Goal: Task Accomplishment & Management: Manage account settings

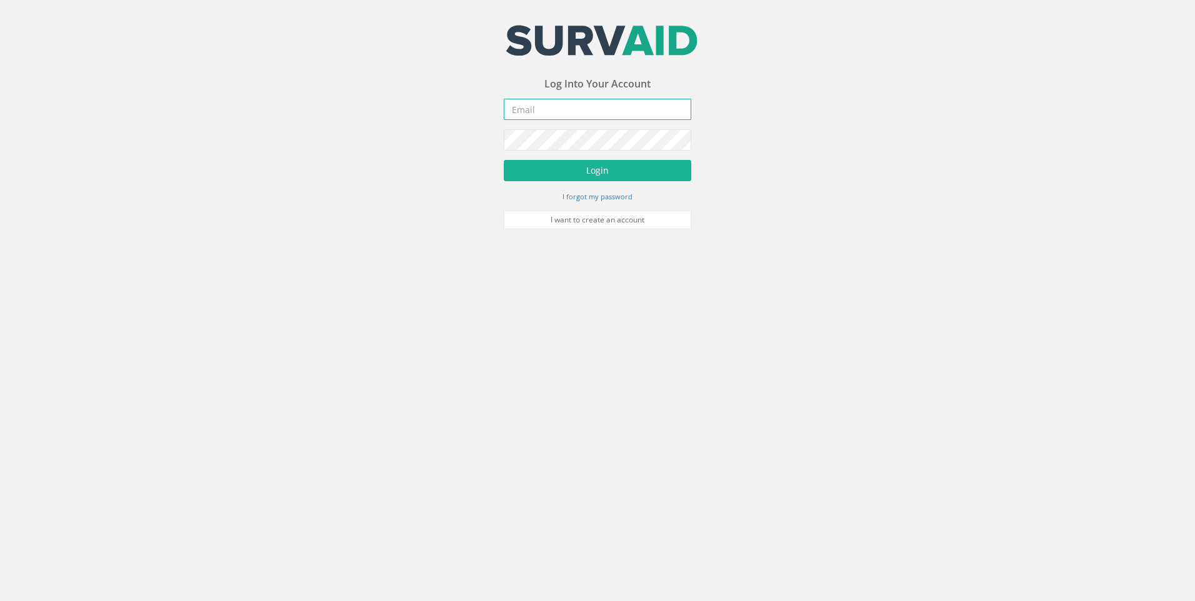
drag, startPoint x: 531, startPoint y: 113, endPoint x: 586, endPoint y: 123, distance: 55.9
click at [531, 113] on input "email" at bounding box center [598, 109] width 188 height 21
type input "[EMAIL_ADDRESS][DOMAIN_NAME]"
click at [504, 160] on button "Login" at bounding box center [598, 170] width 188 height 21
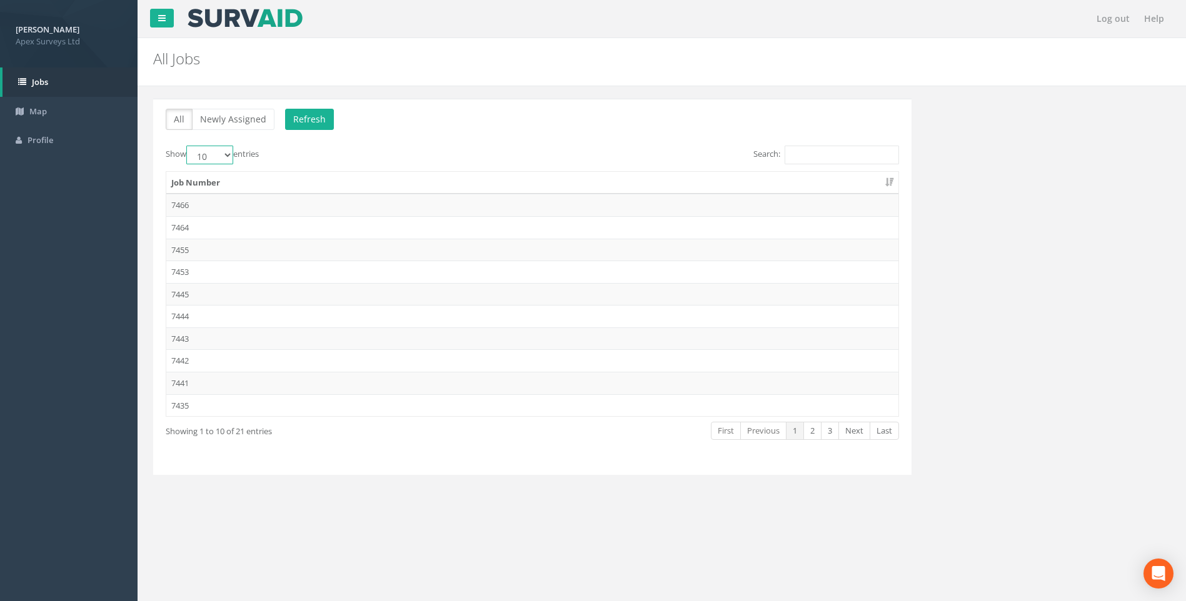
drag, startPoint x: 231, startPoint y: 155, endPoint x: 229, endPoint y: 164, distance: 9.6
click at [231, 155] on select "10 25 50 100" at bounding box center [209, 155] width 47 height 19
select select "100"
click at [188, 146] on select "10 25 50 100" at bounding box center [209, 155] width 47 height 19
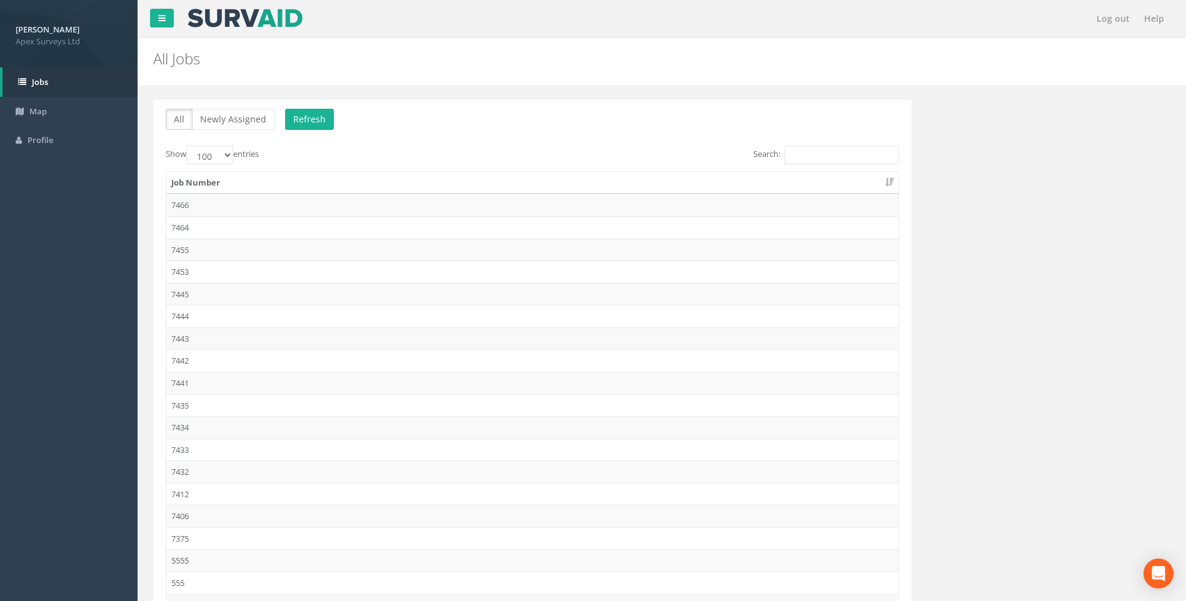
click at [180, 495] on td "7412" at bounding box center [532, 494] width 732 height 23
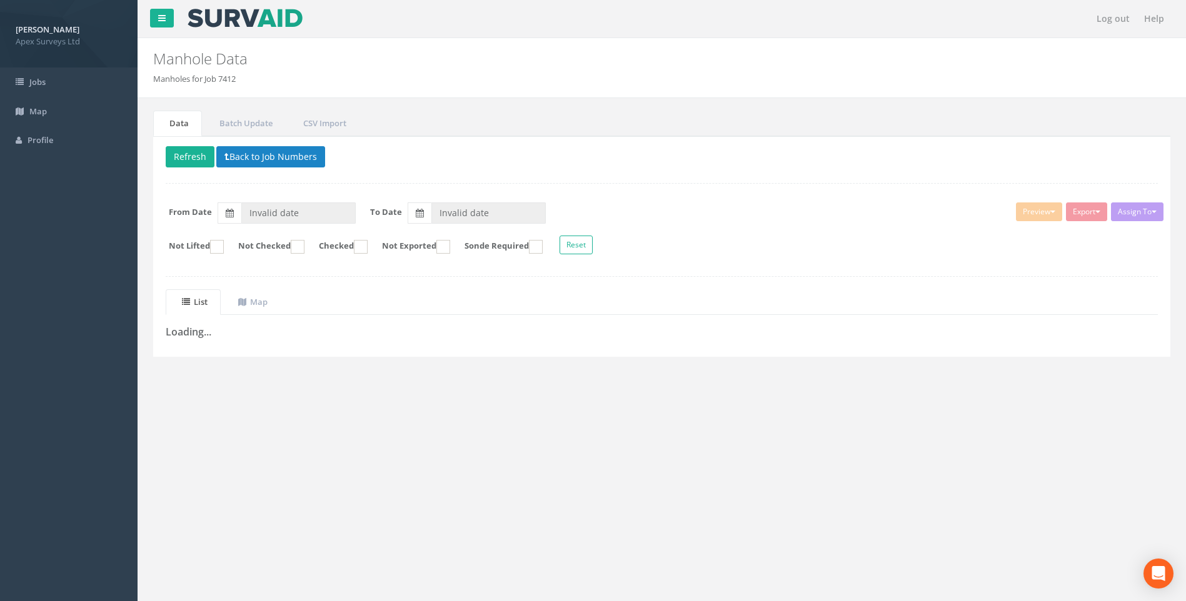
type input "[DATE]"
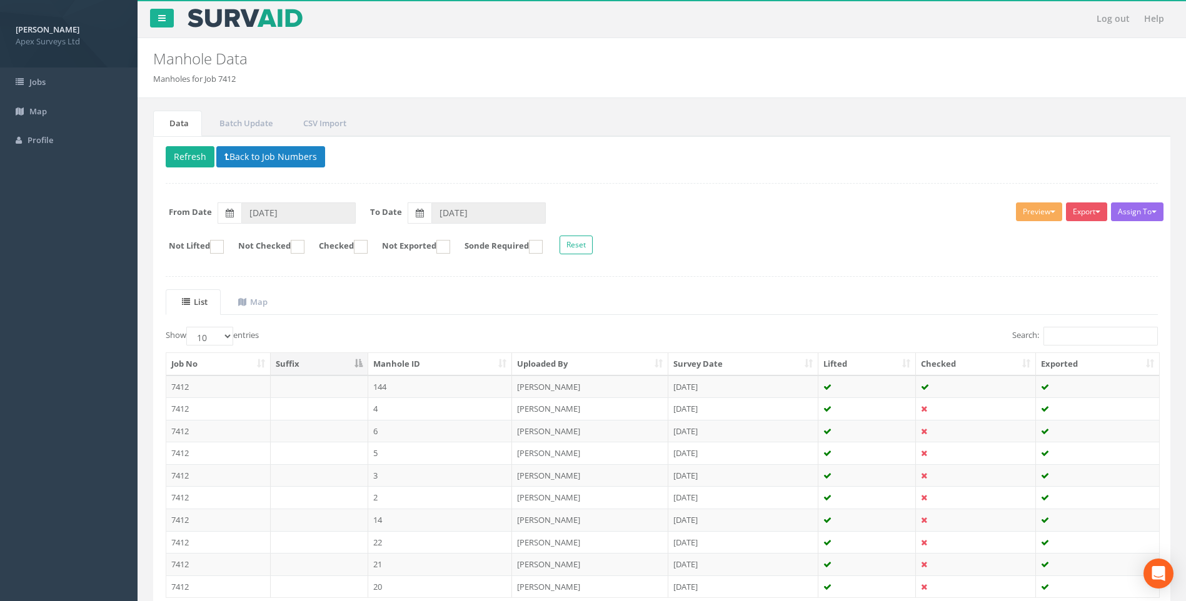
drag, startPoint x: 382, startPoint y: 385, endPoint x: 466, endPoint y: 400, distance: 85.1
click at [382, 385] on td "144" at bounding box center [440, 387] width 144 height 23
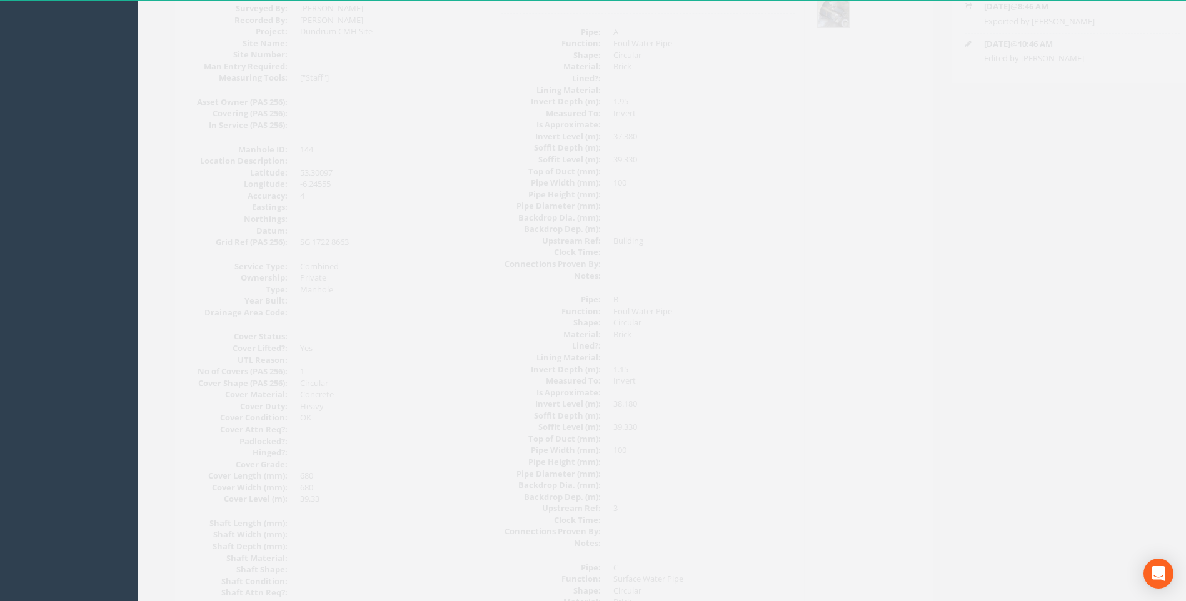
scroll to position [438, 0]
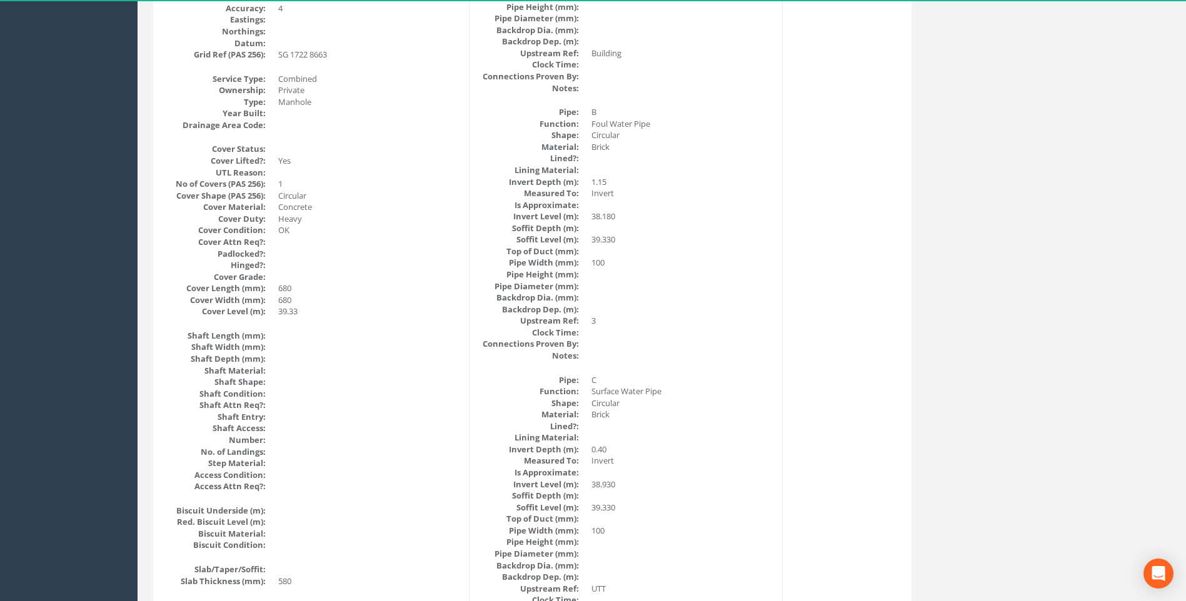
click at [719, 423] on dd at bounding box center [681, 427] width 181 height 12
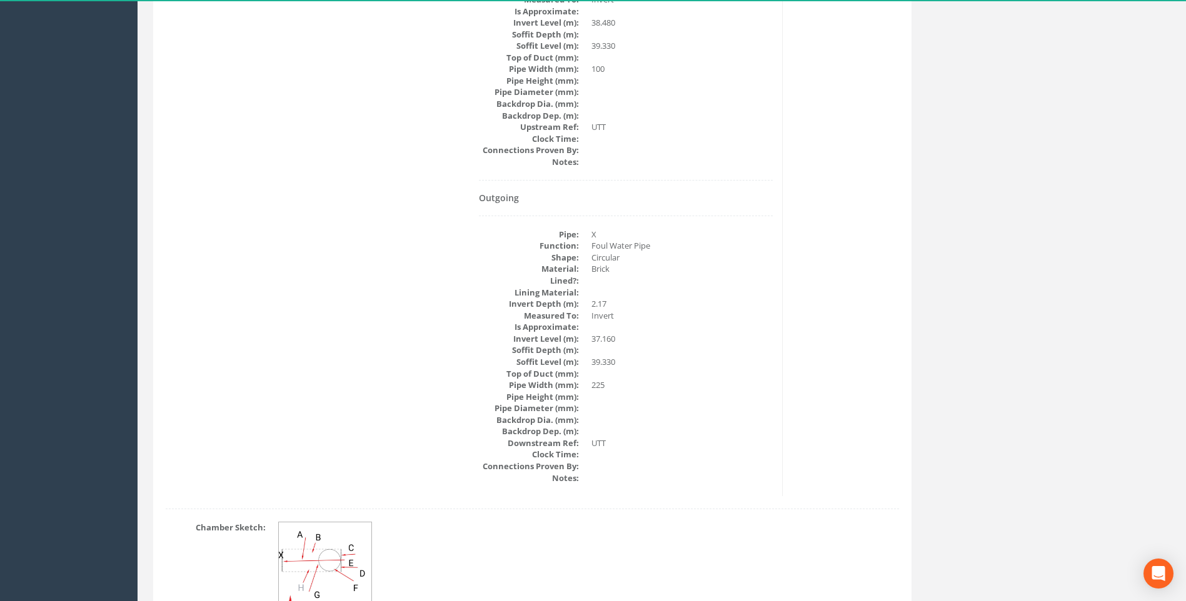
scroll to position [2064, 0]
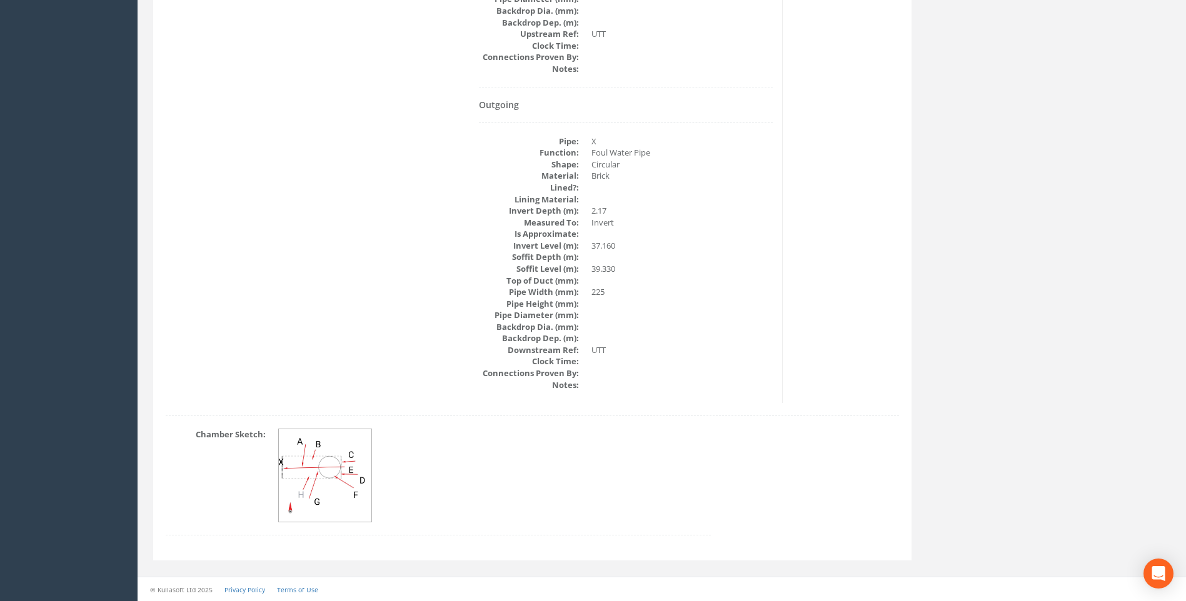
click at [331, 459] on img at bounding box center [326, 477] width 94 height 94
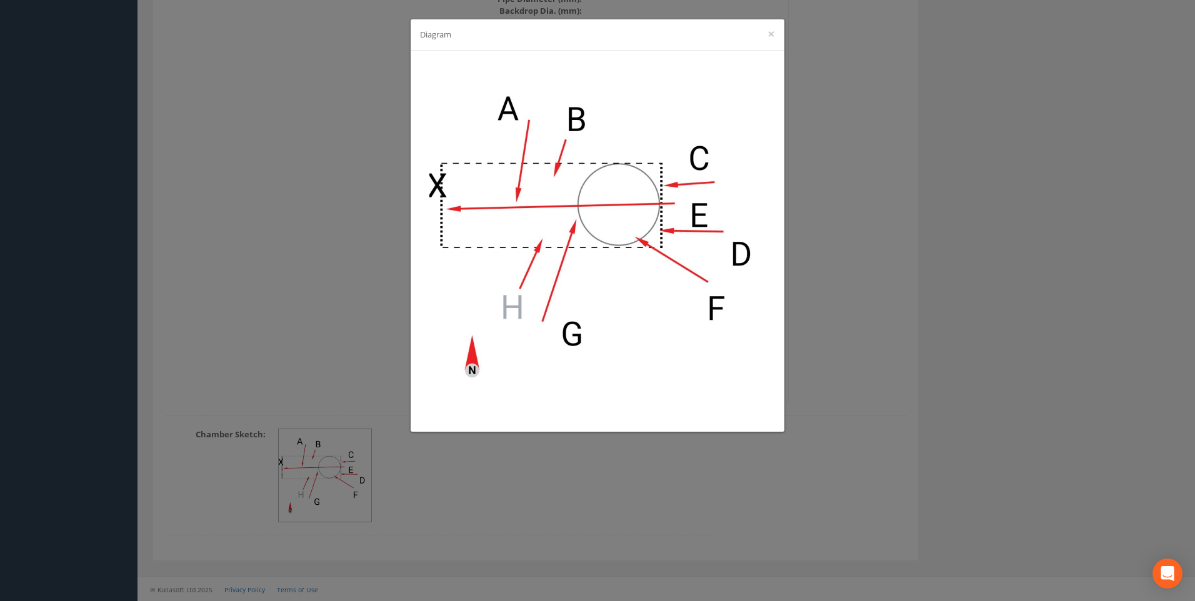
drag, startPoint x: 589, startPoint y: 38, endPoint x: 1347, endPoint y: 110, distance: 761.9
click at [608, 22] on div "Diagram ×" at bounding box center [598, 34] width 374 height 31
drag, startPoint x: 610, startPoint y: 30, endPoint x: 814, endPoint y: 156, distance: 240.0
click at [610, 30] on div "Diagram ×" at bounding box center [598, 34] width 374 height 31
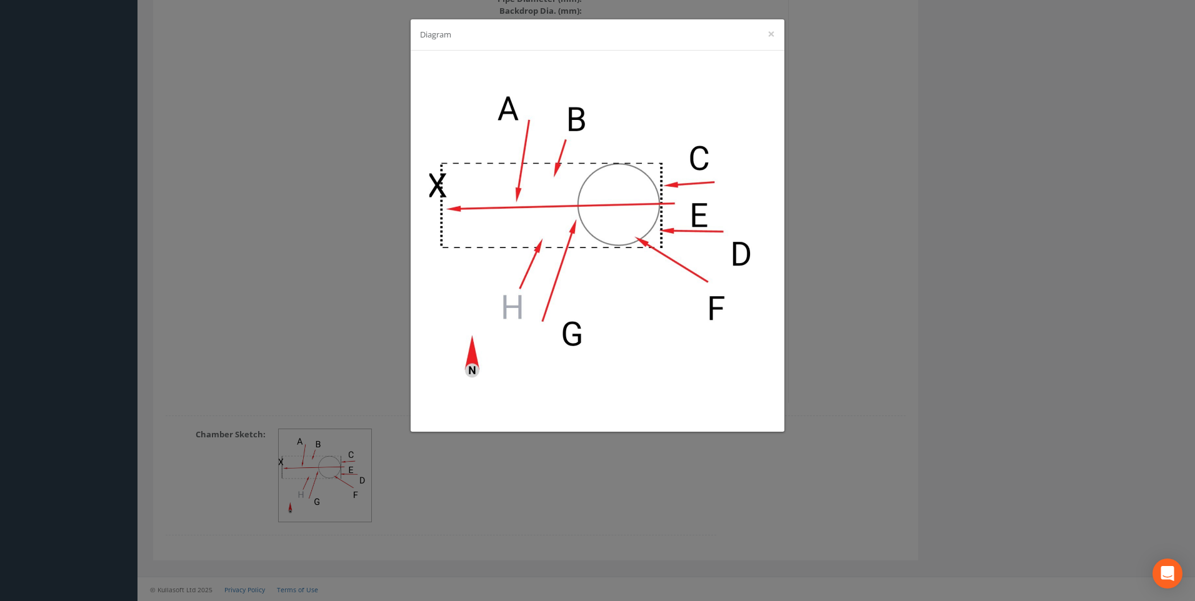
click at [712, 33] on div "Diagram ×" at bounding box center [598, 34] width 374 height 31
click at [882, 271] on div "Diagram ×" at bounding box center [597, 300] width 1195 height 601
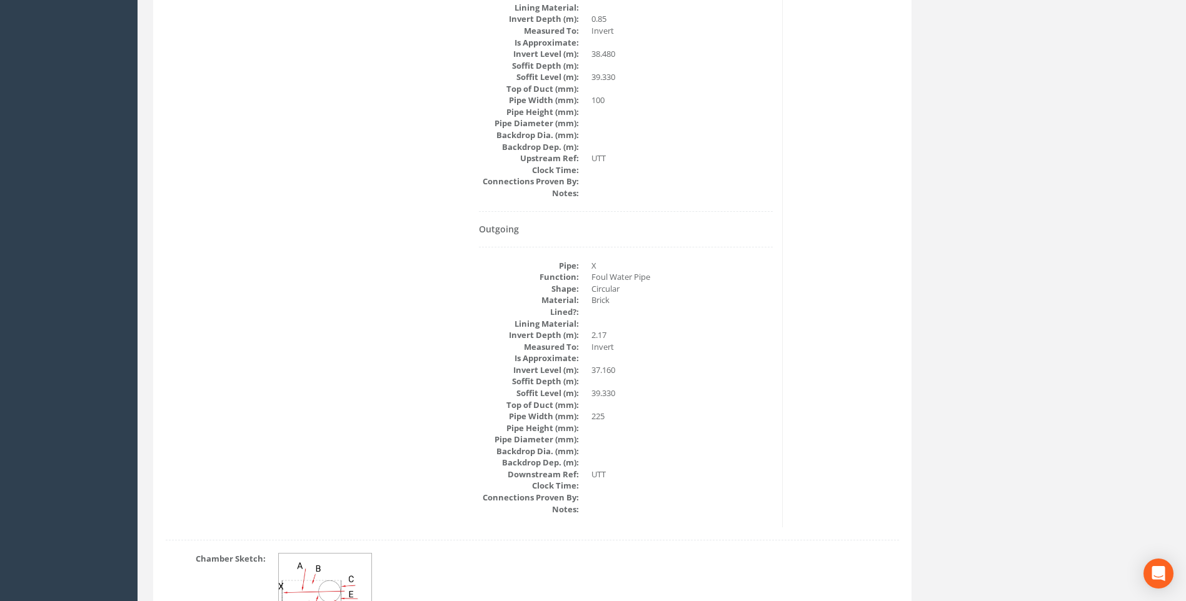
scroll to position [1939, 0]
click at [749, 299] on dd "Brick" at bounding box center [681, 301] width 181 height 12
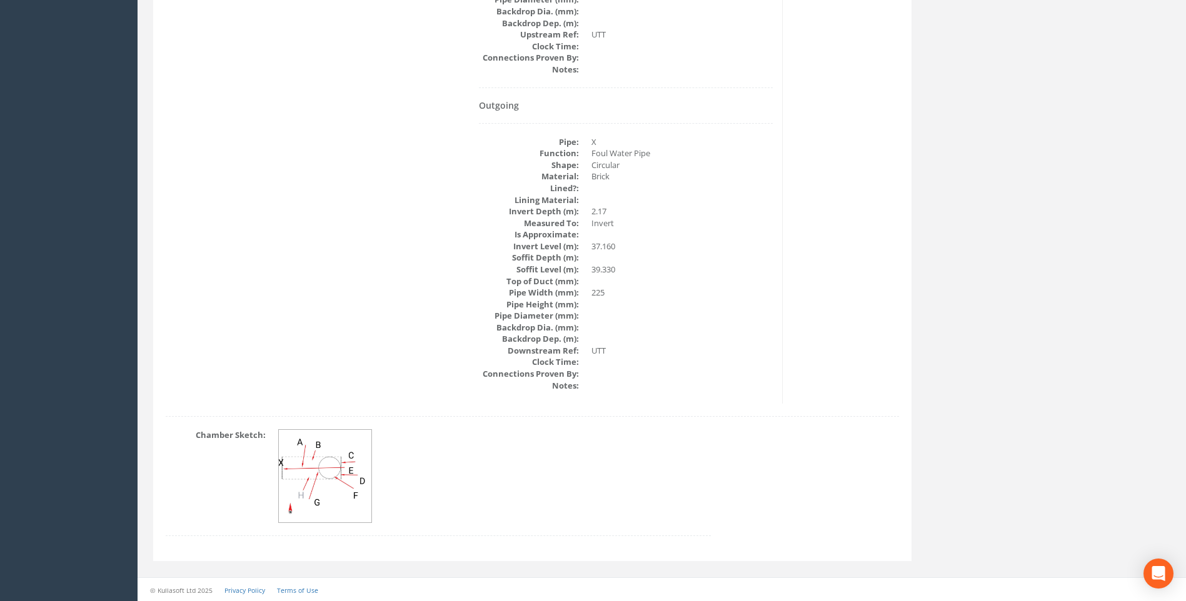
scroll to position [2064, 0]
click at [674, 431] on dd at bounding box center [494, 476] width 433 height 94
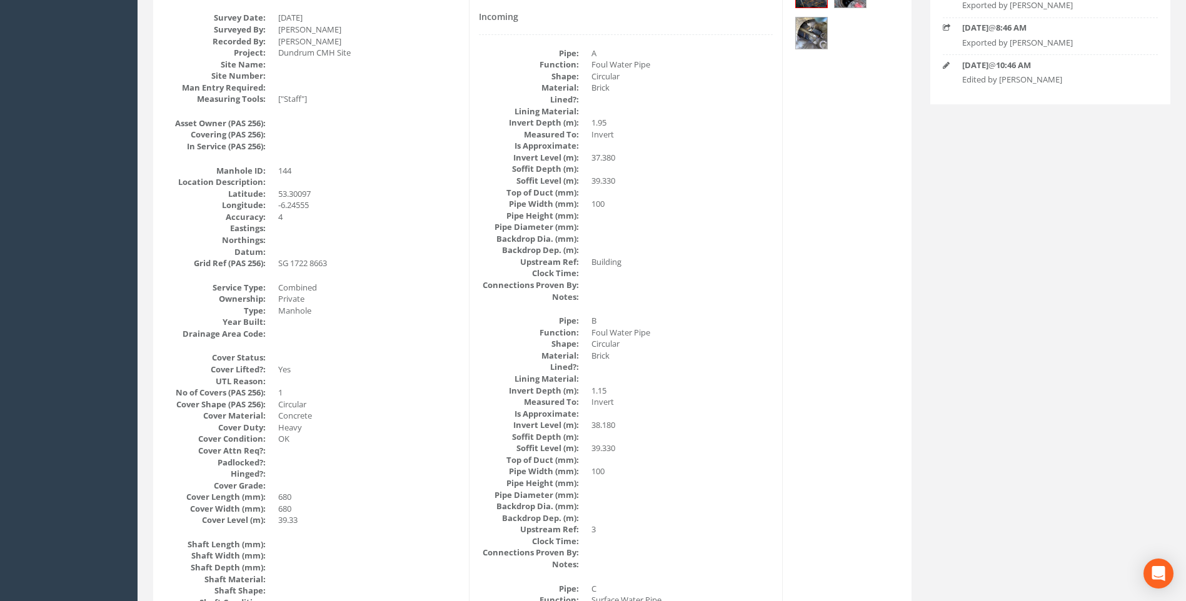
scroll to position [251, 0]
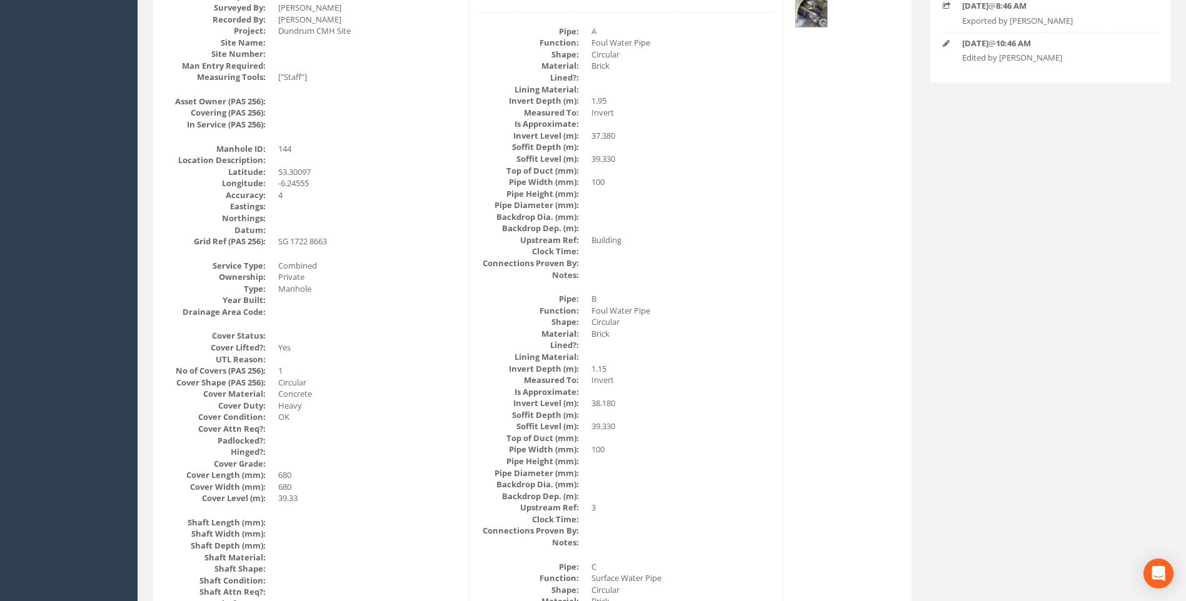
click at [767, 378] on dd "Invert" at bounding box center [681, 381] width 181 height 12
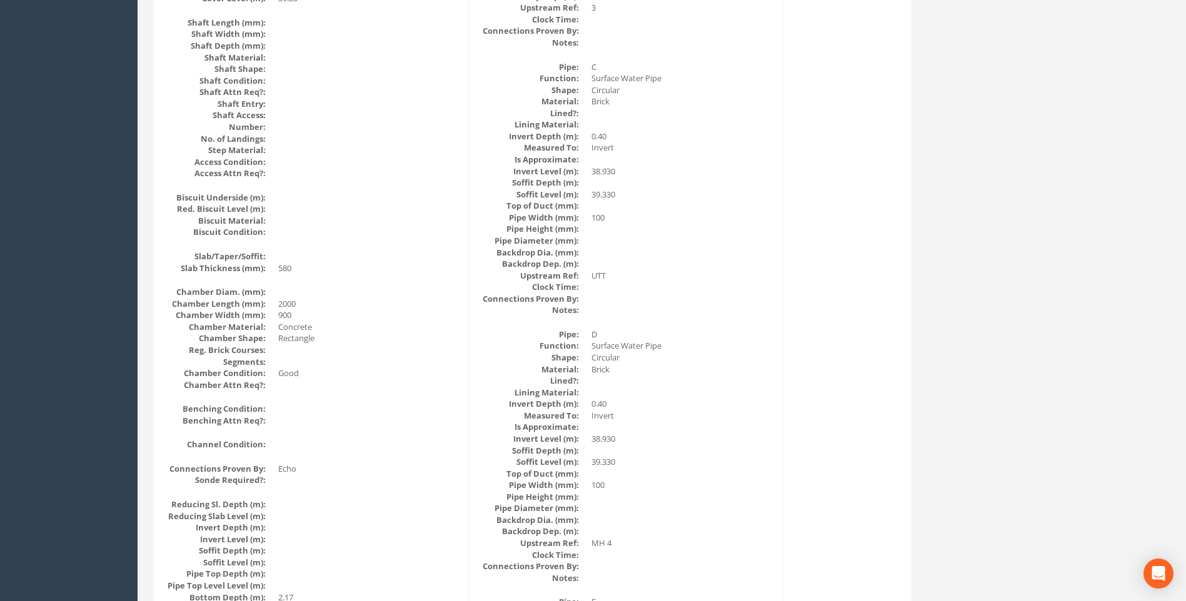
scroll to position [813, 0]
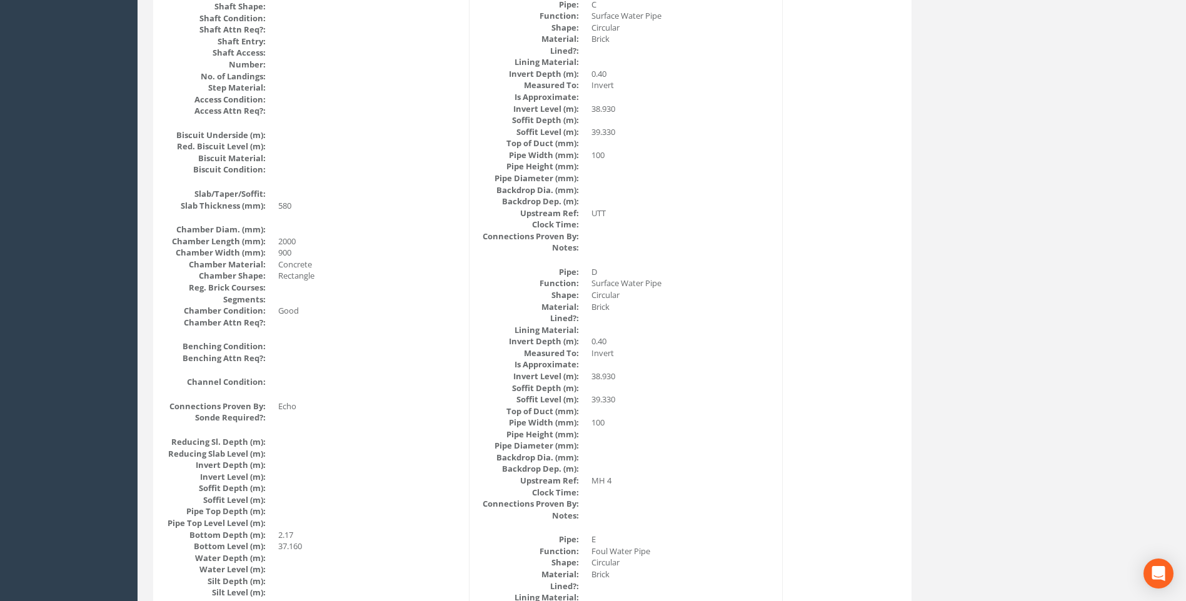
click at [756, 319] on dd at bounding box center [681, 319] width 181 height 12
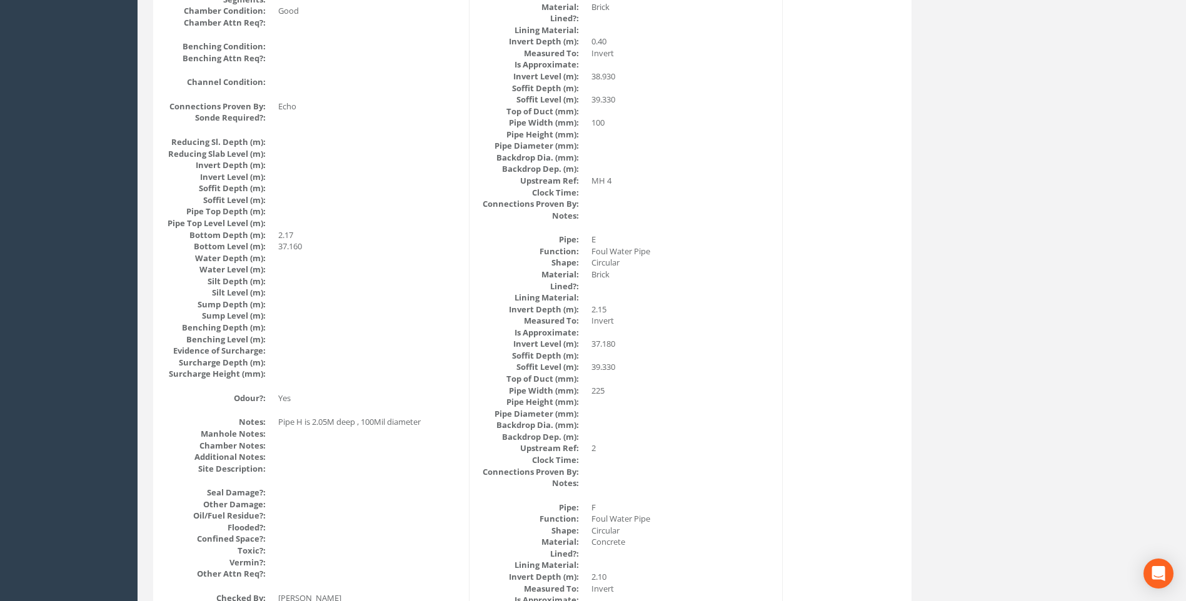
scroll to position [1251, 0]
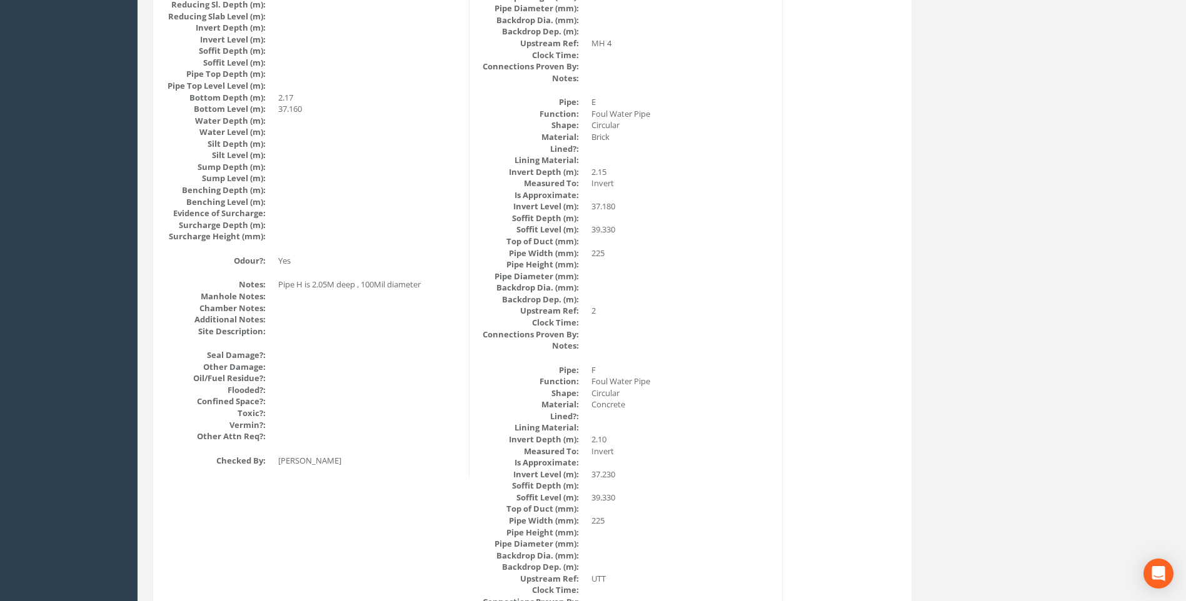
click at [815, 400] on div "Manhole Data Survey Date: [DATE] Surveyed By: [PERSON_NAME] Recorded By: [PERSO…" at bounding box center [532, 83] width 752 height 2266
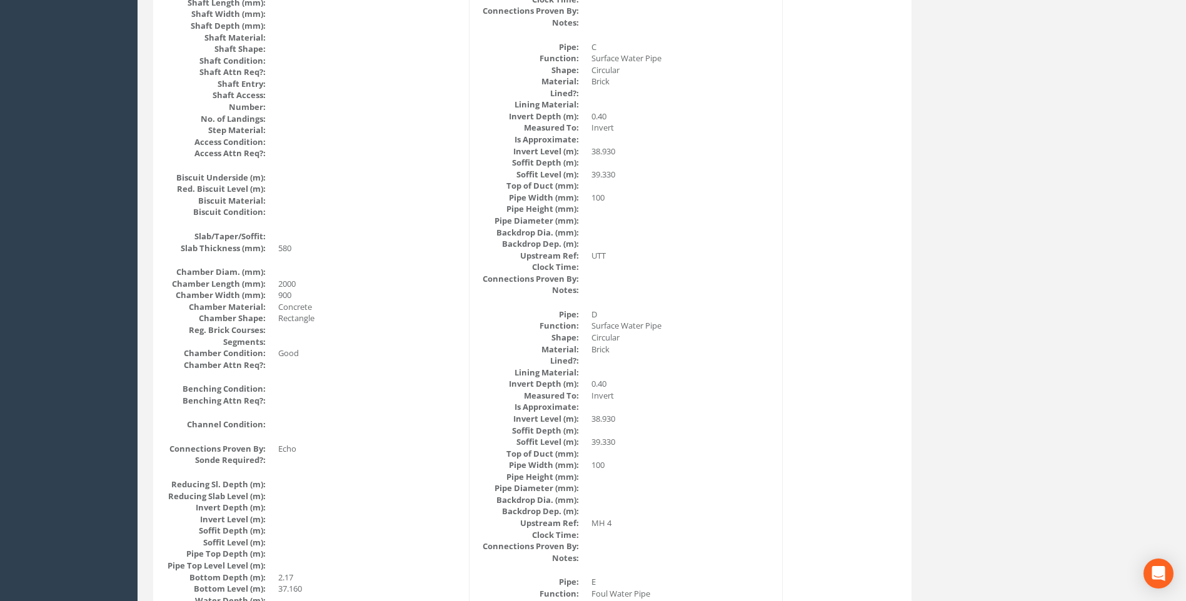
scroll to position [751, 0]
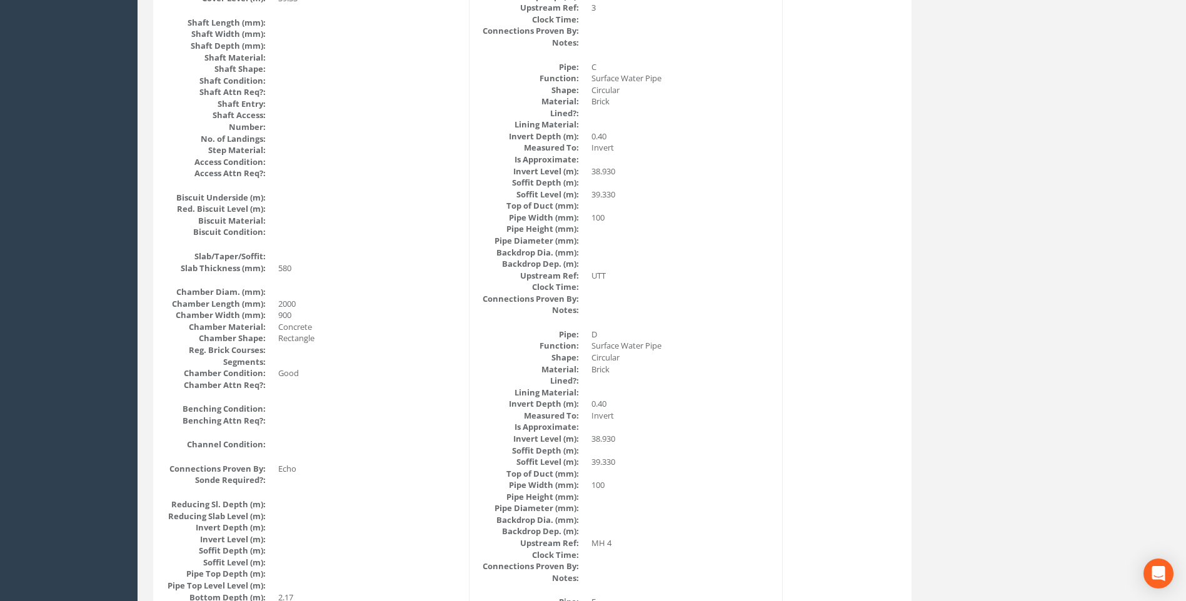
click at [702, 374] on dd "Brick" at bounding box center [681, 370] width 181 height 12
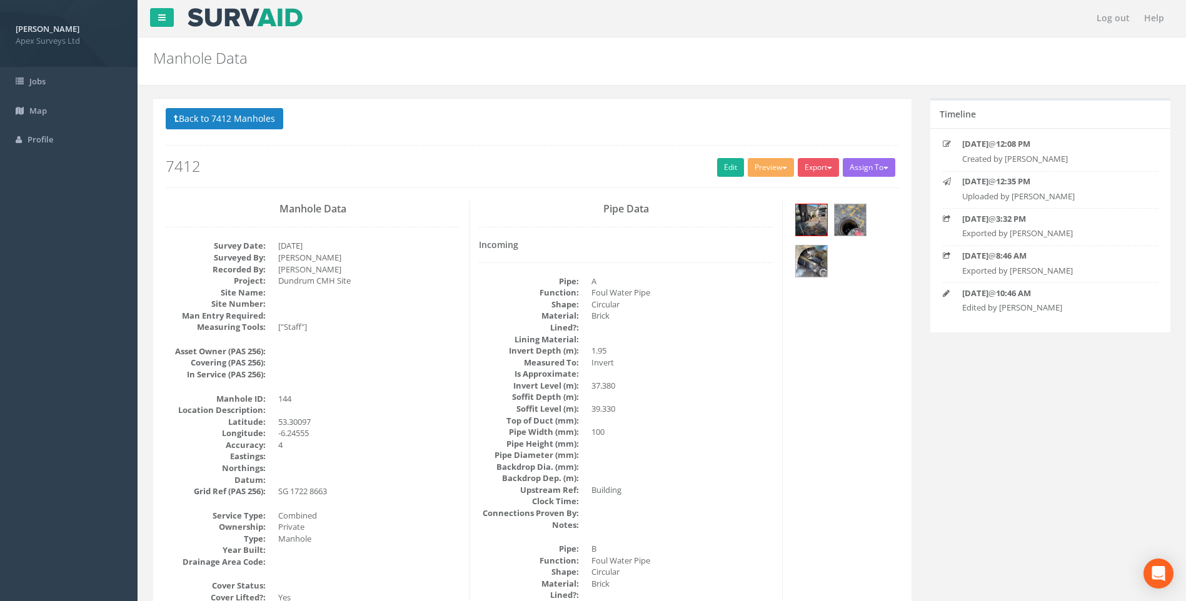
scroll to position [0, 0]
click at [720, 169] on link "Edit" at bounding box center [730, 168] width 27 height 19
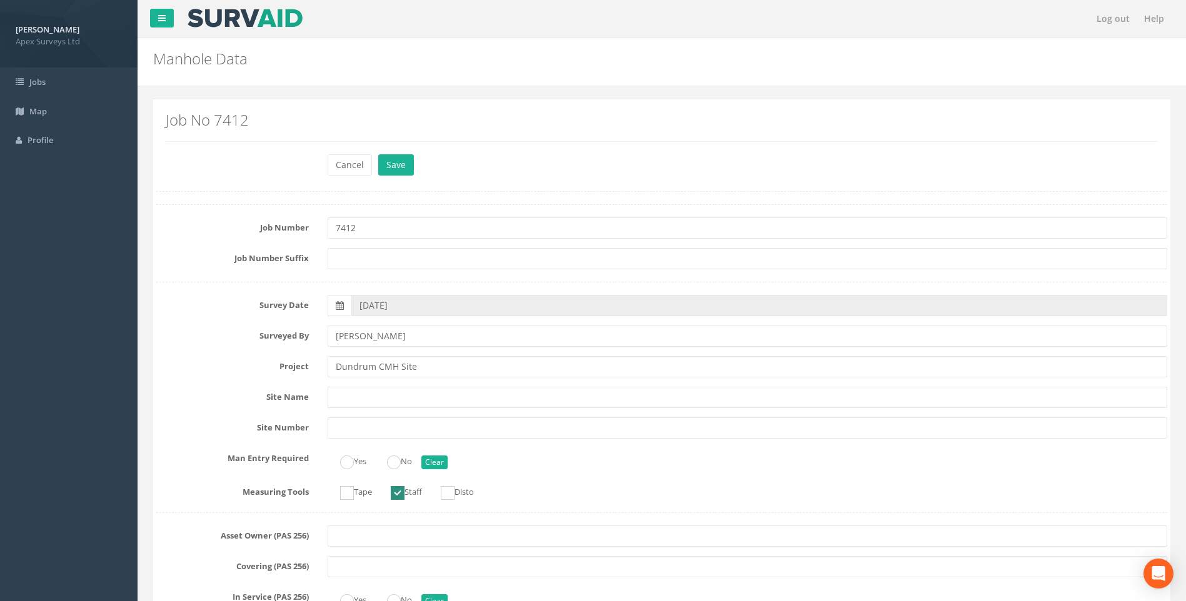
scroll to position [2063, 0]
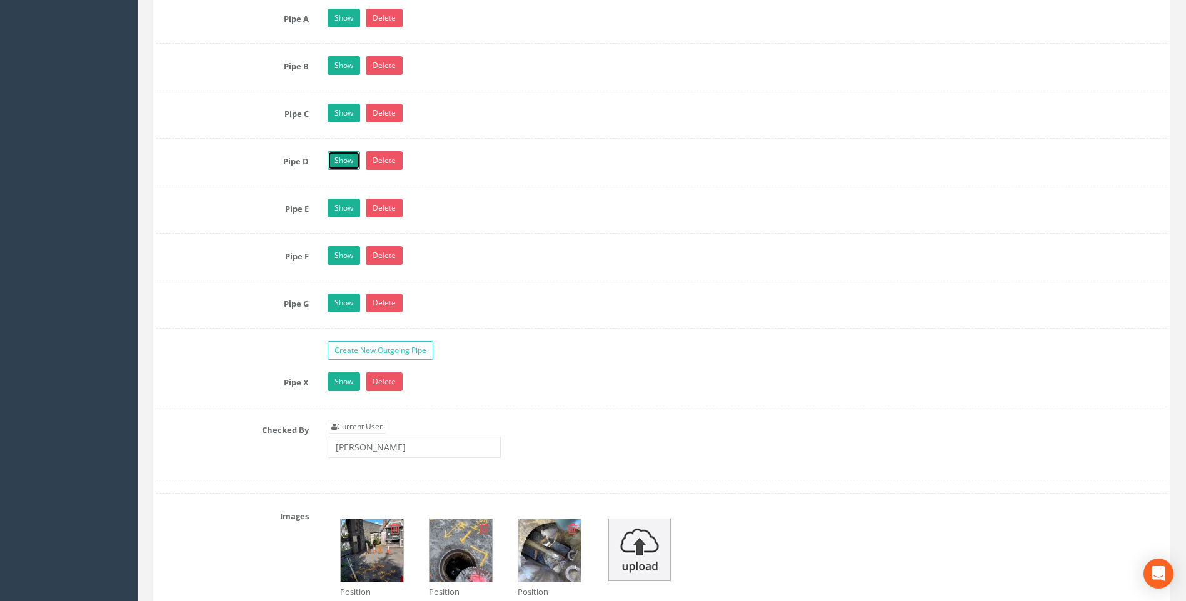
click at [337, 161] on link "Show" at bounding box center [344, 160] width 33 height 19
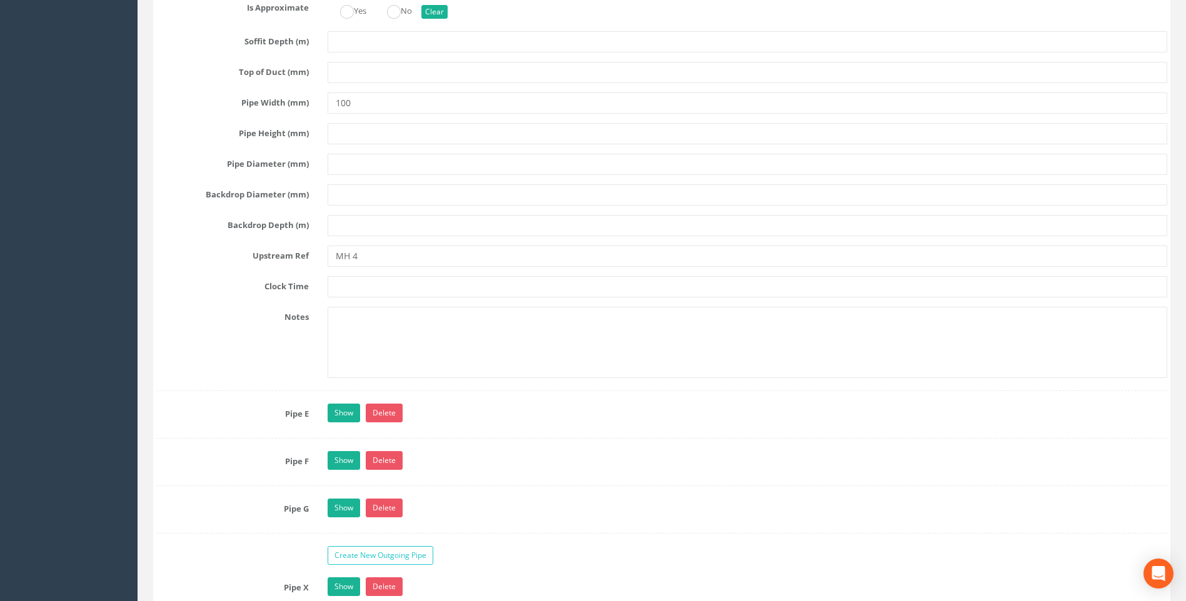
scroll to position [2688, 0]
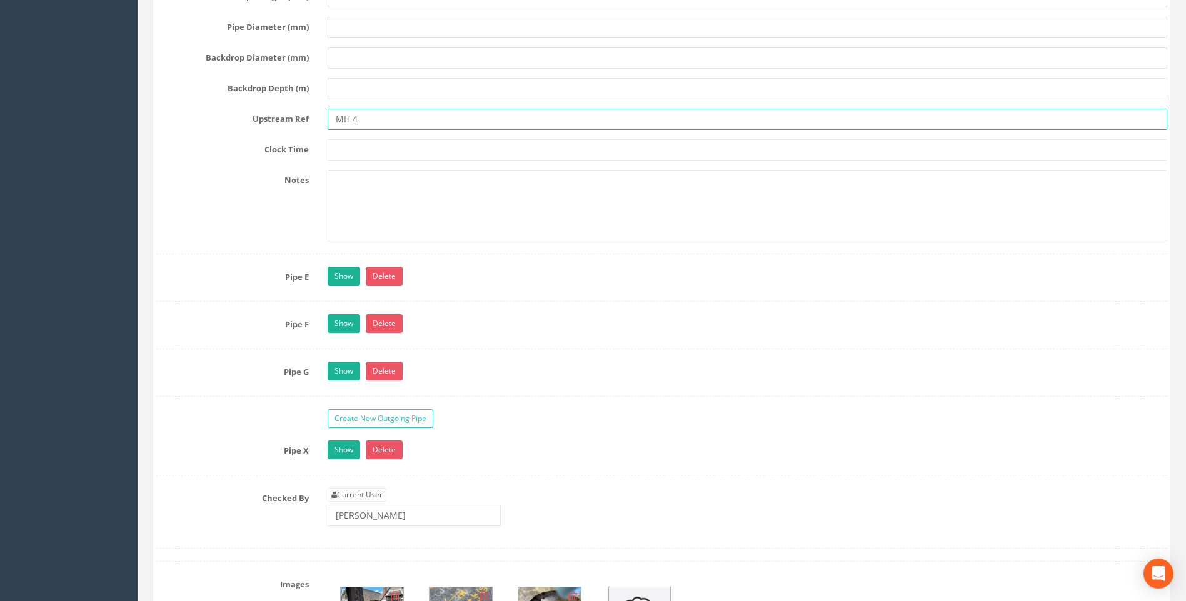
click at [373, 120] on input "MH 4" at bounding box center [748, 119] width 840 height 21
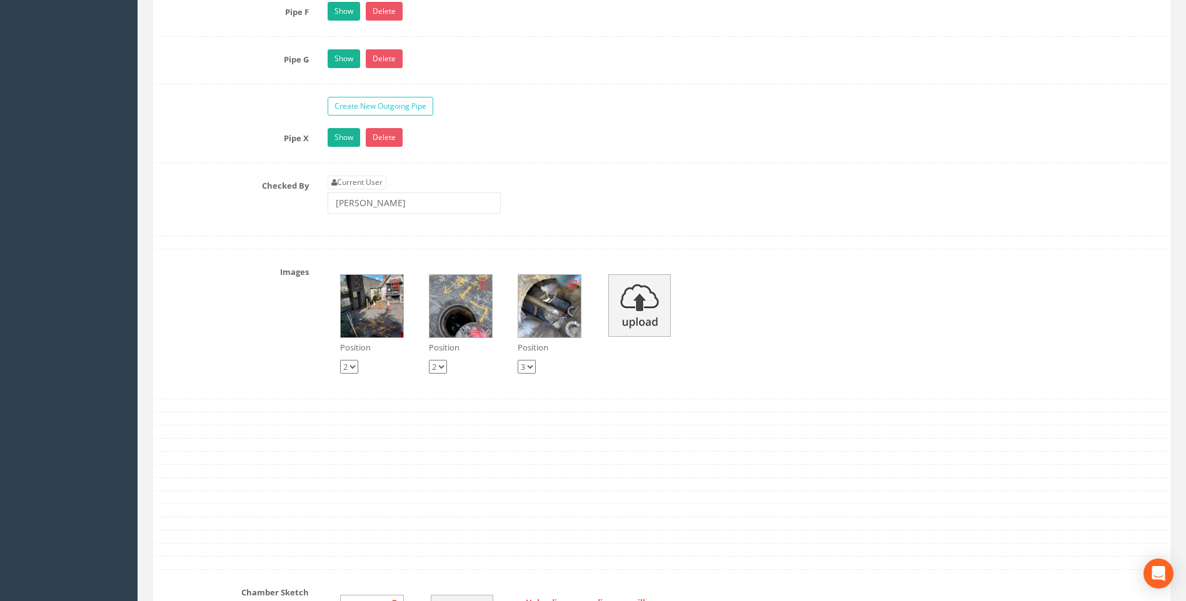
type input "MH 83"
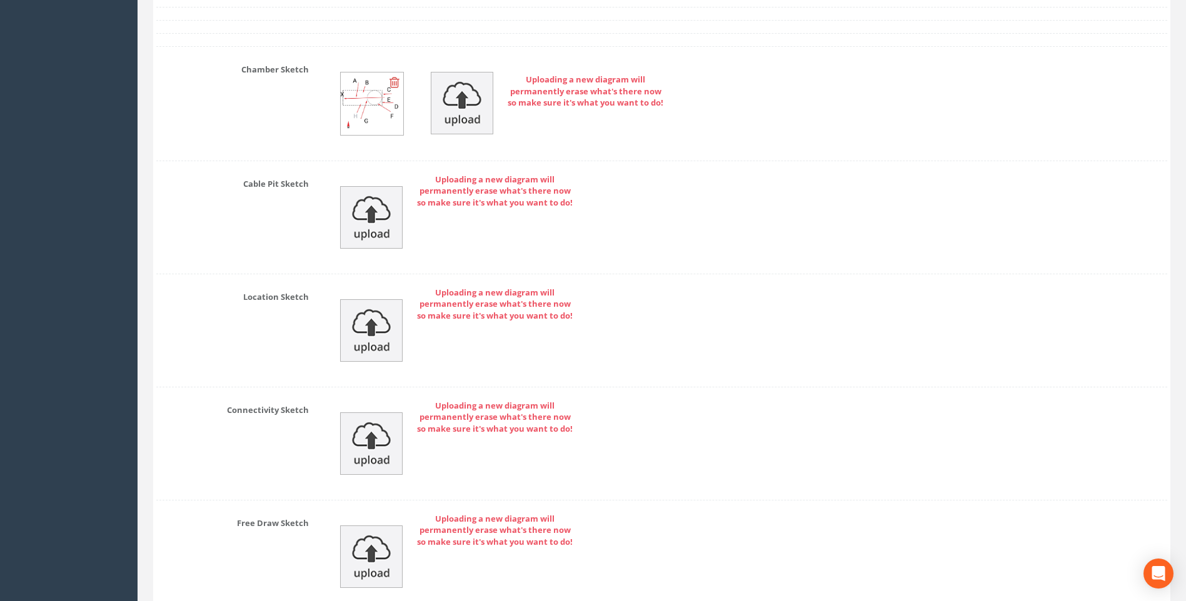
scroll to position [3636, 0]
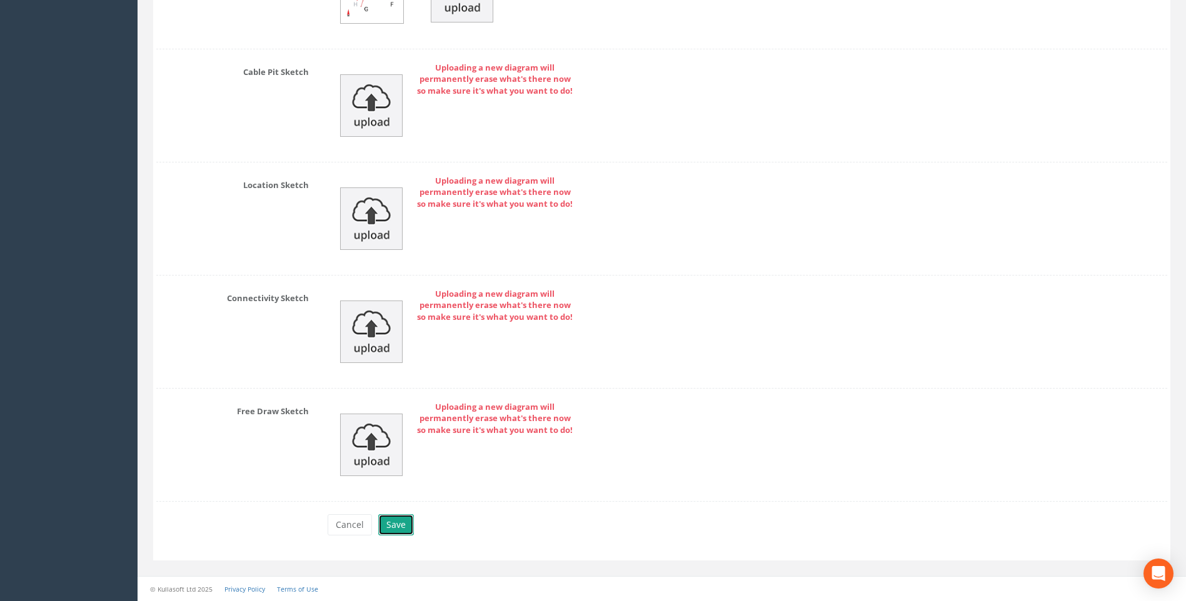
click at [398, 523] on button "Save" at bounding box center [396, 525] width 36 height 21
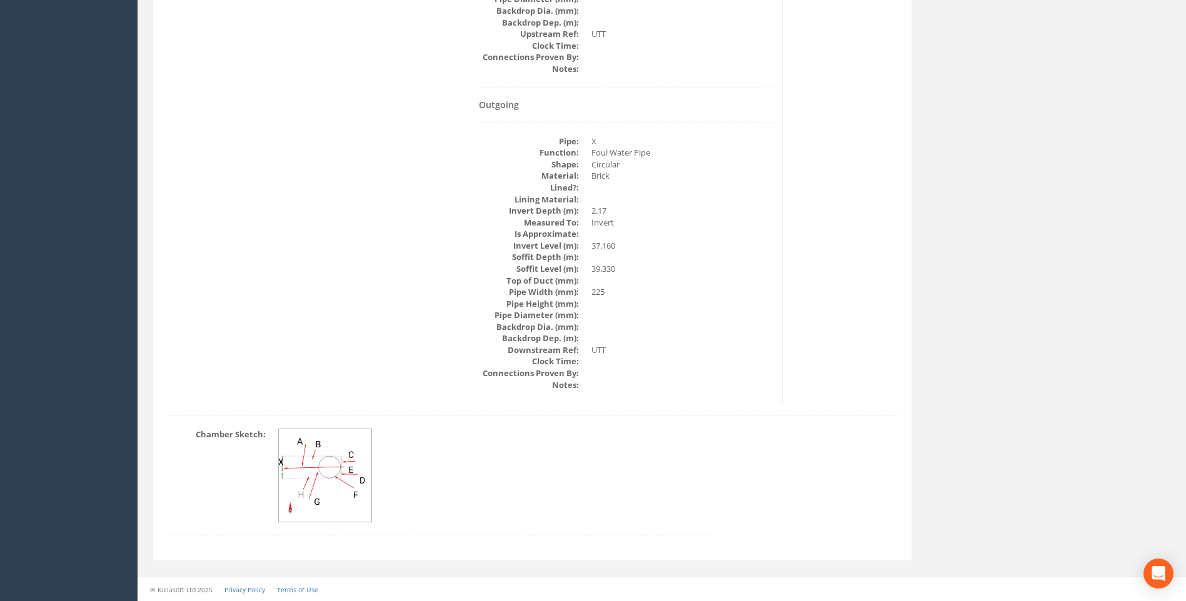
scroll to position [2064, 0]
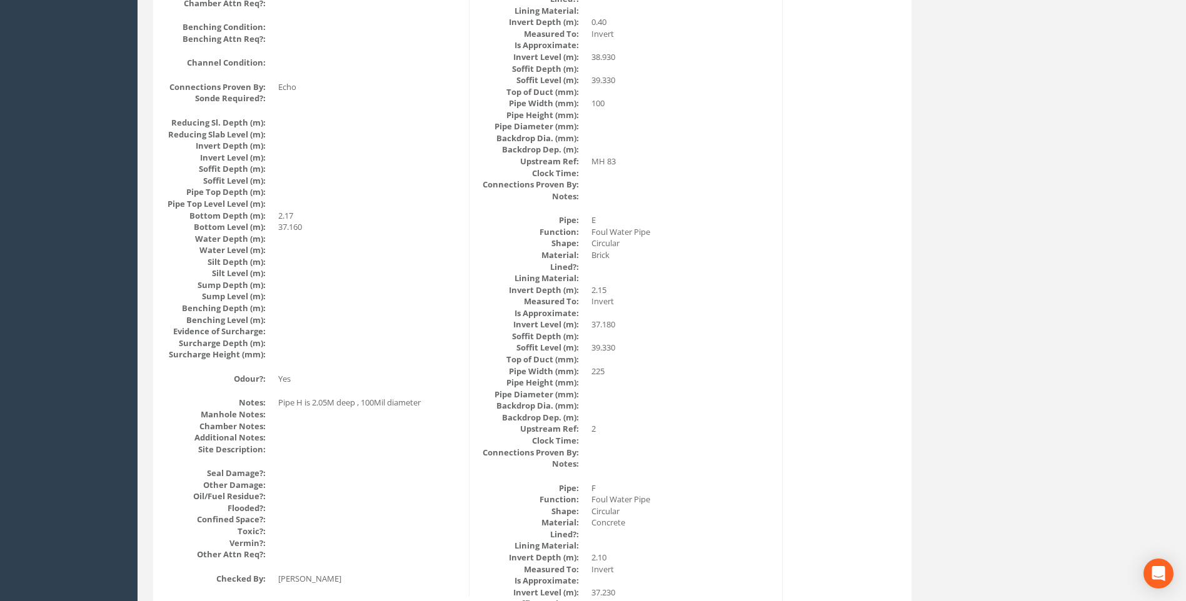
scroll to position [1126, 0]
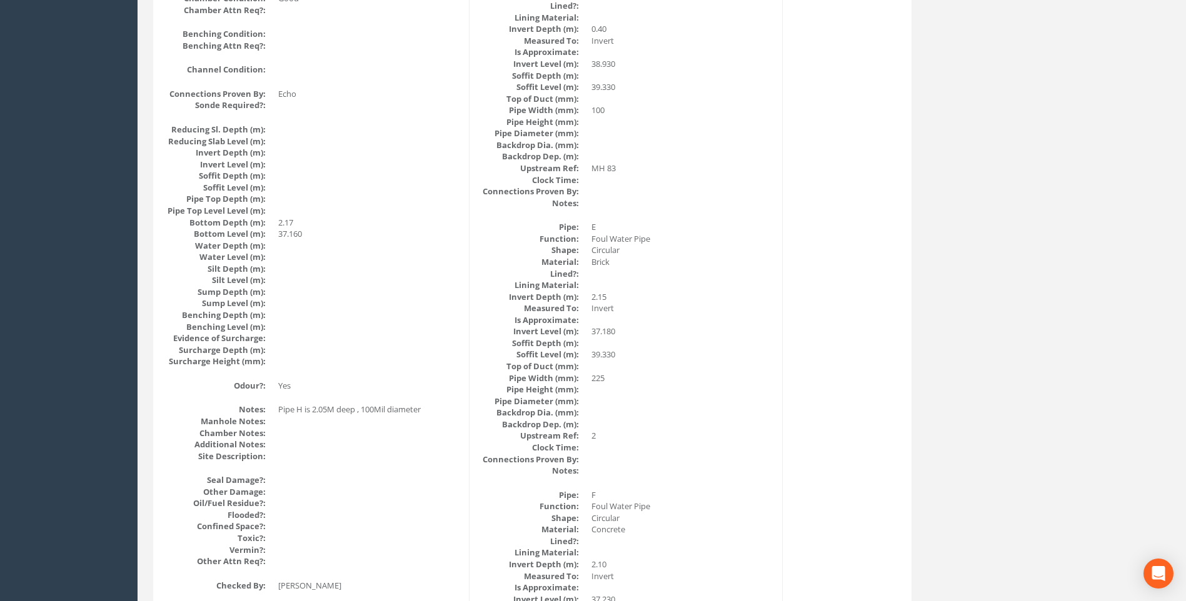
click at [843, 411] on div "Manhole Data Survey Date: [DATE] Surveyed By: [PERSON_NAME] Recorded By: [PERSO…" at bounding box center [532, 208] width 752 height 2266
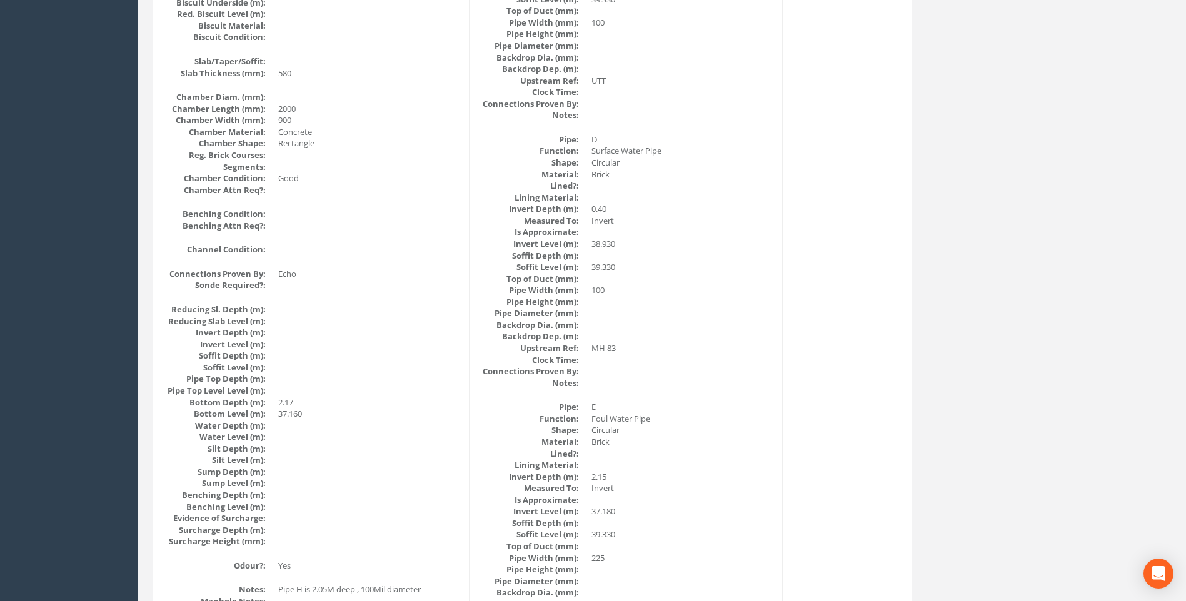
scroll to position [938, 0]
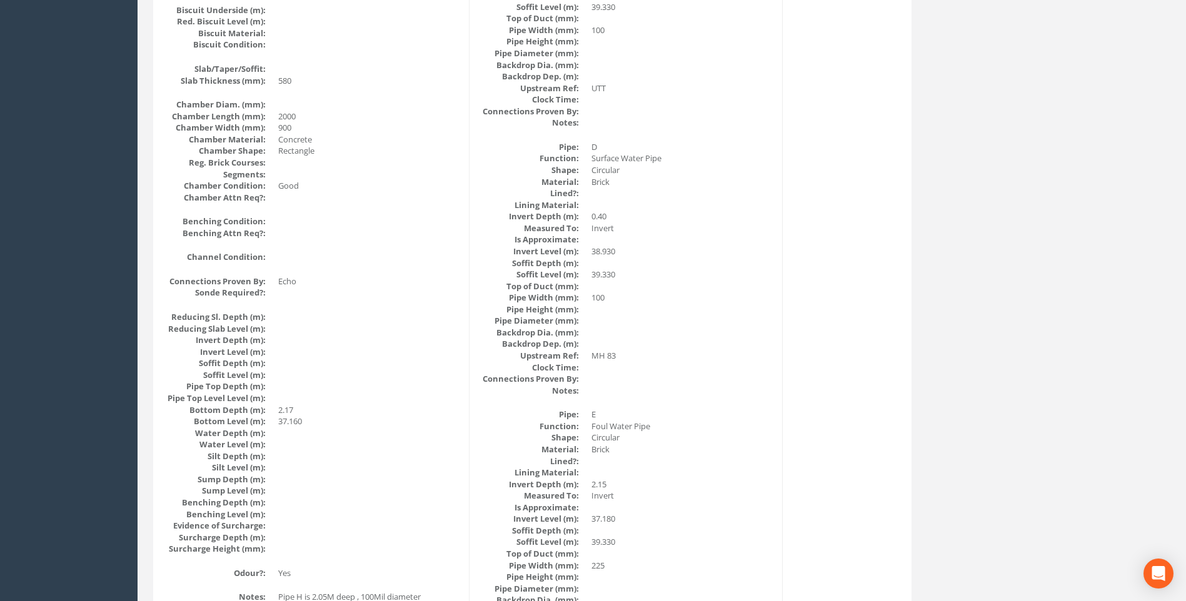
click at [731, 294] on dd "100" at bounding box center [681, 298] width 181 height 12
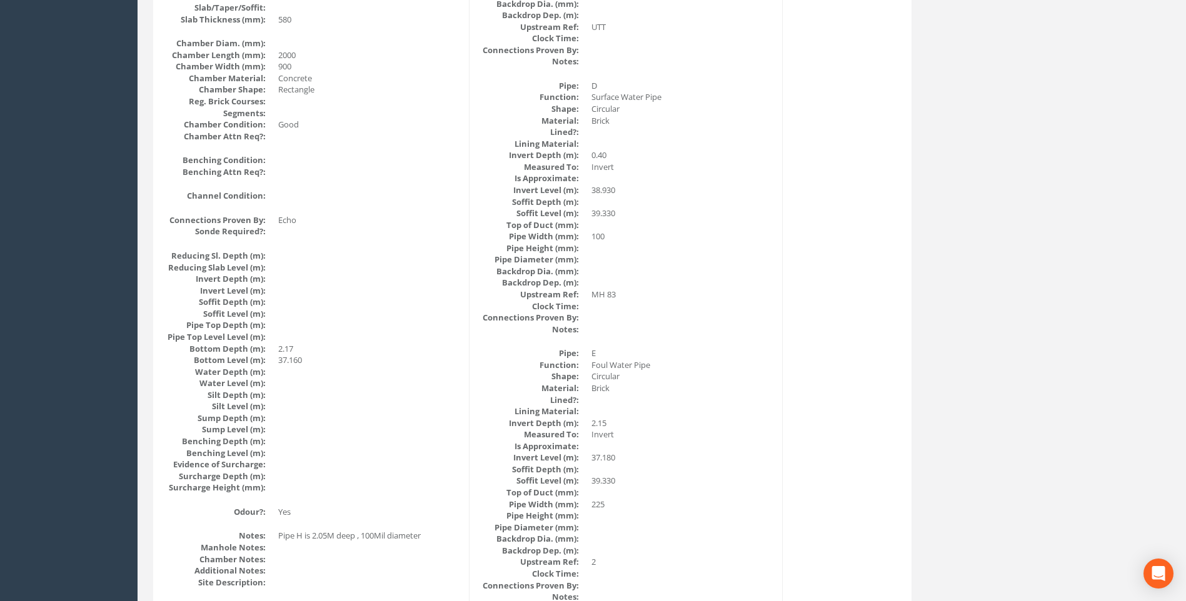
scroll to position [1126, 0]
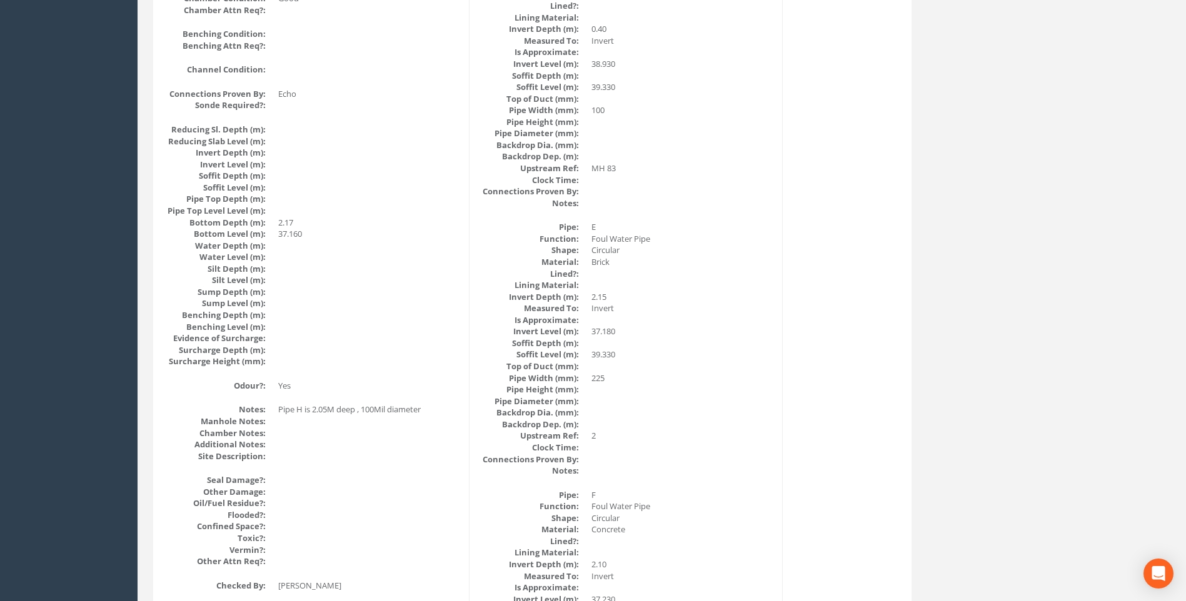
click at [798, 413] on div "Manhole Data Survey Date: [DATE] Surveyed By: [PERSON_NAME] Recorded By: [PERSO…" at bounding box center [532, 208] width 752 height 2266
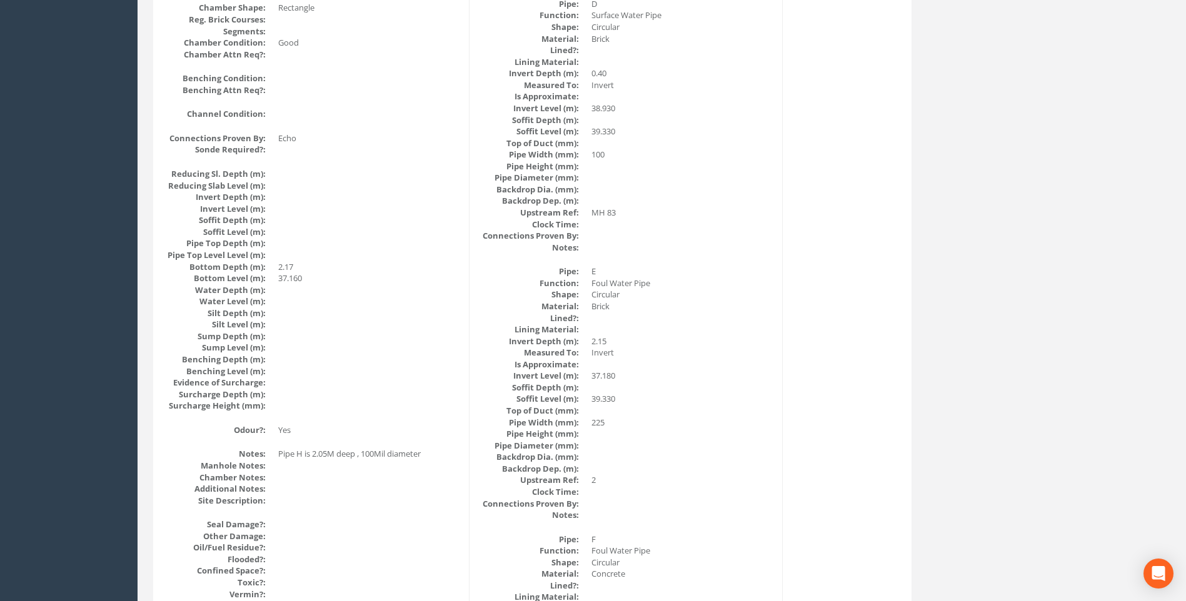
scroll to position [1064, 0]
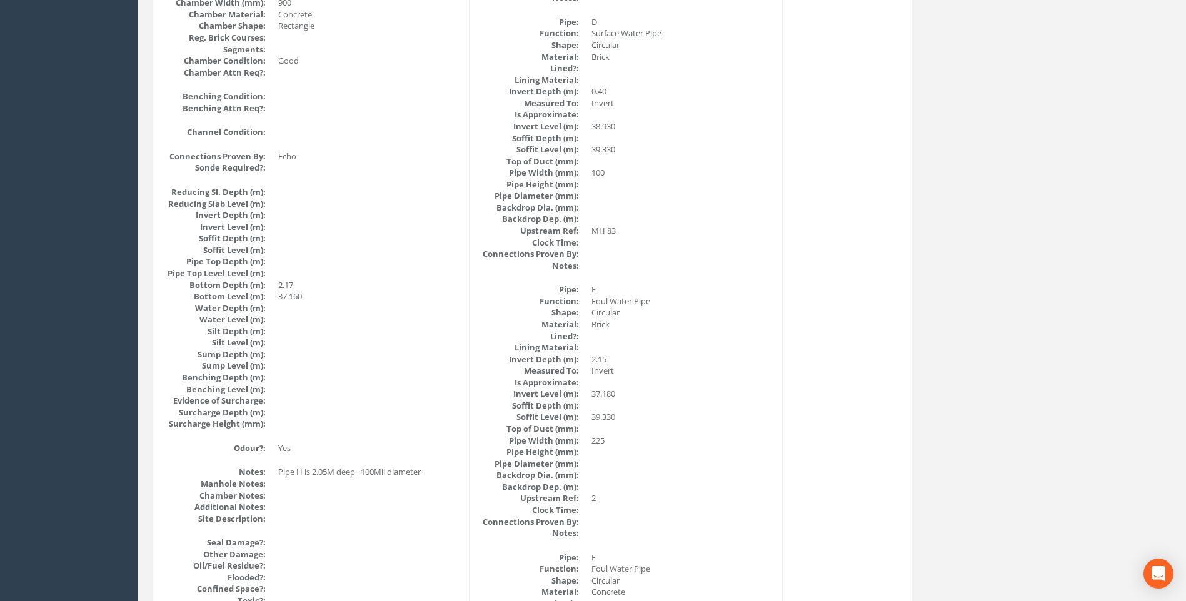
click at [844, 364] on div "Manhole Data Survey Date: [DATE] Surveyed By: [PERSON_NAME] Recorded By: [PERSO…" at bounding box center [532, 271] width 752 height 2266
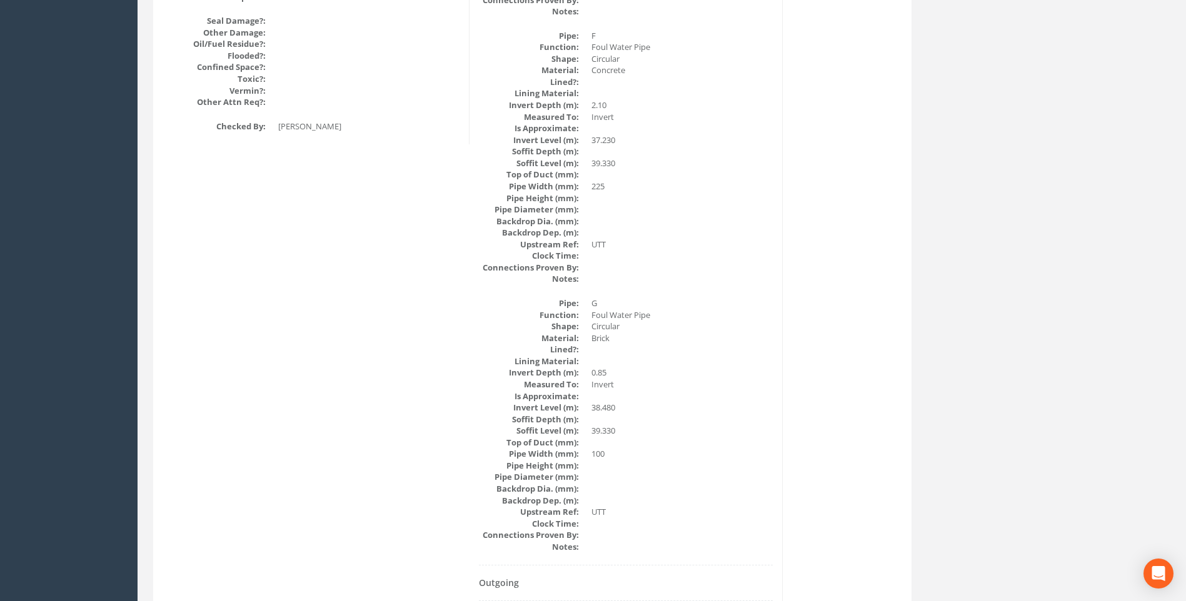
scroll to position [1564, 0]
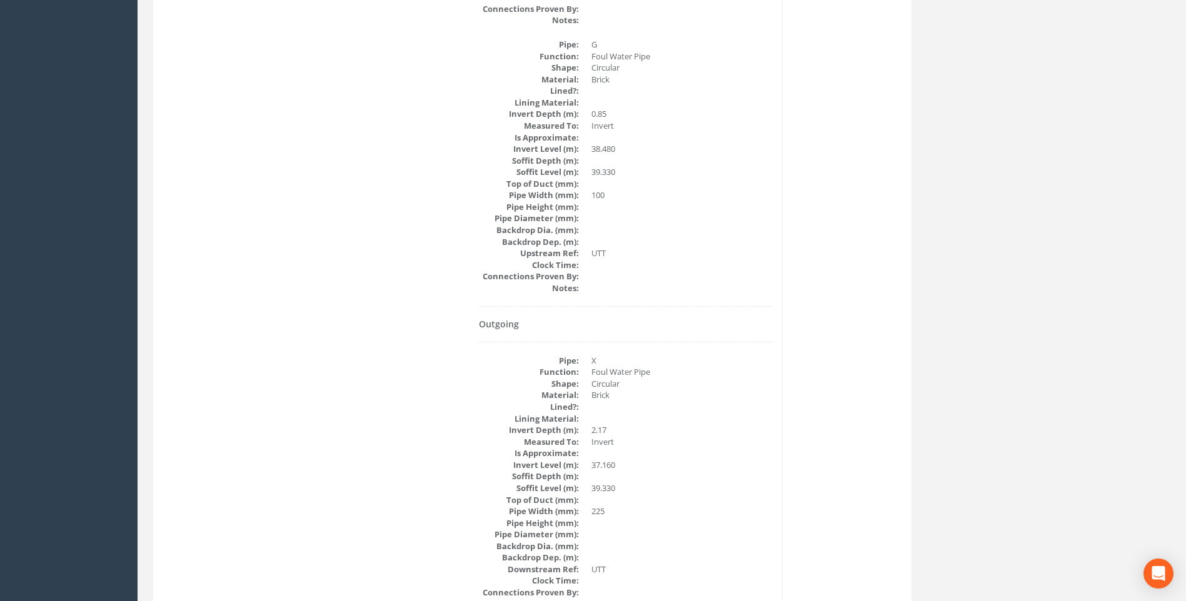
scroll to position [1814, 0]
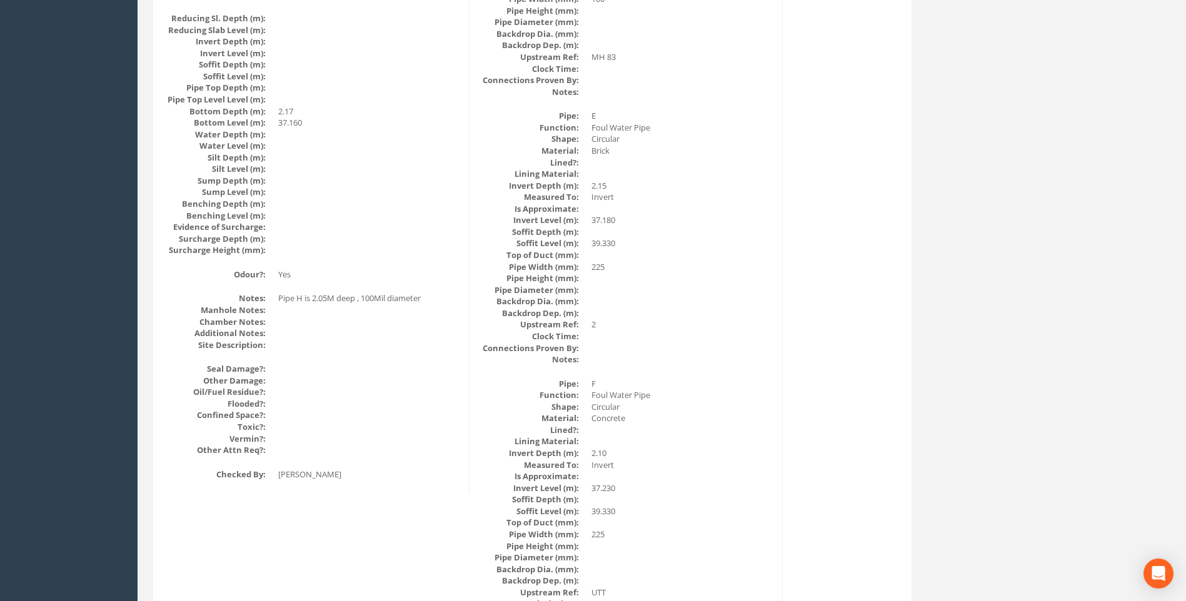
scroll to position [1251, 0]
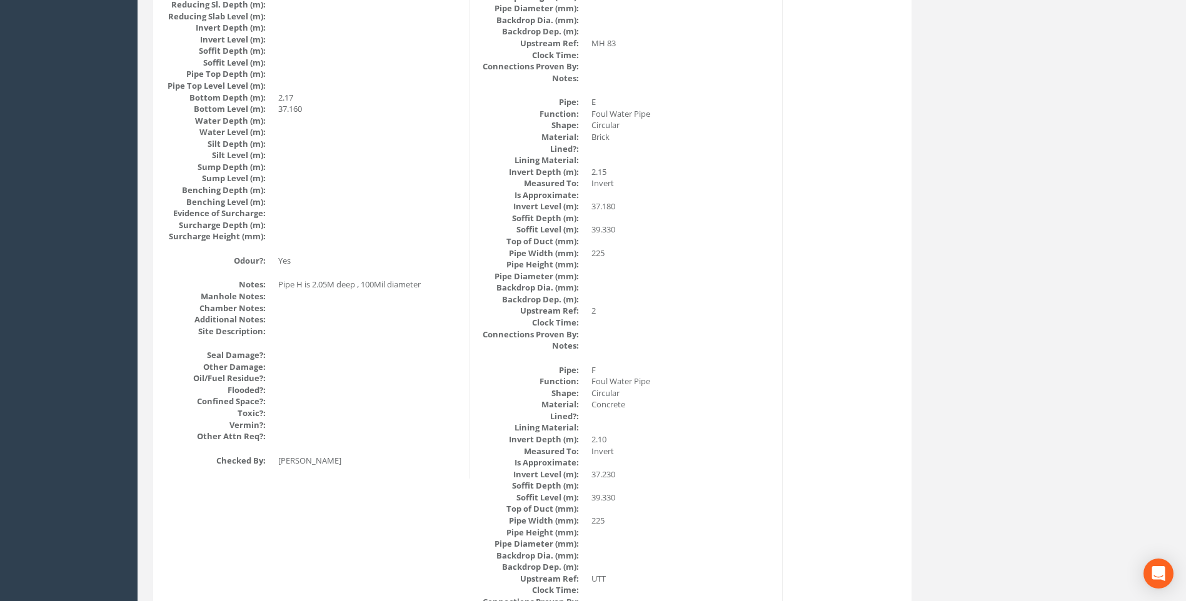
click at [819, 272] on div "Manhole Data Survey Date: [DATE] Surveyed By: [PERSON_NAME] Recorded By: [PERSO…" at bounding box center [532, 83] width 752 height 2266
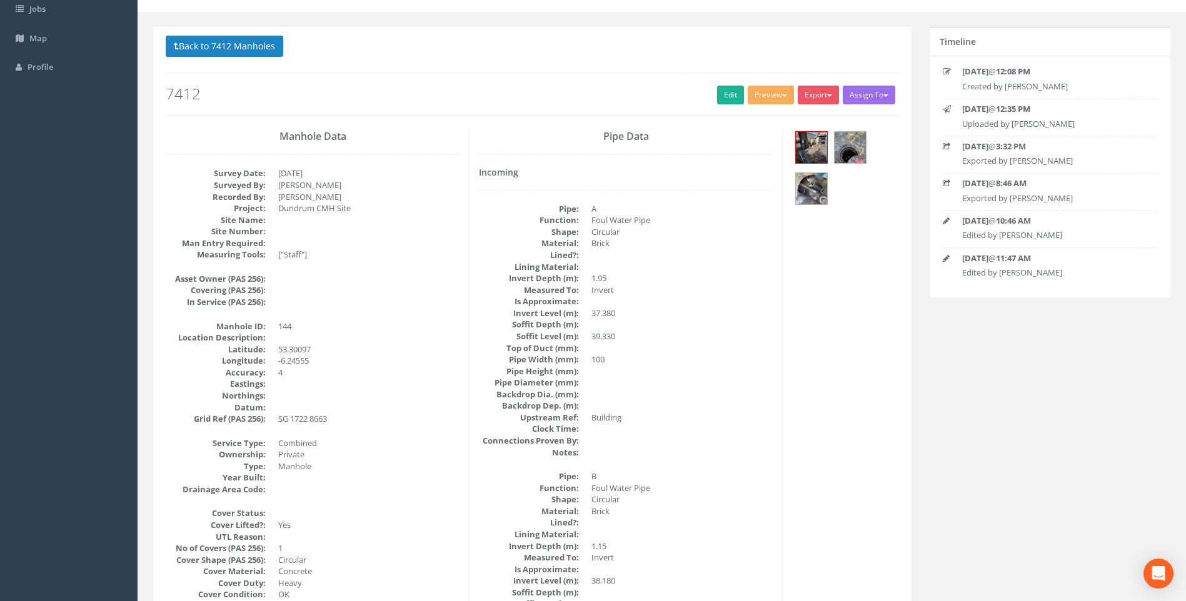
scroll to position [0, 0]
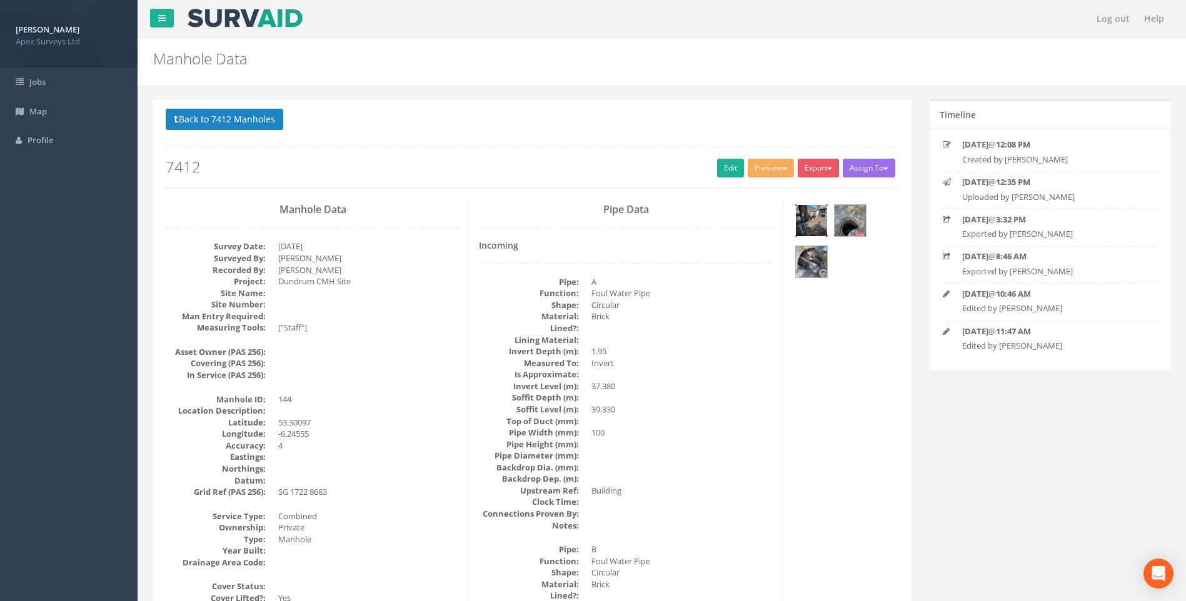
click at [817, 215] on img at bounding box center [811, 220] width 31 height 31
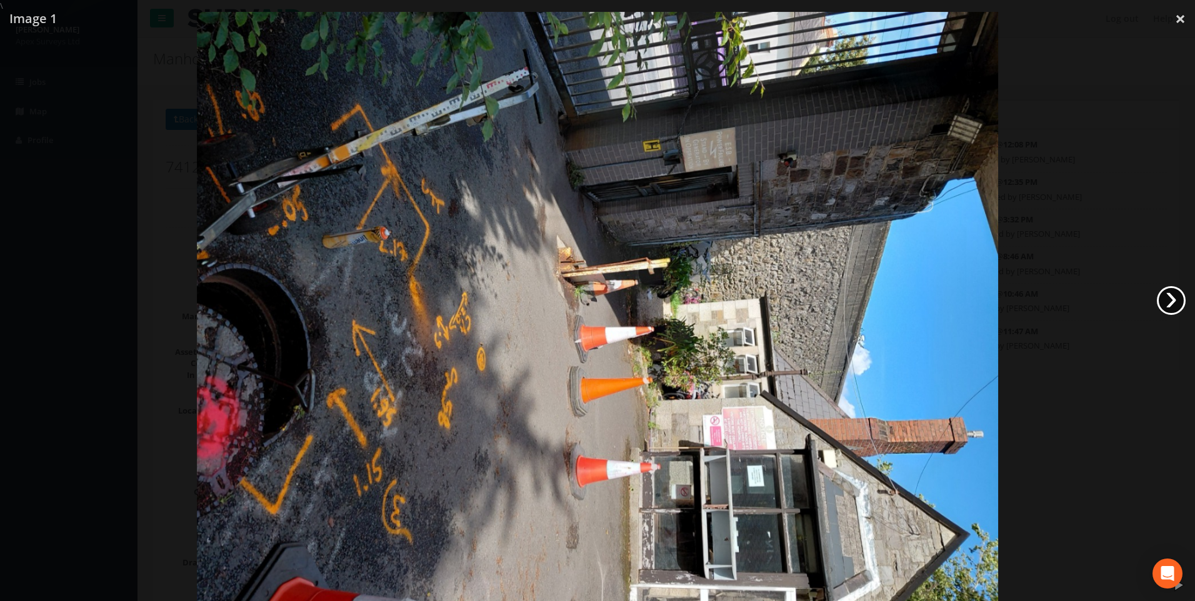
click at [1169, 300] on link "›" at bounding box center [1171, 300] width 29 height 29
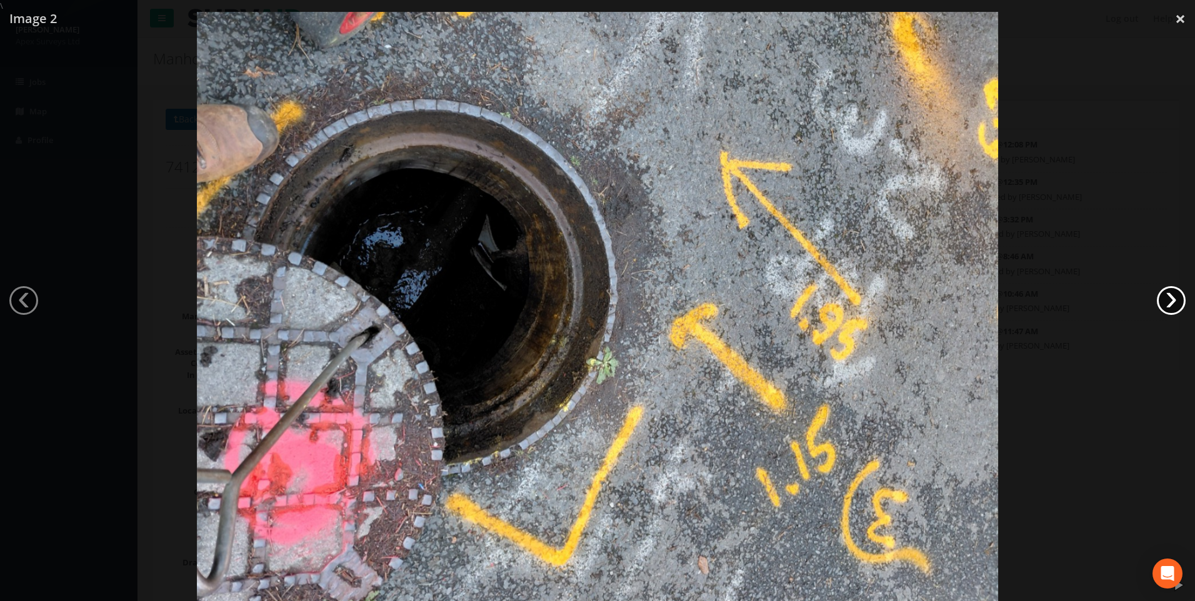
click at [1169, 300] on link "›" at bounding box center [1171, 300] width 29 height 29
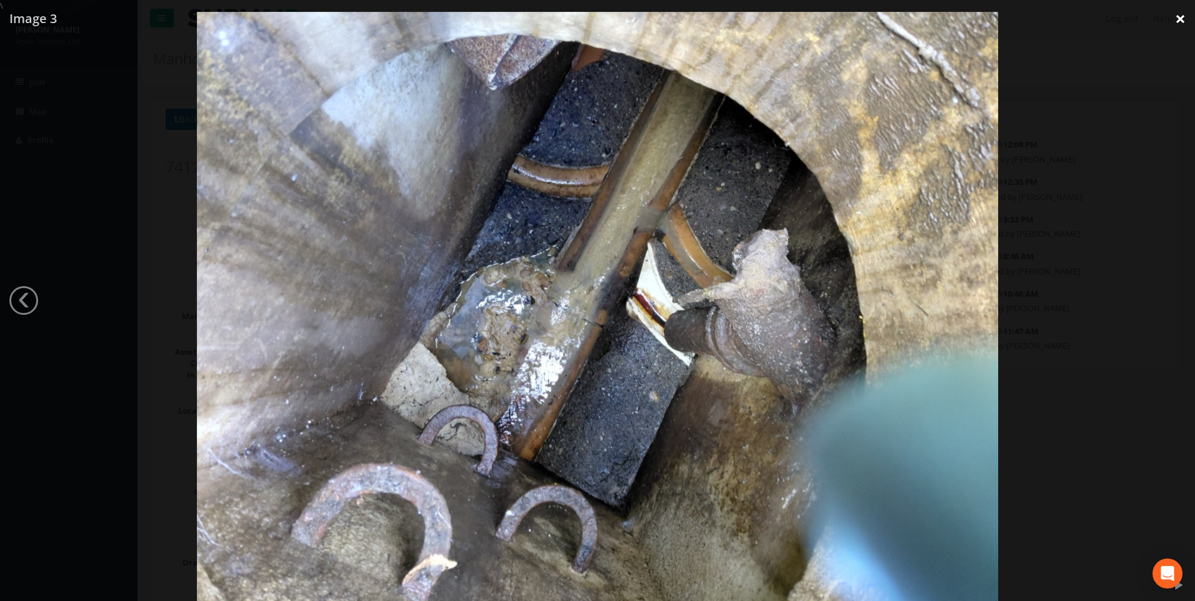
click at [1177, 19] on link "×" at bounding box center [1180, 19] width 29 height 38
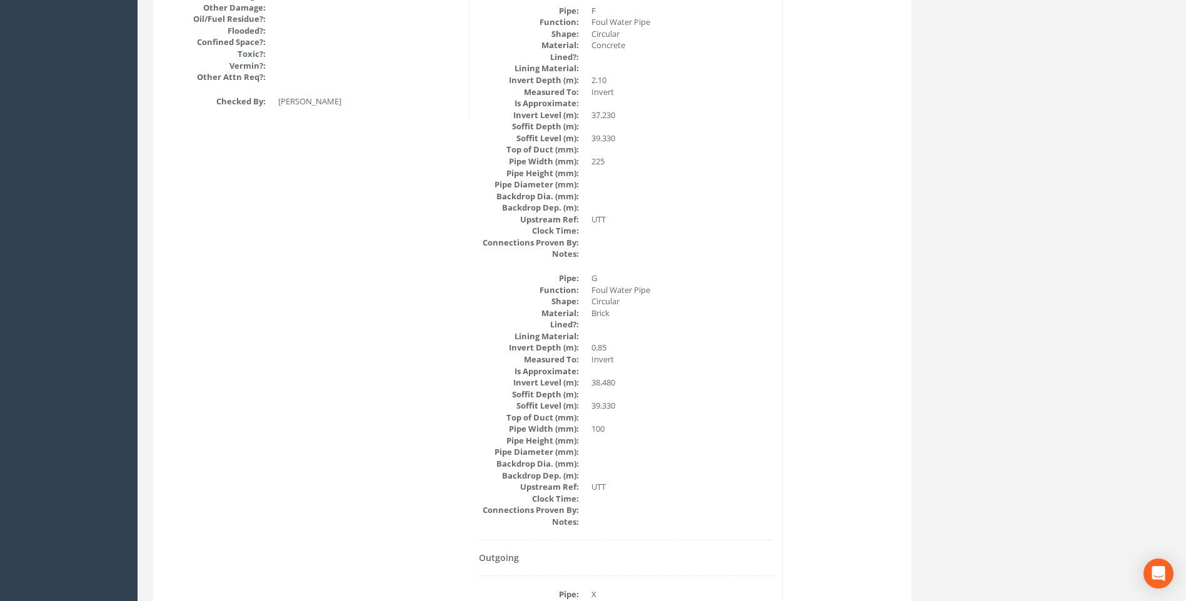
scroll to position [1688, 0]
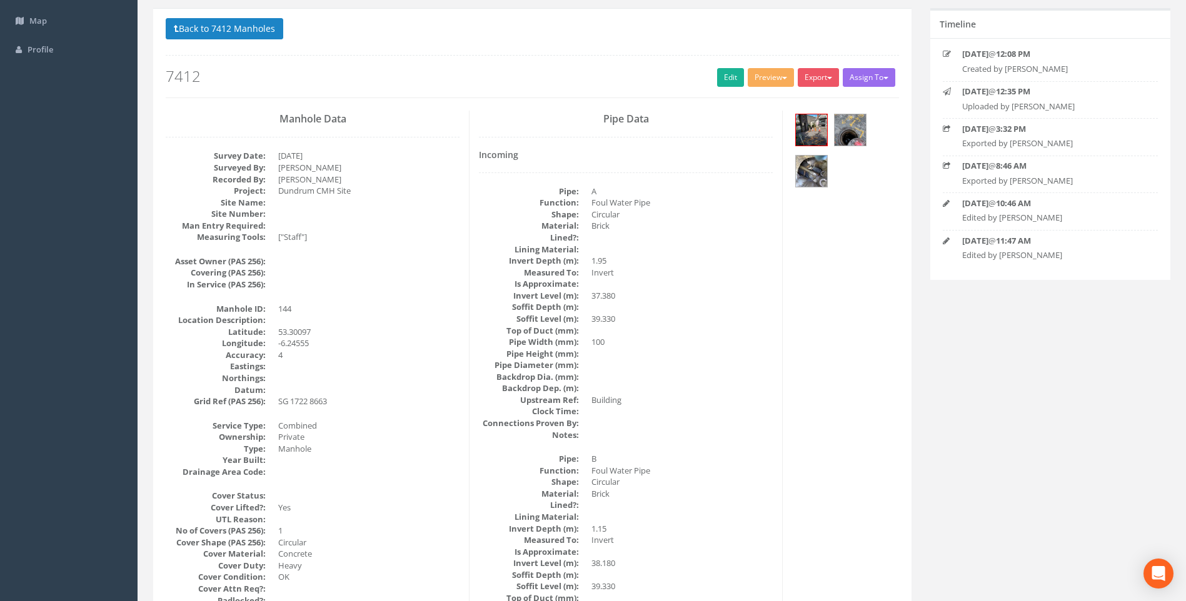
scroll to position [0, 0]
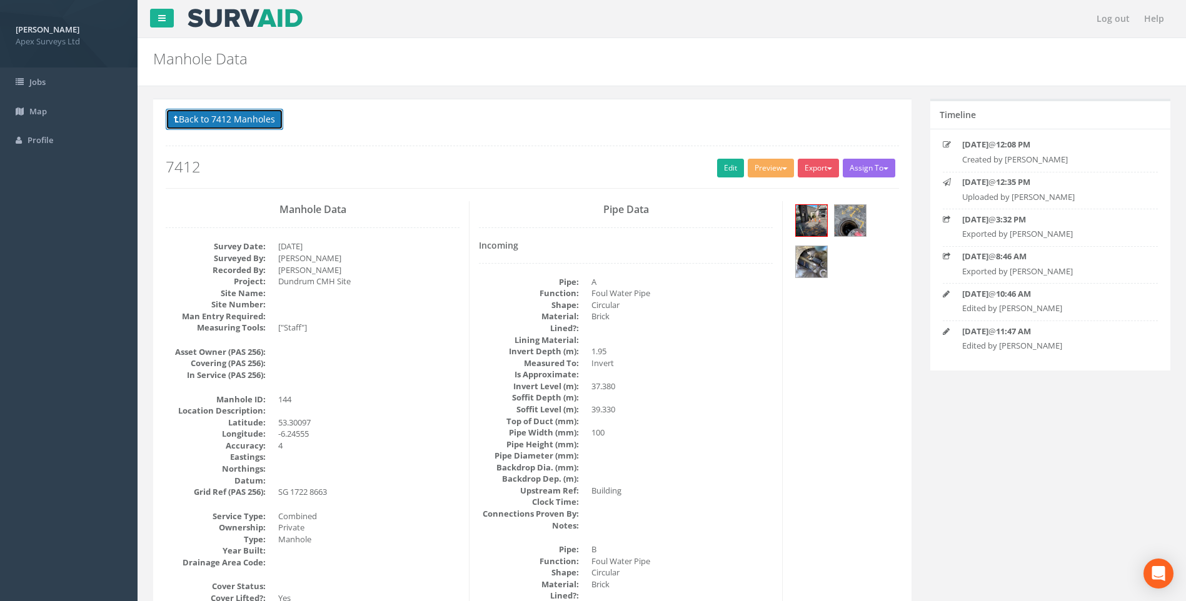
click at [216, 118] on button "Back to 7412 Manholes" at bounding box center [225, 119] width 118 height 21
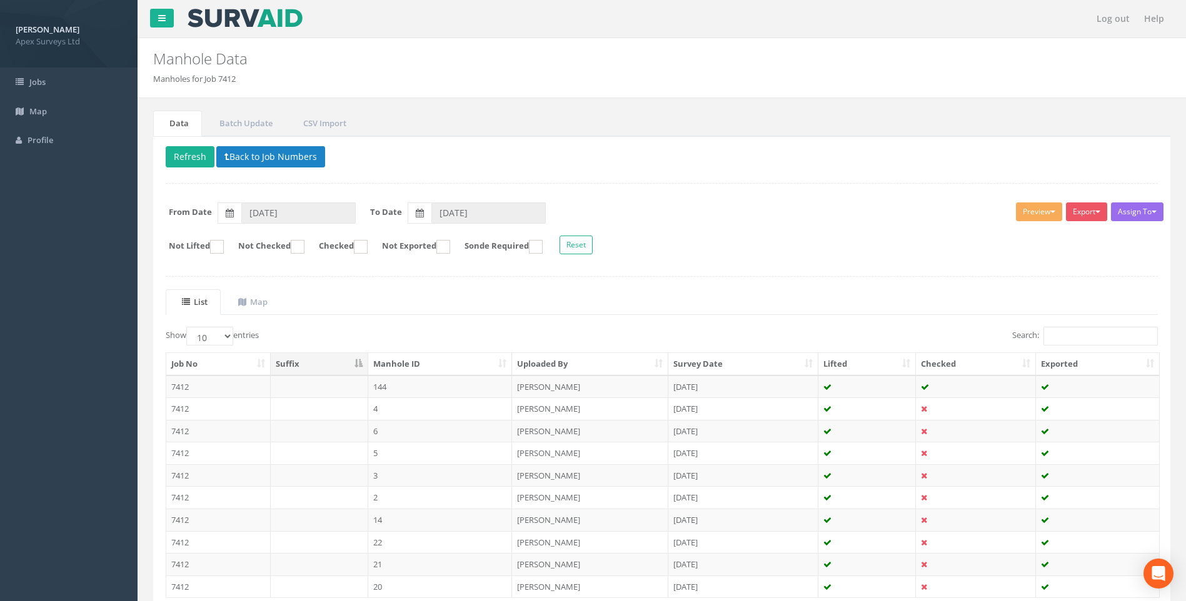
click at [726, 251] on form "Not Lifted Not Checked Checked Not Exported Sonde Required Reset" at bounding box center [661, 247] width 1011 height 22
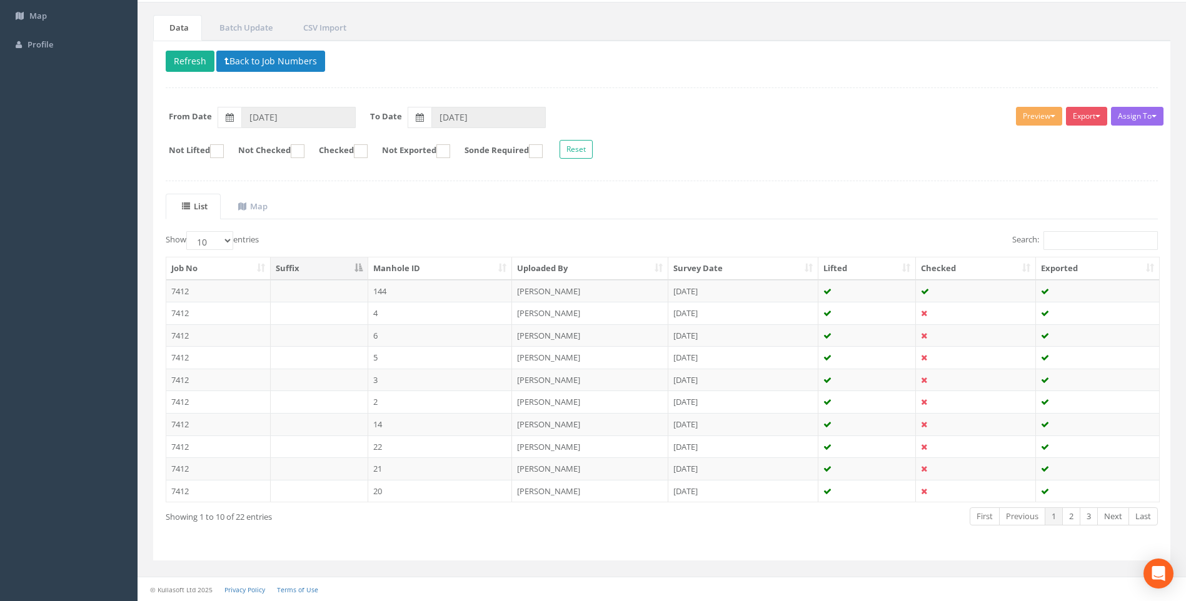
drag, startPoint x: 402, startPoint y: 311, endPoint x: 499, endPoint y: 338, distance: 100.6
click at [402, 312] on td "4" at bounding box center [440, 313] width 144 height 23
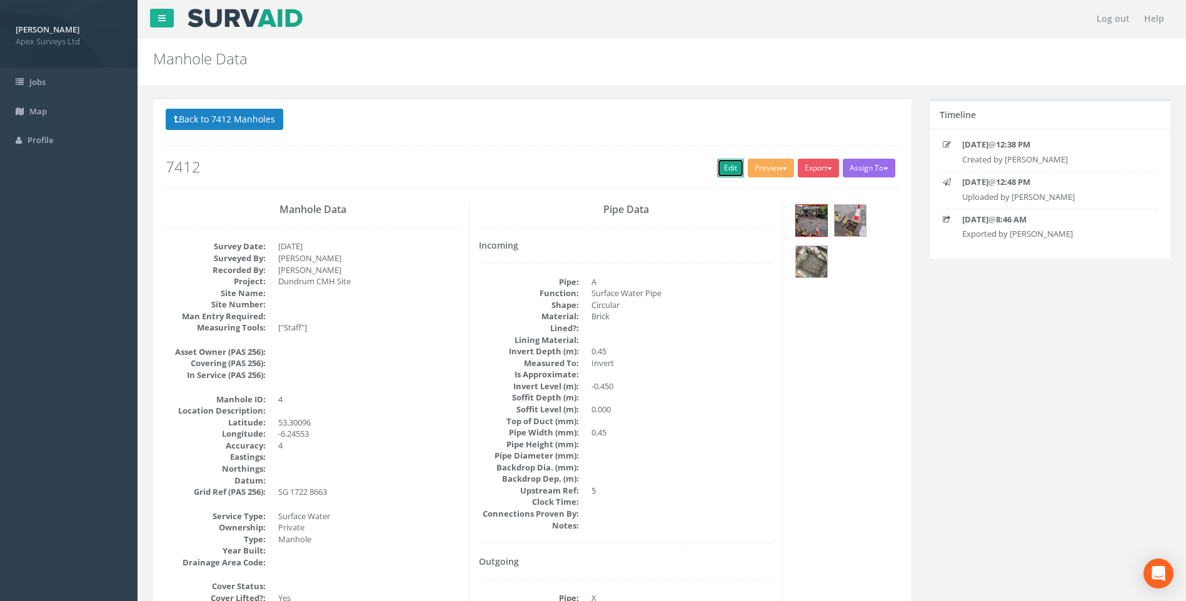
click at [721, 165] on link "Edit" at bounding box center [730, 168] width 27 height 19
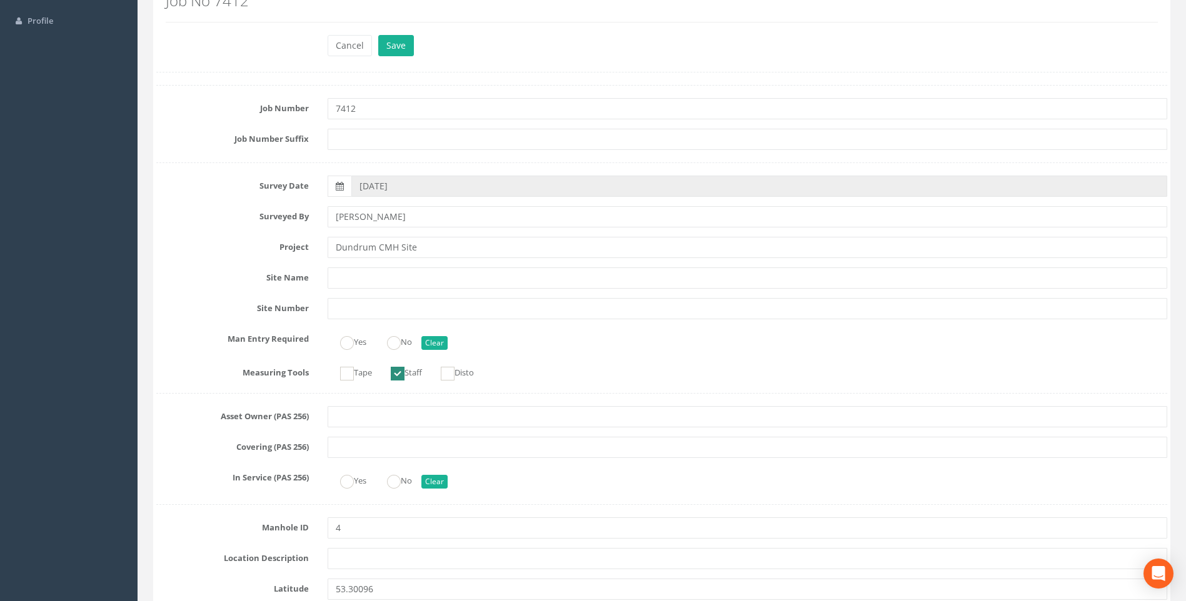
scroll to position [188, 0]
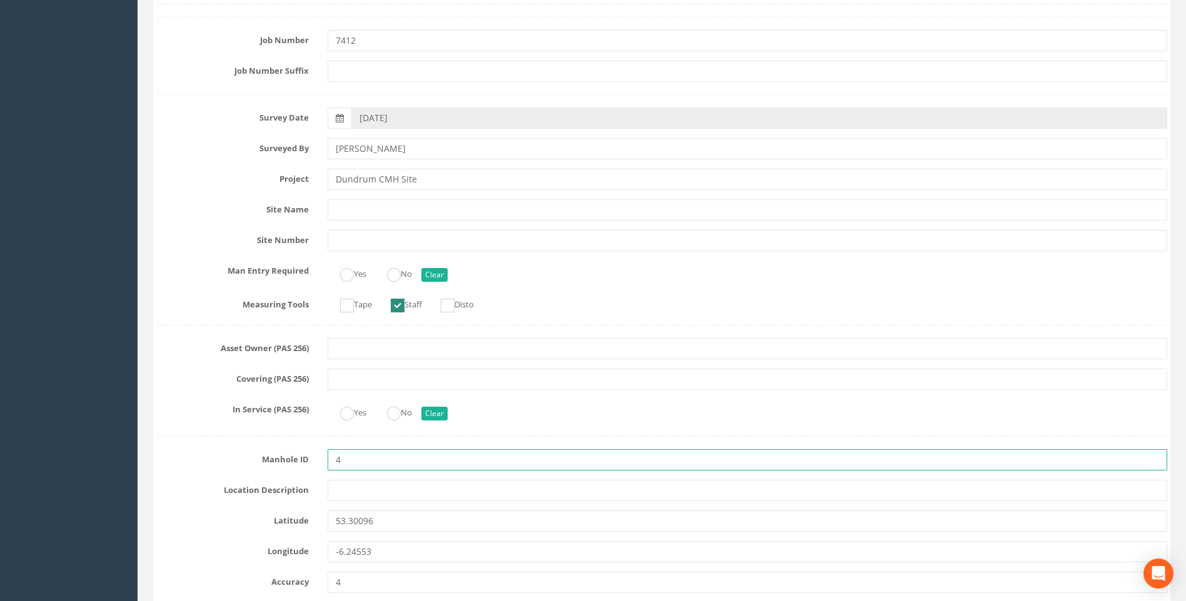
click at [385, 460] on input "4" at bounding box center [748, 460] width 840 height 21
type input "83"
click at [518, 415] on div "Yes No Clear" at bounding box center [747, 412] width 858 height 24
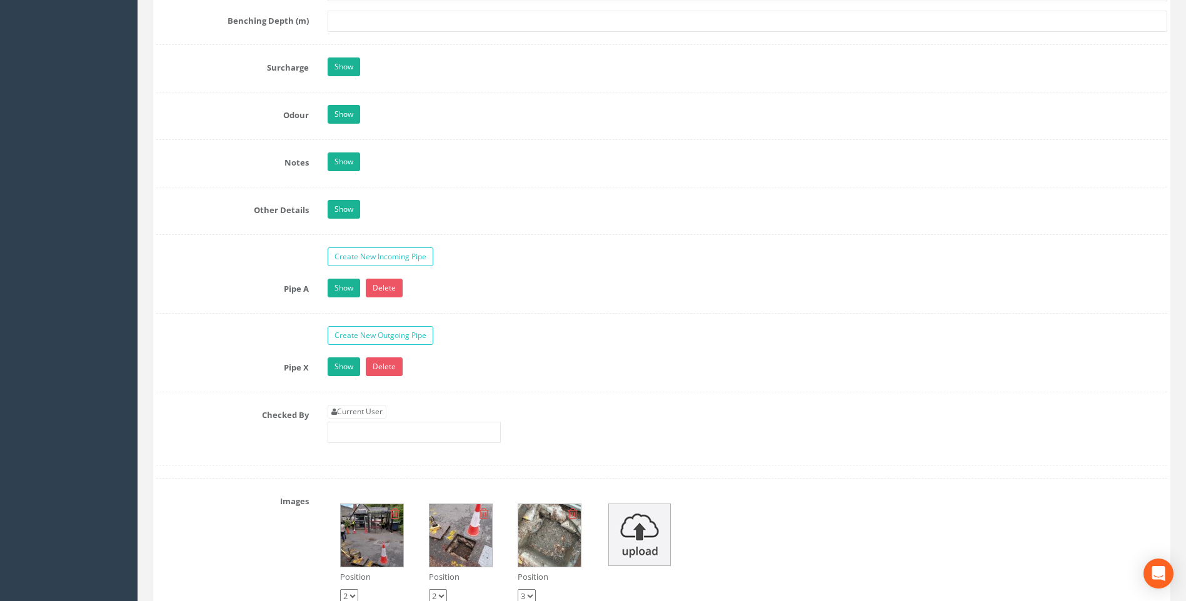
scroll to position [1876, 0]
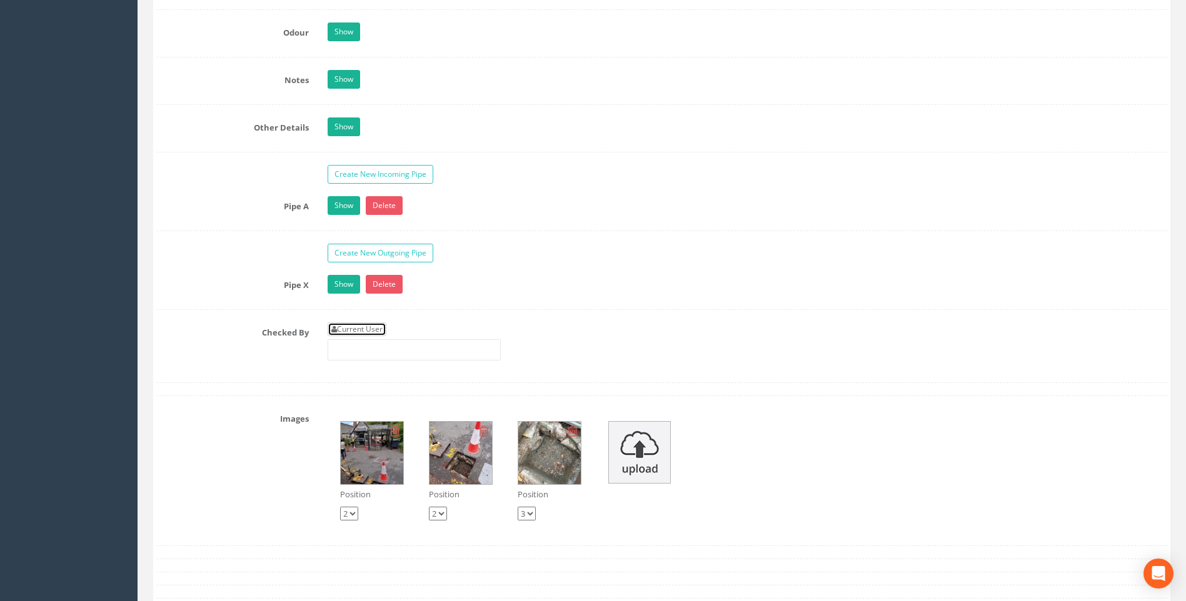
drag, startPoint x: 365, startPoint y: 333, endPoint x: 417, endPoint y: 348, distance: 53.8
click at [365, 333] on link "Current User" at bounding box center [357, 330] width 59 height 14
type input "[PERSON_NAME]"
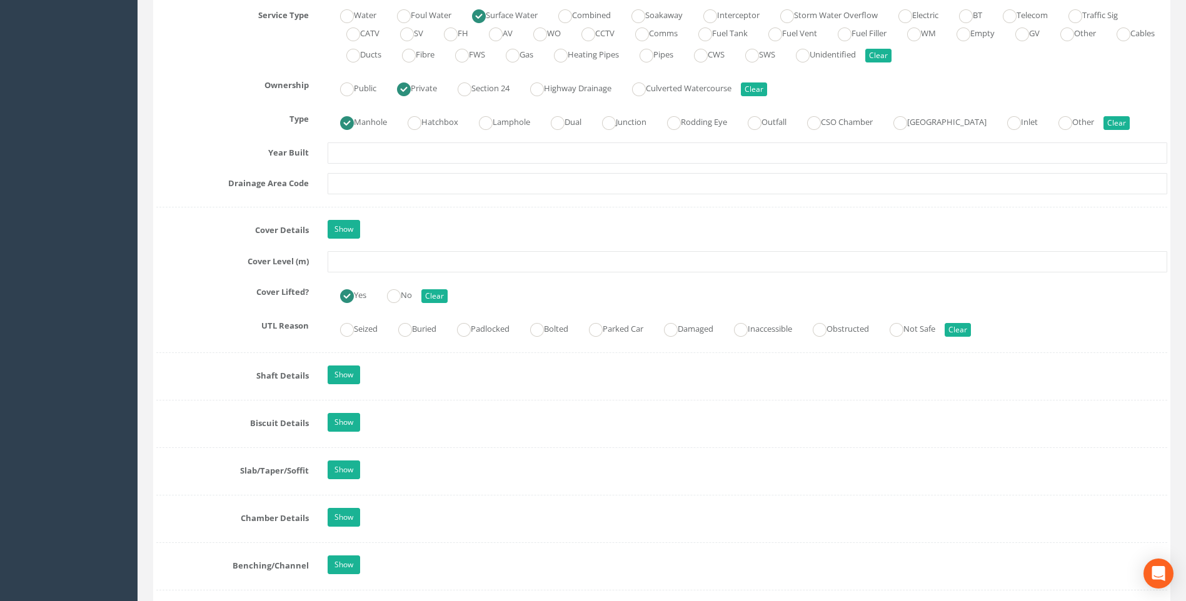
scroll to position [875, 0]
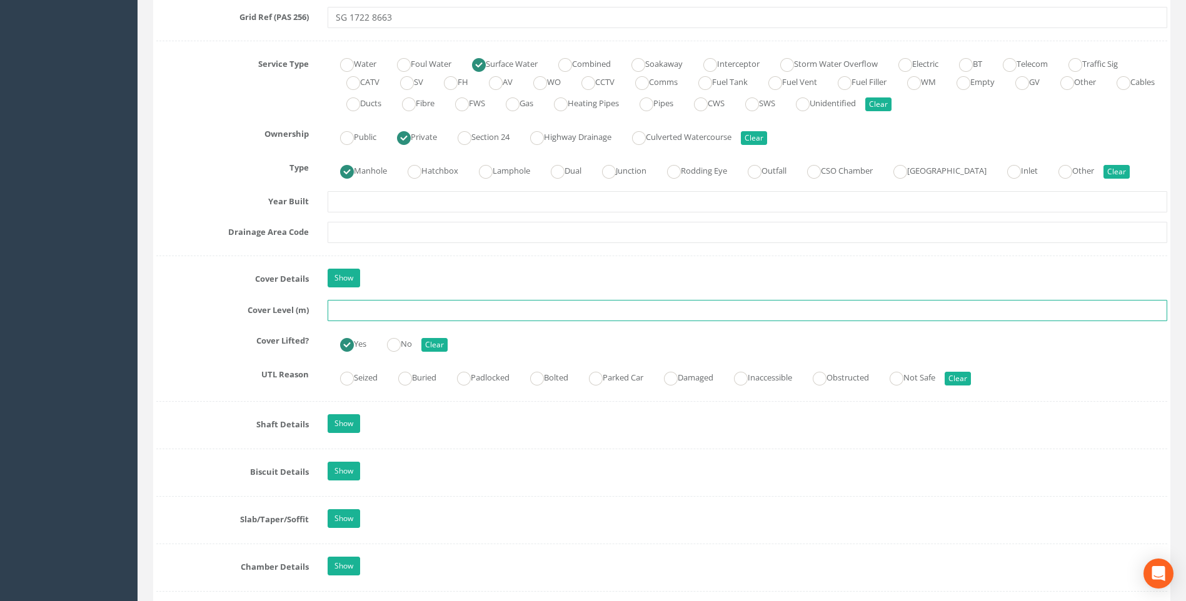
click at [391, 315] on input "text" at bounding box center [748, 310] width 840 height 21
type input "39.54"
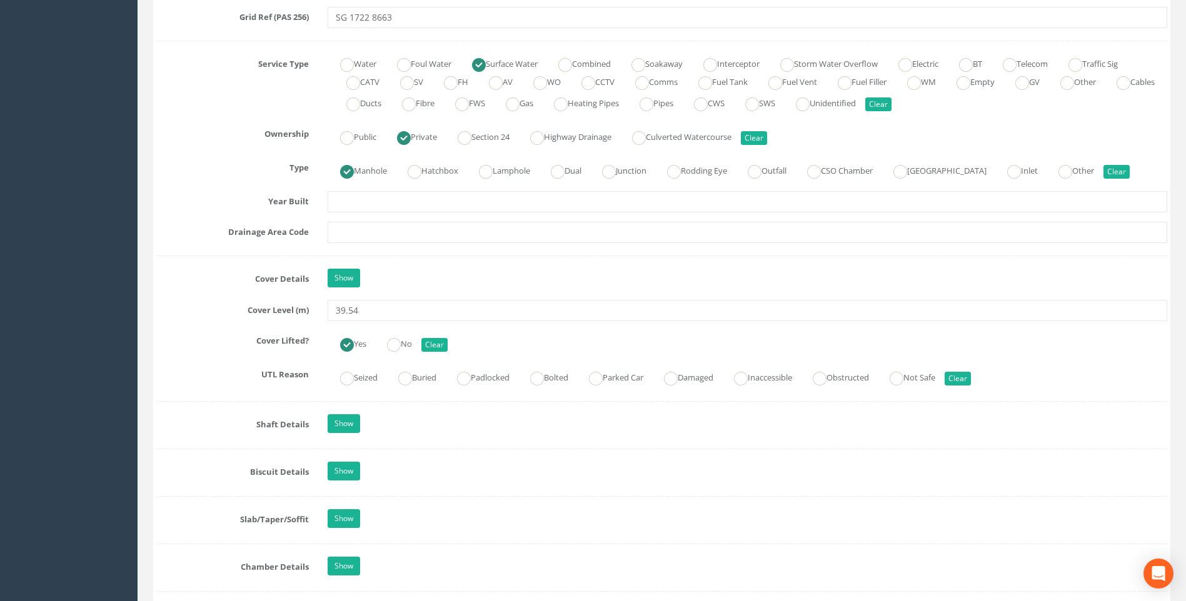
click at [221, 312] on label "Cover Level (m)" at bounding box center [232, 308] width 171 height 16
click at [224, 319] on div "Cover Level (m) 39.54" at bounding box center [662, 310] width 1030 height 21
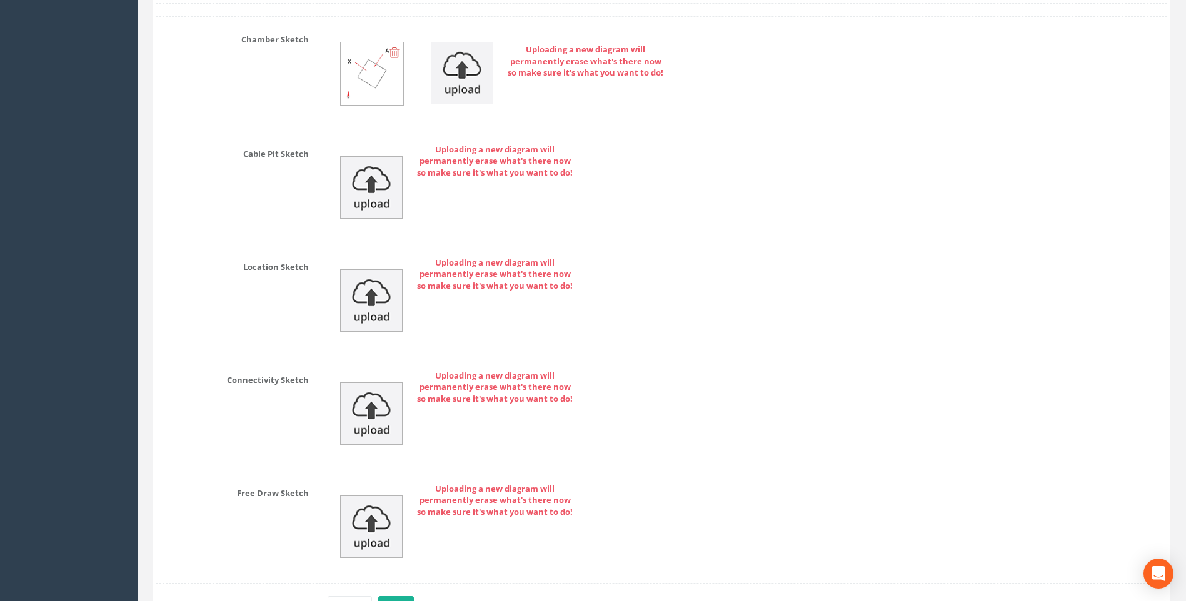
scroll to position [2658, 0]
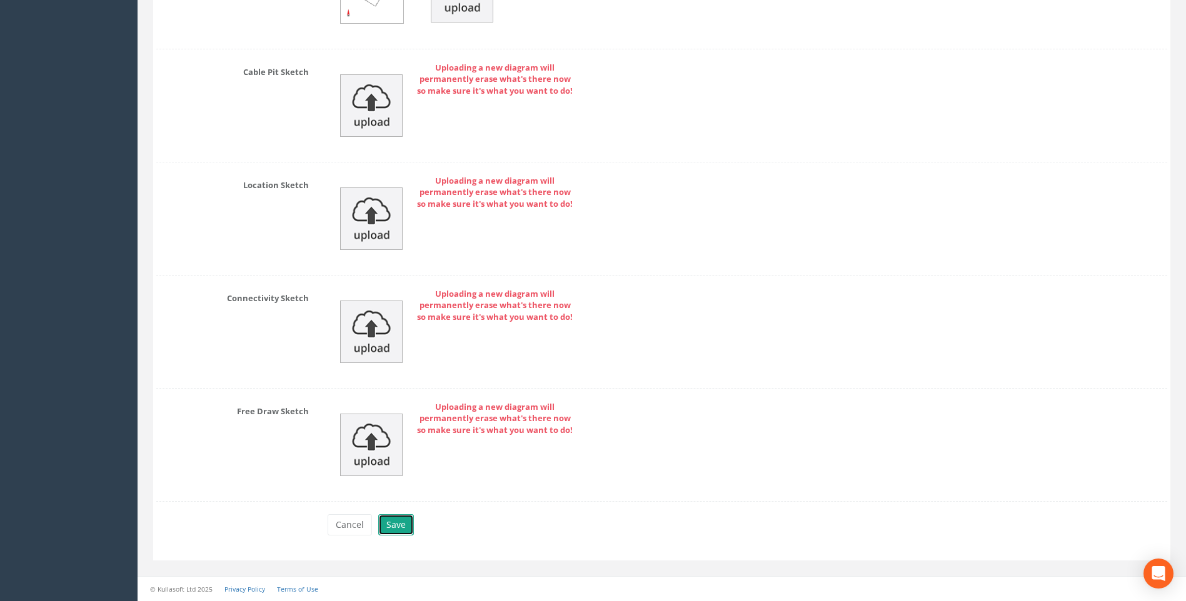
click at [391, 518] on button "Save" at bounding box center [396, 525] width 36 height 21
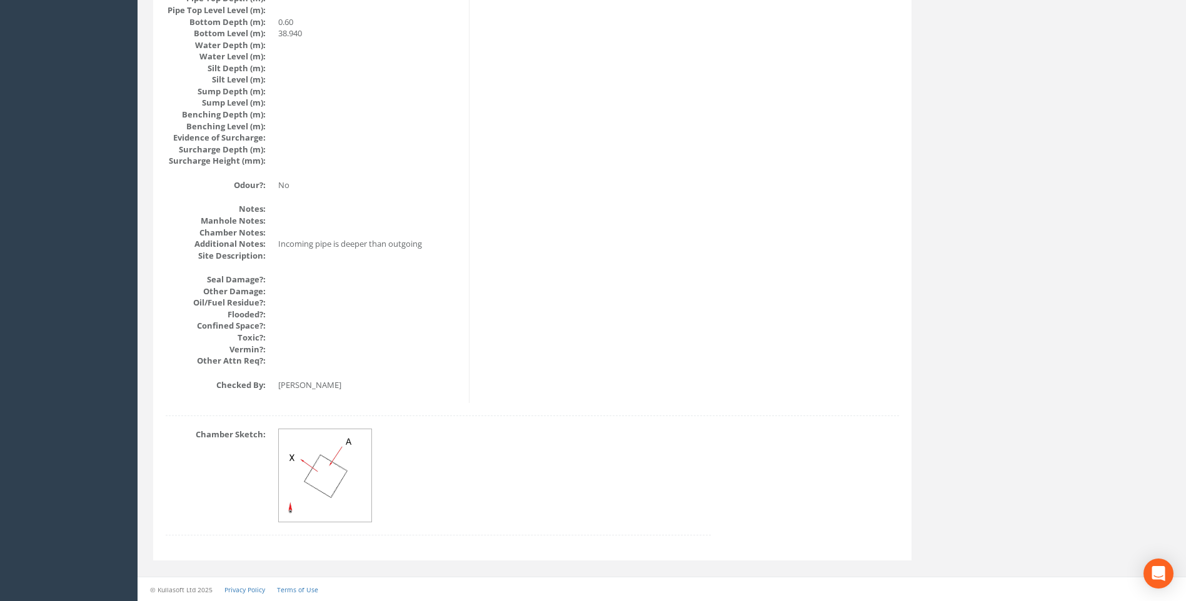
scroll to position [1327, 0]
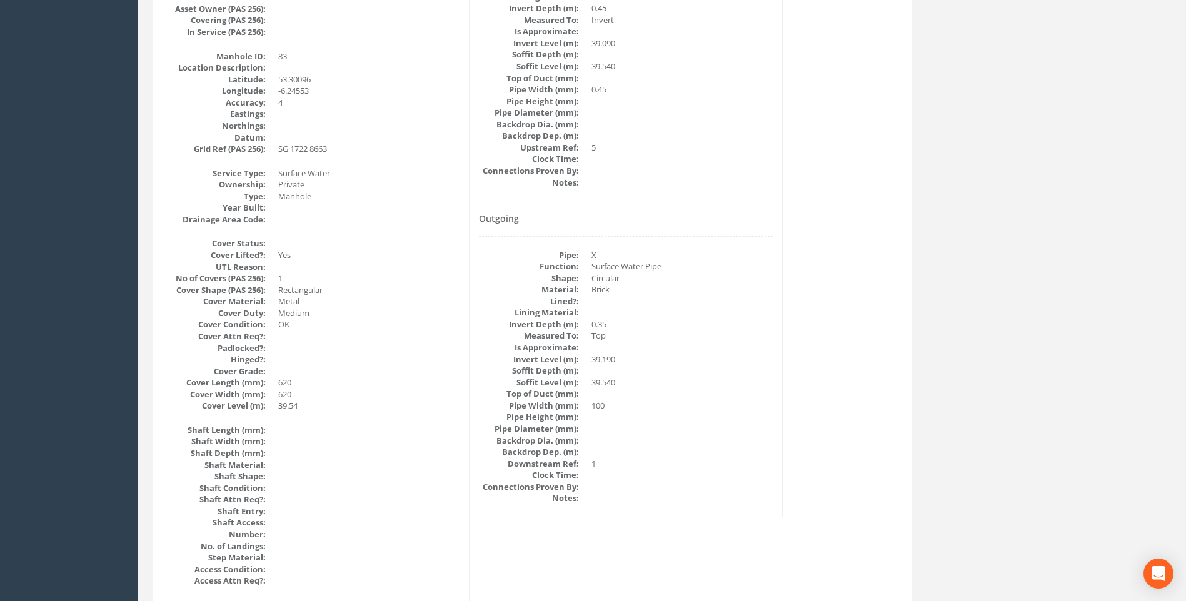
scroll to position [326, 0]
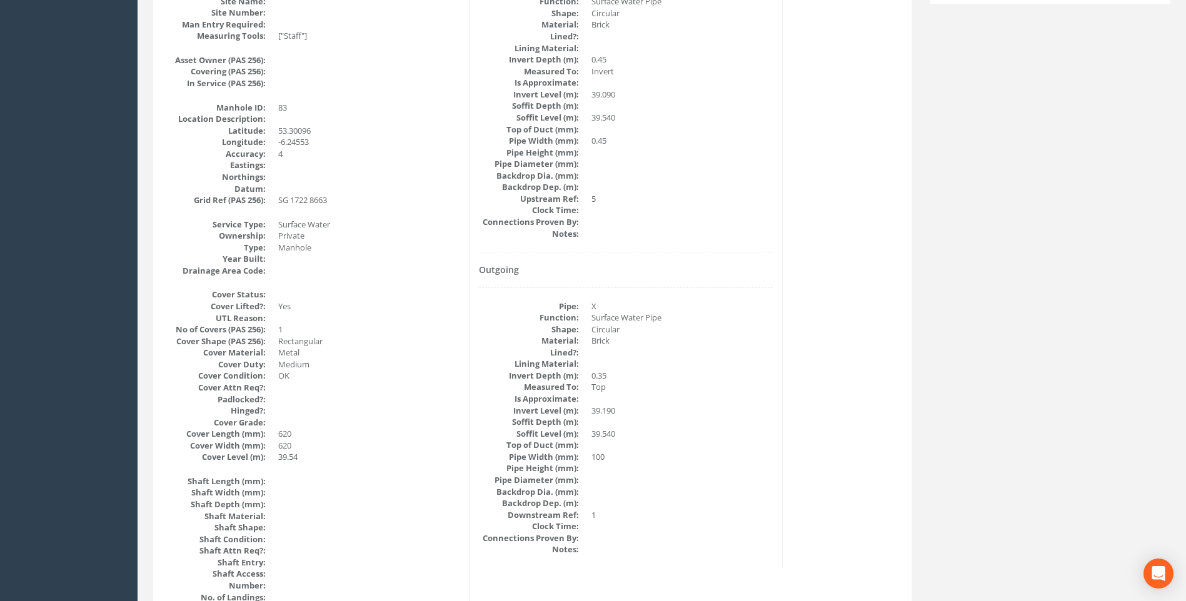
scroll to position [264, 0]
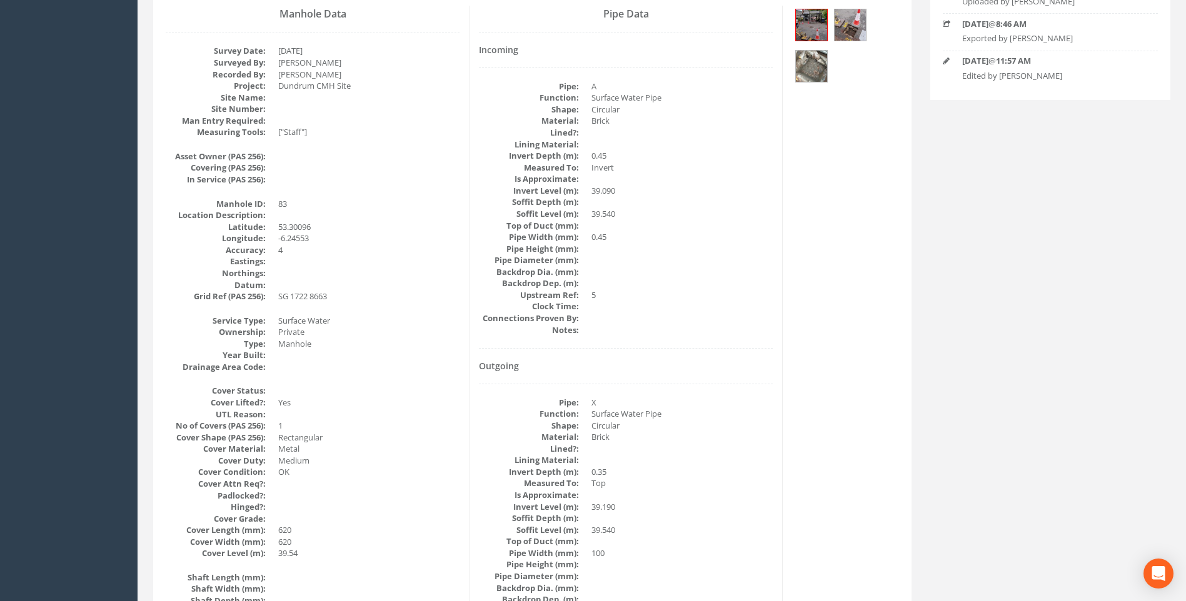
scroll to position [76, 0]
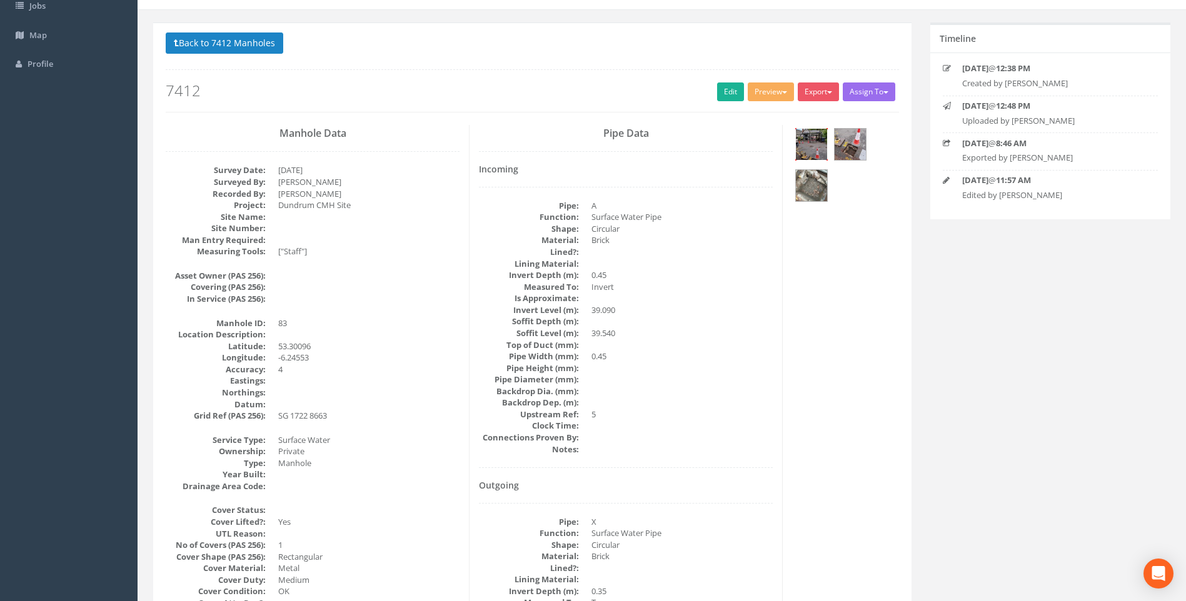
click at [816, 140] on img at bounding box center [811, 144] width 31 height 31
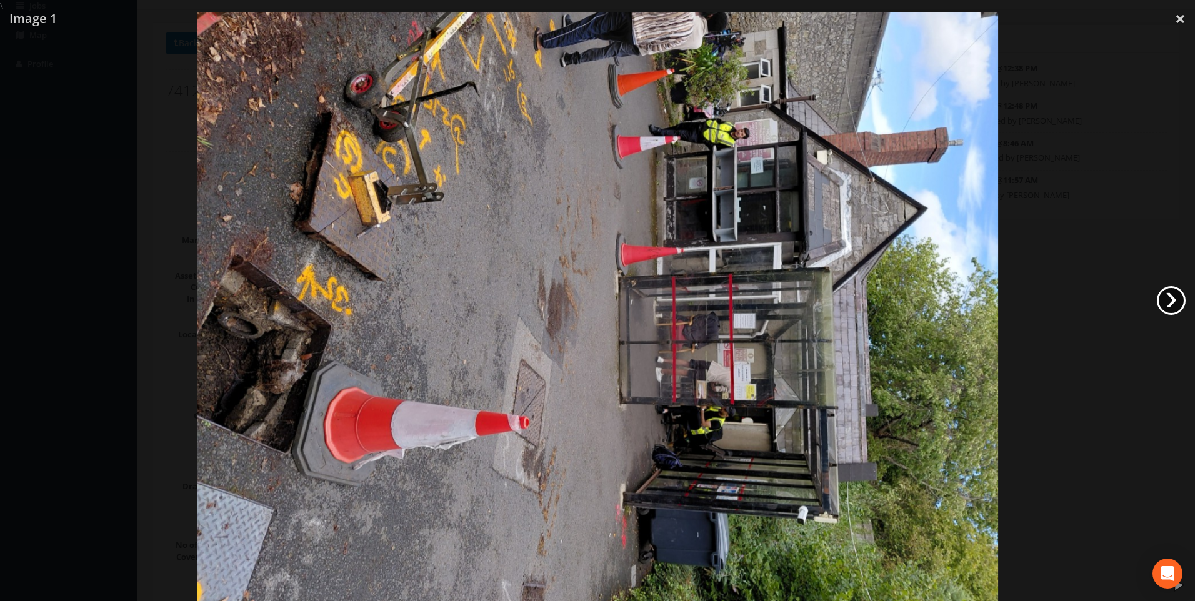
click at [1168, 299] on link "›" at bounding box center [1171, 300] width 29 height 29
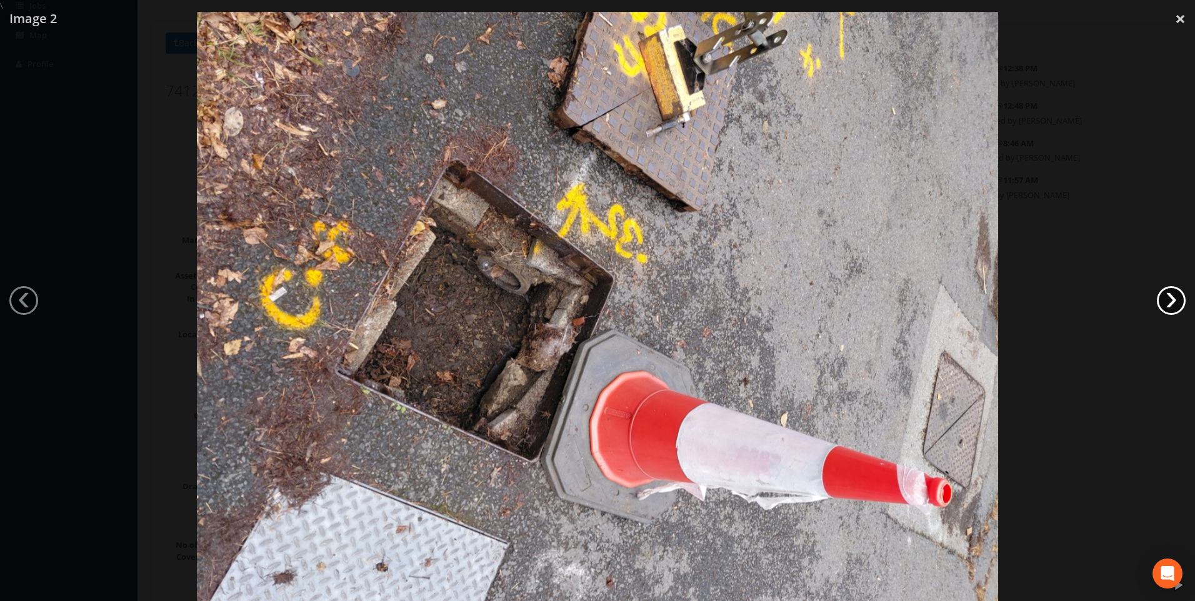
click at [1168, 299] on link "›" at bounding box center [1171, 300] width 29 height 29
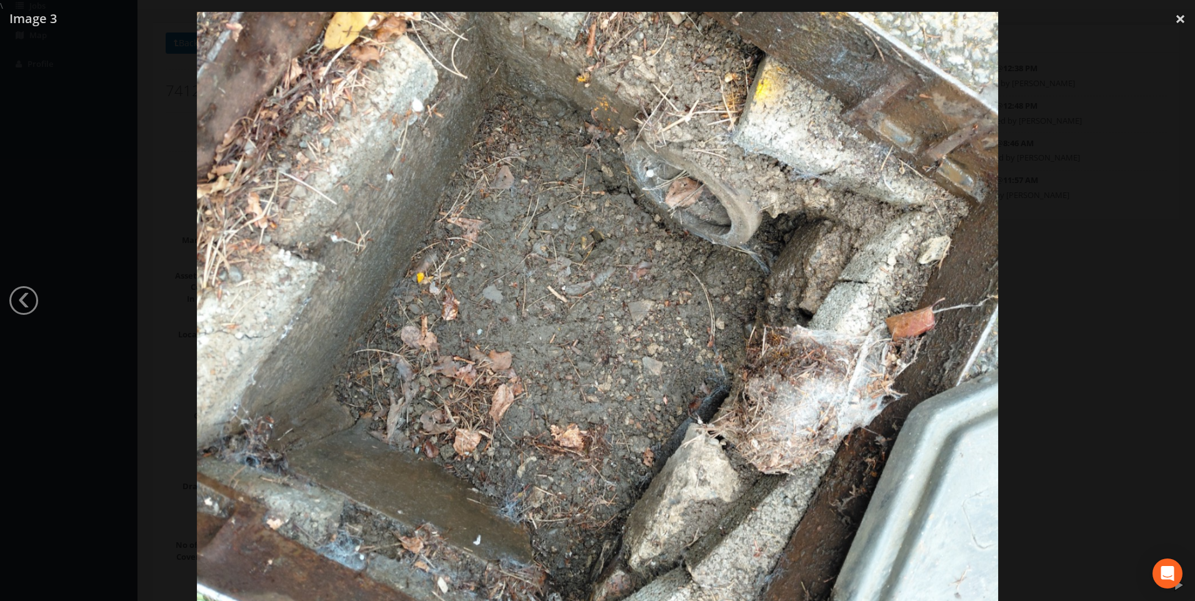
drag, startPoint x: 1181, startPoint y: 14, endPoint x: 1182, endPoint y: 58, distance: 43.8
click at [1181, 15] on link "×" at bounding box center [1180, 19] width 29 height 38
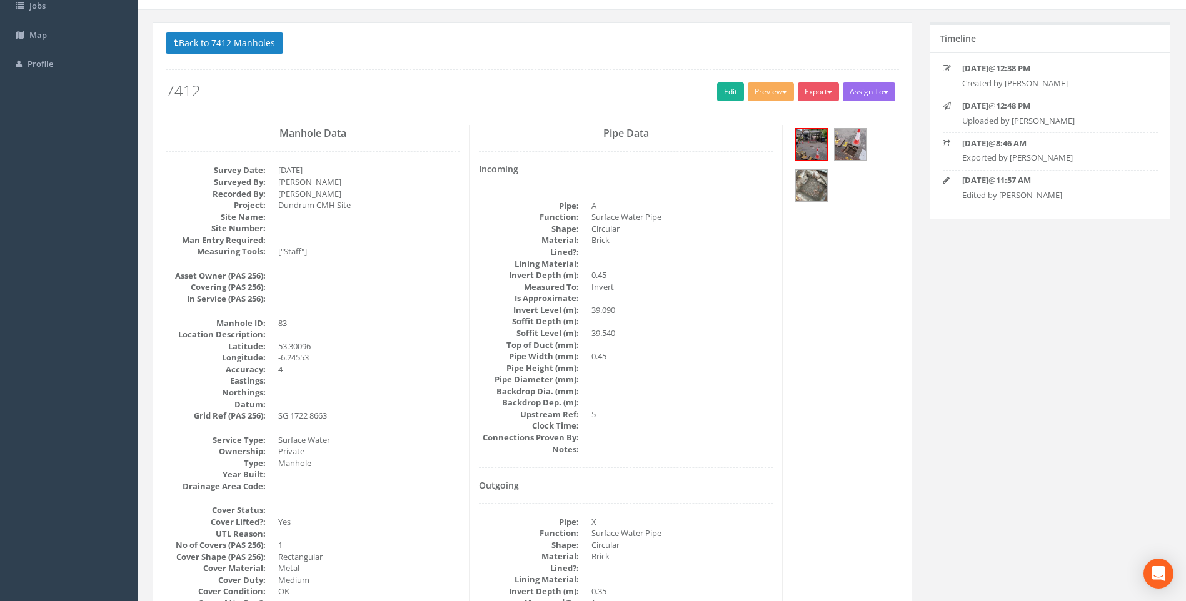
click at [722, 87] on link "Edit" at bounding box center [730, 92] width 27 height 19
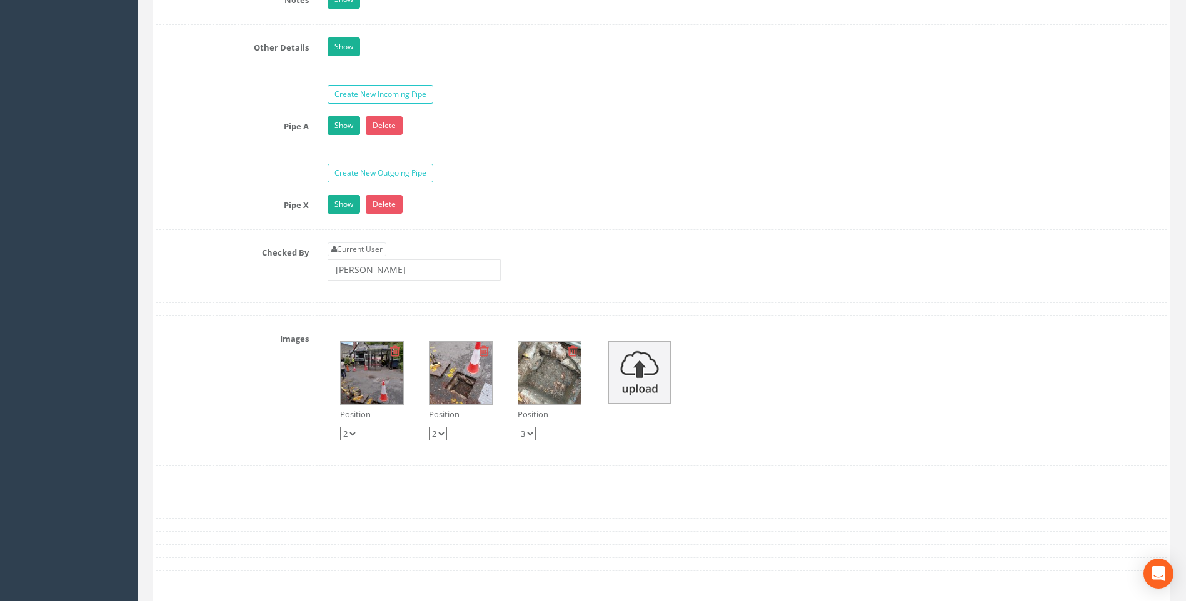
scroll to position [1889, 0]
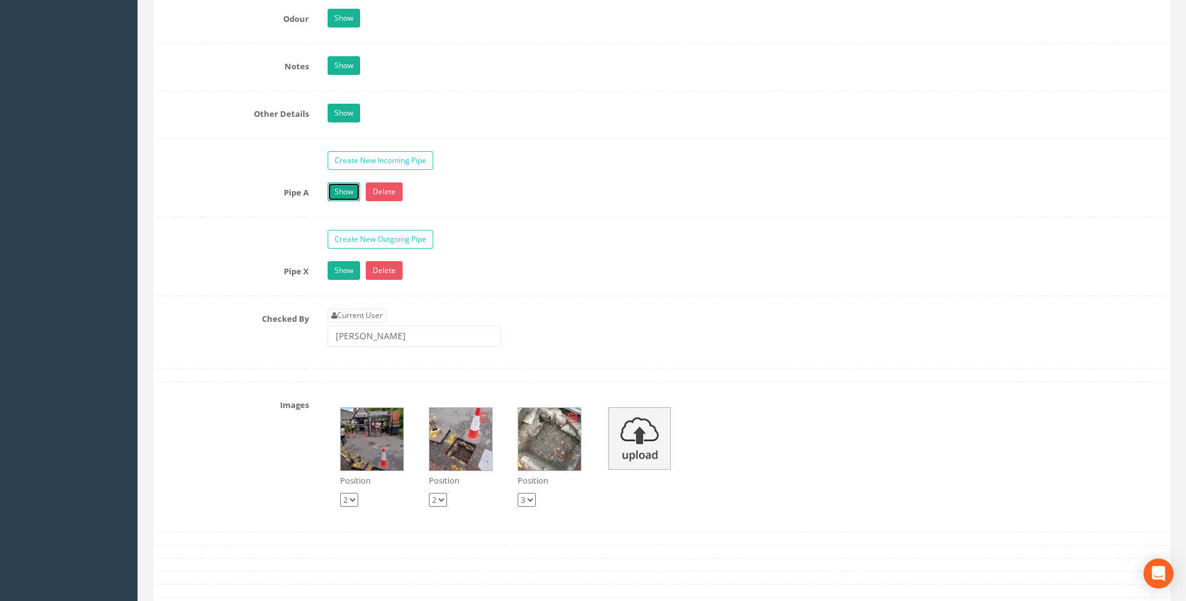
click at [340, 188] on link "Show" at bounding box center [344, 192] width 33 height 19
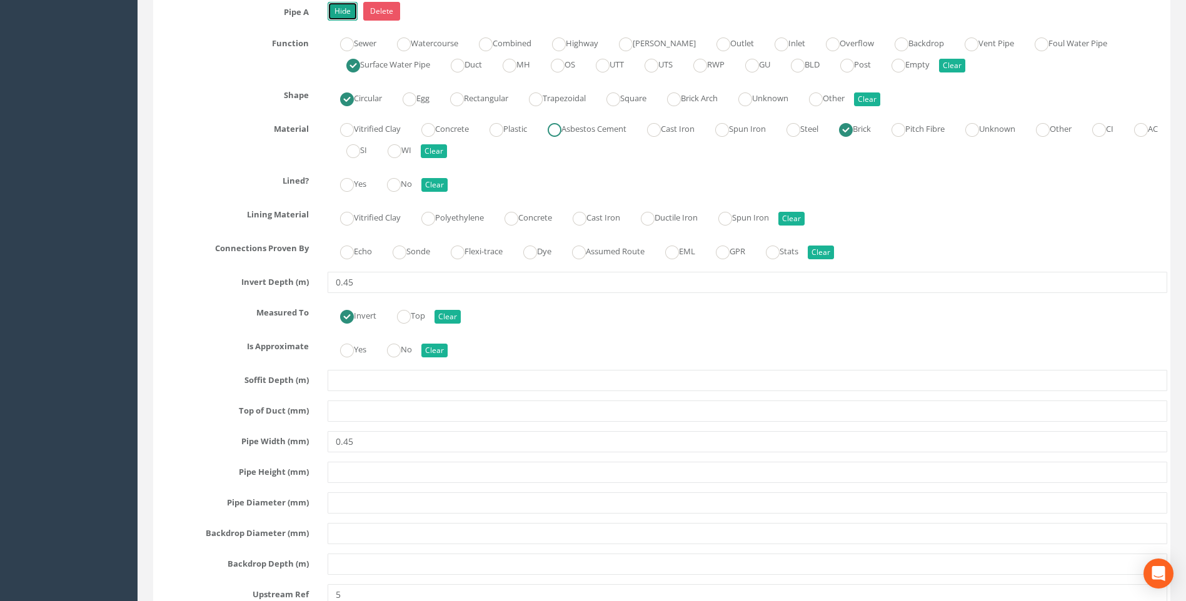
scroll to position [2077, 0]
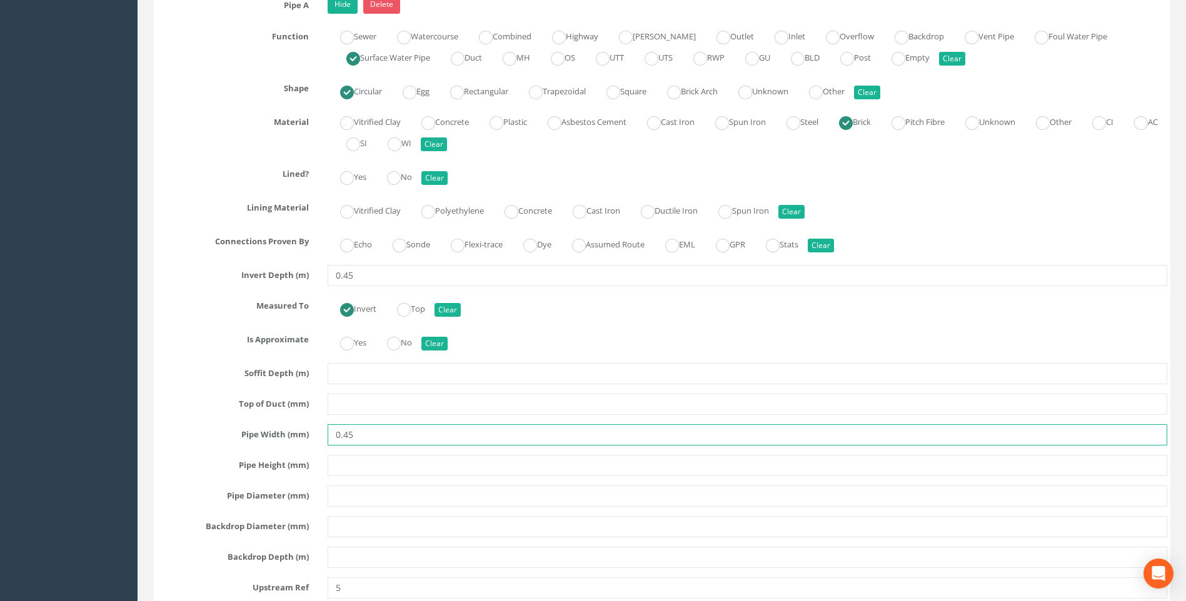
drag, startPoint x: 344, startPoint y: 433, endPoint x: 359, endPoint y: 435, distance: 14.4
click at [359, 435] on input "0.45" at bounding box center [748, 435] width 840 height 21
type input "0.50"
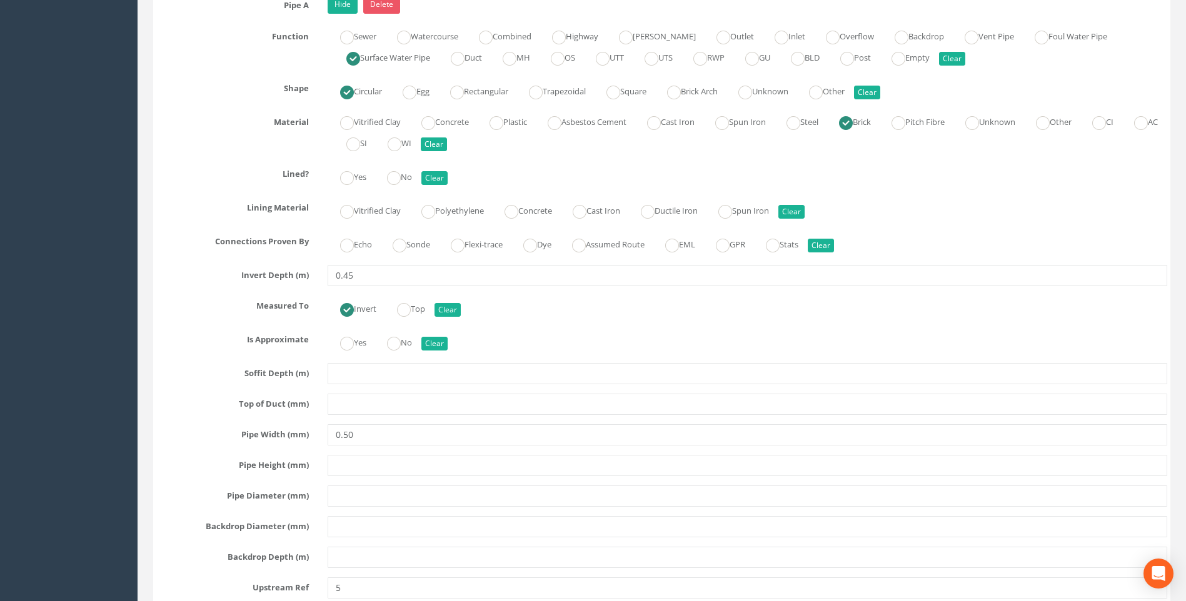
click at [168, 363] on label "Soffit Depth (m)" at bounding box center [232, 371] width 171 height 16
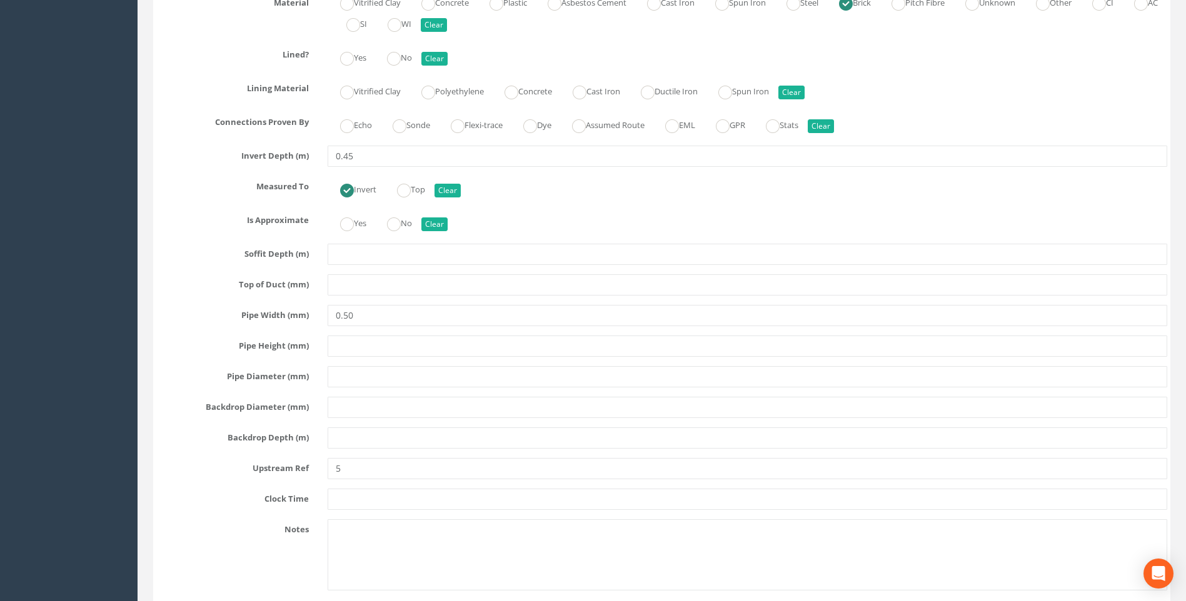
scroll to position [2327, 0]
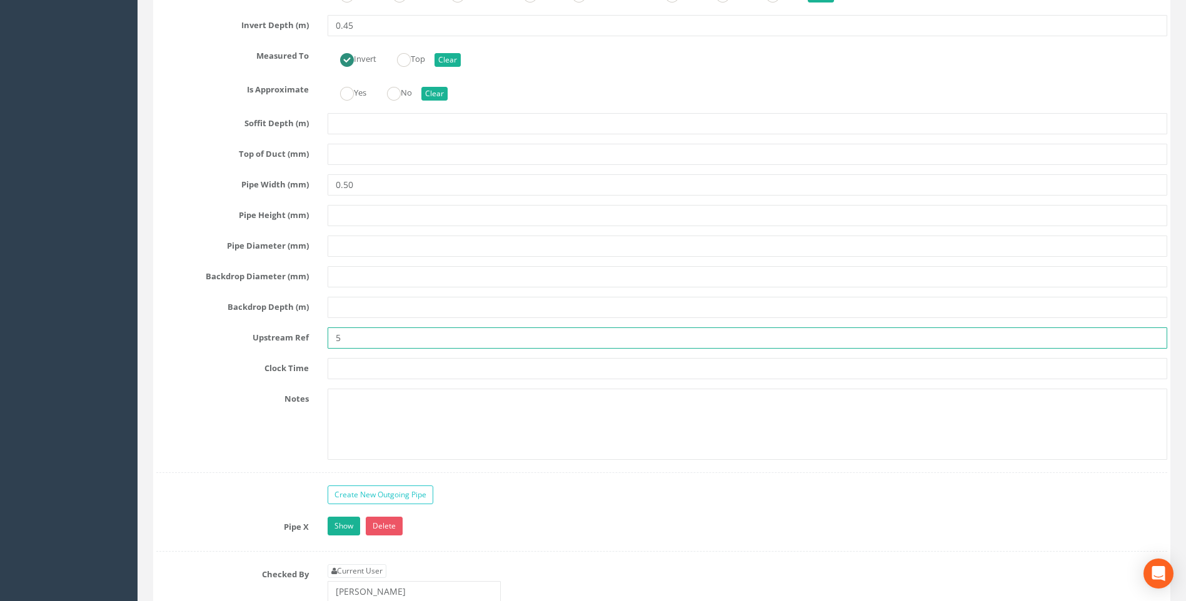
drag, startPoint x: 359, startPoint y: 339, endPoint x: 221, endPoint y: 337, distance: 138.2
click at [221, 337] on div "Upstream Ref 5" at bounding box center [662, 338] width 1030 height 21
type input "84"
click at [244, 371] on label "Clock Time" at bounding box center [232, 366] width 171 height 16
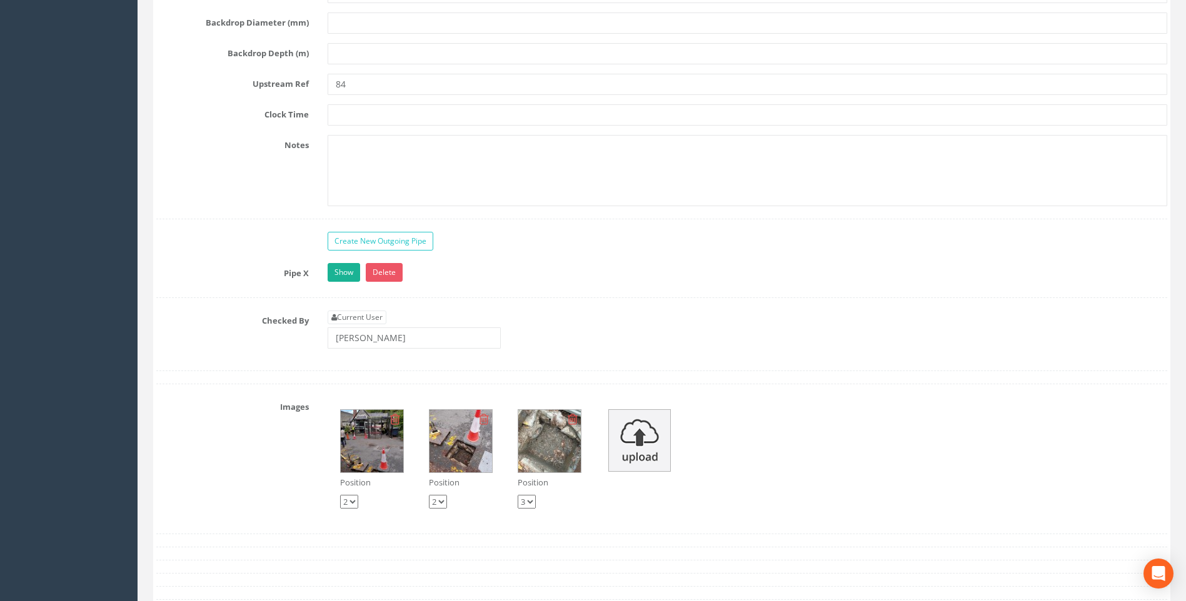
scroll to position [2577, 0]
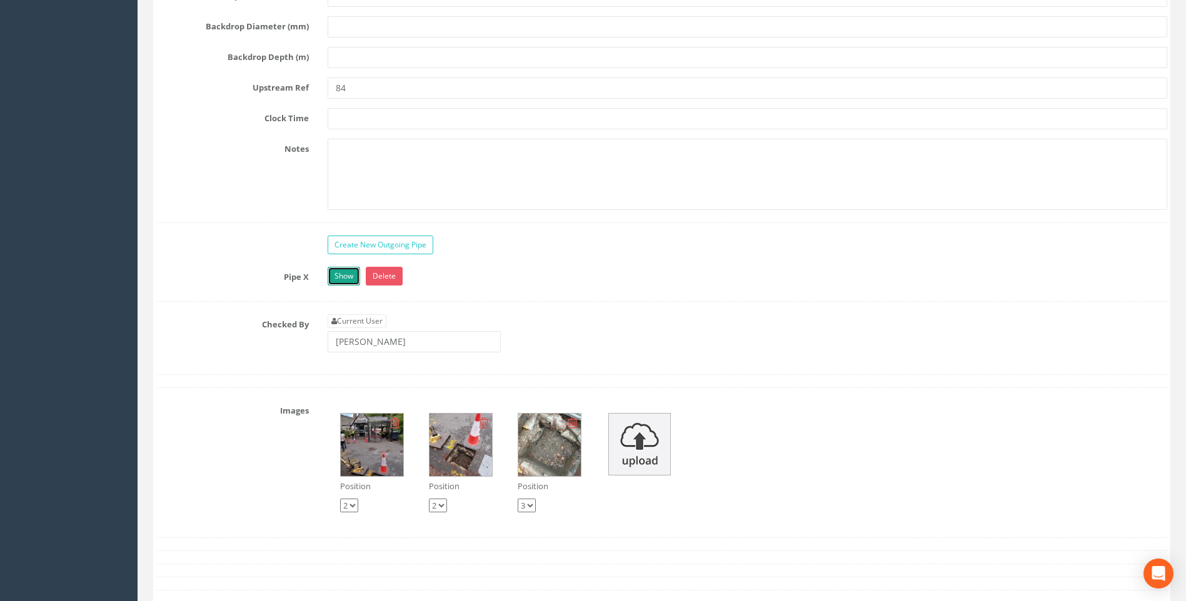
click at [337, 277] on link "Show" at bounding box center [344, 276] width 33 height 19
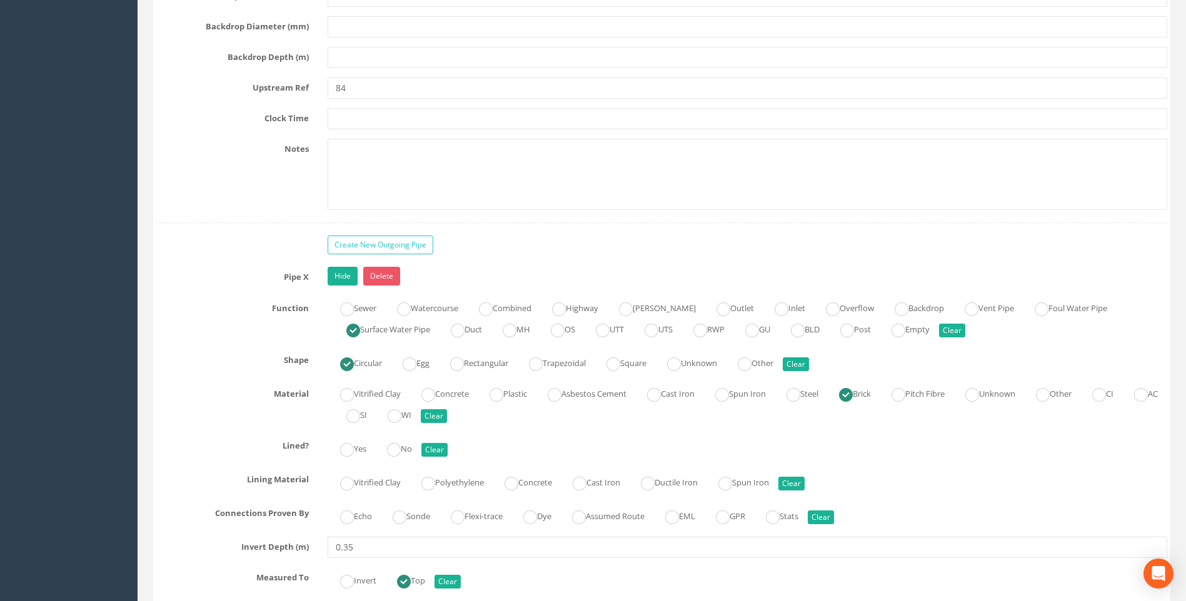
click at [209, 326] on div "Function Sewer Watercourse Combined Highway [PERSON_NAME] Outlet Inlet Overflow…" at bounding box center [662, 319] width 1030 height 43
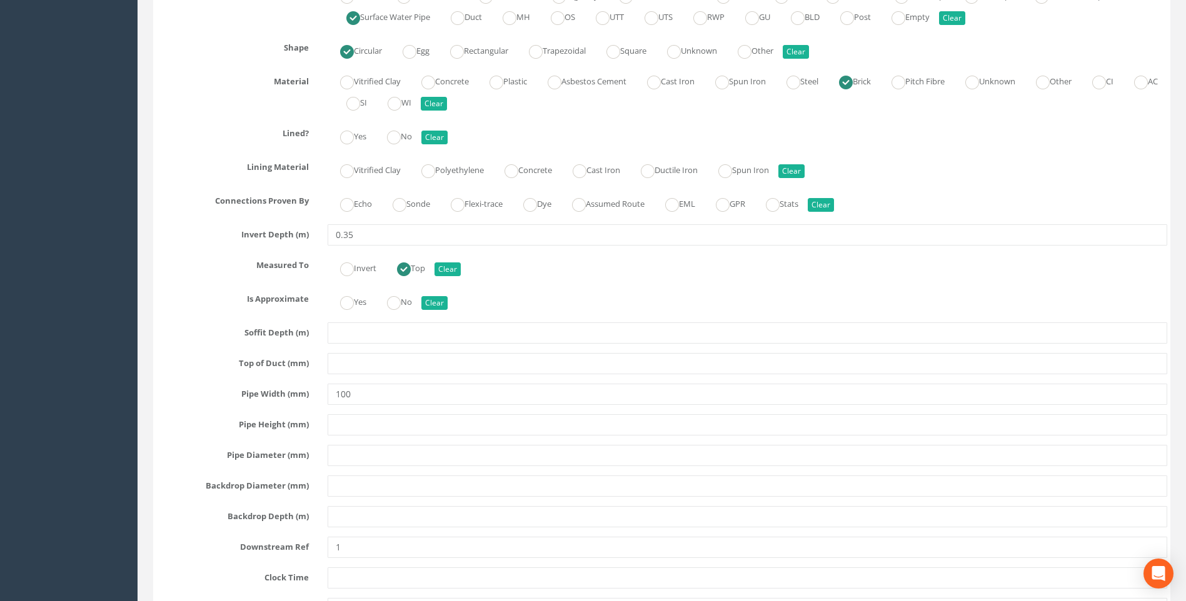
scroll to position [3140, 0]
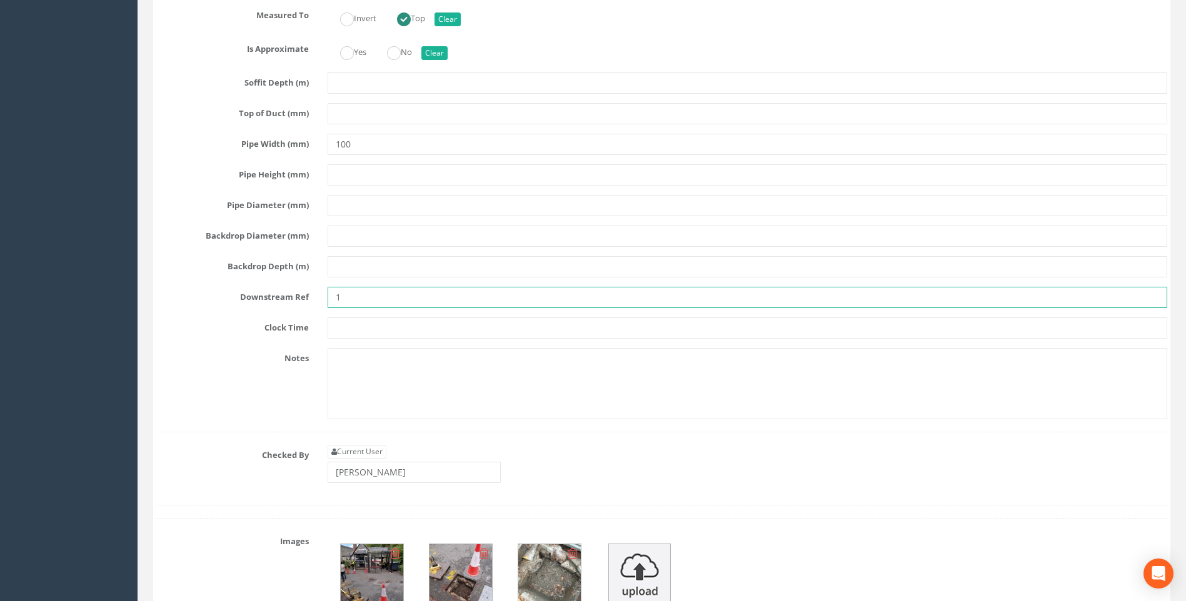
drag, startPoint x: 356, startPoint y: 303, endPoint x: 215, endPoint y: 300, distance: 140.7
click at [215, 300] on div "Downstream Ref 1" at bounding box center [662, 297] width 1030 height 21
type input "144"
click at [233, 353] on label "Notes" at bounding box center [232, 356] width 171 height 16
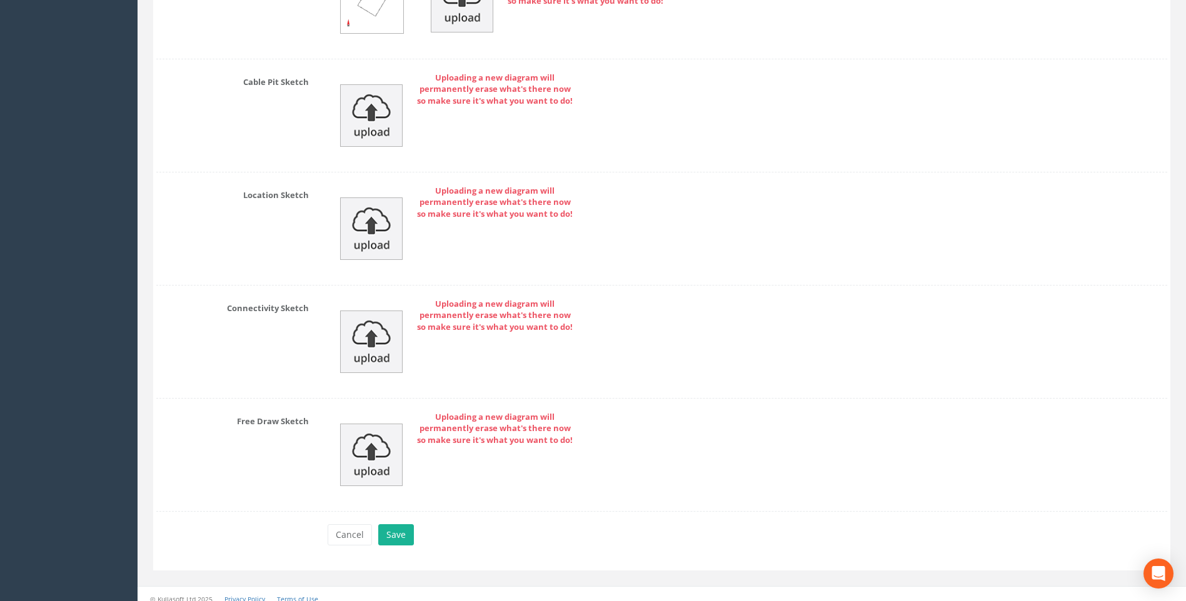
scroll to position [4045, 0]
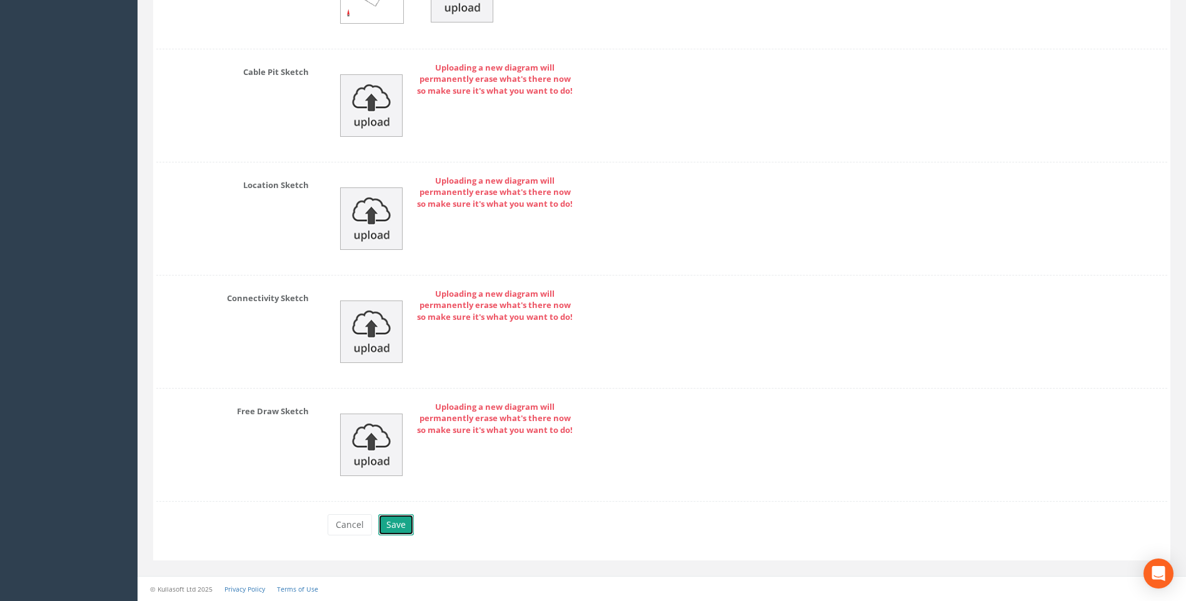
click at [396, 525] on button "Save" at bounding box center [396, 525] width 36 height 21
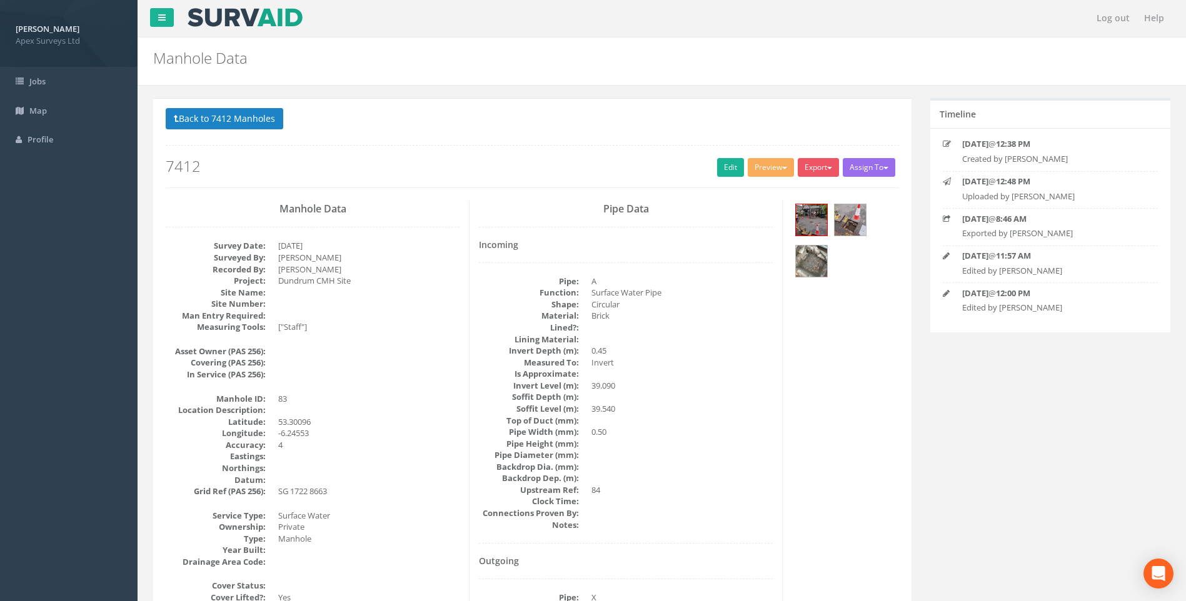
scroll to position [0, 0]
click at [239, 114] on button "Back to 7412 Manholes" at bounding box center [225, 119] width 118 height 21
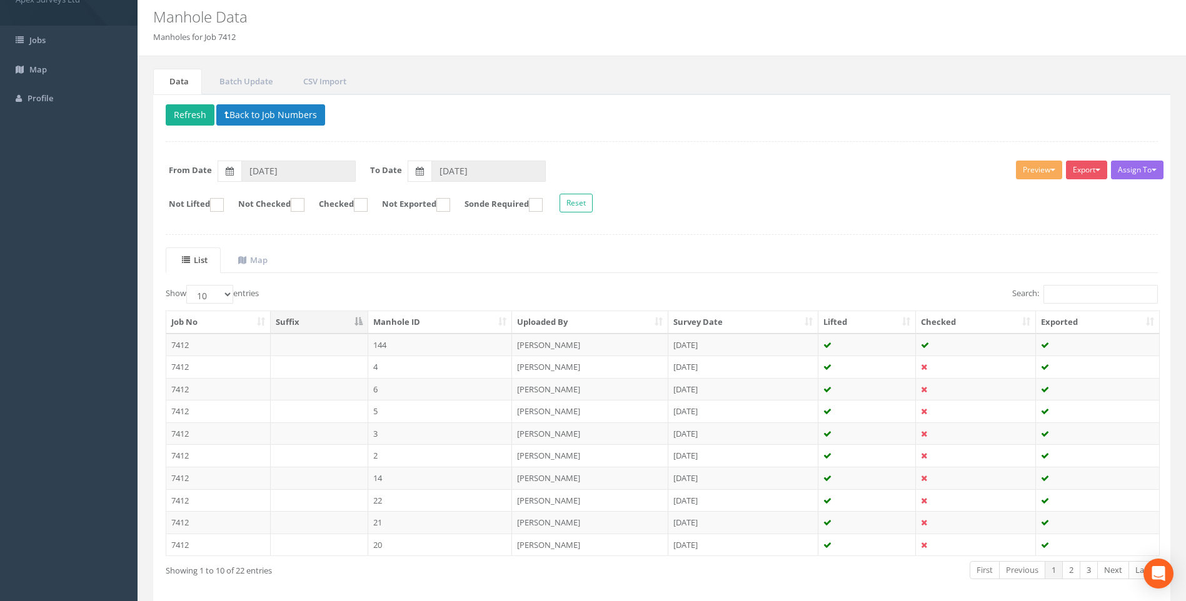
scroll to position [96, 0]
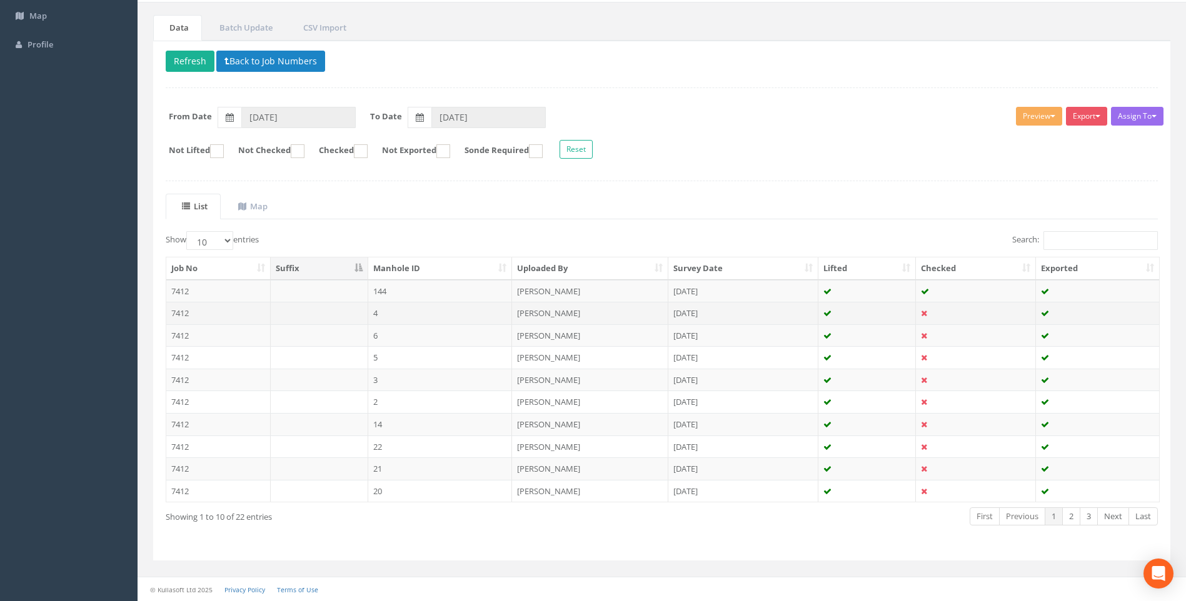
click at [381, 314] on td "4" at bounding box center [440, 313] width 144 height 23
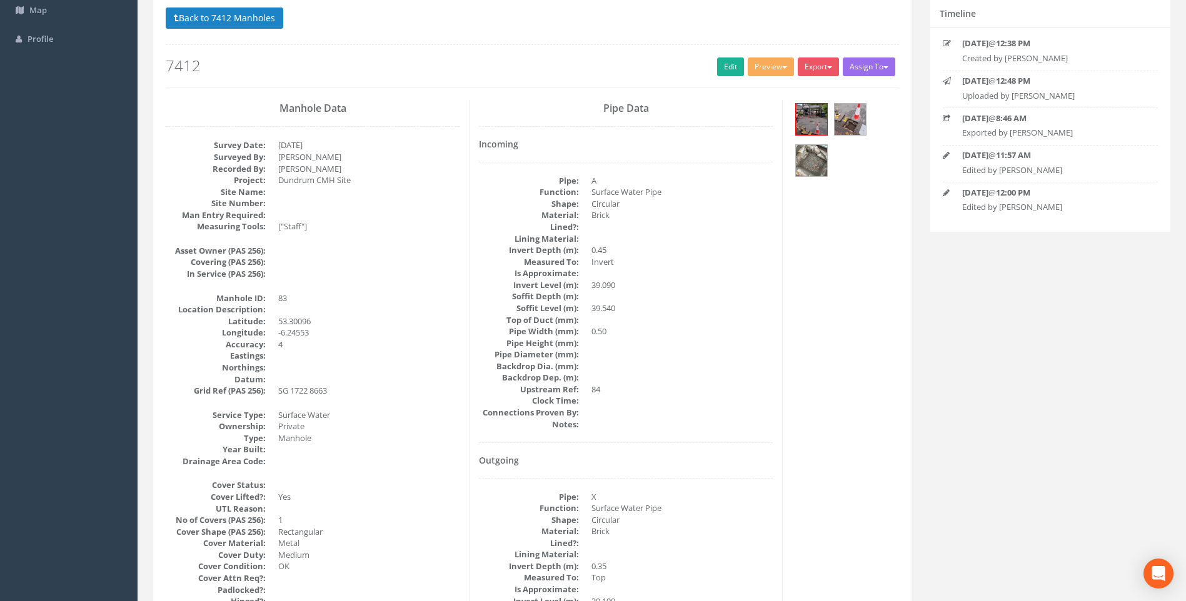
scroll to position [0, 0]
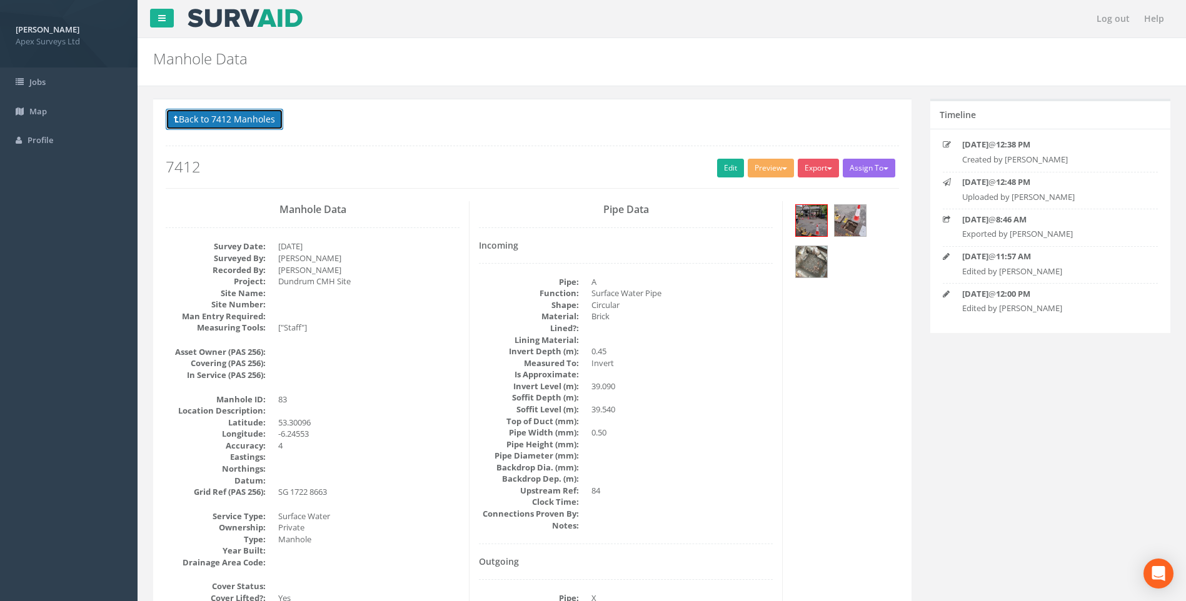
click at [236, 112] on button "Back to 7412 Manholes" at bounding box center [225, 119] width 118 height 21
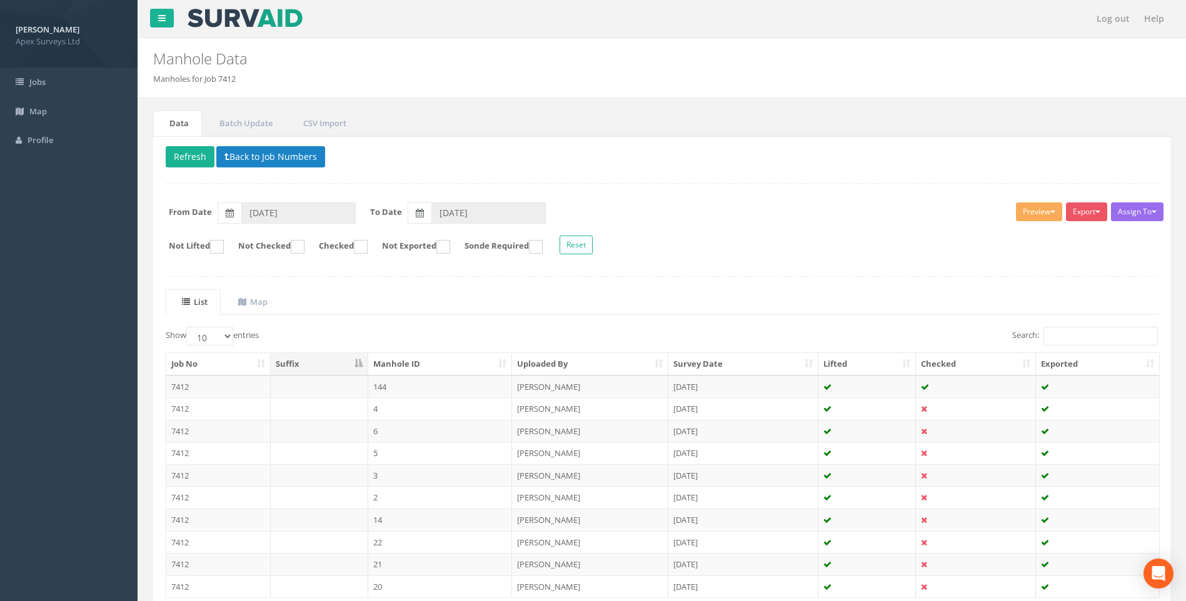
click at [680, 275] on div "Delete Refresh Back to Job Numbers Assign To No Companies Added Export Heathrow…" at bounding box center [661, 396] width 1017 height 521
click at [668, 206] on form "From Date [DATE] To Date [DATE]" at bounding box center [661, 213] width 1011 height 21
click at [376, 431] on td "6" at bounding box center [440, 431] width 144 height 23
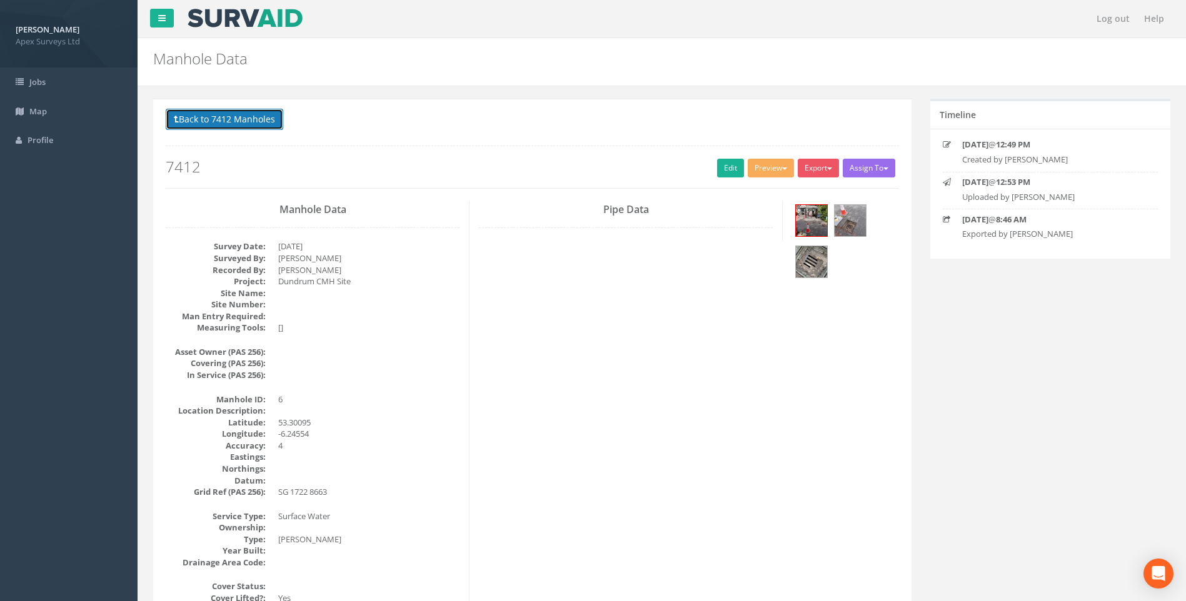
click at [231, 117] on button "Back to 7412 Manholes" at bounding box center [225, 119] width 118 height 21
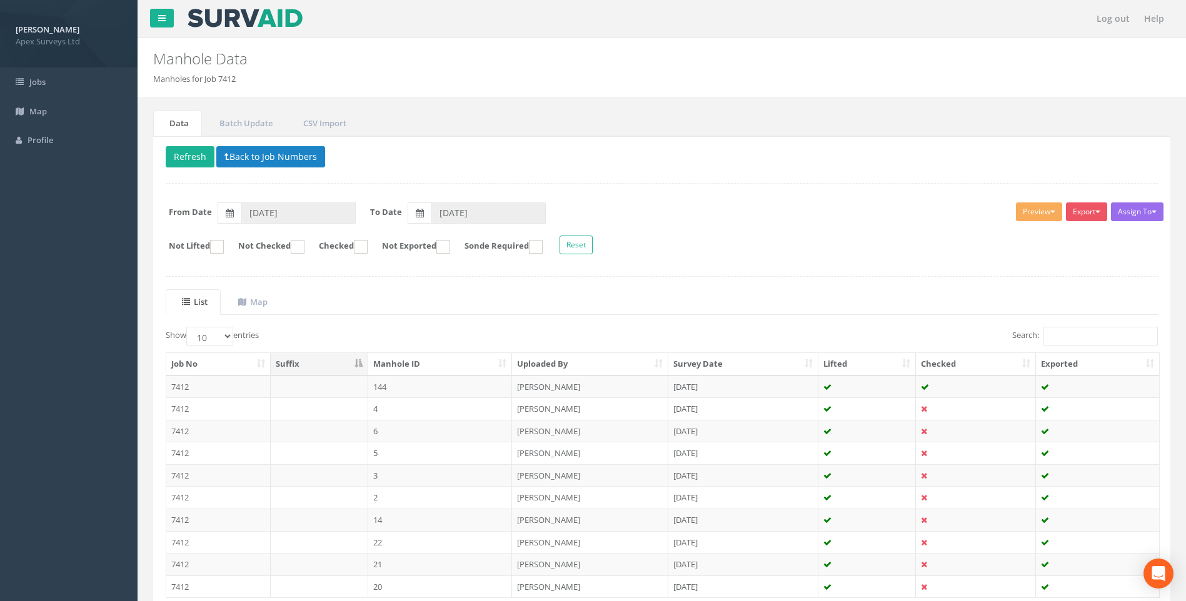
click at [376, 452] on td "5" at bounding box center [440, 453] width 144 height 23
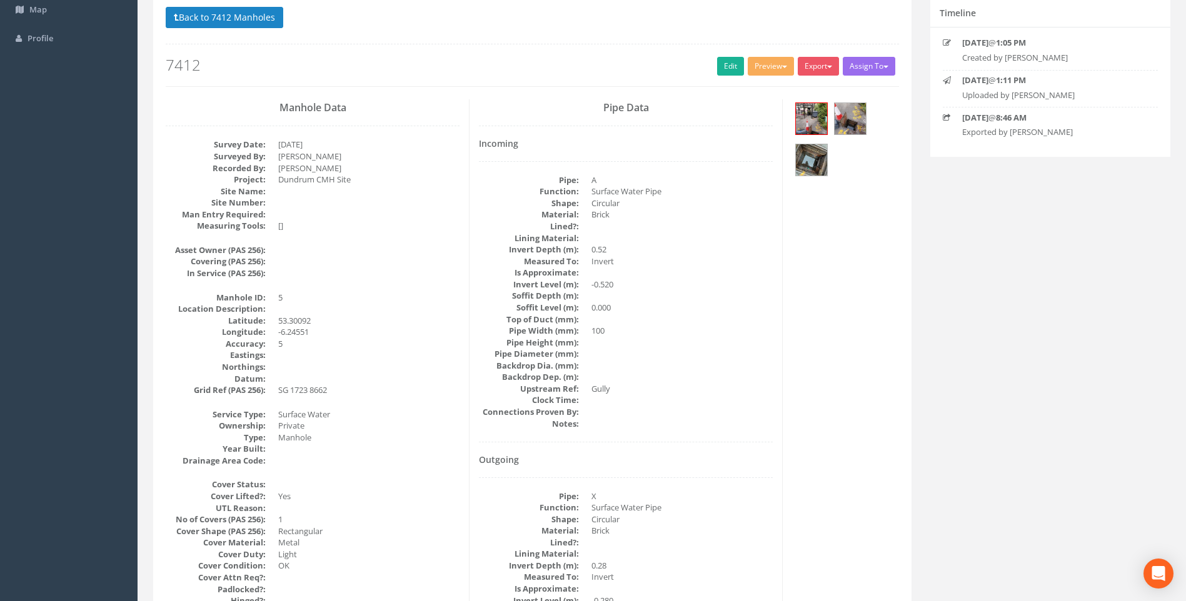
scroll to position [188, 0]
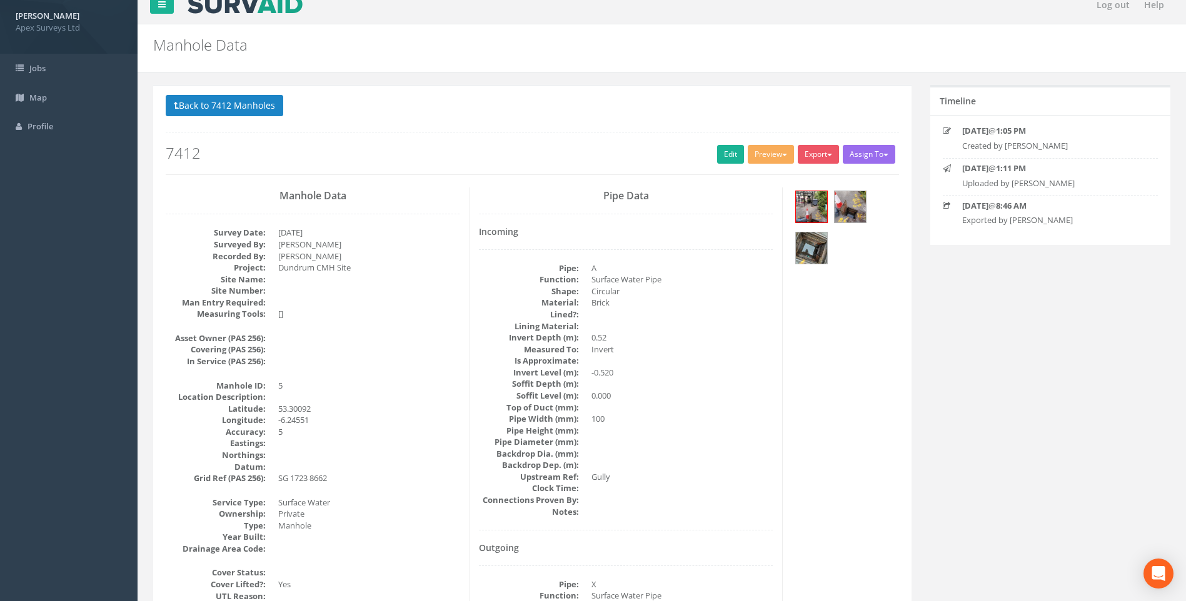
scroll to position [0, 0]
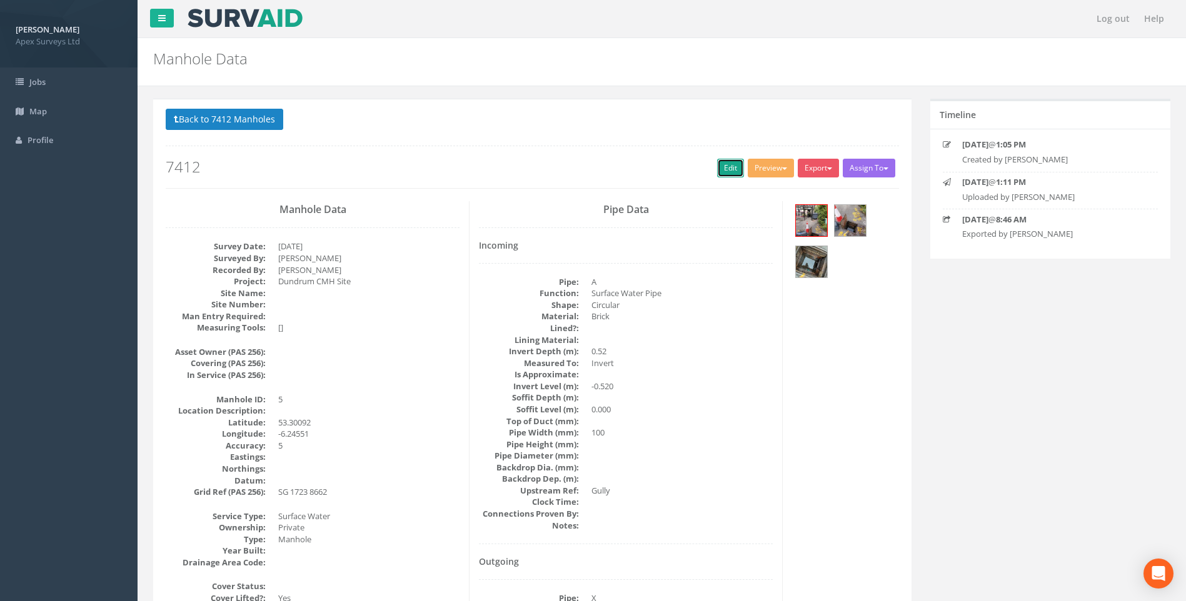
click at [731, 168] on link "Edit" at bounding box center [730, 168] width 27 height 19
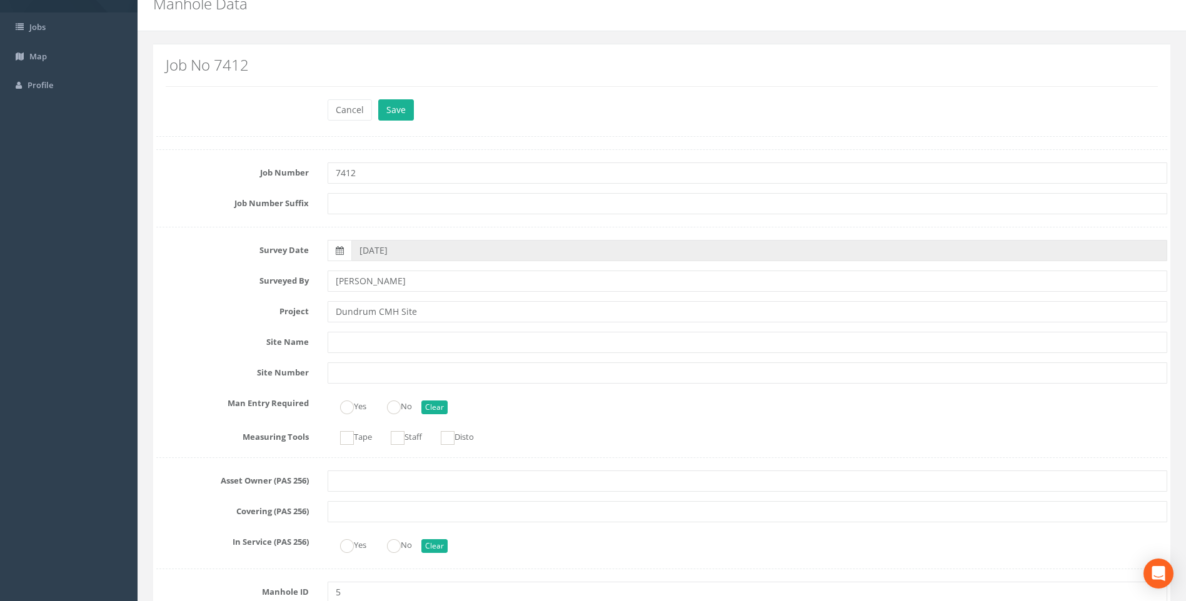
scroll to position [125, 0]
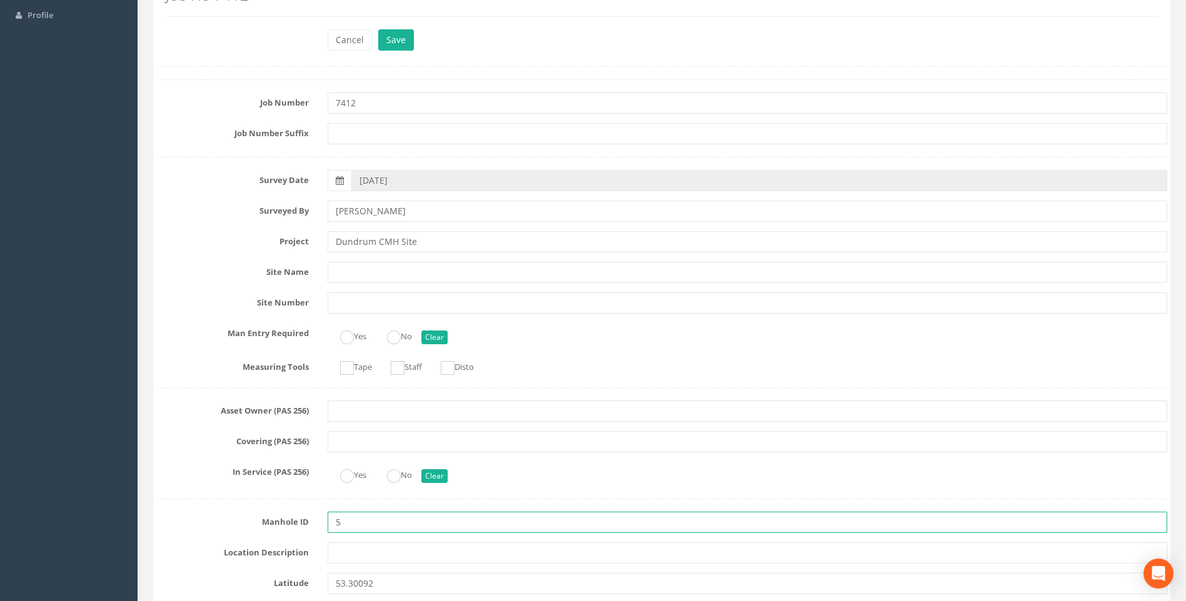
click at [354, 523] on input "5" at bounding box center [748, 522] width 840 height 21
type input "84"
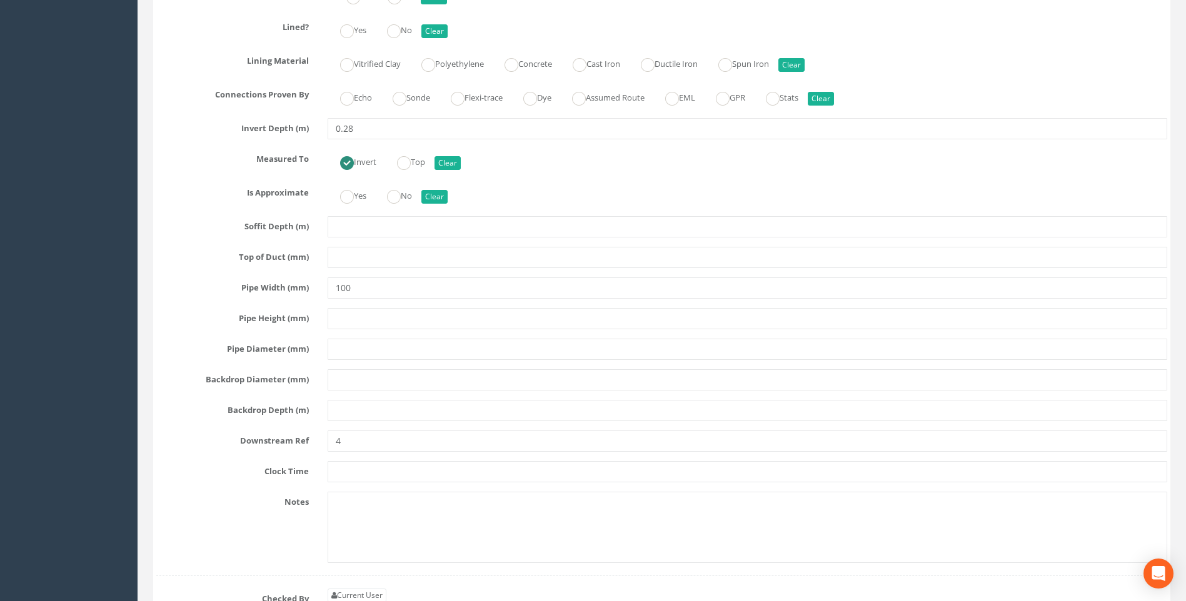
scroll to position [3001, 0]
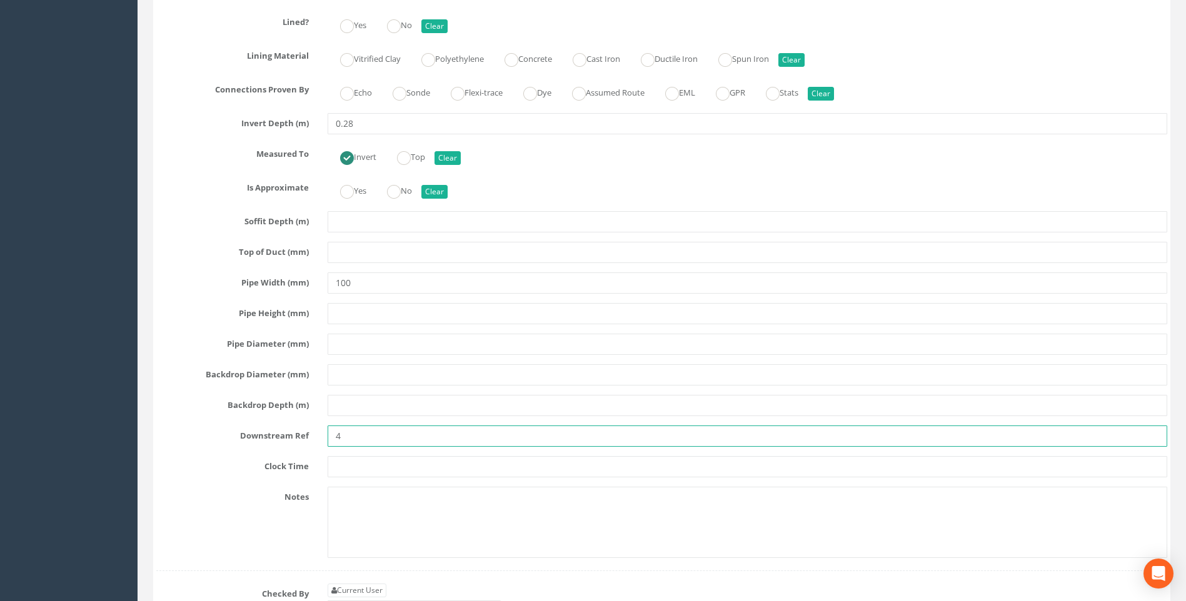
drag, startPoint x: 318, startPoint y: 438, endPoint x: 279, endPoint y: 439, distance: 38.1
click at [279, 439] on div "Downstream Ref 4" at bounding box center [662, 436] width 1030 height 21
type input "83"
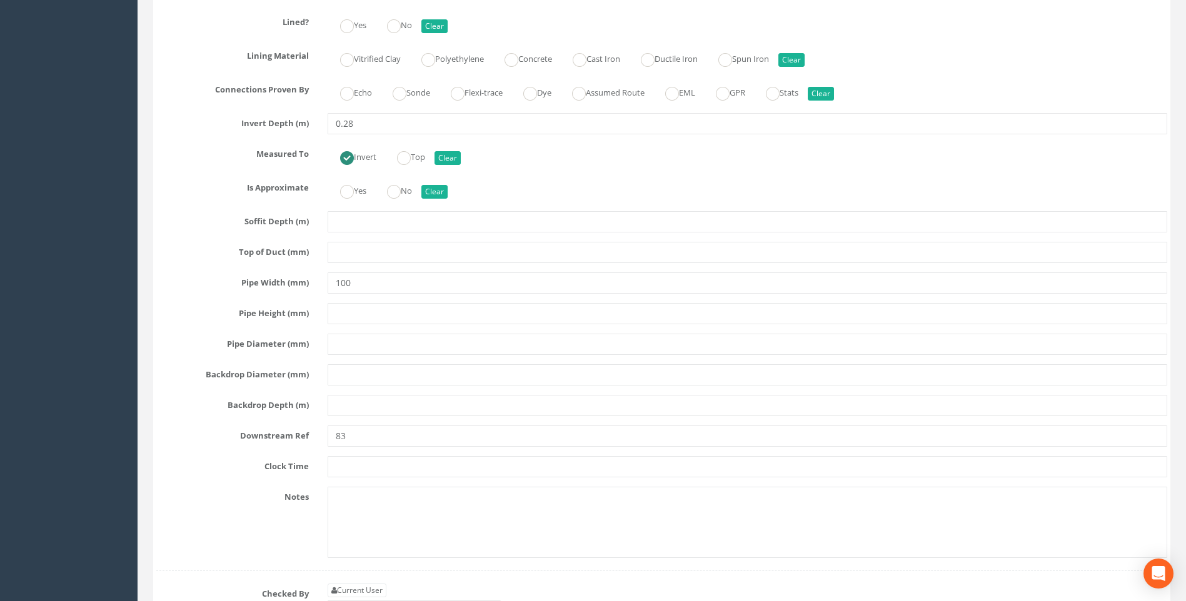
click at [231, 456] on label "Clock Time" at bounding box center [232, 464] width 171 height 16
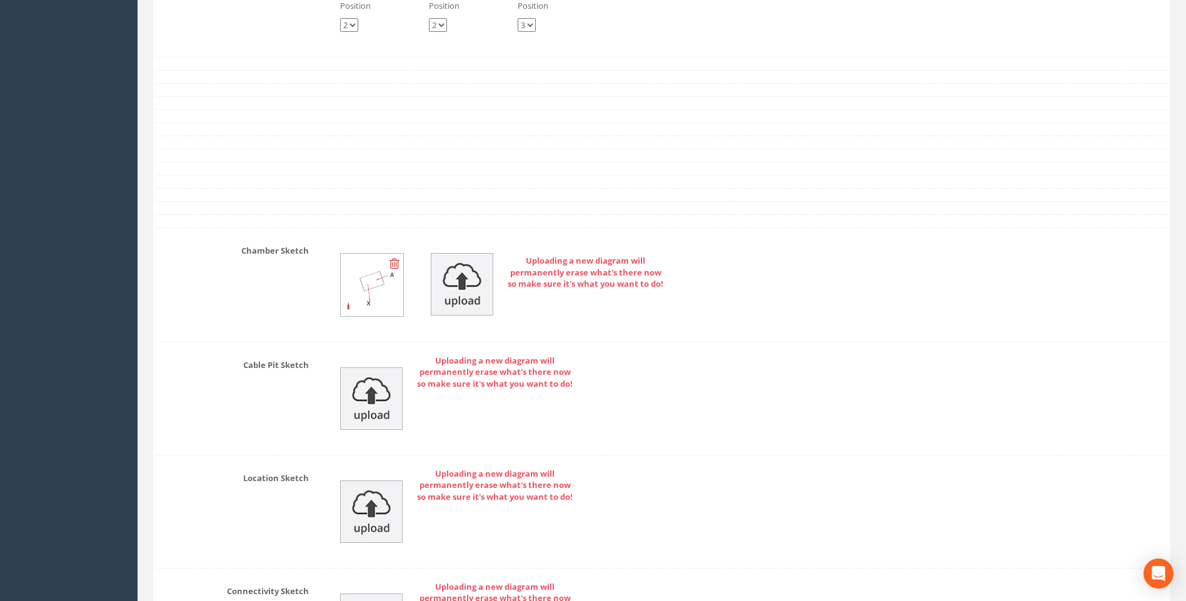
scroll to position [3501, 0]
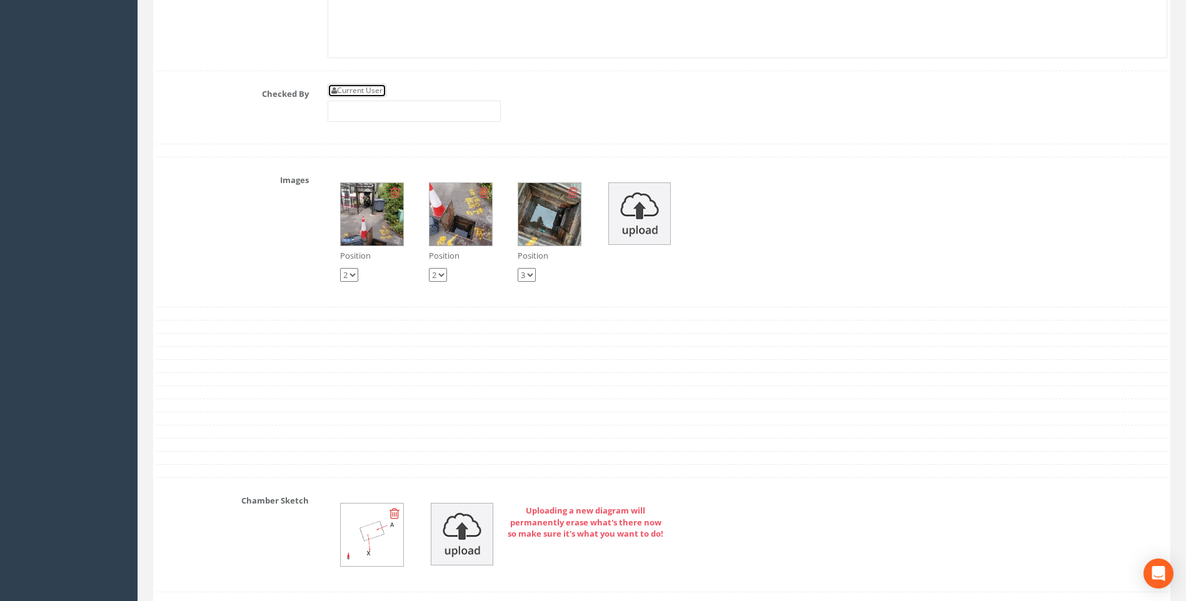
click at [352, 89] on link "Current User" at bounding box center [357, 91] width 59 height 14
type input "[PERSON_NAME]"
click at [208, 242] on div "Images Position 1 2 3 Position 1 2 3 Position 1 2 3" at bounding box center [662, 232] width 1030 height 124
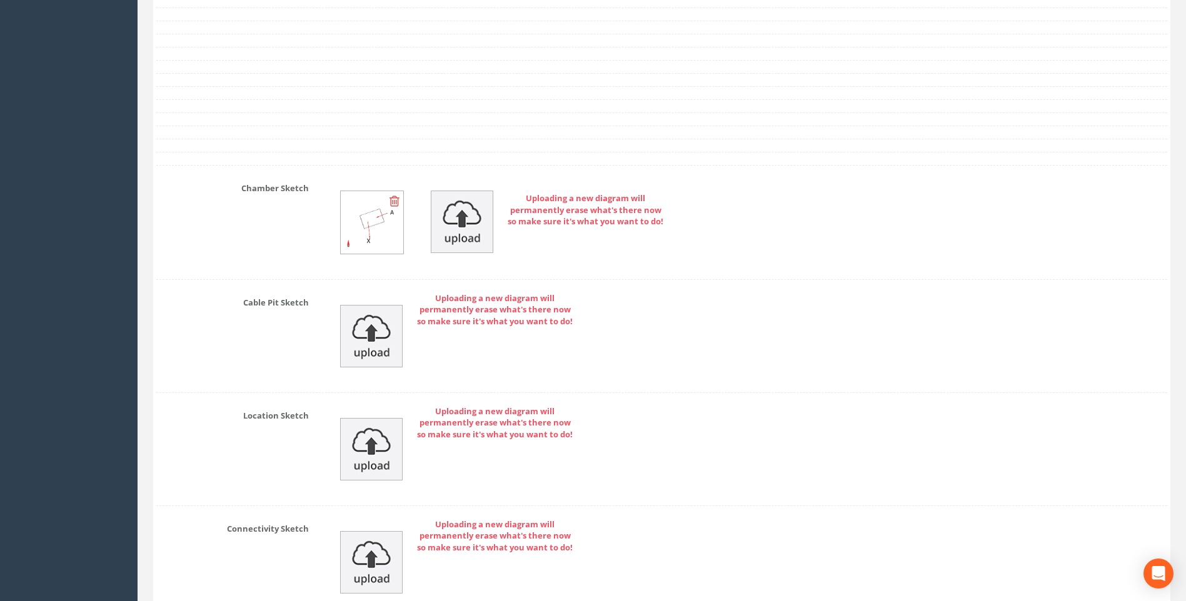
scroll to position [4045, 0]
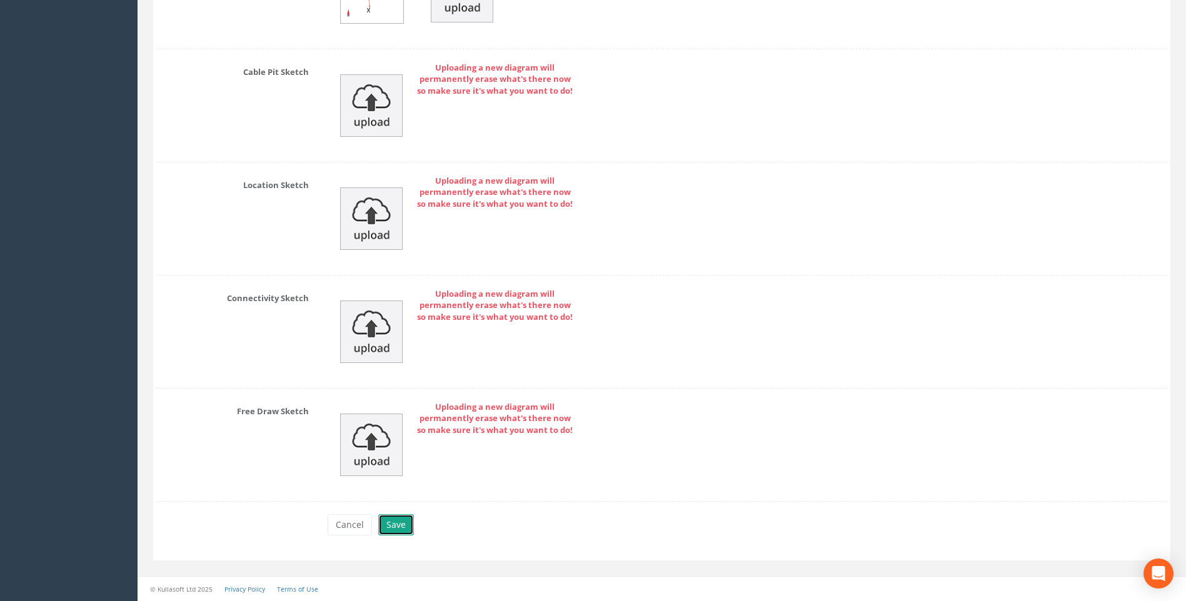
click at [393, 527] on button "Save" at bounding box center [396, 525] width 36 height 21
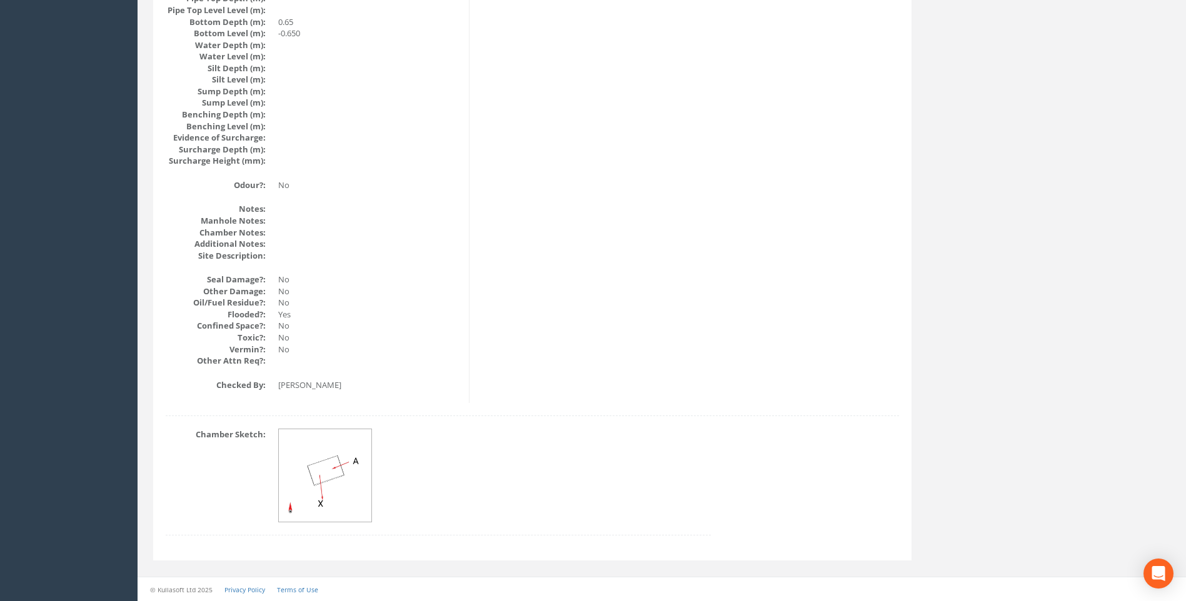
scroll to position [1327, 0]
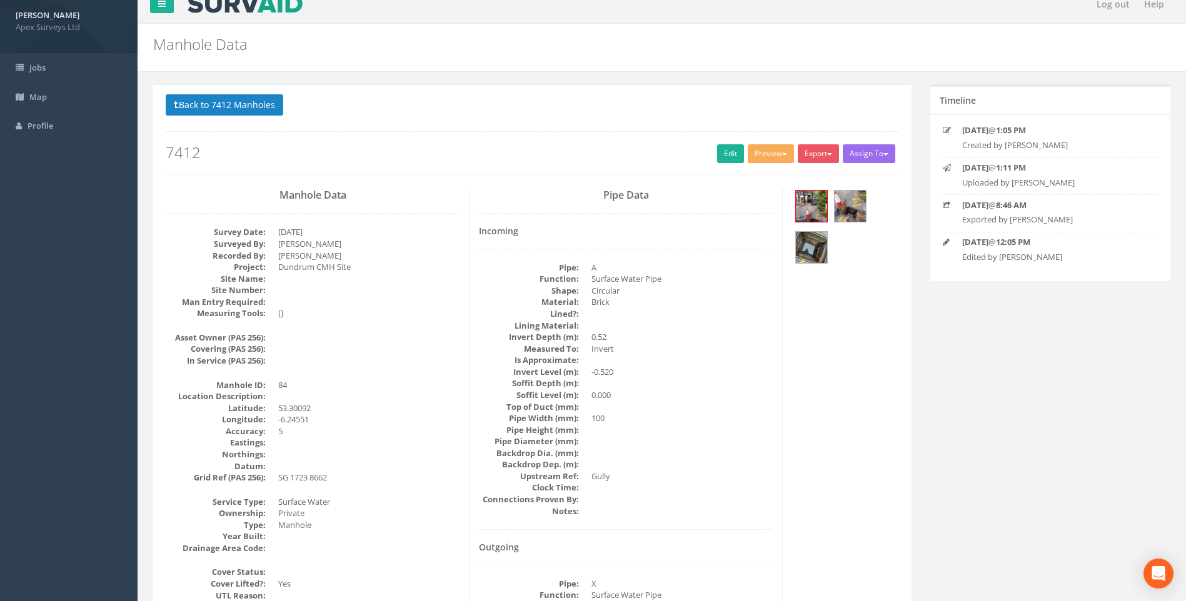
scroll to position [14, 0]
click at [722, 155] on link "Edit" at bounding box center [730, 154] width 27 height 19
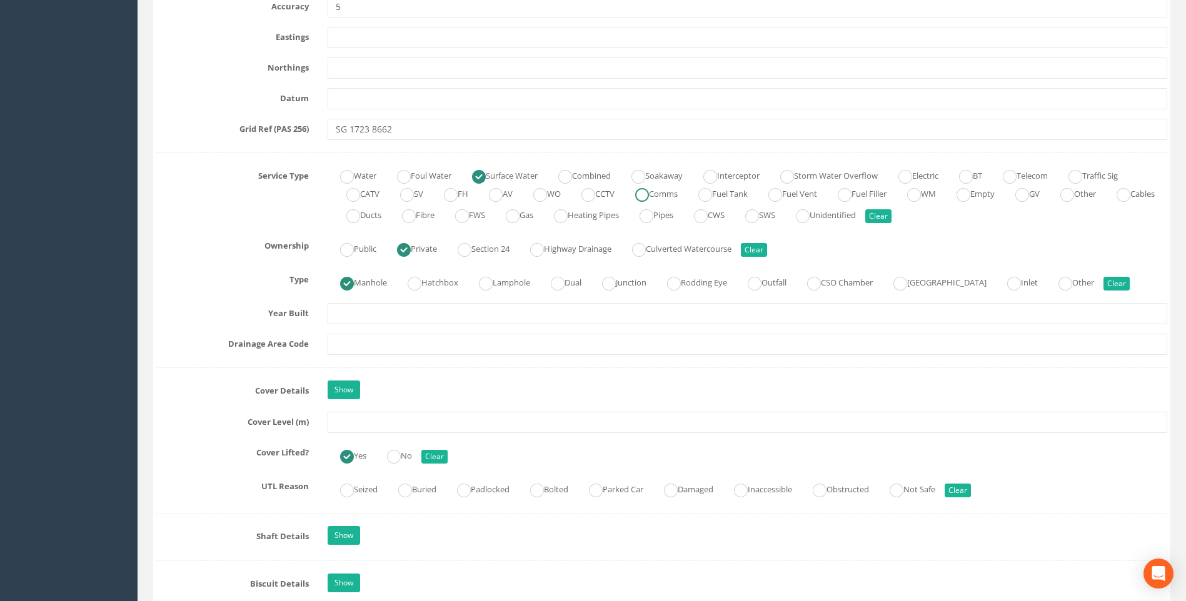
scroll to position [764, 0]
click at [351, 425] on input "text" at bounding box center [748, 421] width 840 height 21
type input "39.46"
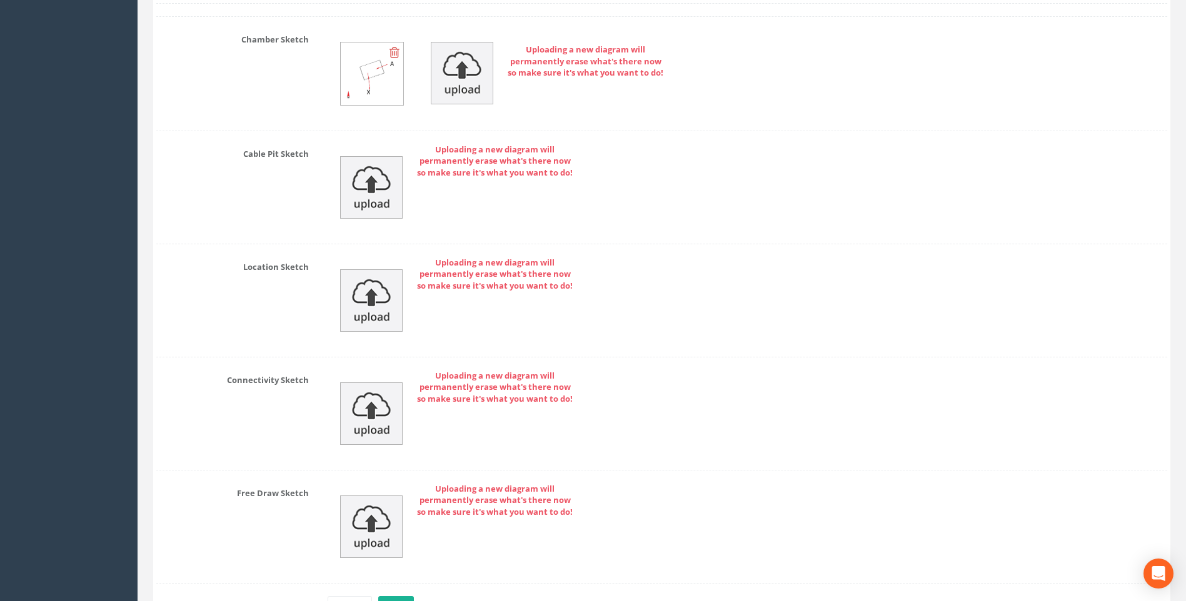
scroll to position [4045, 0]
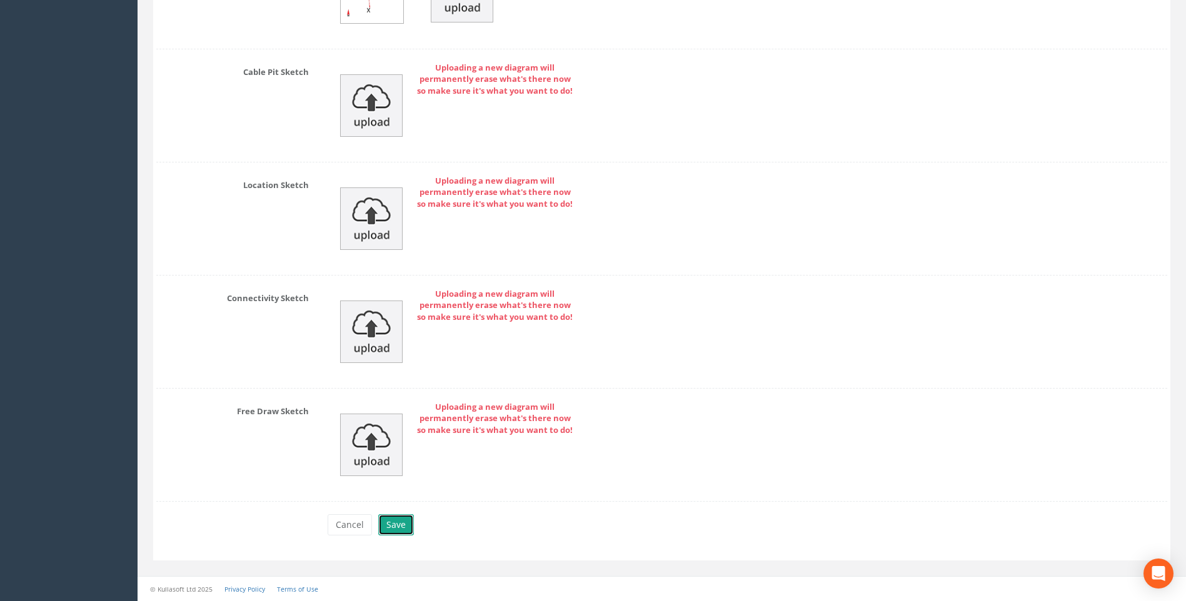
drag, startPoint x: 395, startPoint y: 525, endPoint x: 595, endPoint y: 520, distance: 200.8
click at [397, 525] on button "Save" at bounding box center [396, 525] width 36 height 21
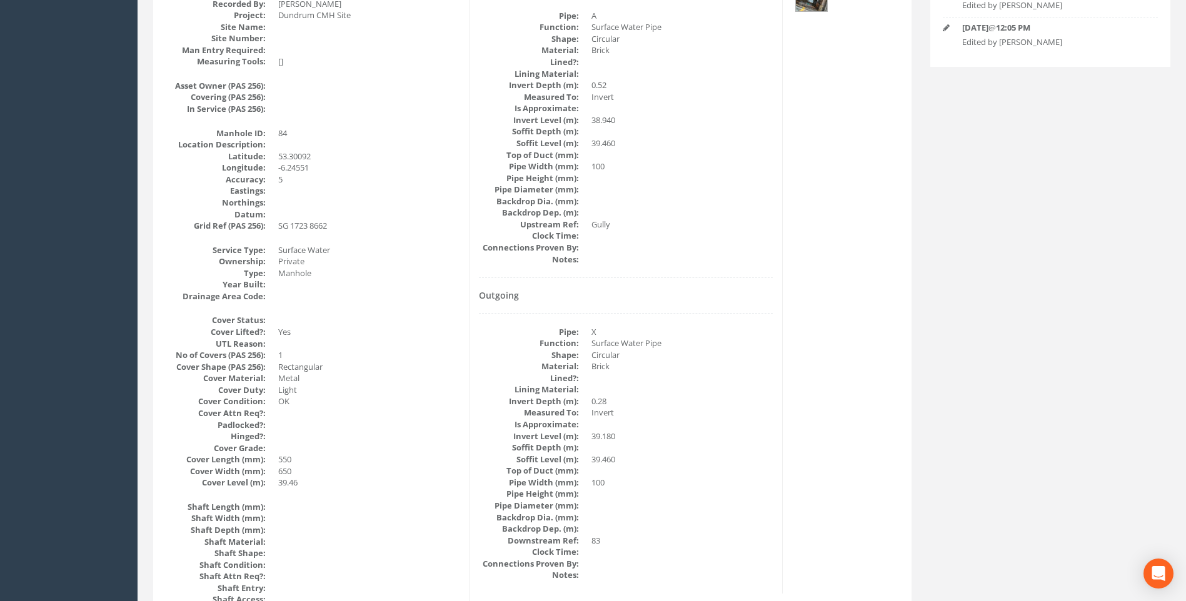
scroll to position [326, 0]
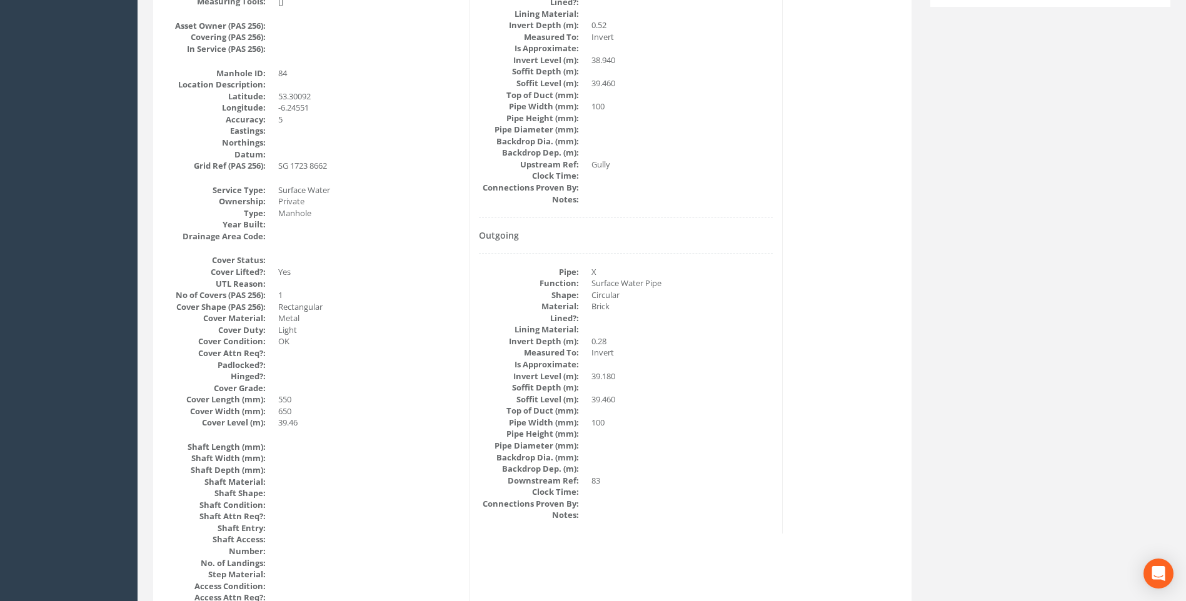
click at [757, 440] on dd at bounding box center [681, 446] width 181 height 12
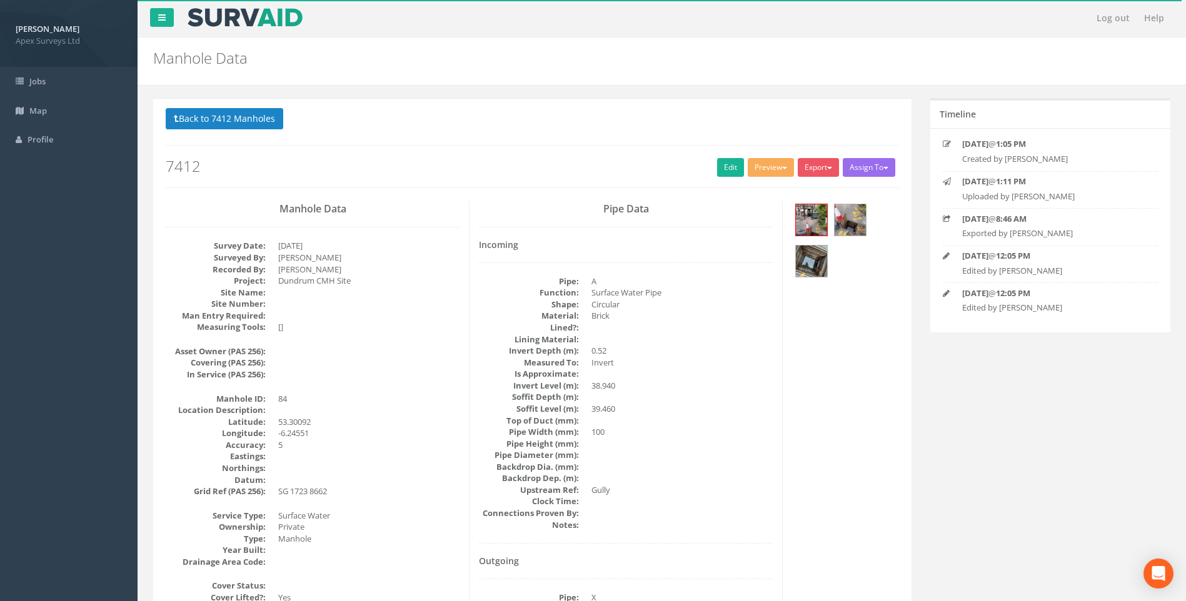
scroll to position [0, 0]
click at [728, 166] on link "Edit" at bounding box center [730, 168] width 27 height 19
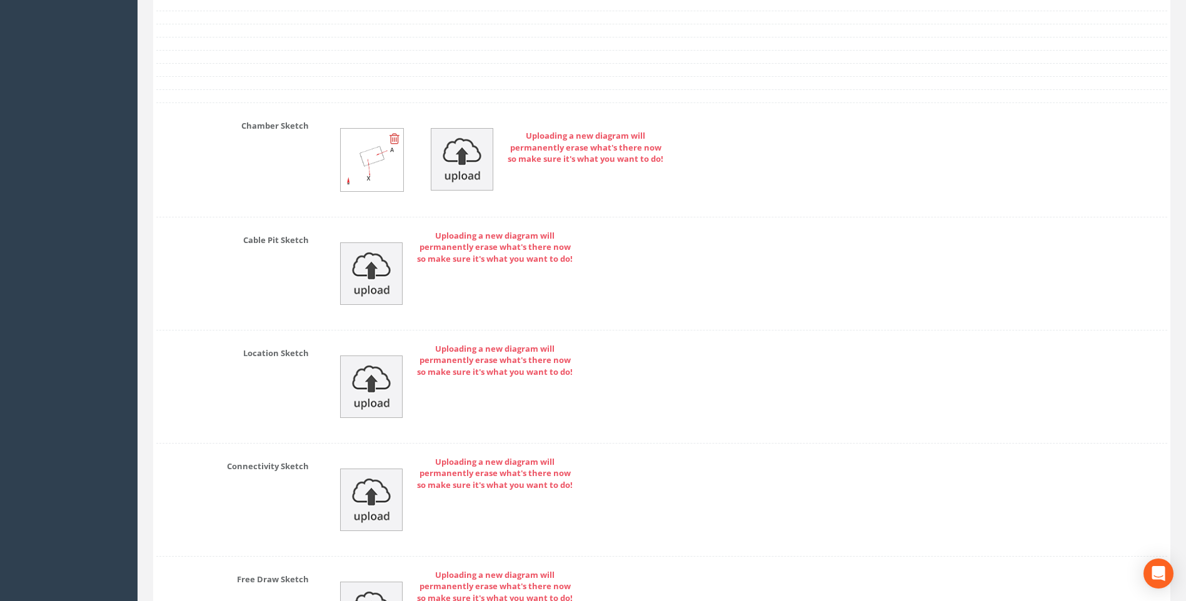
scroll to position [4045, 0]
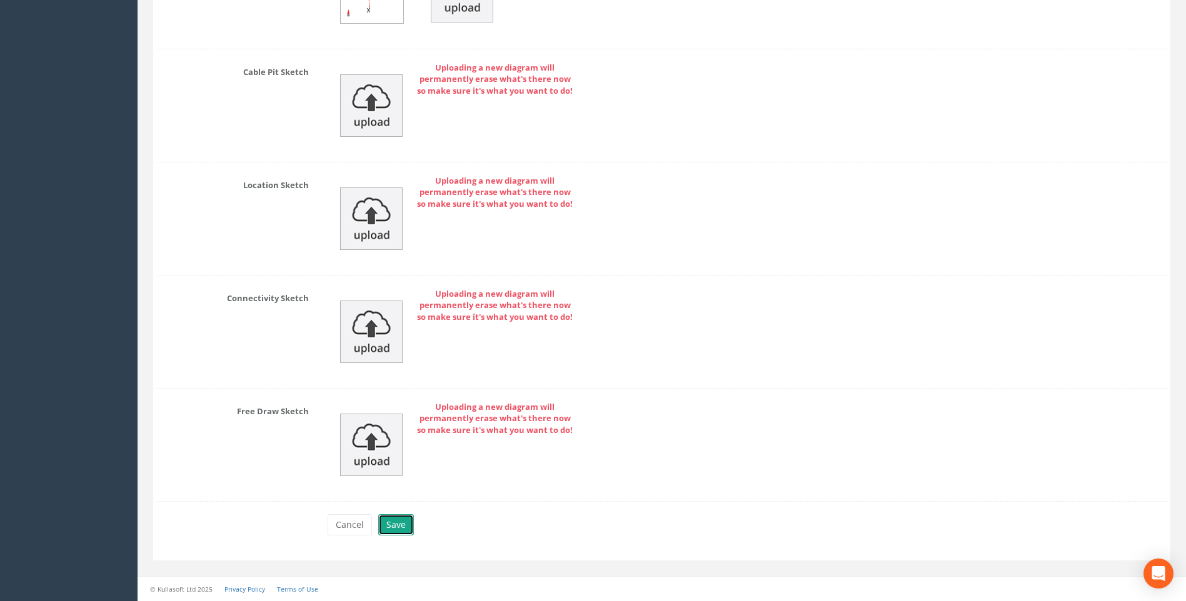
click at [400, 526] on button "Save" at bounding box center [396, 525] width 36 height 21
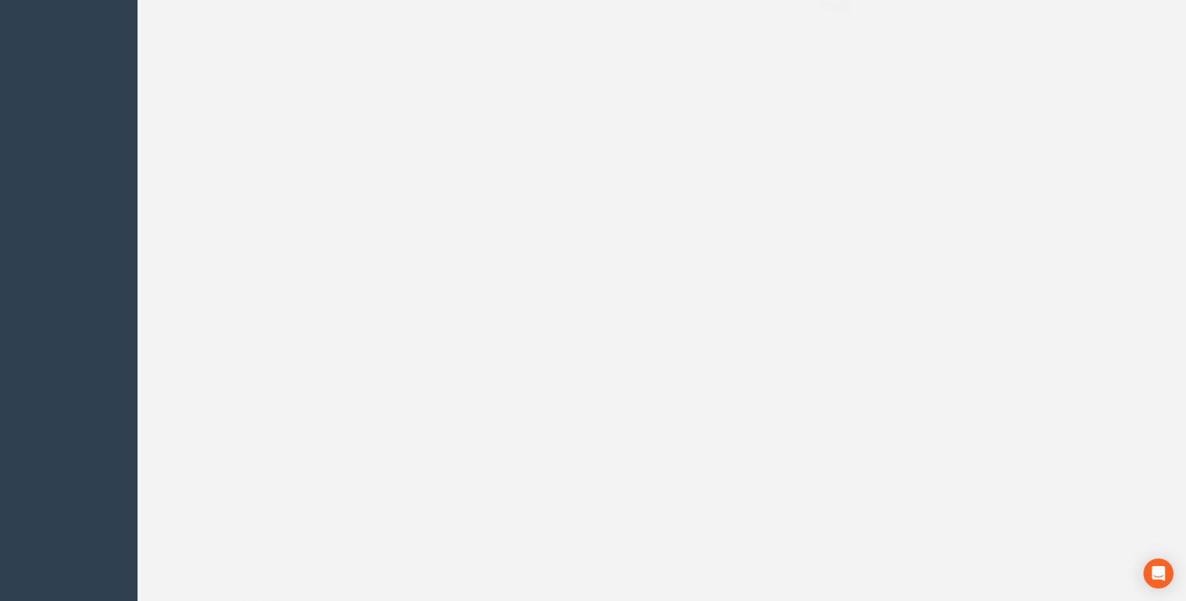
scroll to position [389, 0]
click at [805, 309] on div "Manhole Data Survey Date: [DATE] Surveyed By: [PERSON_NAME] Recorded By: [PERSO…" at bounding box center [532, 576] width 752 height 1529
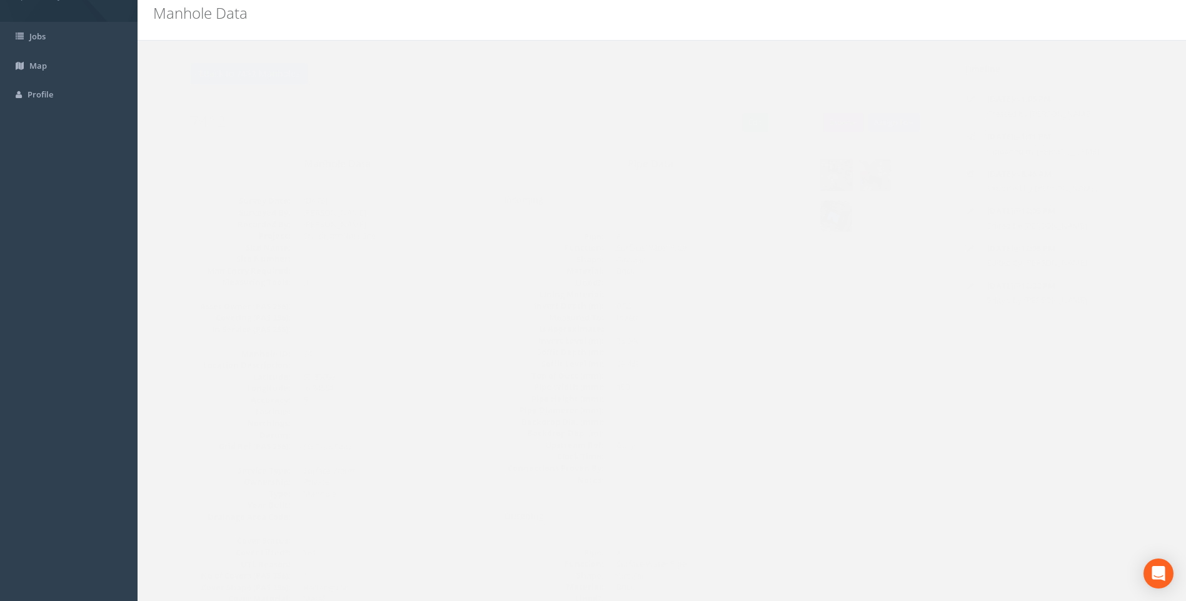
scroll to position [0, 0]
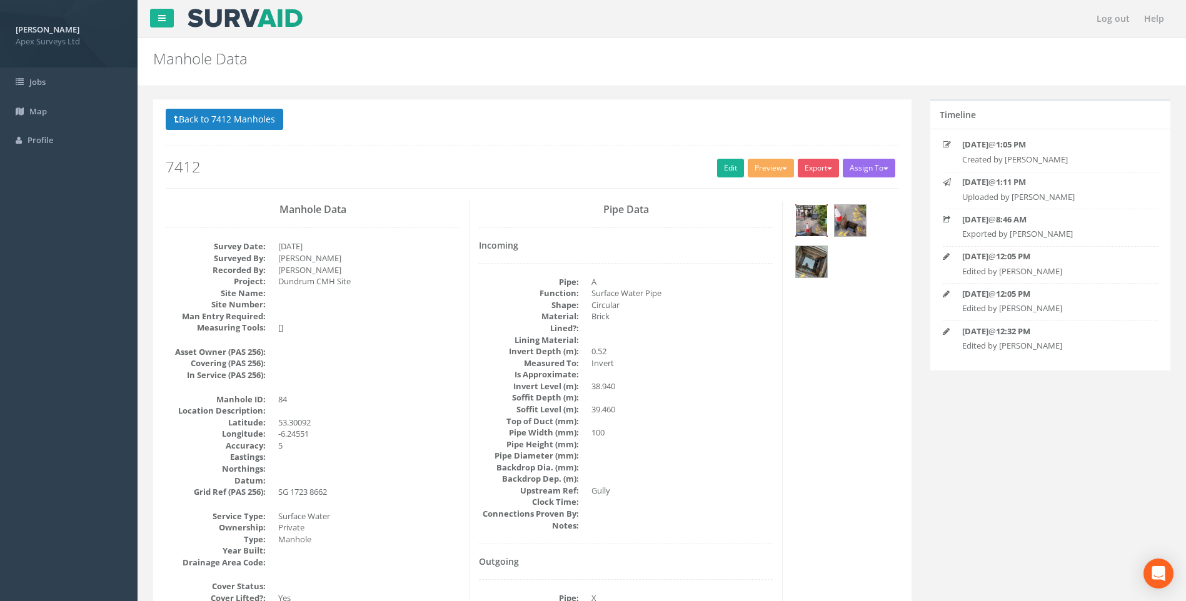
click at [804, 219] on img at bounding box center [811, 220] width 31 height 31
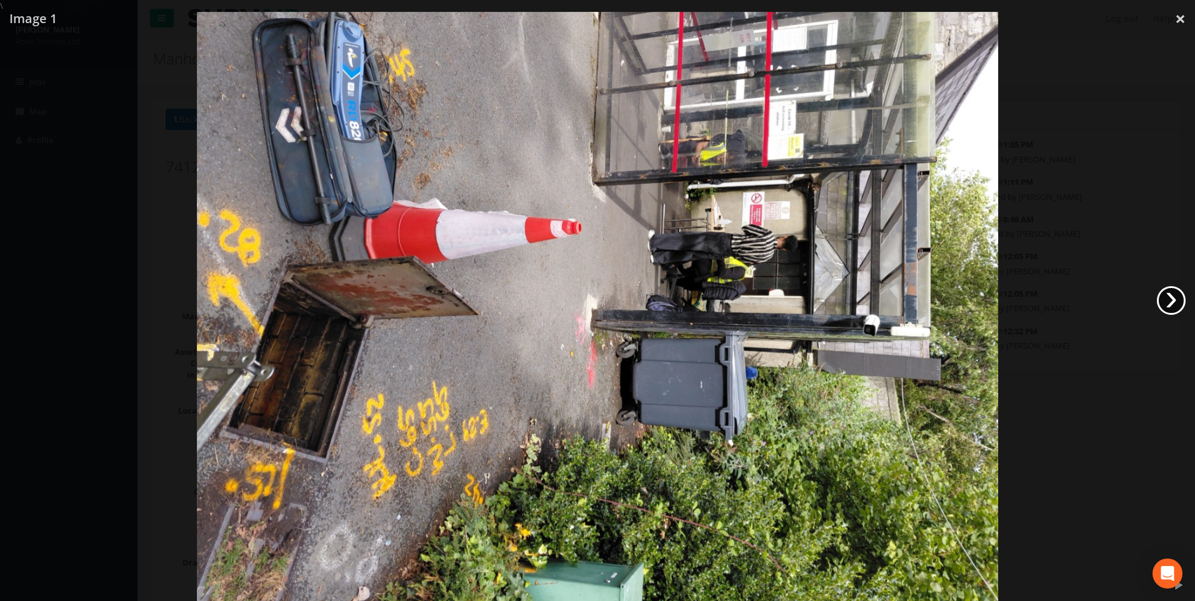
click at [1170, 307] on link "›" at bounding box center [1171, 300] width 29 height 29
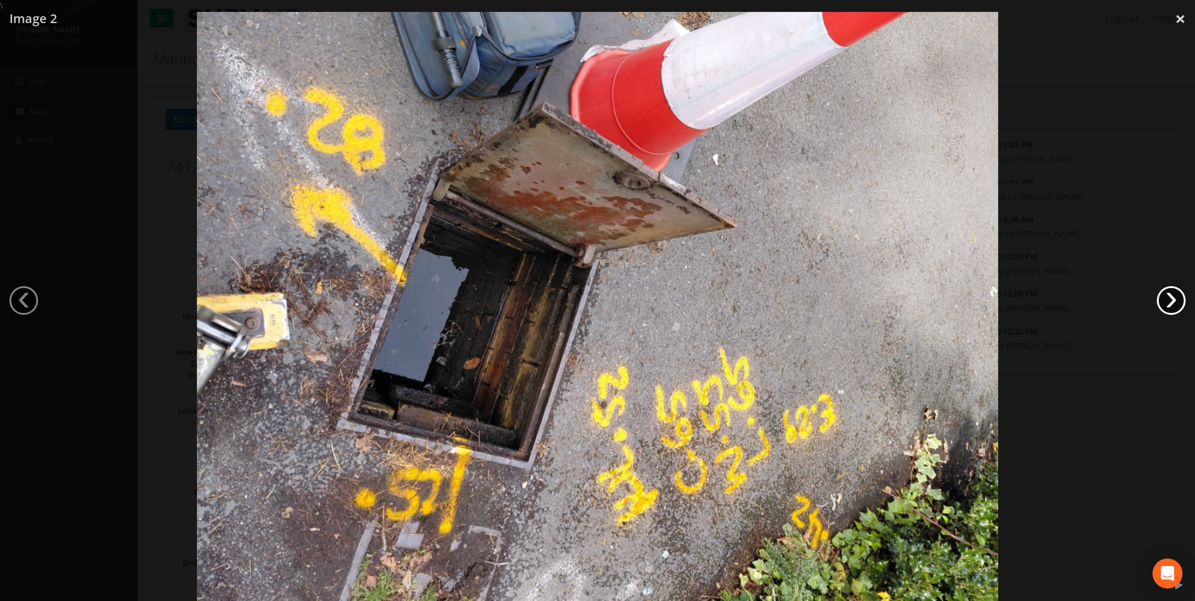
click at [1170, 307] on link "›" at bounding box center [1171, 300] width 29 height 29
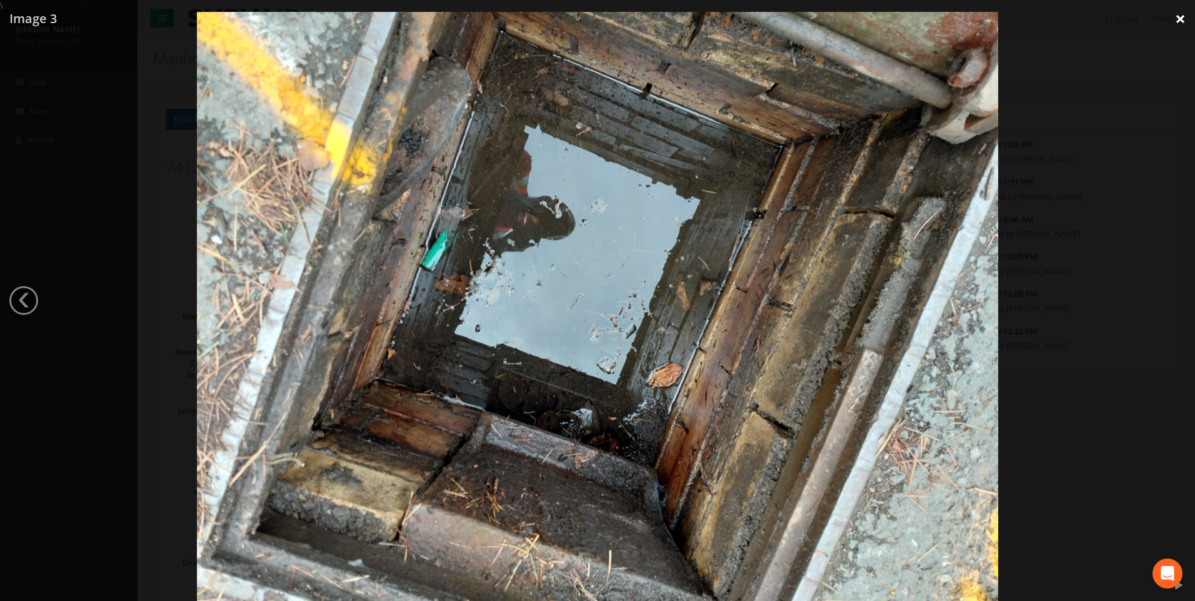
click at [1179, 18] on link "×" at bounding box center [1180, 19] width 29 height 38
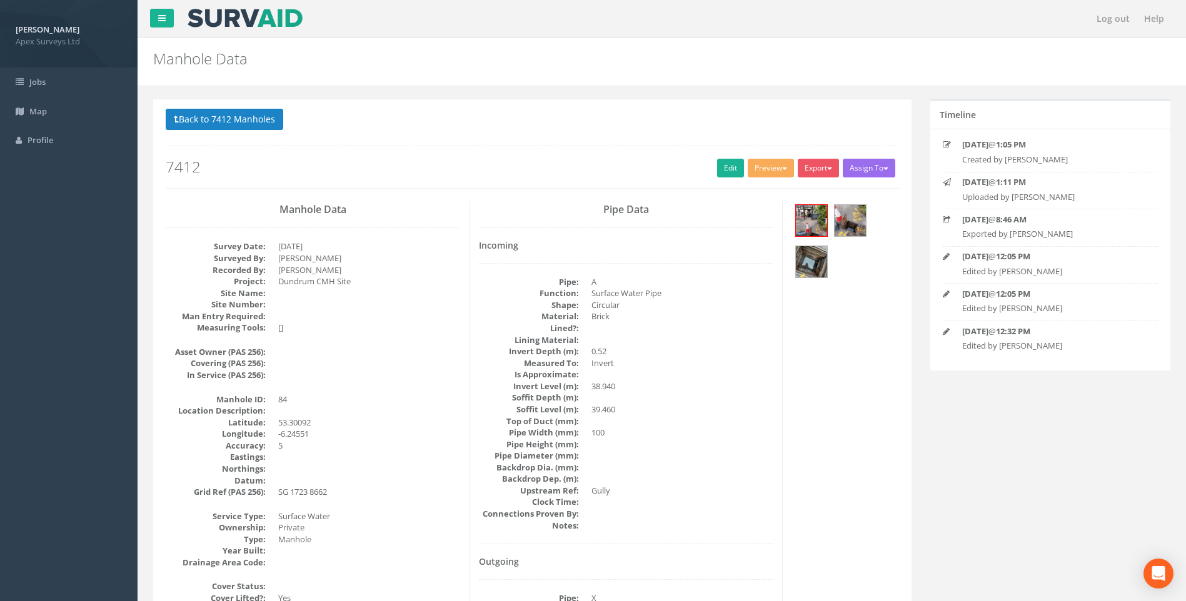
click at [189, 113] on button "Back to 7412 Manholes" at bounding box center [225, 119] width 118 height 21
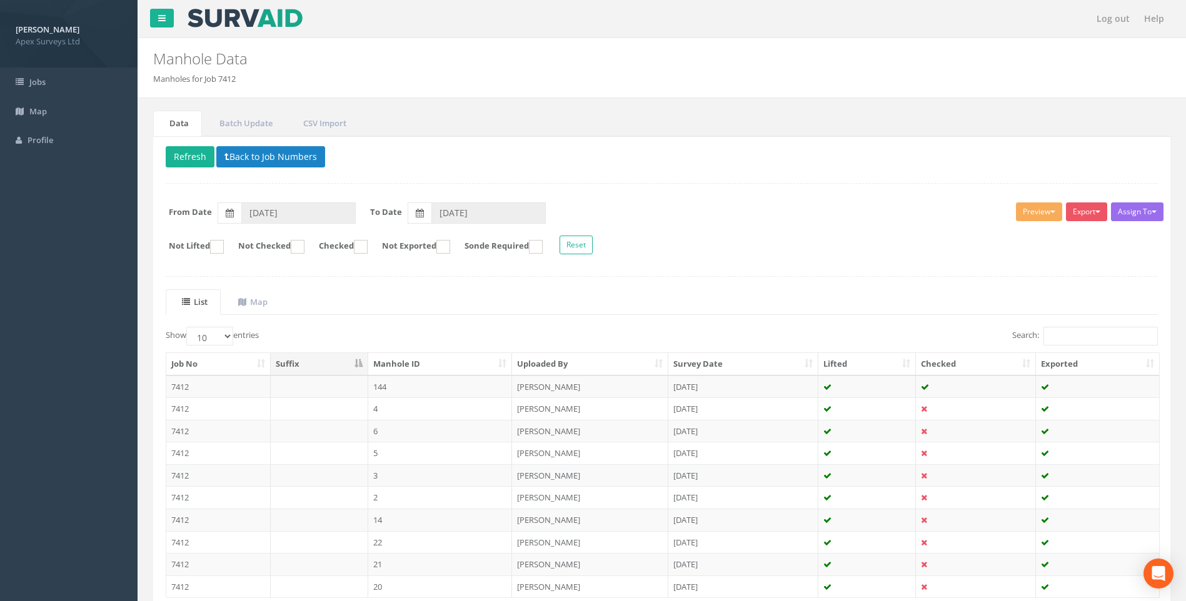
click at [626, 236] on form "Not Lifted Not Checked Checked Not Exported Sonde Required Reset" at bounding box center [661, 247] width 1011 height 22
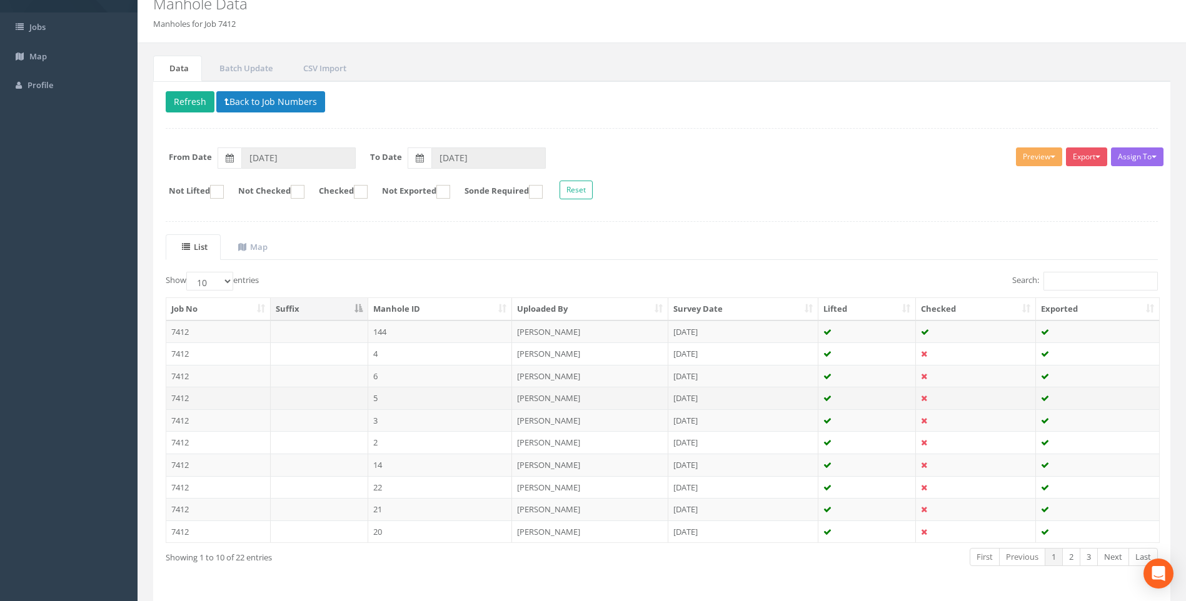
scroll to position [96, 0]
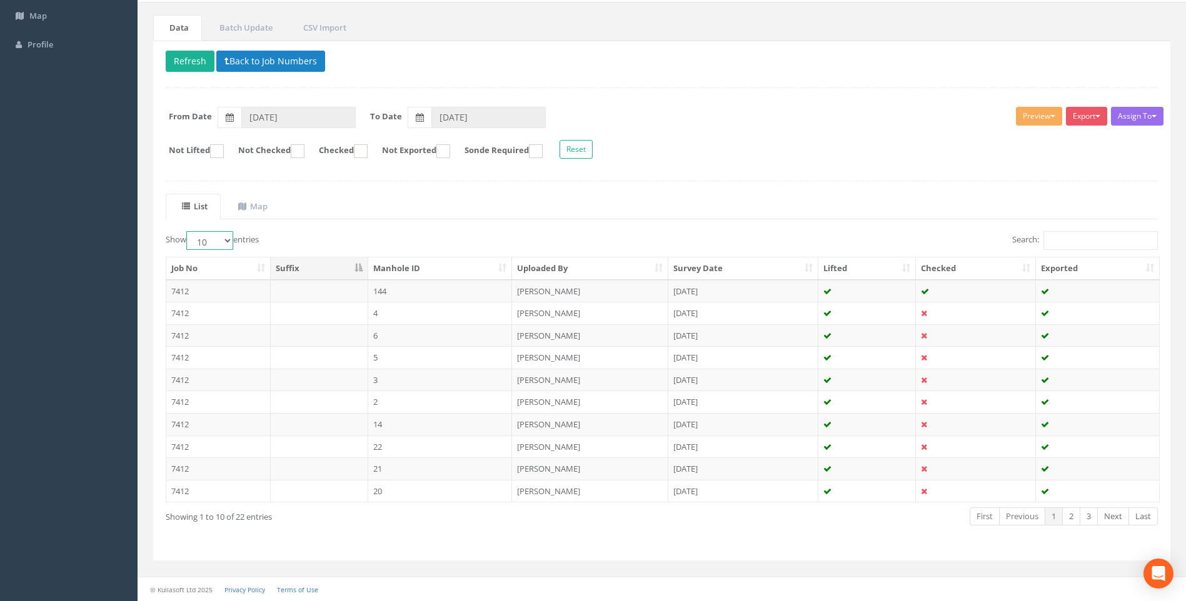
drag, startPoint x: 226, startPoint y: 236, endPoint x: 224, endPoint y: 252, distance: 16.4
click at [226, 236] on select "10 25 50 100" at bounding box center [209, 240] width 47 height 19
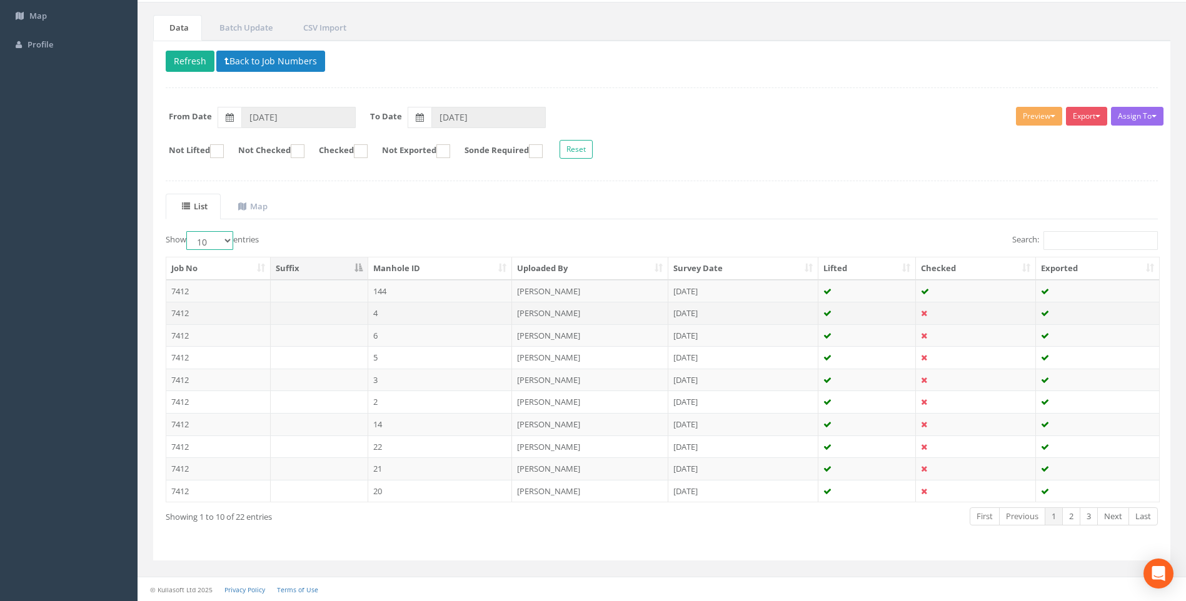
select select "100"
click at [188, 231] on select "10 25 50 100" at bounding box center [209, 240] width 47 height 19
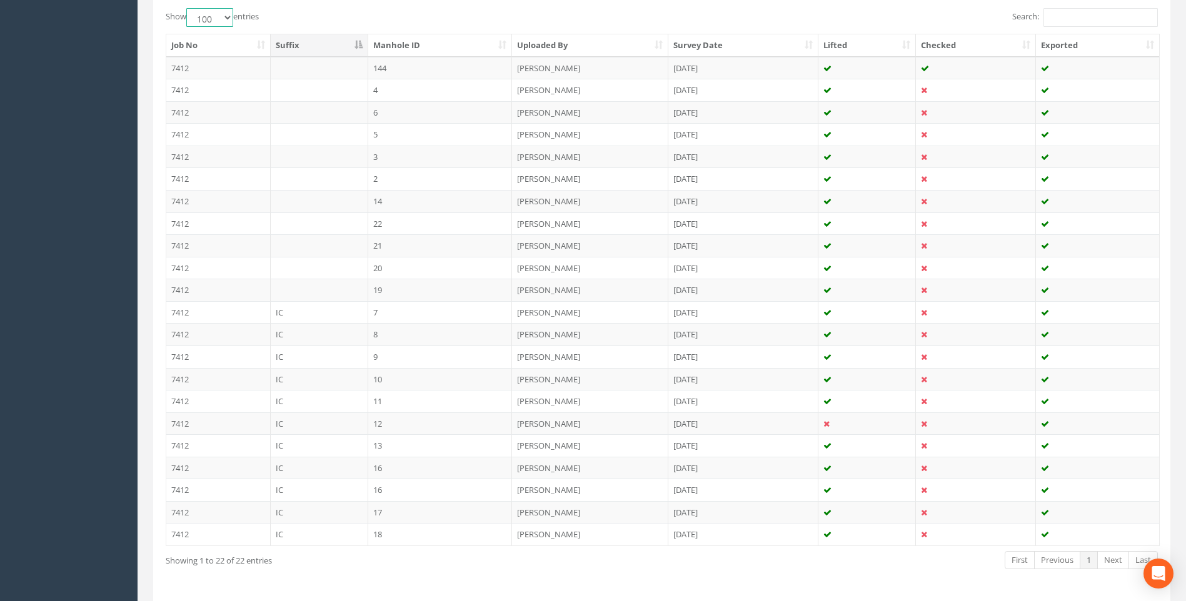
scroll to position [346, 0]
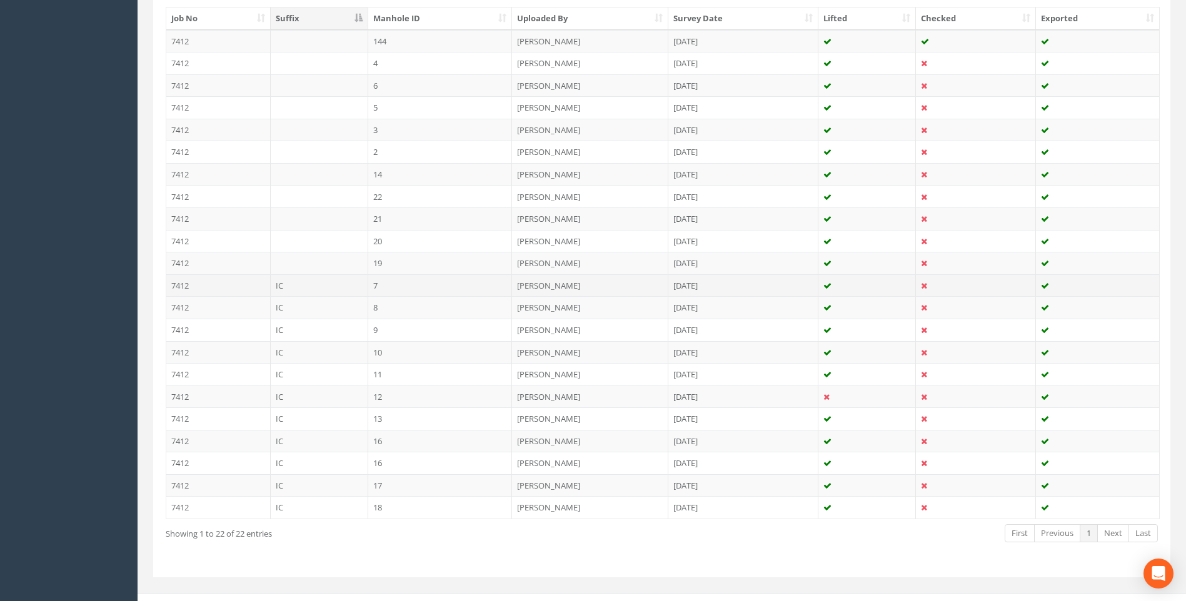
click at [408, 283] on td "7" at bounding box center [440, 285] width 144 height 23
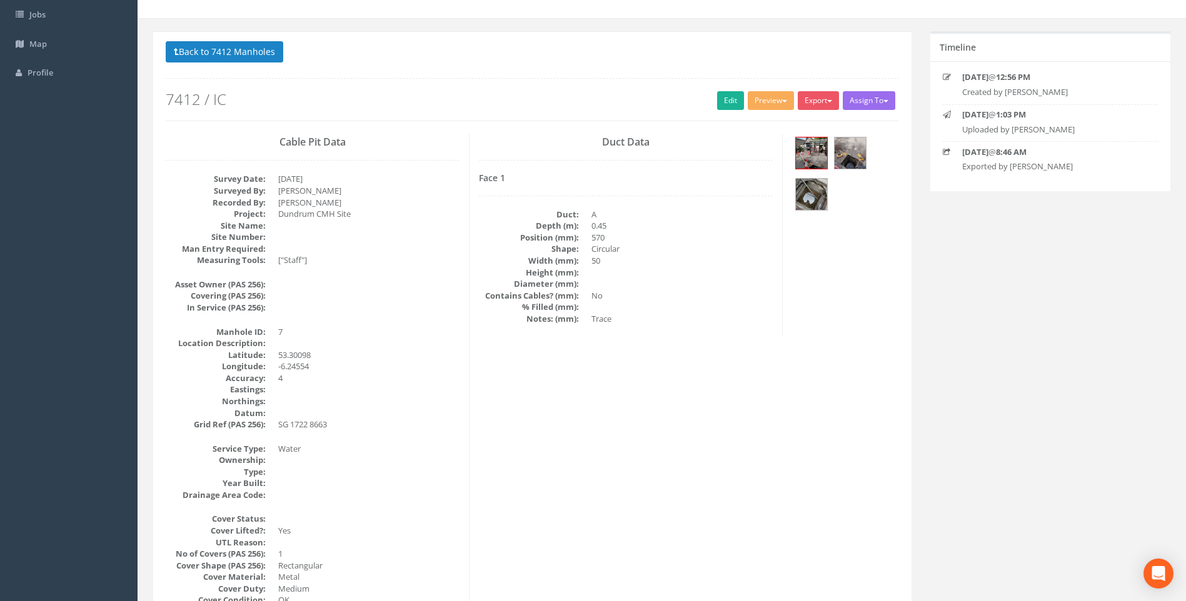
scroll to position [0, 0]
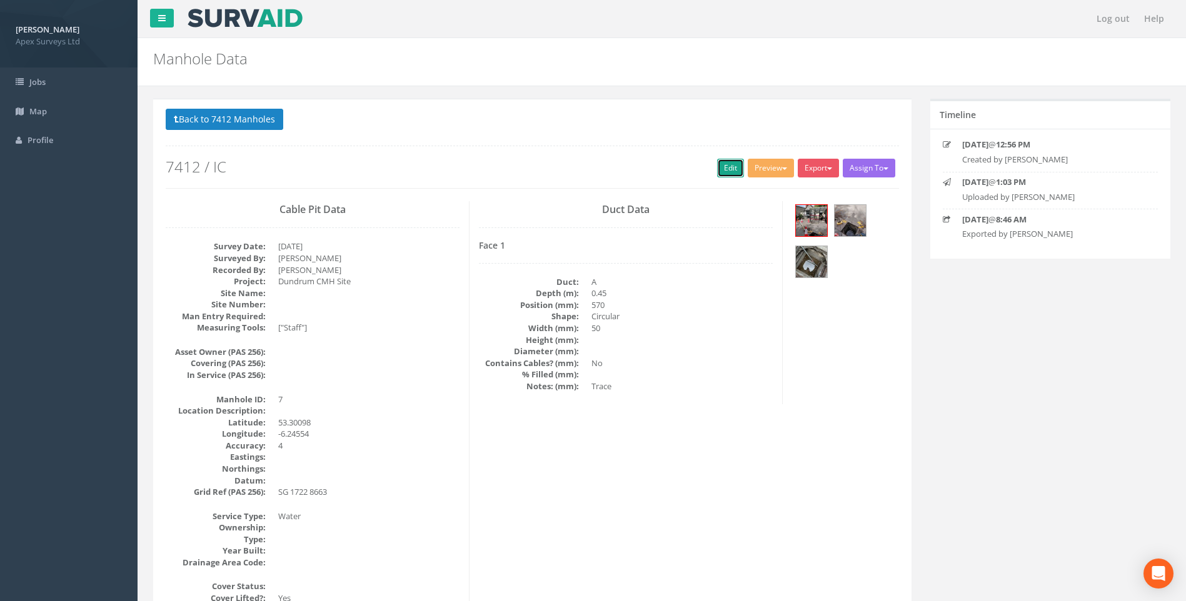
click at [725, 166] on link "Edit" at bounding box center [730, 168] width 27 height 19
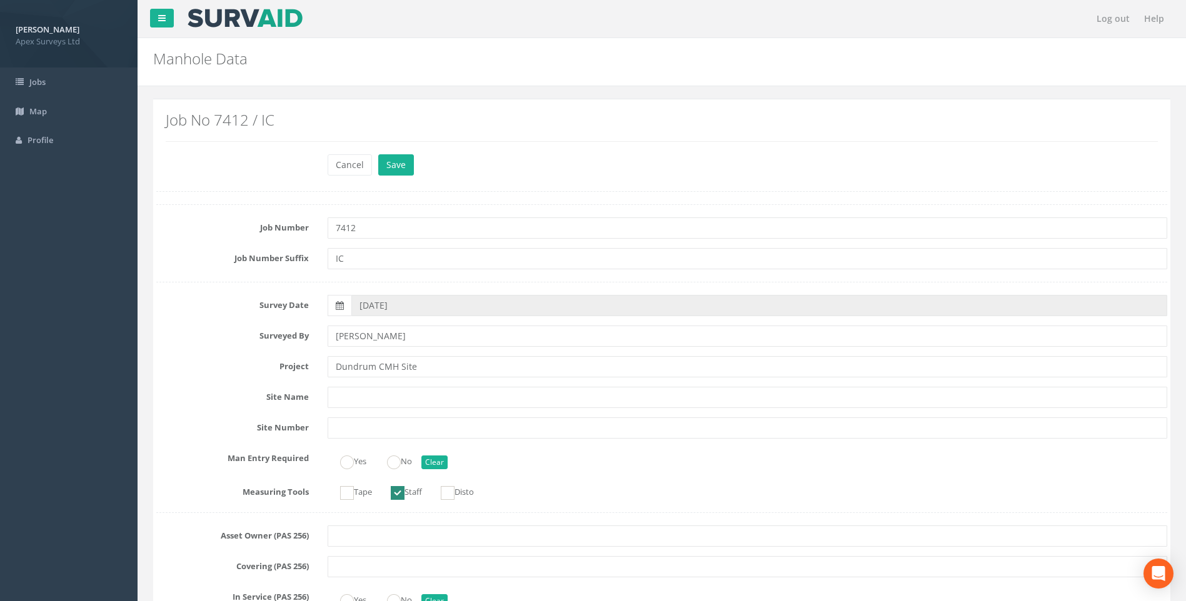
click at [256, 326] on label "Surveyed By" at bounding box center [232, 334] width 171 height 16
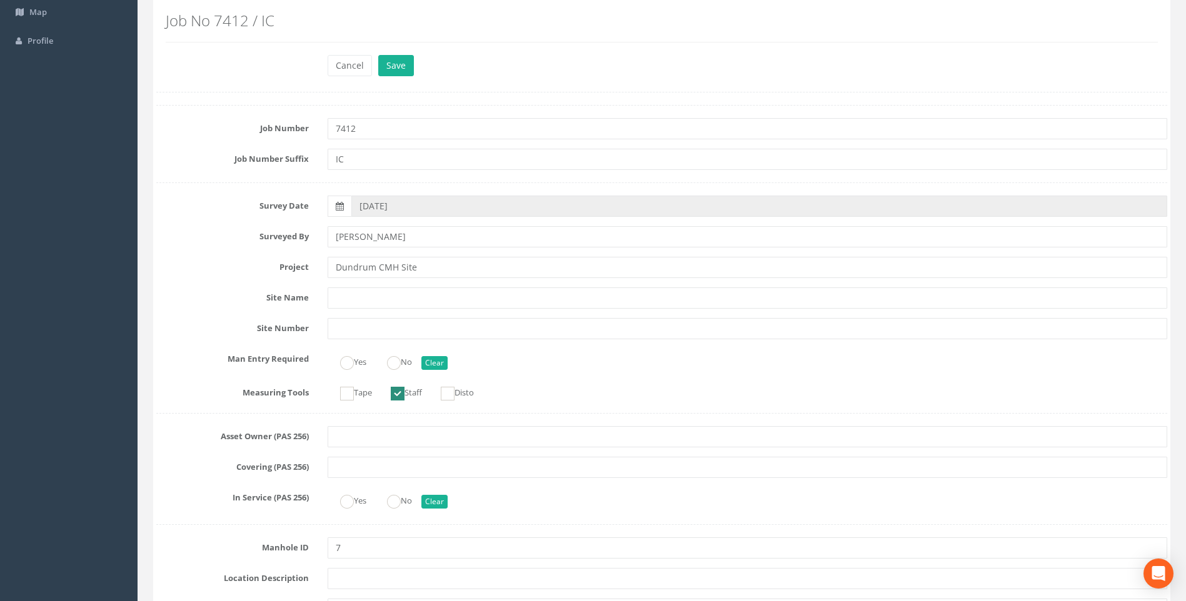
scroll to position [188, 0]
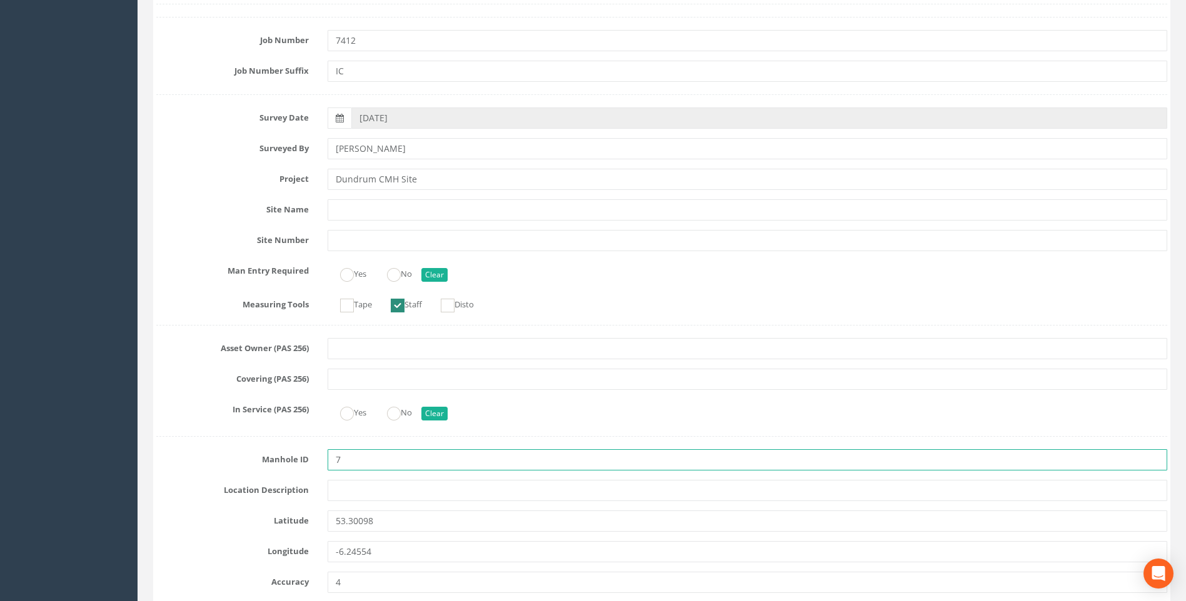
click at [355, 456] on input "7" at bounding box center [748, 460] width 840 height 21
type input "700"
click at [152, 456] on label "Manhole ID" at bounding box center [232, 458] width 171 height 16
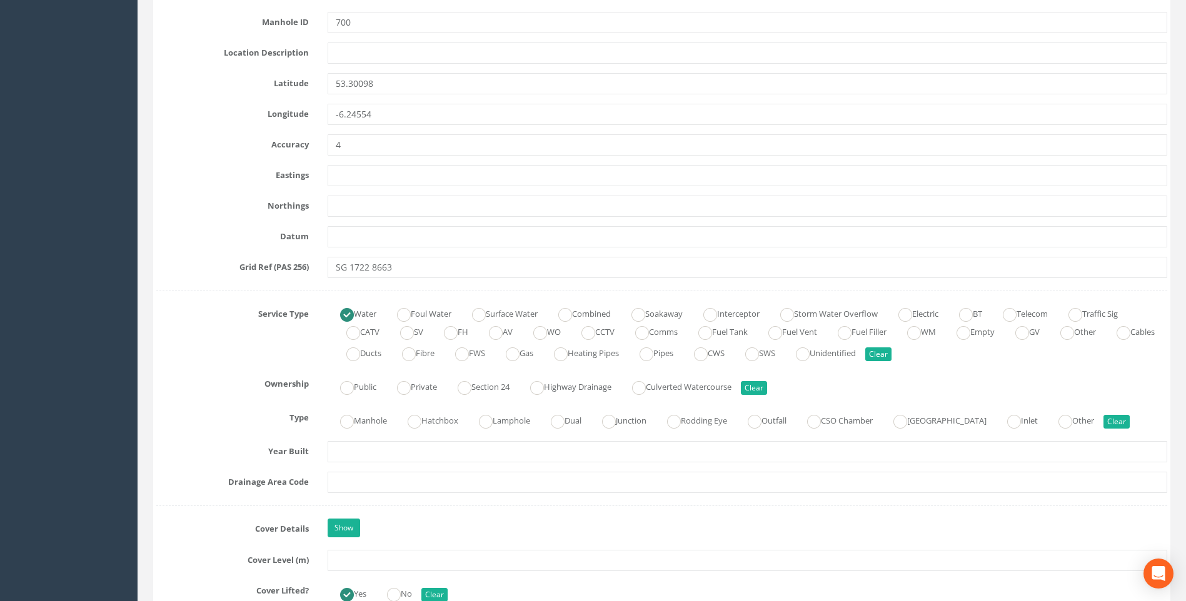
scroll to position [938, 0]
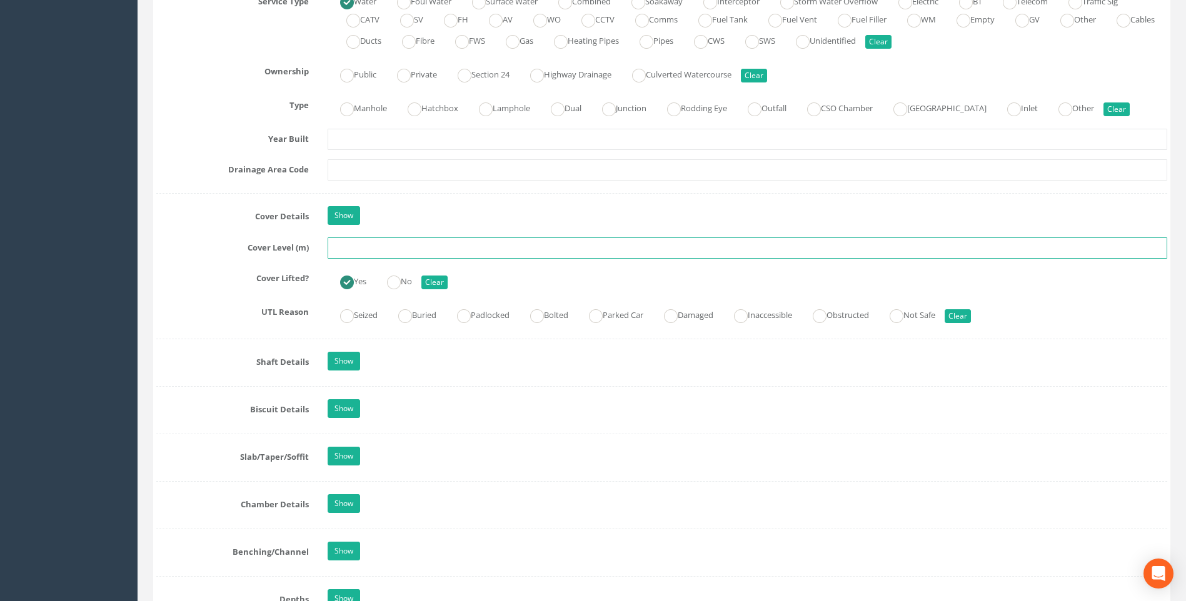
click at [355, 242] on input "text" at bounding box center [748, 248] width 840 height 21
type input "39.27"
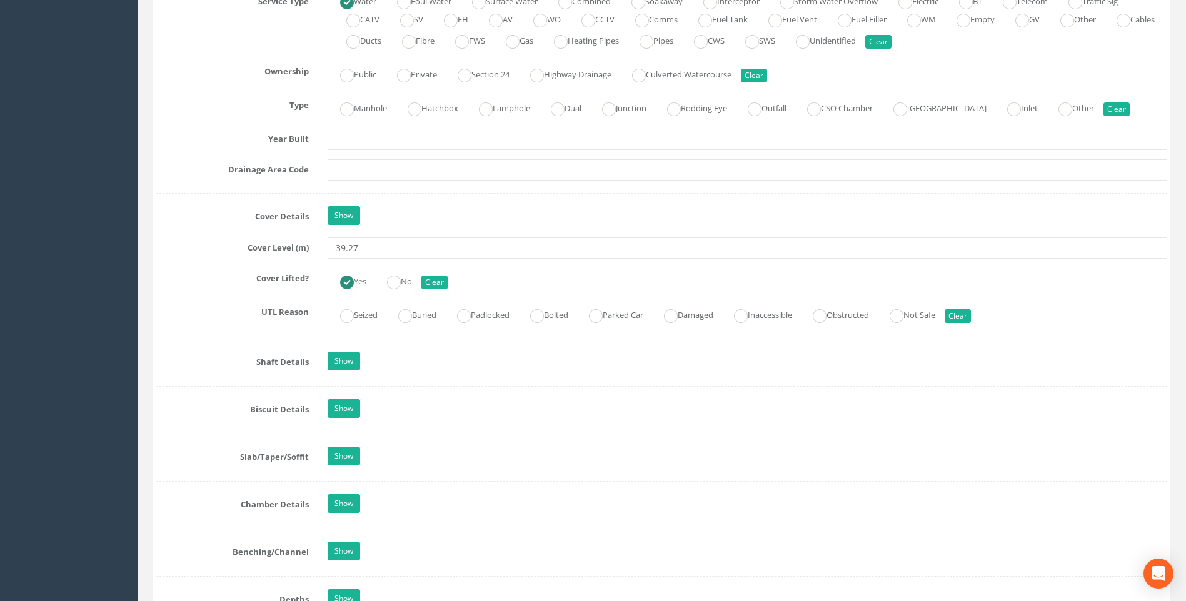
click at [183, 288] on div "Cover Lifted? Yes No Clear" at bounding box center [662, 280] width 1030 height 24
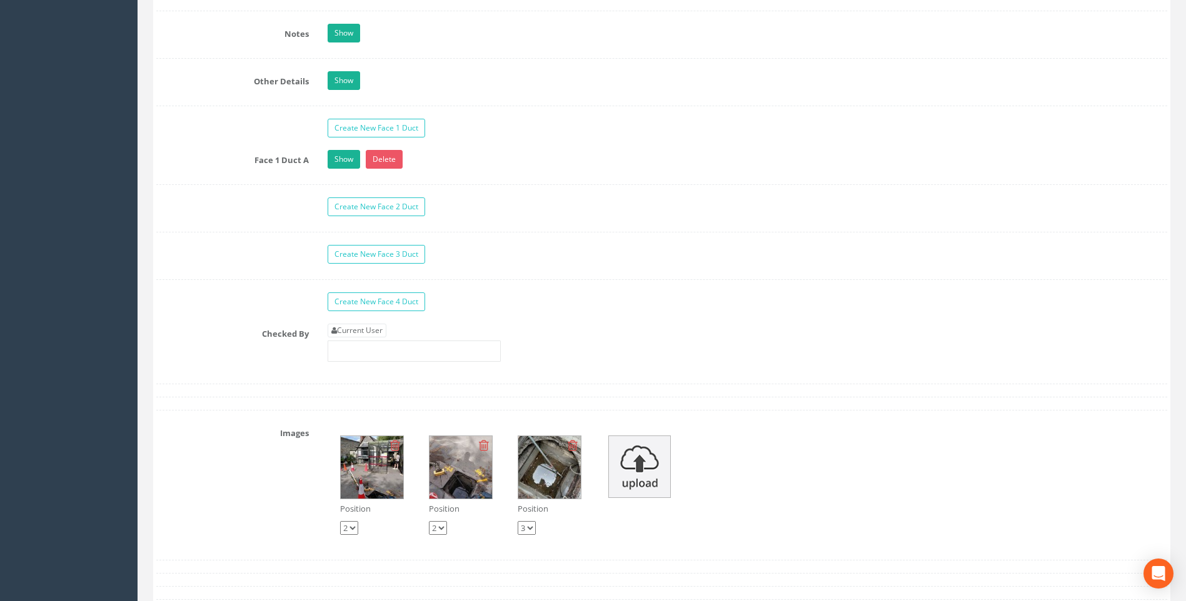
scroll to position [2063, 0]
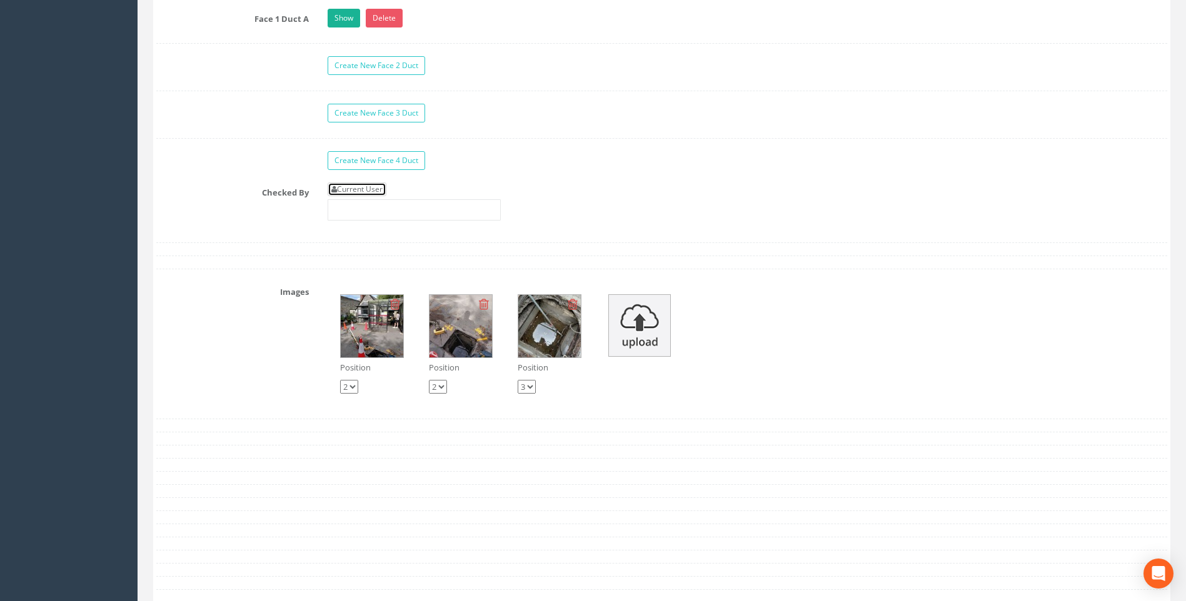
click at [361, 187] on link "Current User" at bounding box center [357, 190] width 59 height 14
type input "[PERSON_NAME]"
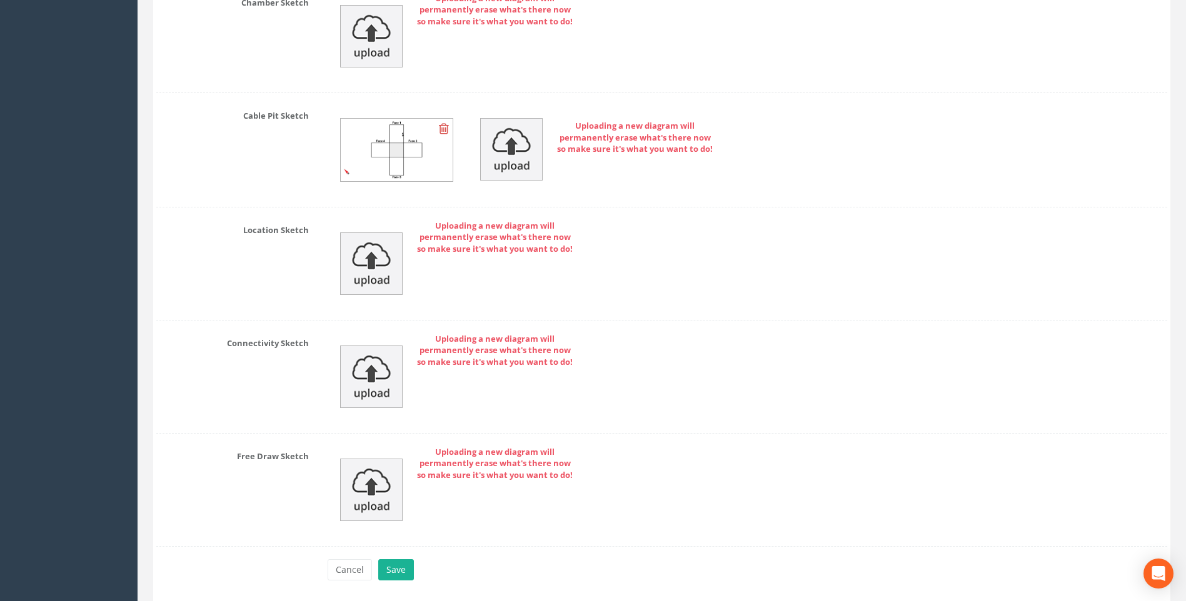
scroll to position [2718, 0]
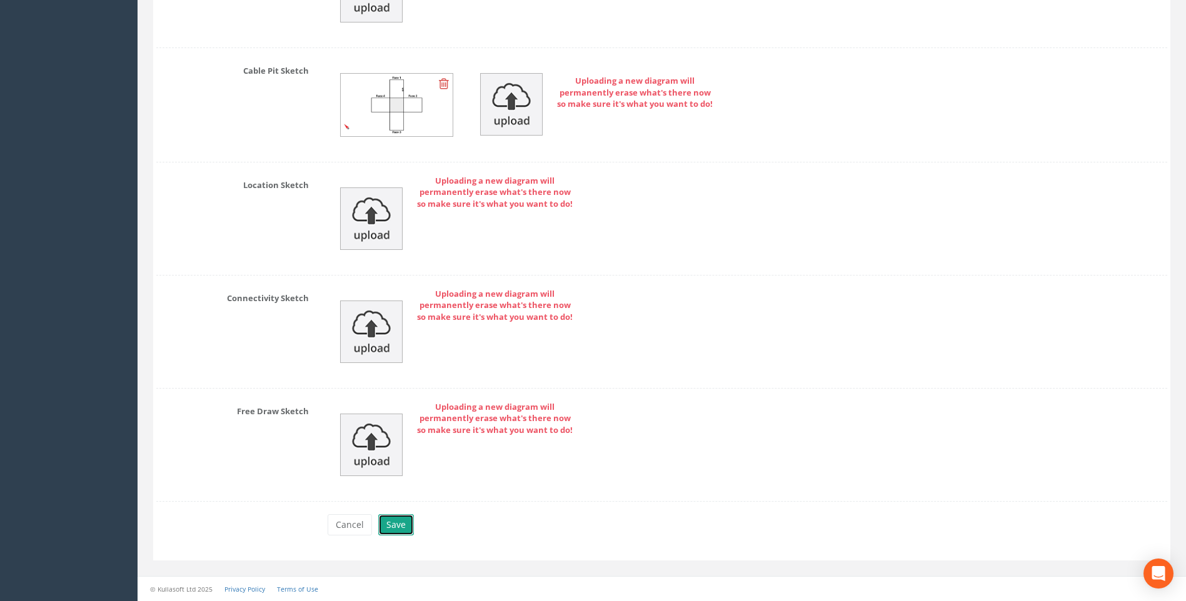
click at [392, 520] on button "Save" at bounding box center [396, 525] width 36 height 21
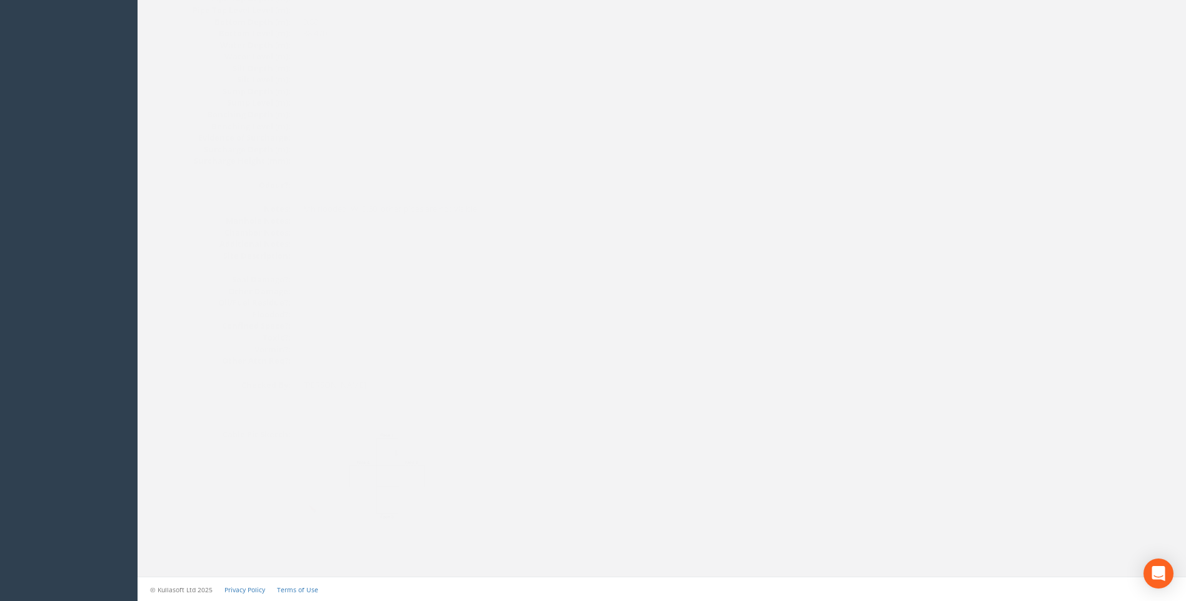
click at [703, 433] on dd at bounding box center [494, 476] width 433 height 94
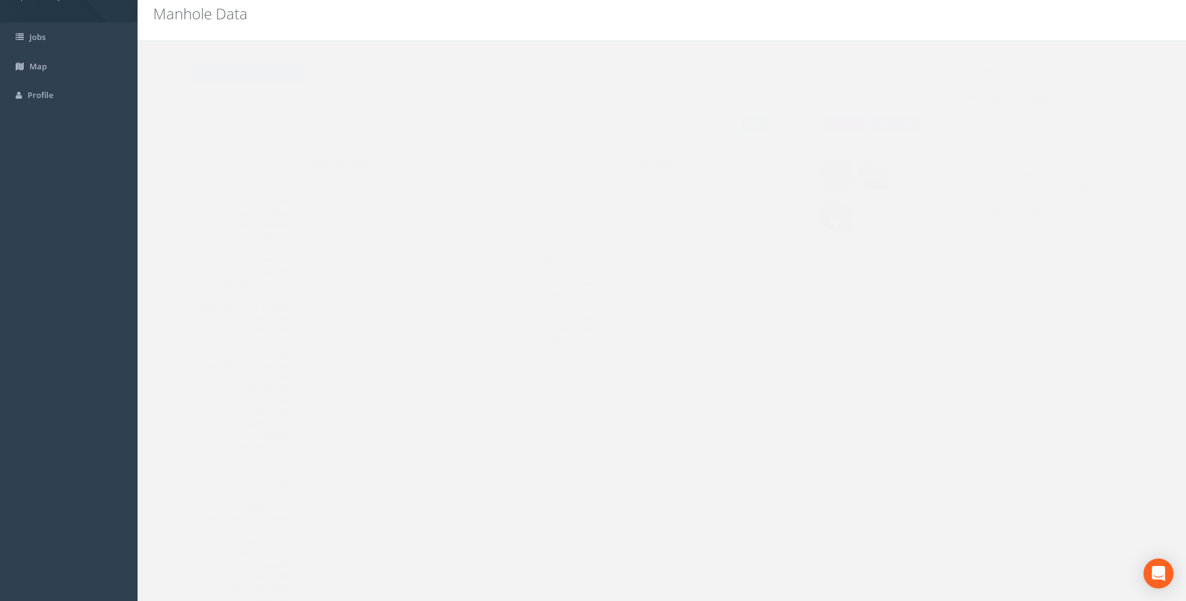
scroll to position [0, 0]
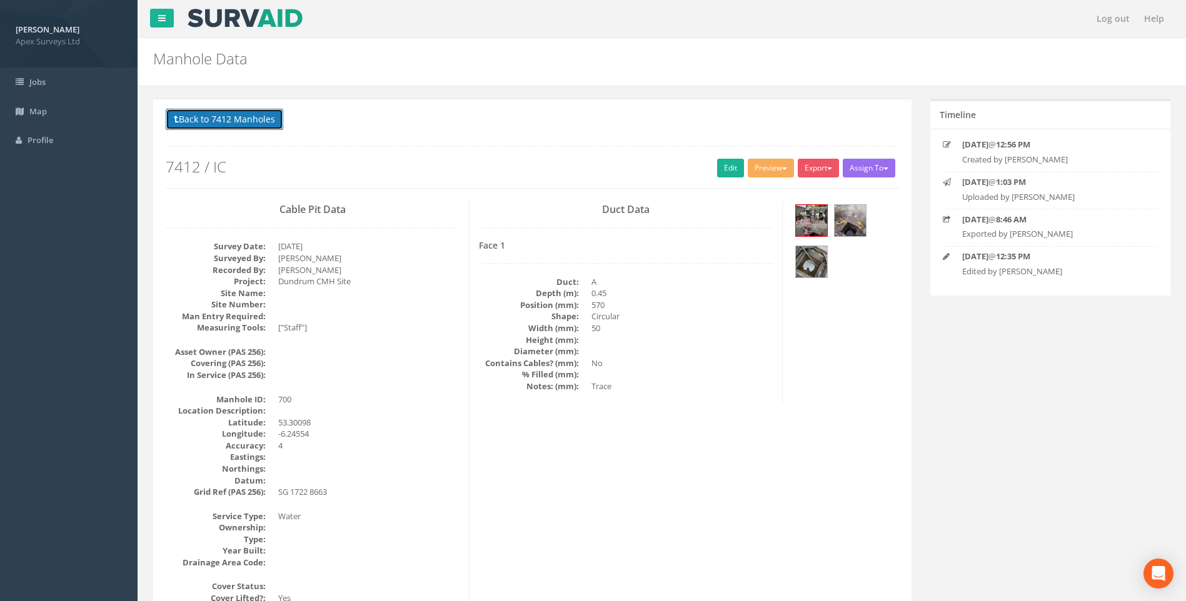
drag, startPoint x: 211, startPoint y: 109, endPoint x: 218, endPoint y: 119, distance: 11.8
click at [211, 111] on button "Back to 7412 Manholes" at bounding box center [225, 119] width 118 height 21
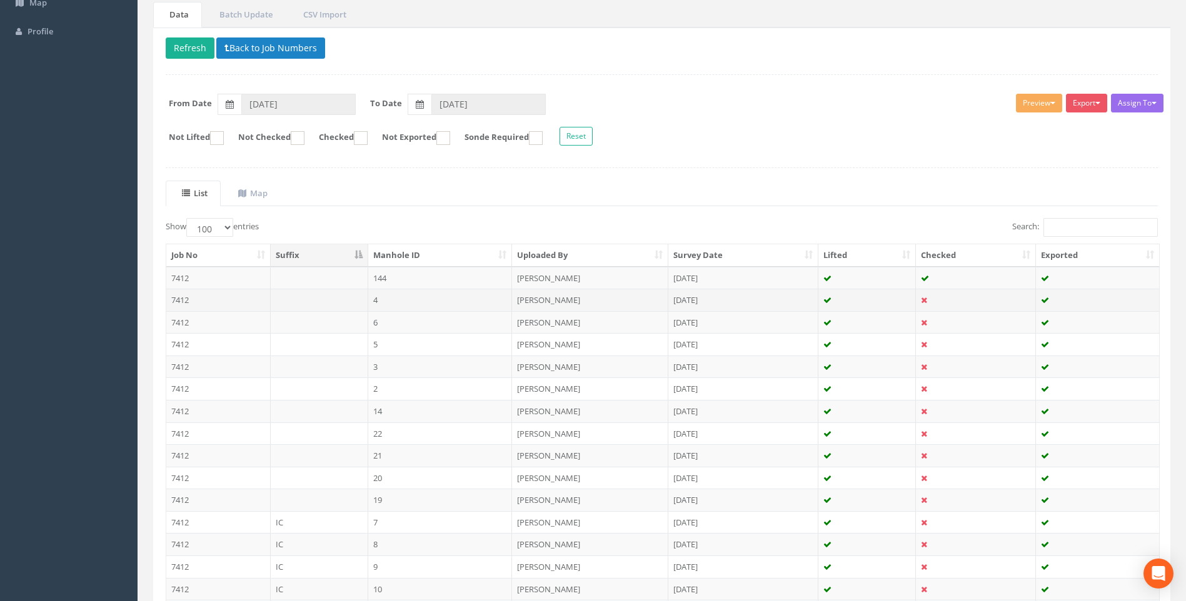
scroll to position [188, 0]
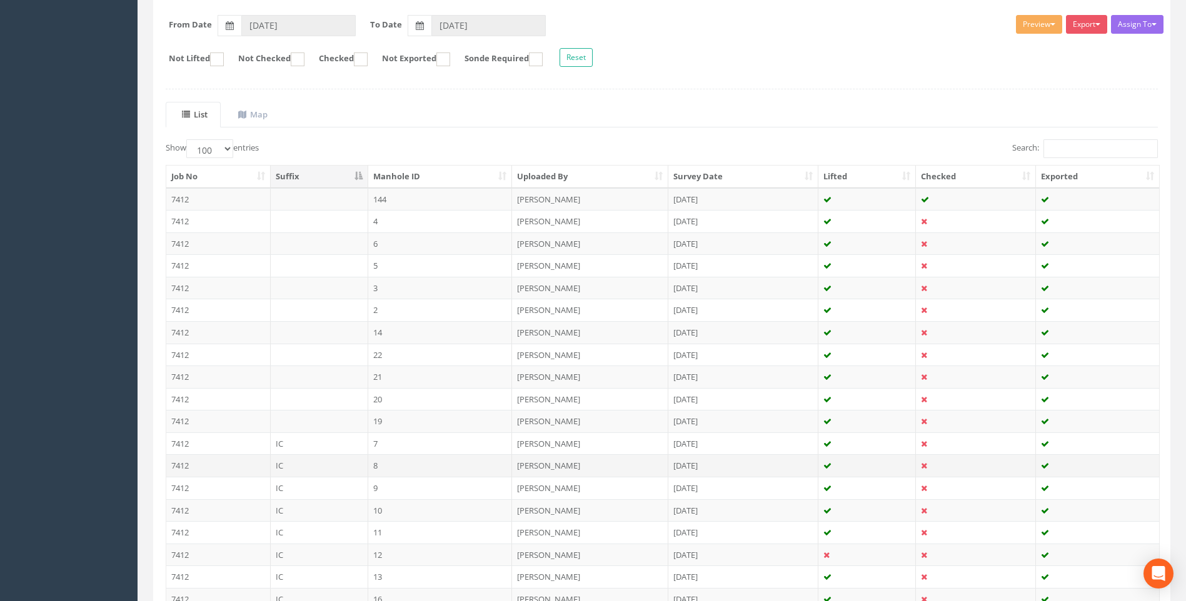
click at [391, 465] on td "8" at bounding box center [440, 466] width 144 height 23
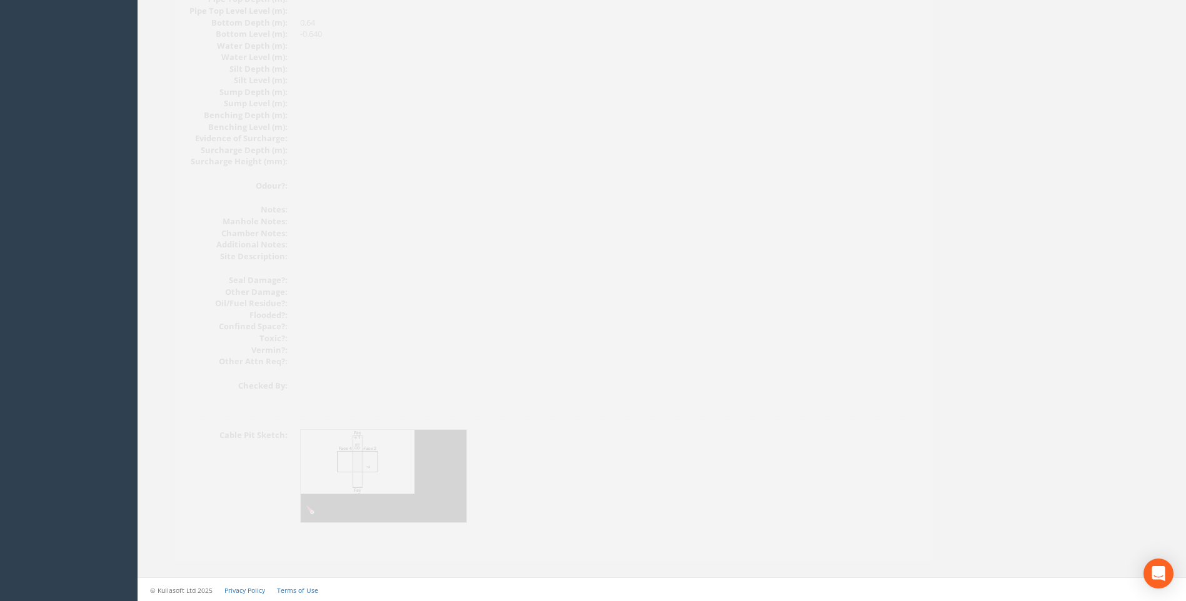
scroll to position [1327, 0]
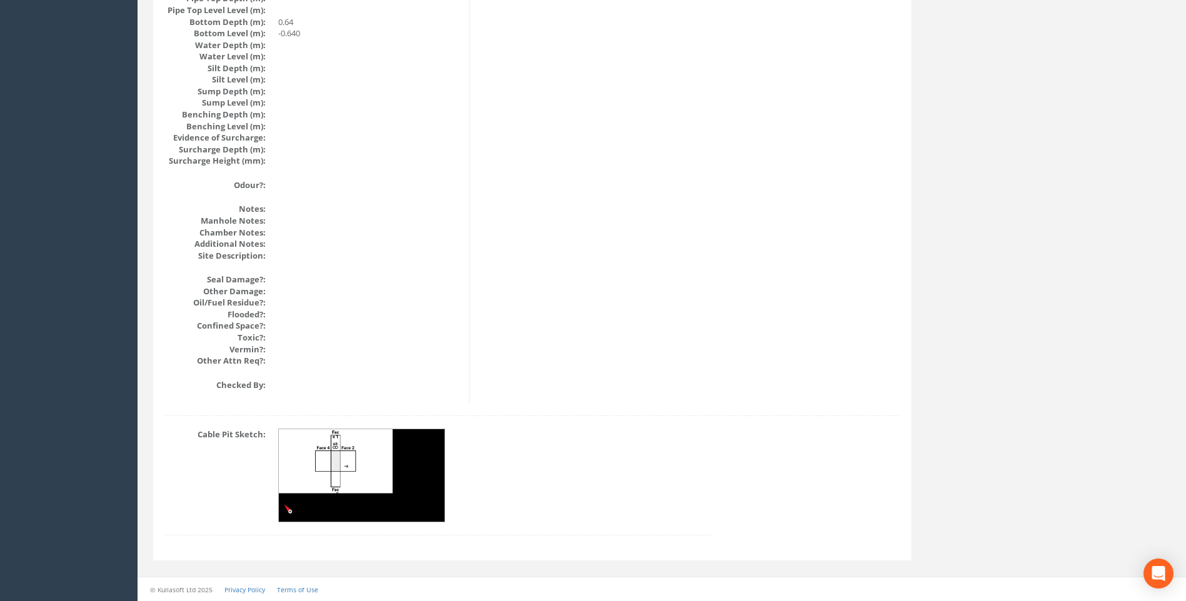
click at [355, 456] on img at bounding box center [362, 476] width 167 height 93
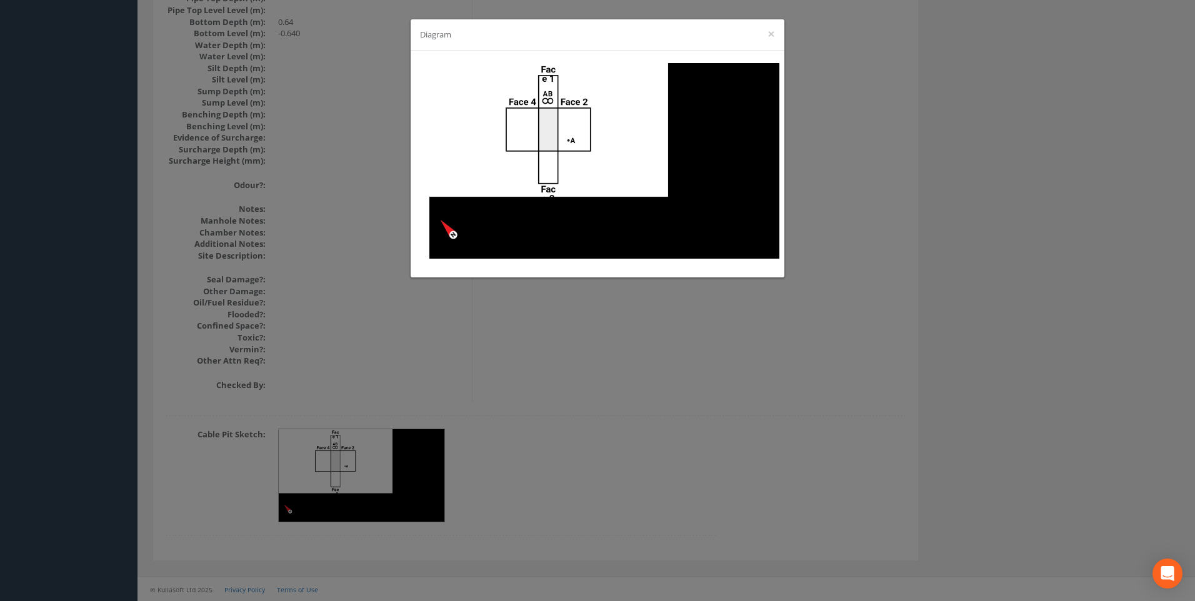
click at [646, 435] on div "Diagram ×" at bounding box center [597, 300] width 1195 height 601
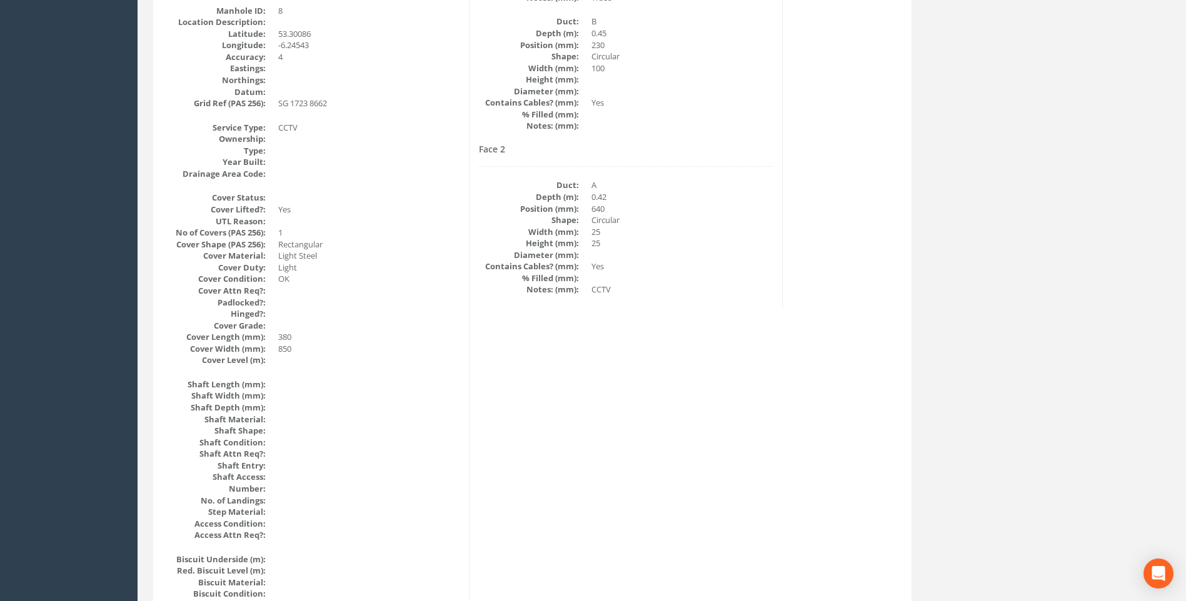
scroll to position [139, 0]
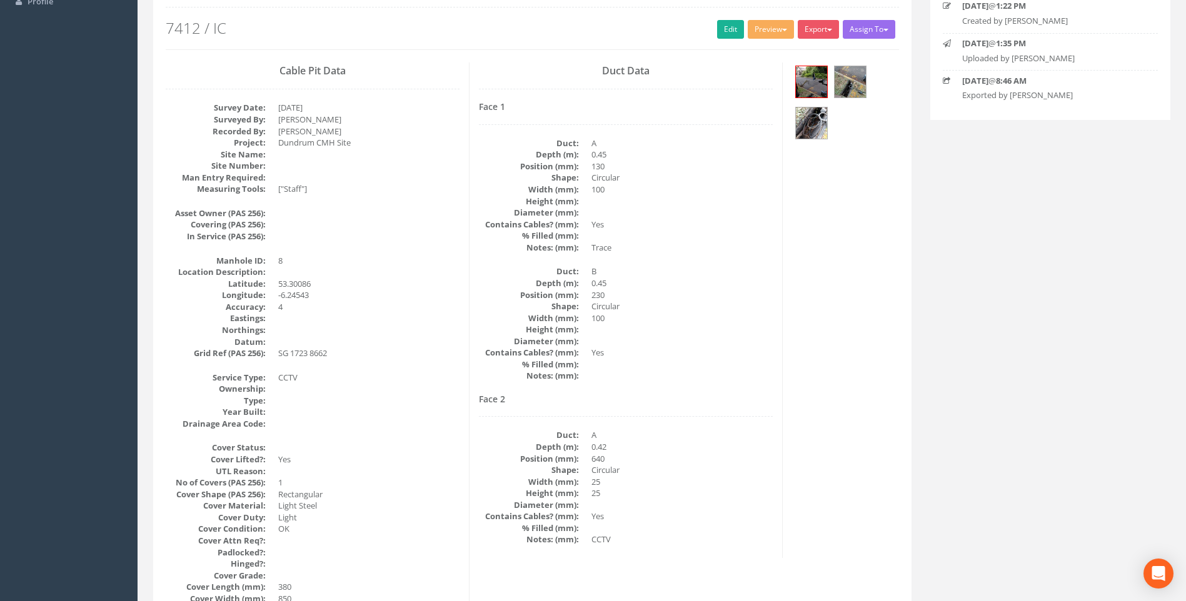
click at [623, 353] on dd "Yes" at bounding box center [681, 353] width 181 height 12
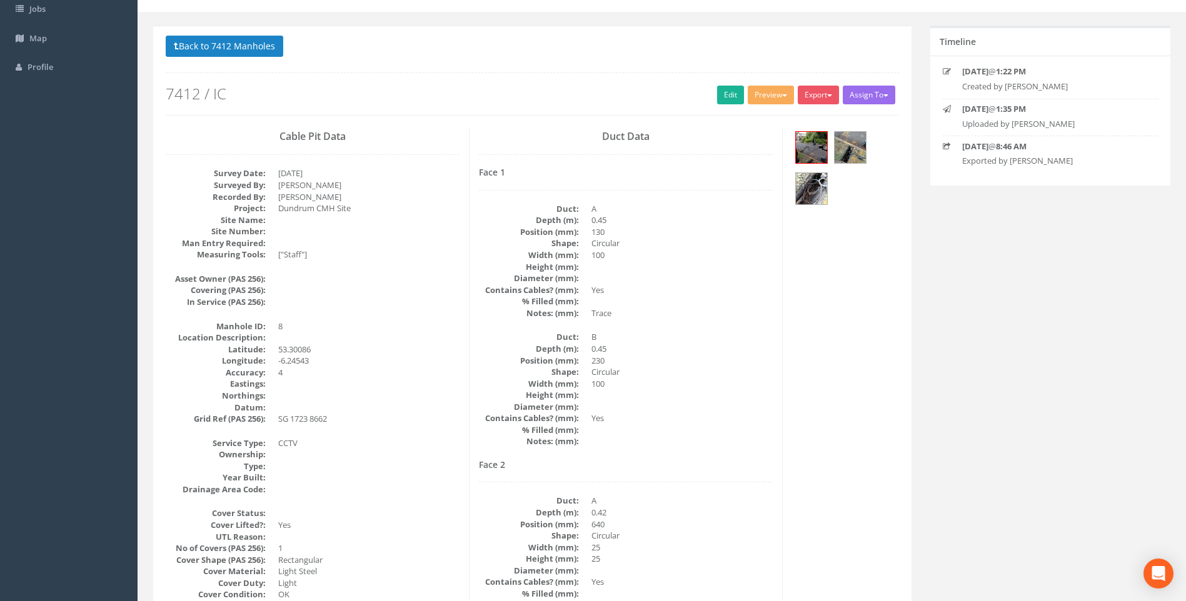
scroll to position [0, 0]
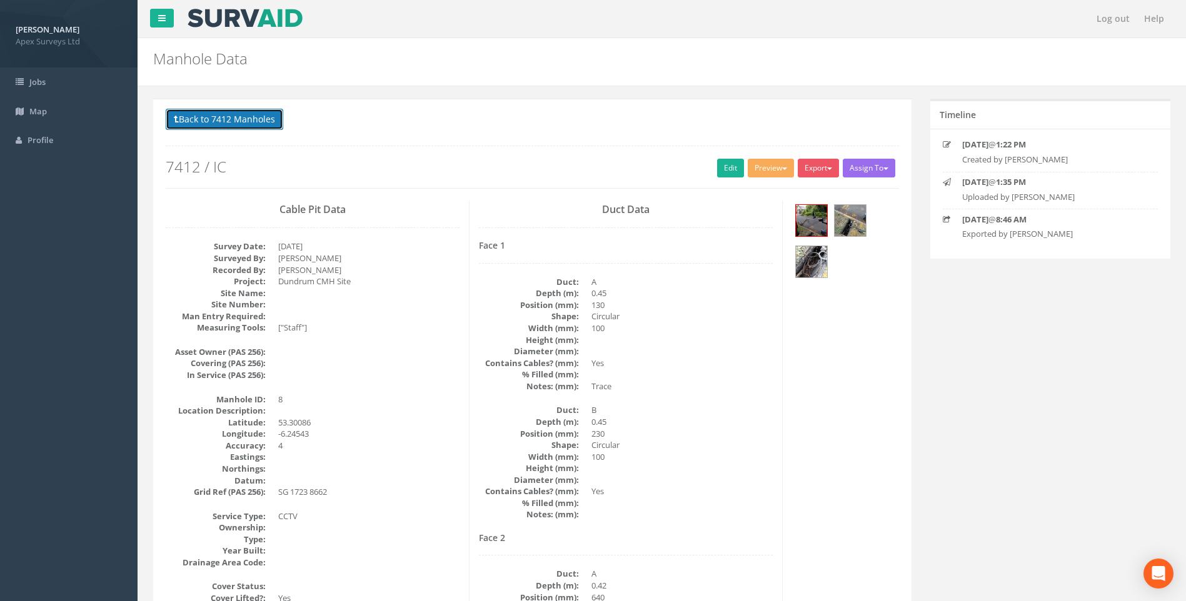
click at [201, 116] on button "Back to 7412 Manholes" at bounding box center [225, 119] width 118 height 21
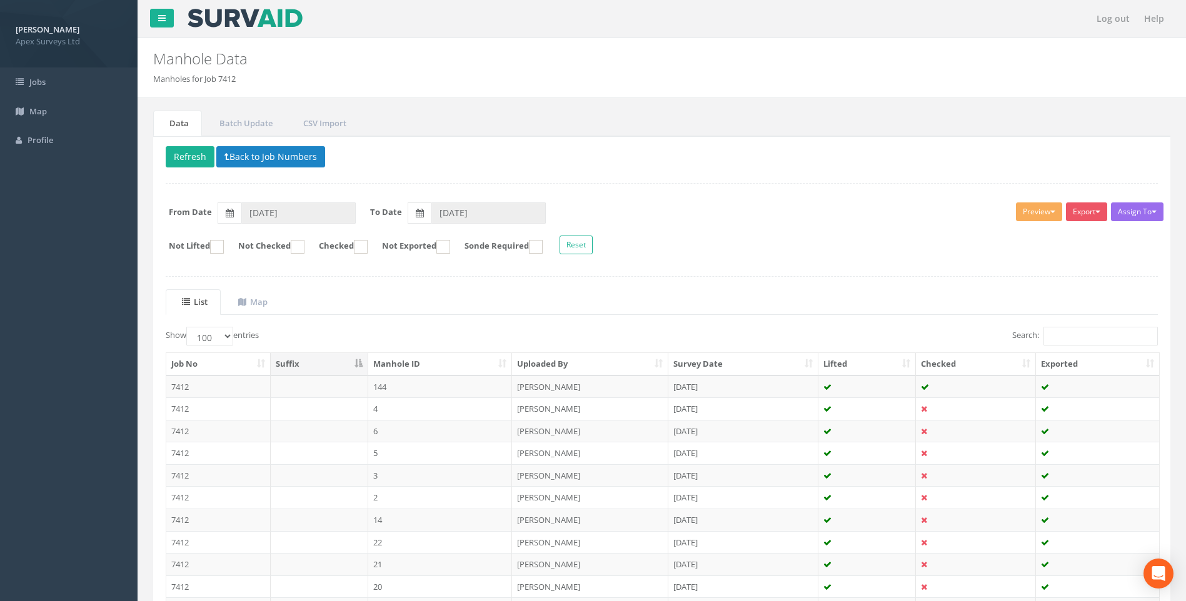
click at [700, 280] on div "Delete Refresh Back to Job Numbers Assign To No Companies Added Export Heathrow…" at bounding box center [661, 530] width 1017 height 788
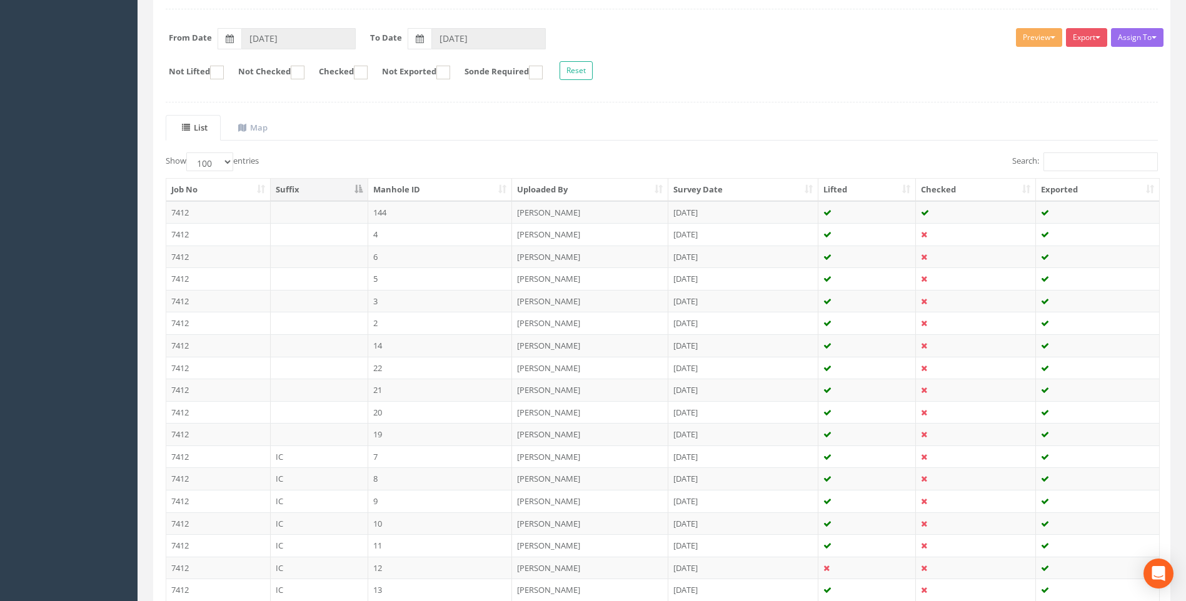
scroll to position [250, 0]
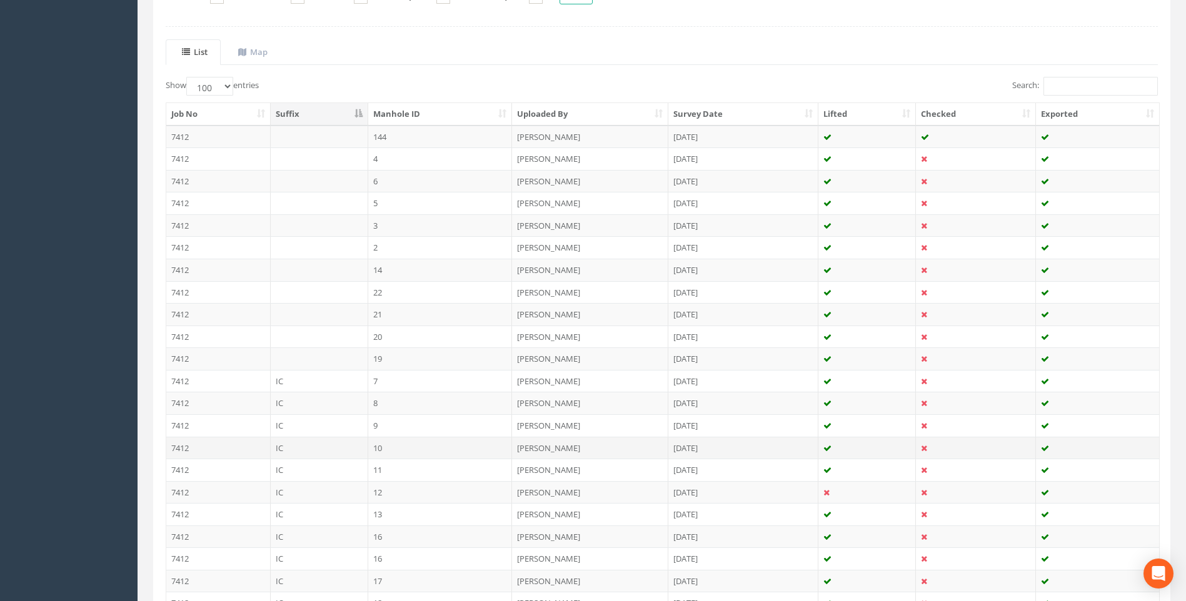
click at [401, 447] on td "10" at bounding box center [440, 448] width 144 height 23
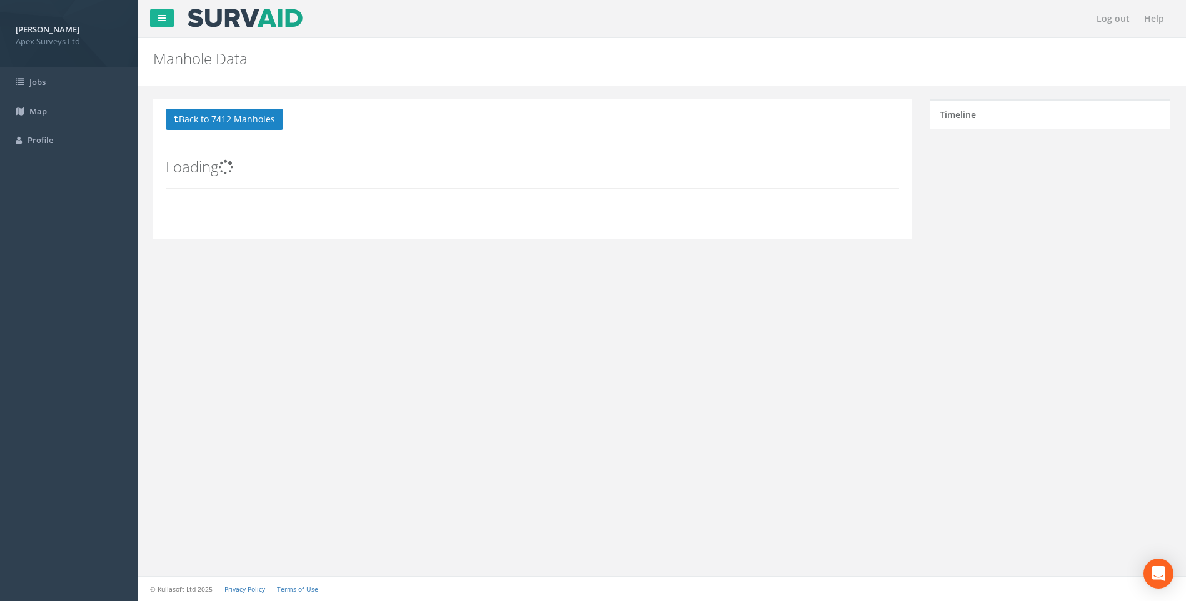
scroll to position [0, 0]
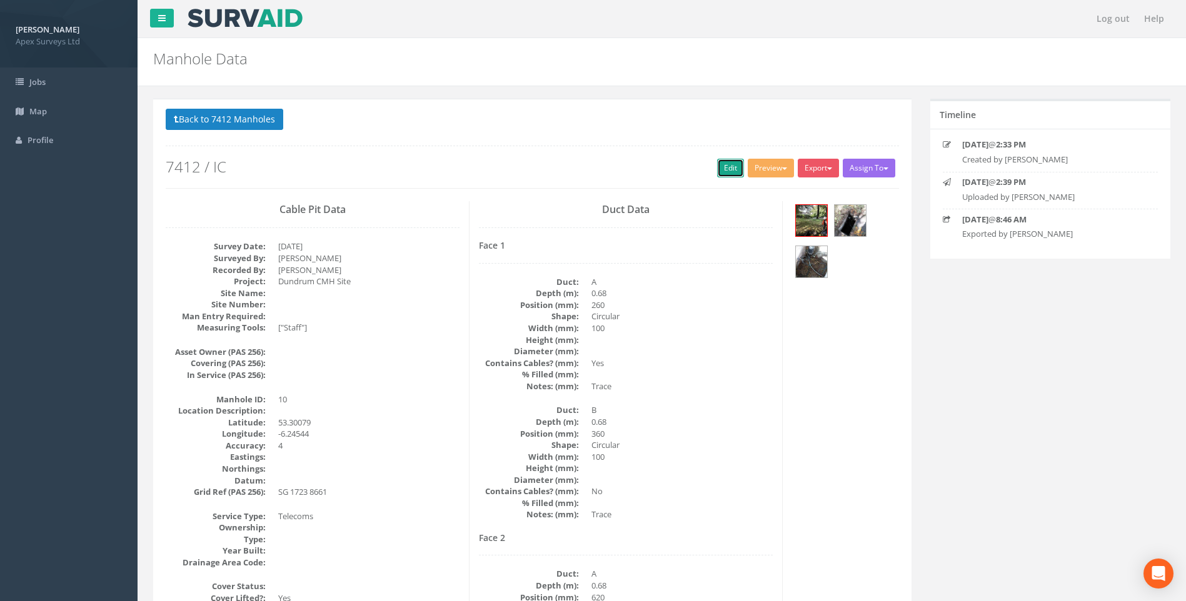
click at [727, 165] on link "Edit" at bounding box center [730, 168] width 27 height 19
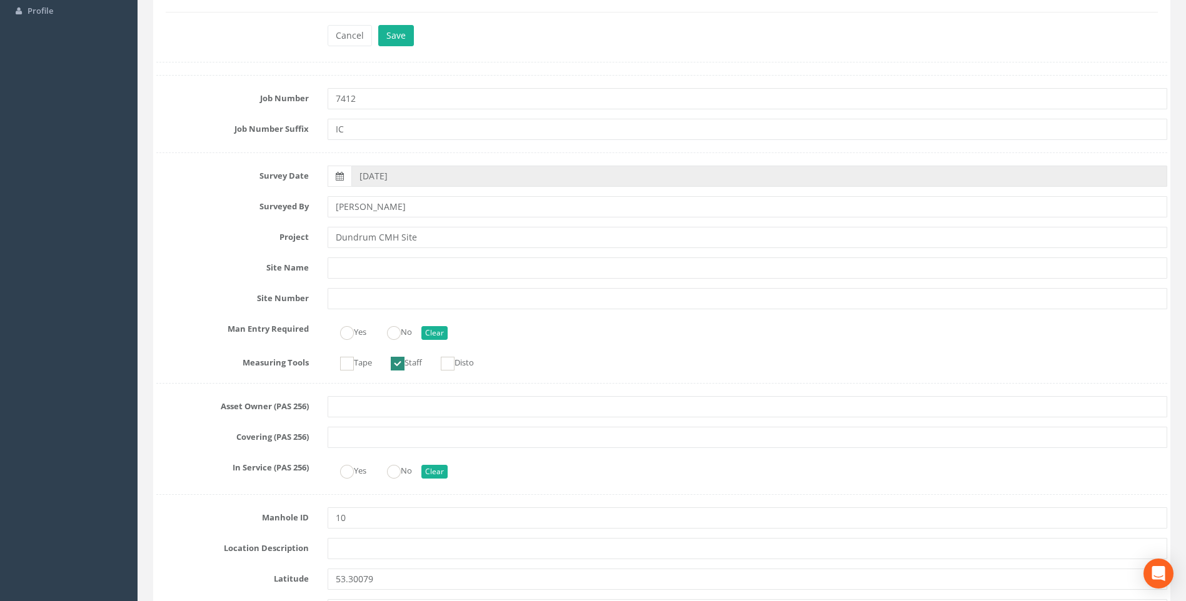
scroll to position [250, 0]
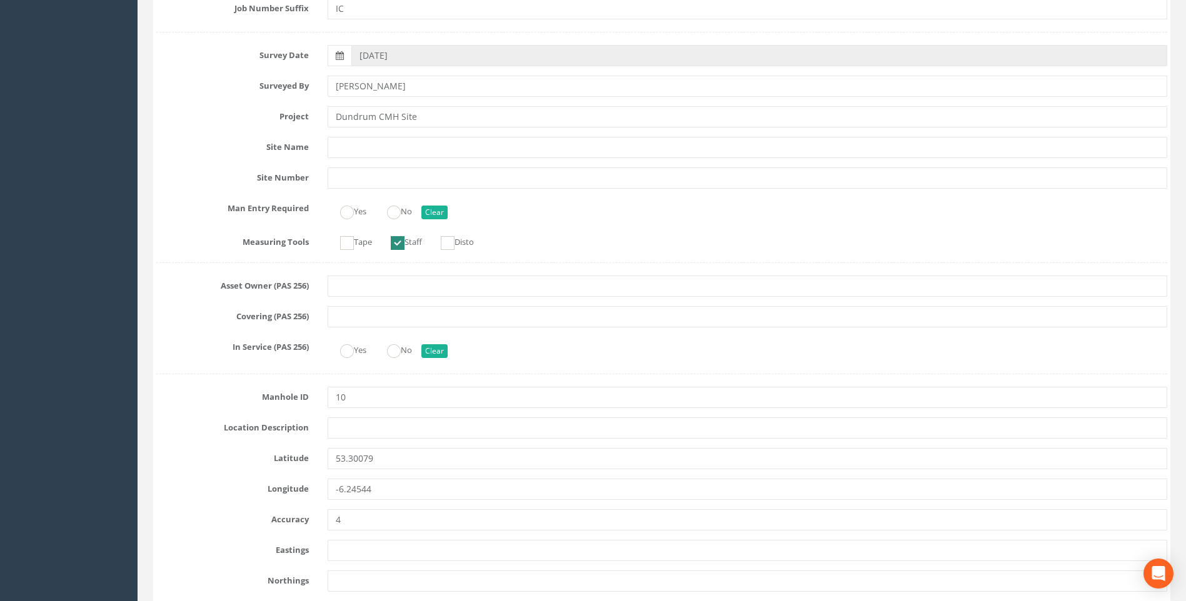
click at [160, 321] on label "Covering (PAS 256)" at bounding box center [232, 314] width 171 height 16
click at [360, 406] on input "10" at bounding box center [748, 397] width 840 height 21
type input "1000"
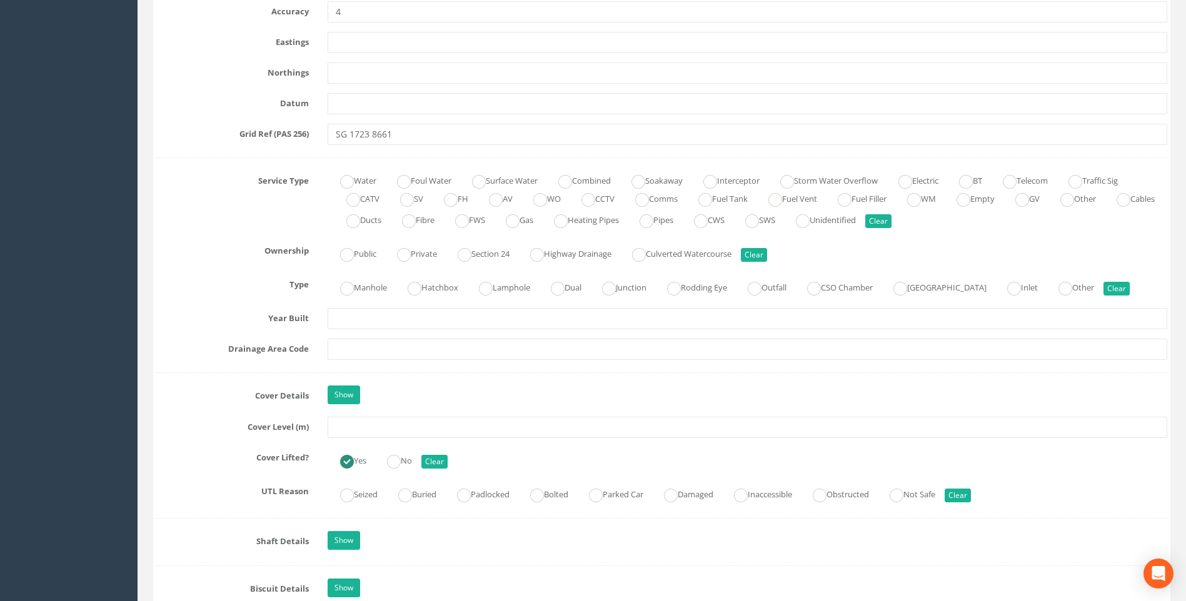
scroll to position [813, 0]
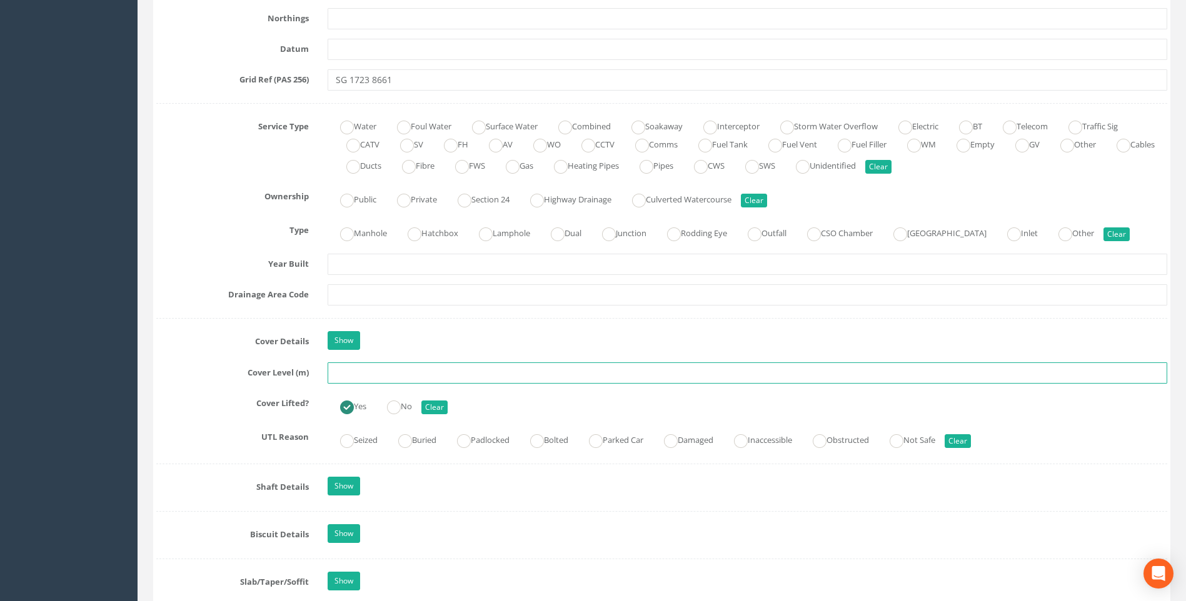
click at [334, 370] on input "text" at bounding box center [748, 373] width 840 height 21
type input "40.88"
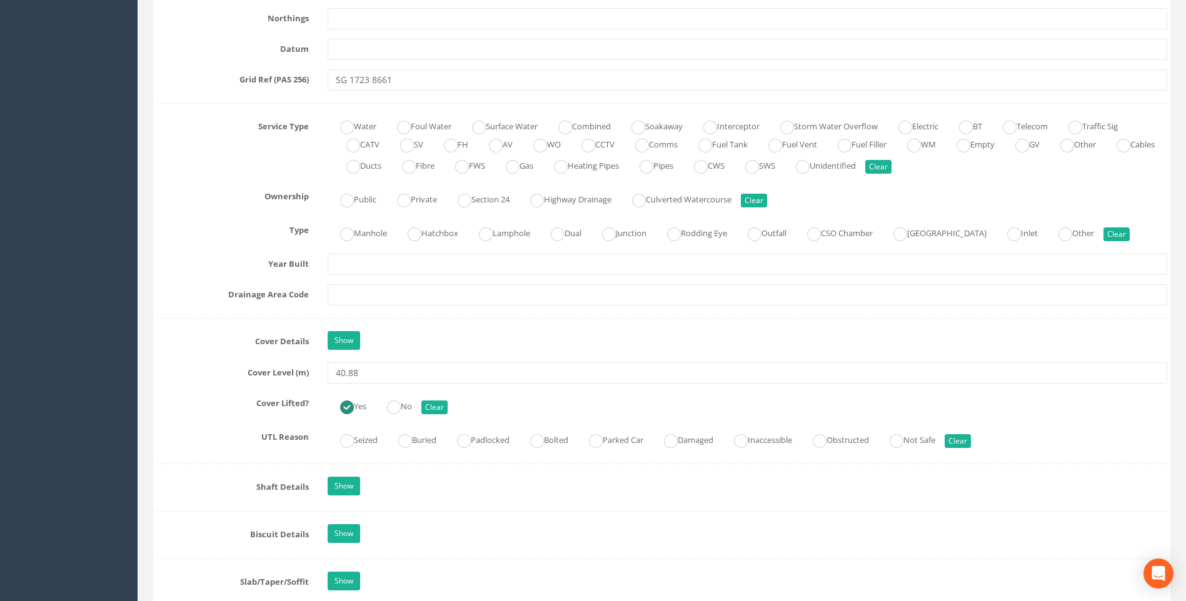
click at [189, 353] on div "Cover Details Show" at bounding box center [662, 342] width 1030 height 22
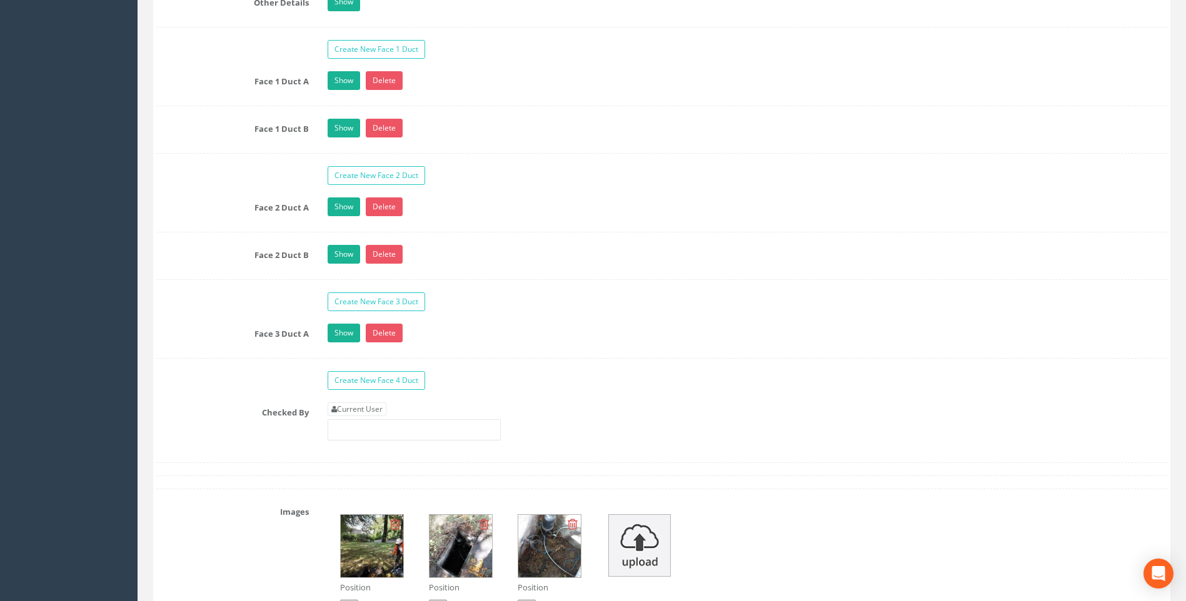
scroll to position [2313, 0]
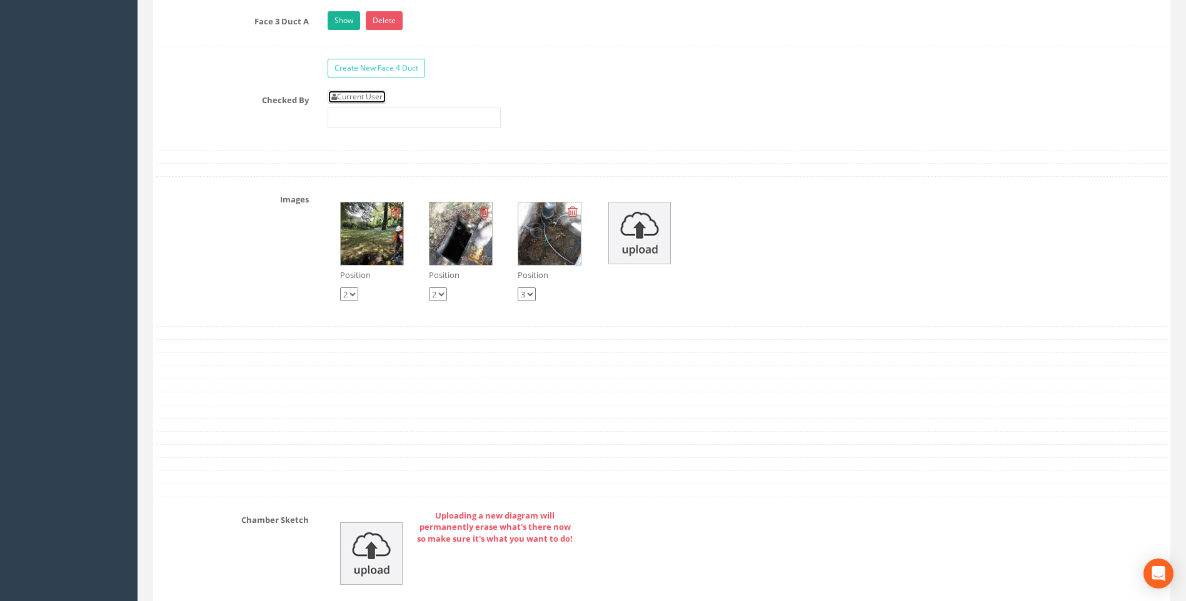
click at [350, 99] on link "Current User" at bounding box center [357, 97] width 59 height 14
type input "[PERSON_NAME]"
click at [204, 127] on div "Checked By Current User [PERSON_NAME]" at bounding box center [662, 114] width 1030 height 48
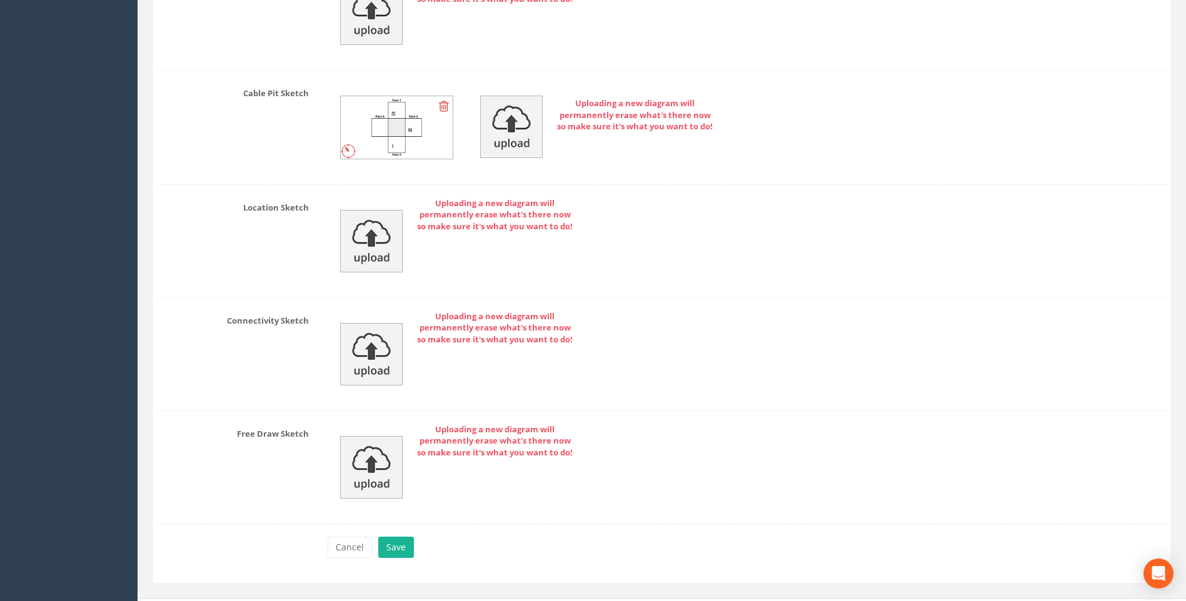
scroll to position [2876, 0]
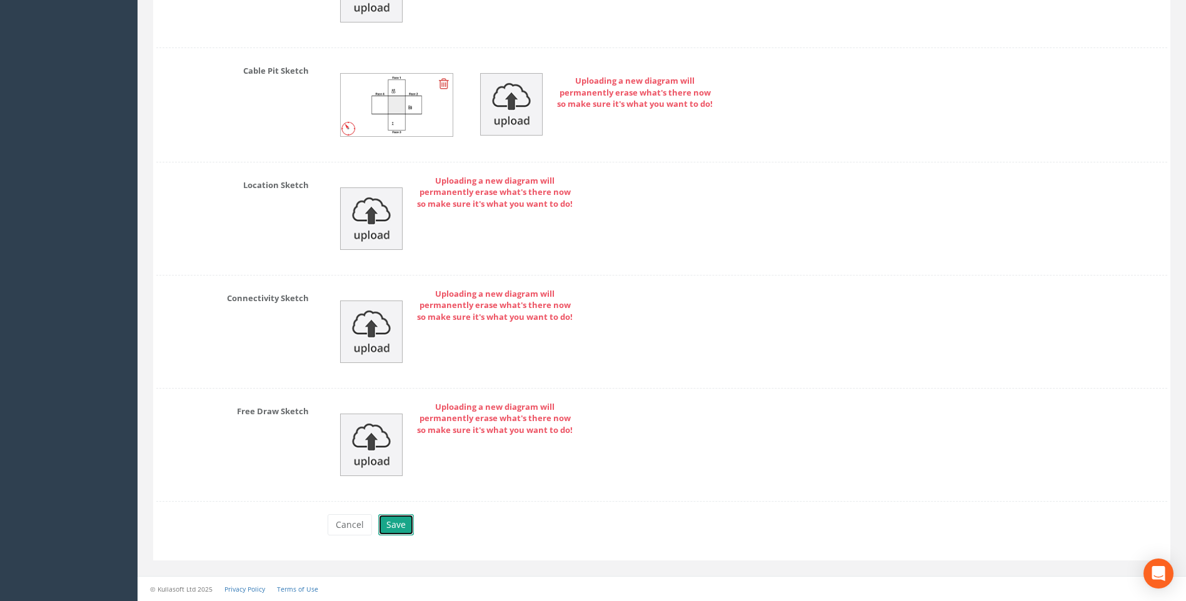
click at [390, 521] on button "Save" at bounding box center [396, 525] width 36 height 21
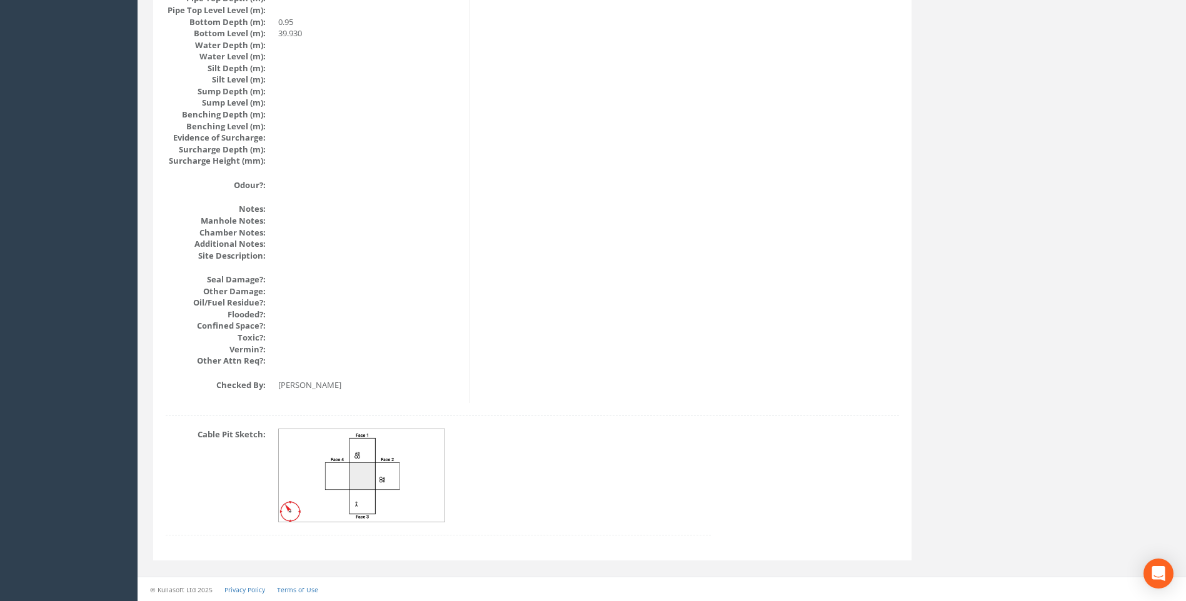
scroll to position [1327, 0]
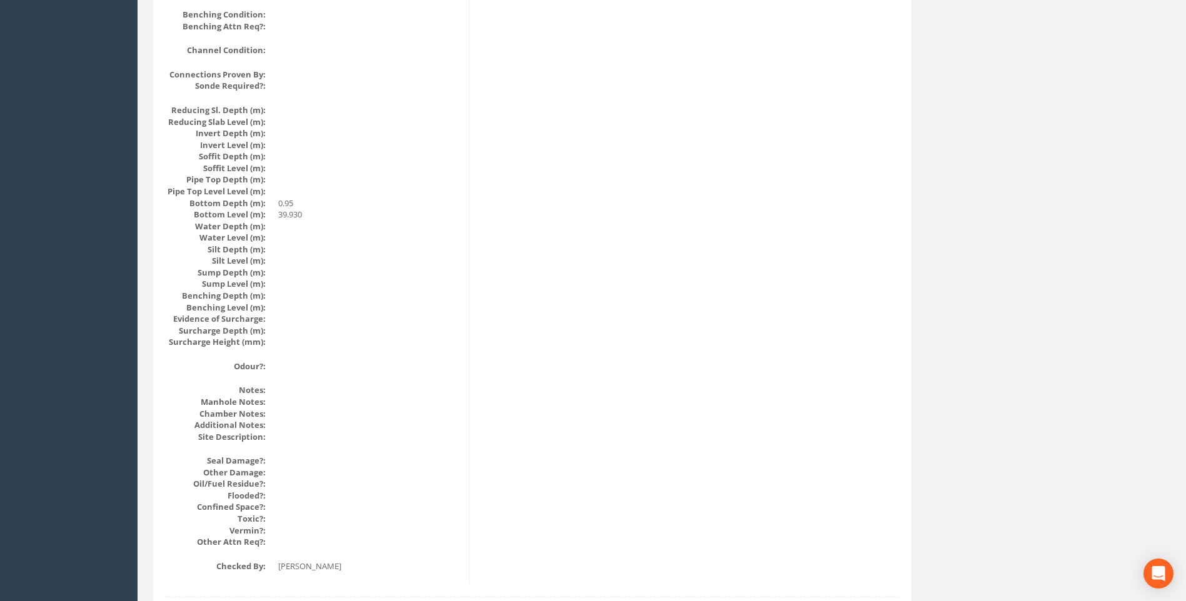
scroll to position [1125, 0]
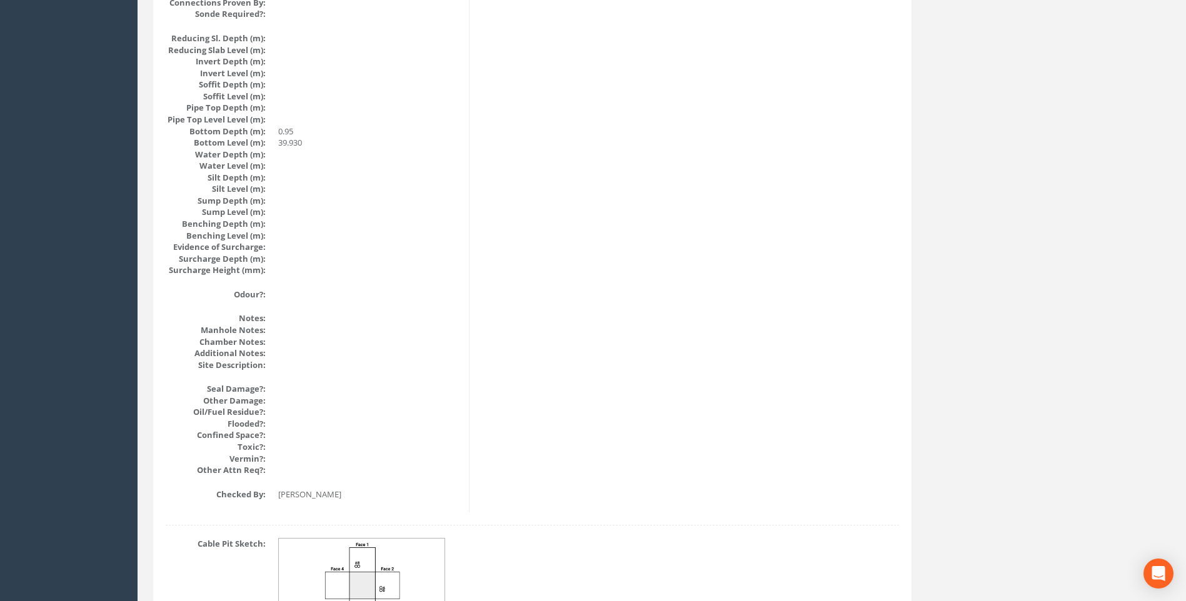
scroll to position [1327, 0]
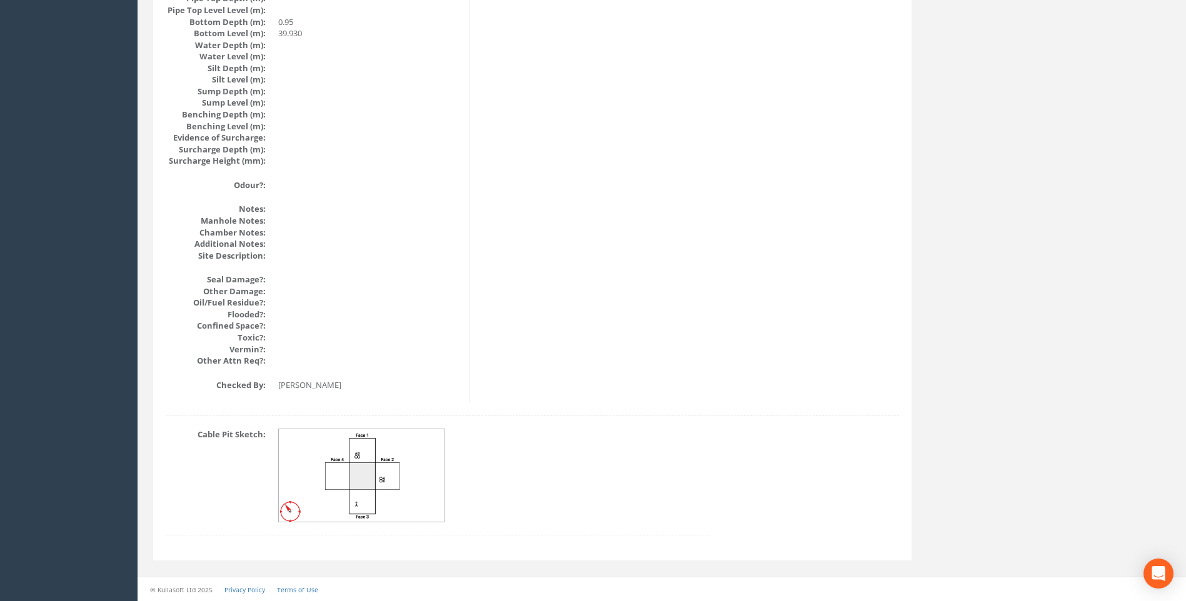
click at [411, 450] on img at bounding box center [362, 476] width 167 height 93
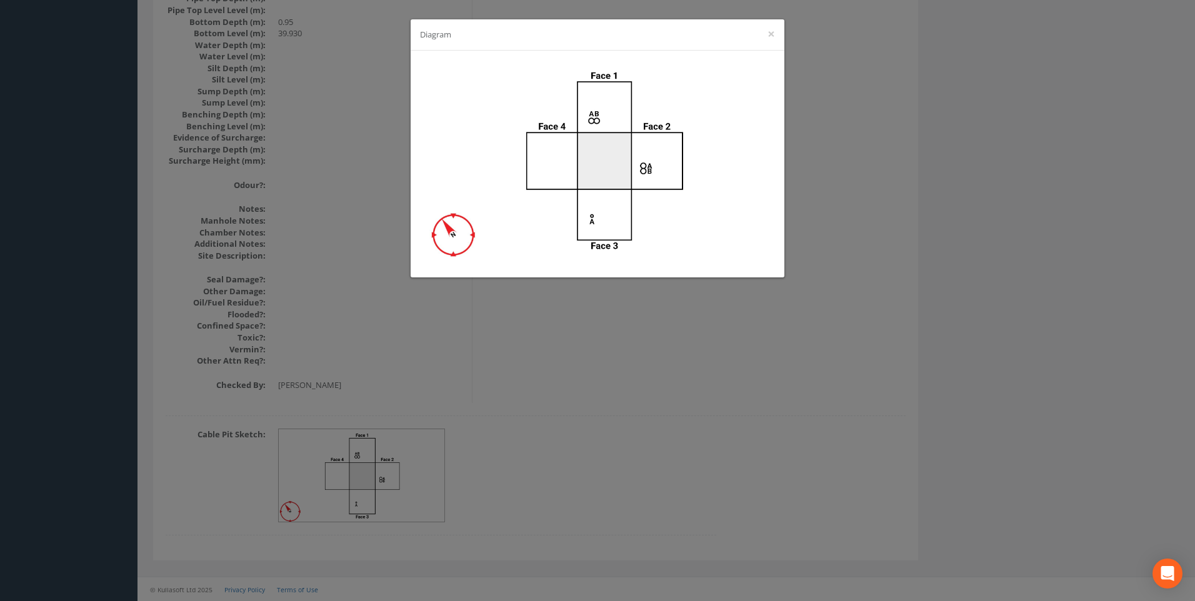
click at [1087, 244] on div "Diagram ×" at bounding box center [597, 300] width 1195 height 601
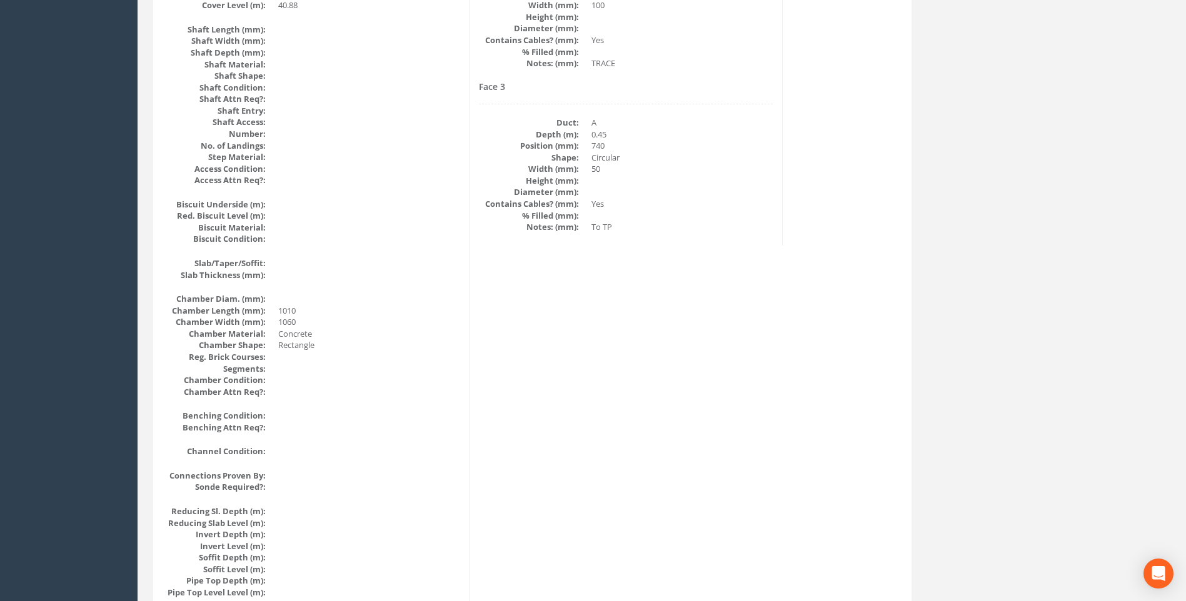
scroll to position [639, 0]
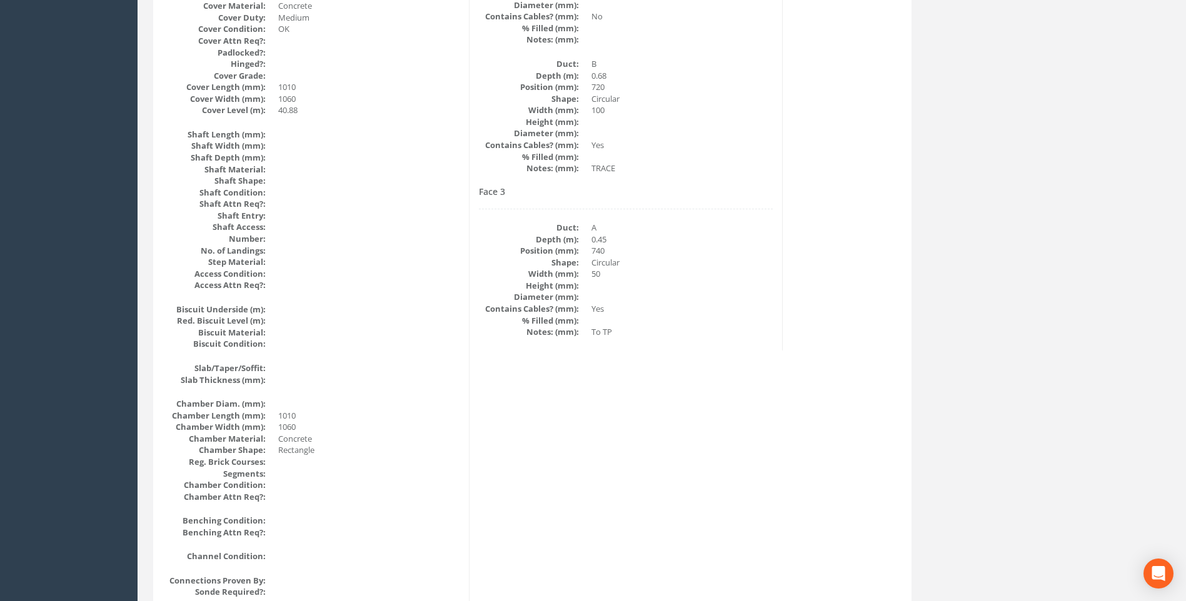
click at [334, 237] on dd at bounding box center [368, 239] width 181 height 12
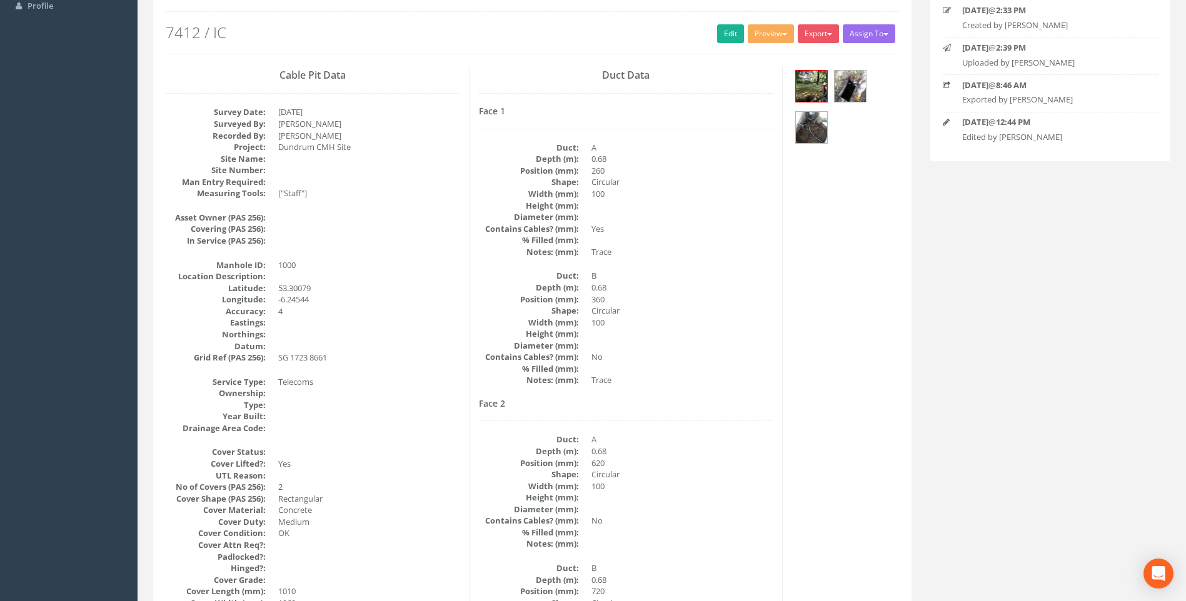
scroll to position [0, 0]
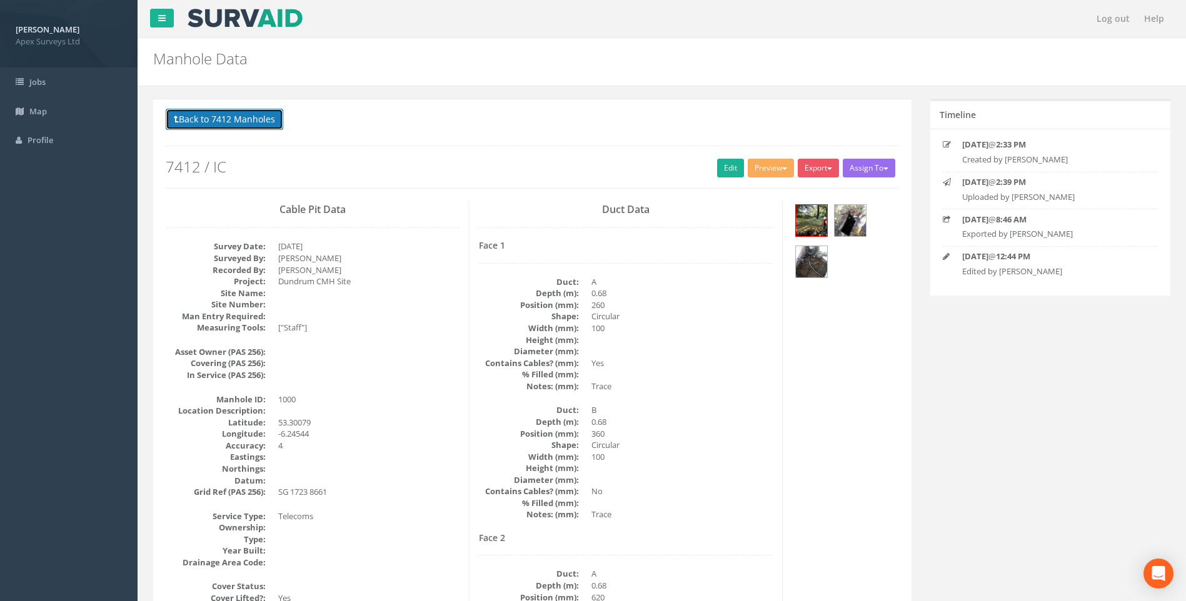
drag, startPoint x: 216, startPoint y: 116, endPoint x: 369, endPoint y: 225, distance: 188.2
click at [216, 116] on button "Back to 7412 Manholes" at bounding box center [225, 119] width 118 height 21
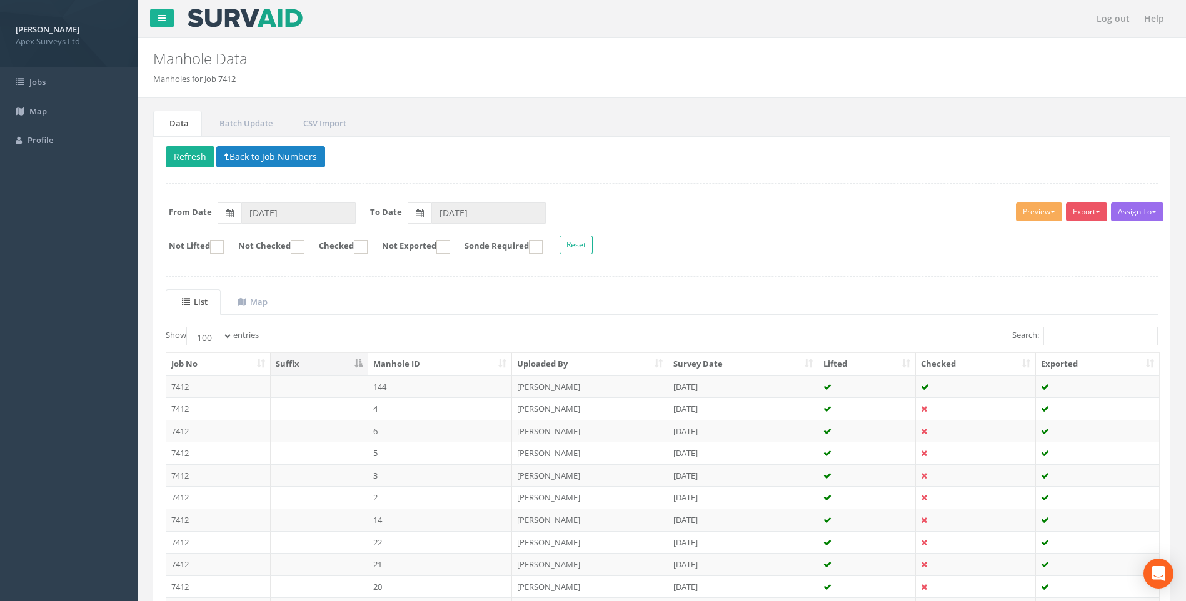
click at [508, 306] on ul "List Map" at bounding box center [662, 302] width 992 height 26
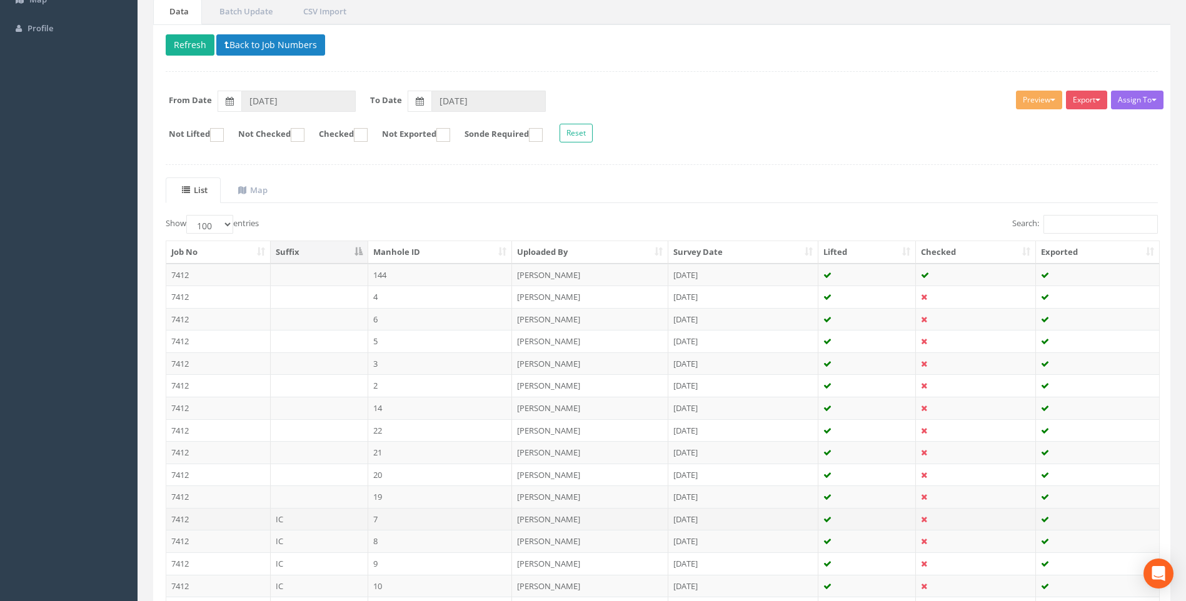
scroll to position [313, 0]
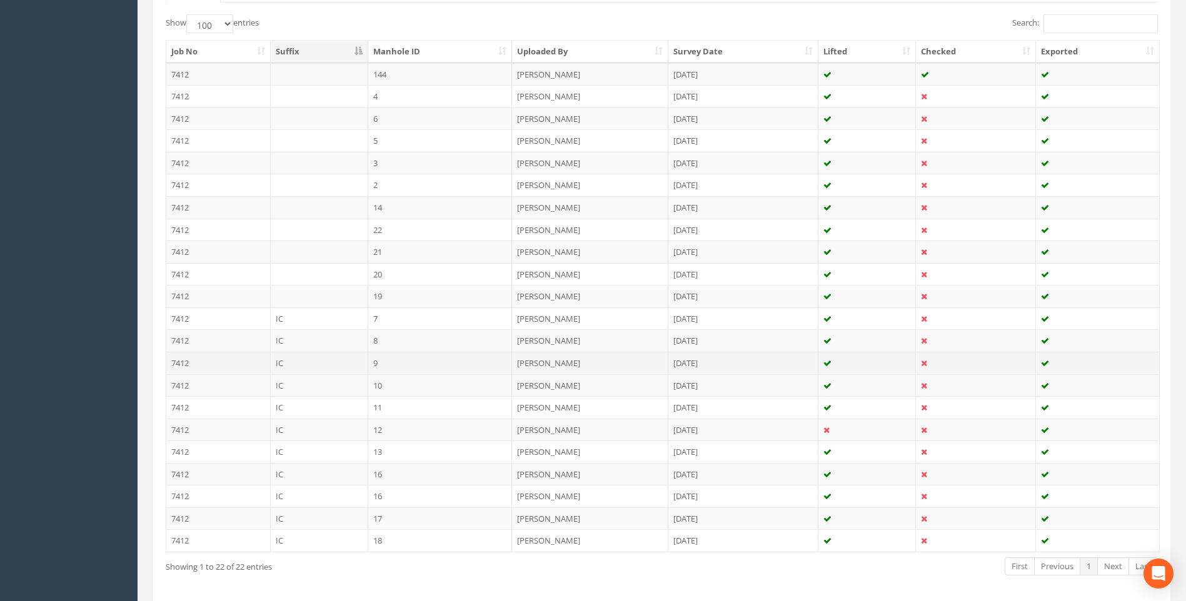
click at [393, 367] on td "9" at bounding box center [440, 363] width 144 height 23
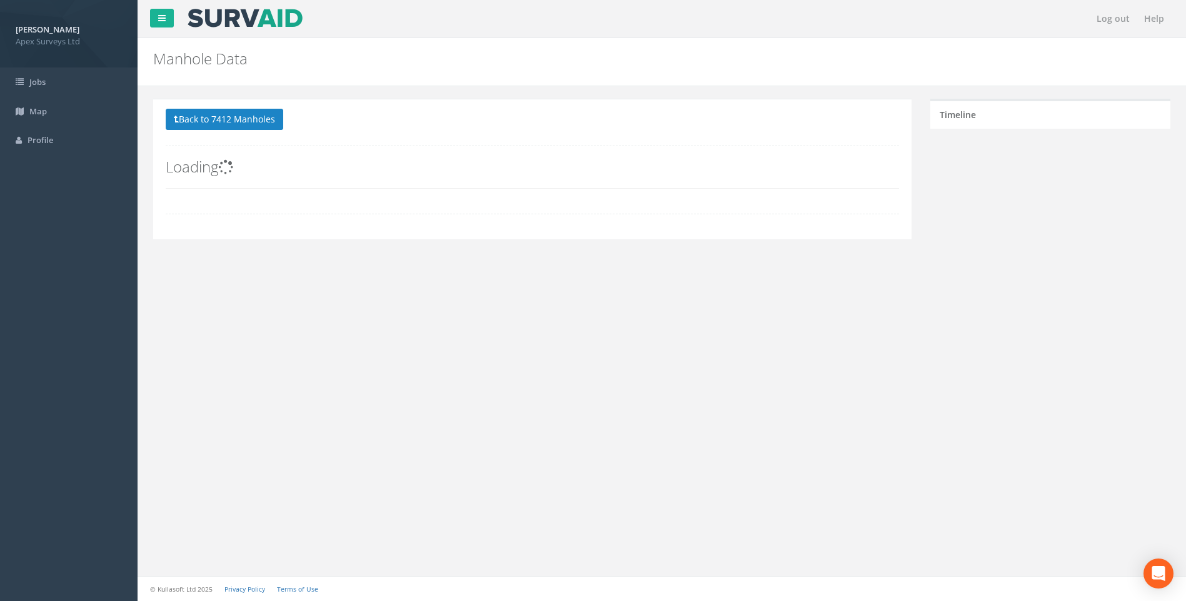
scroll to position [0, 0]
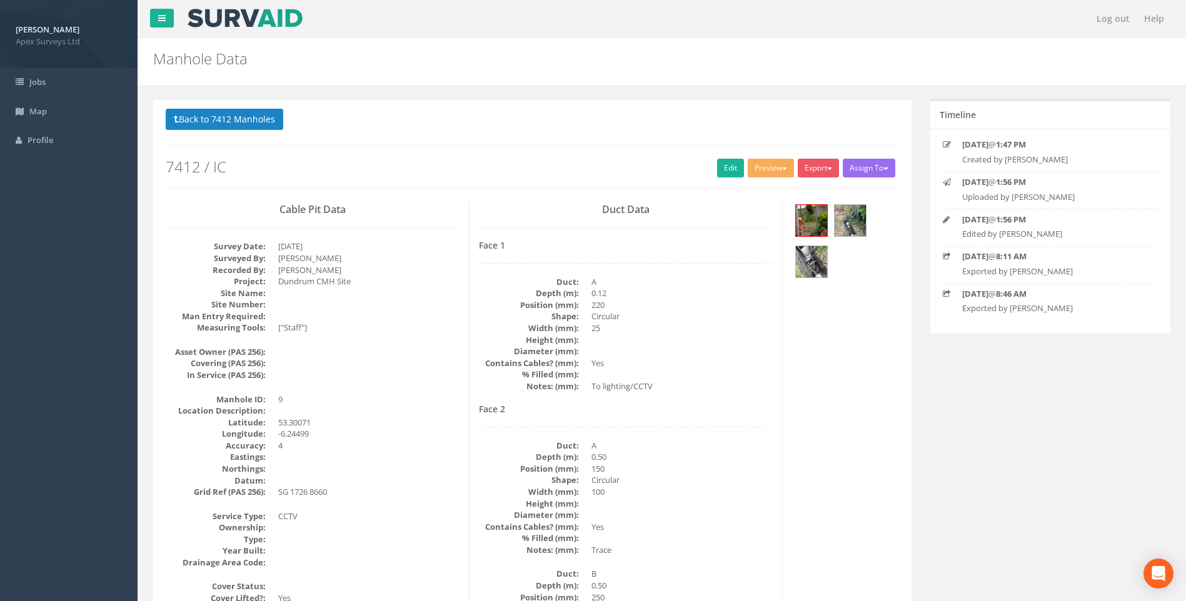
click at [738, 353] on dd at bounding box center [681, 352] width 181 height 12
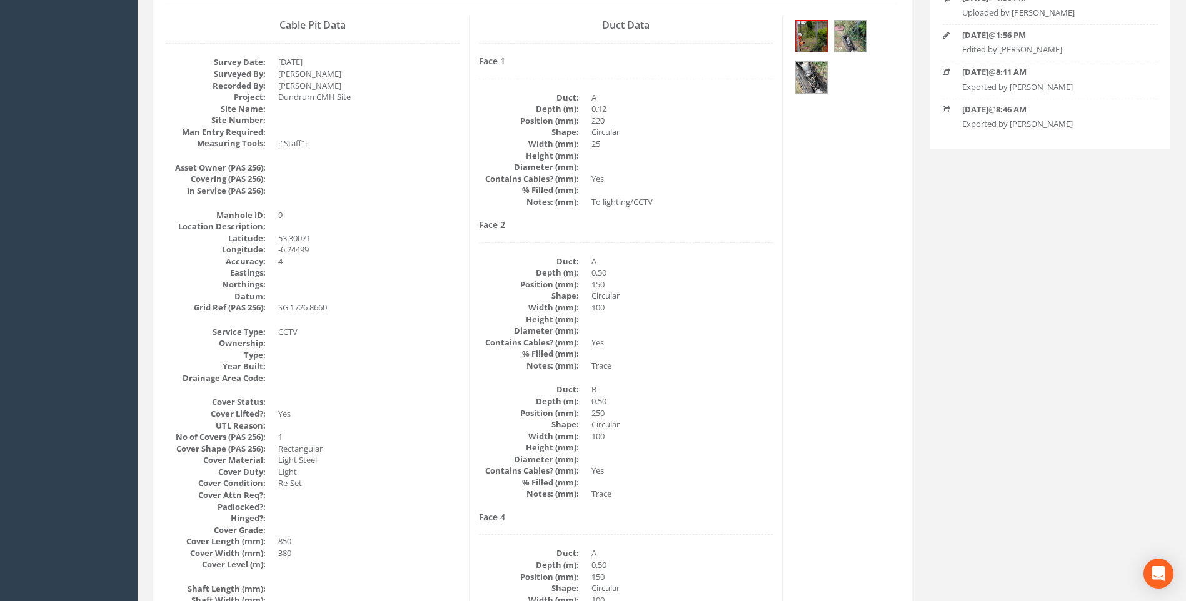
scroll to position [250, 0]
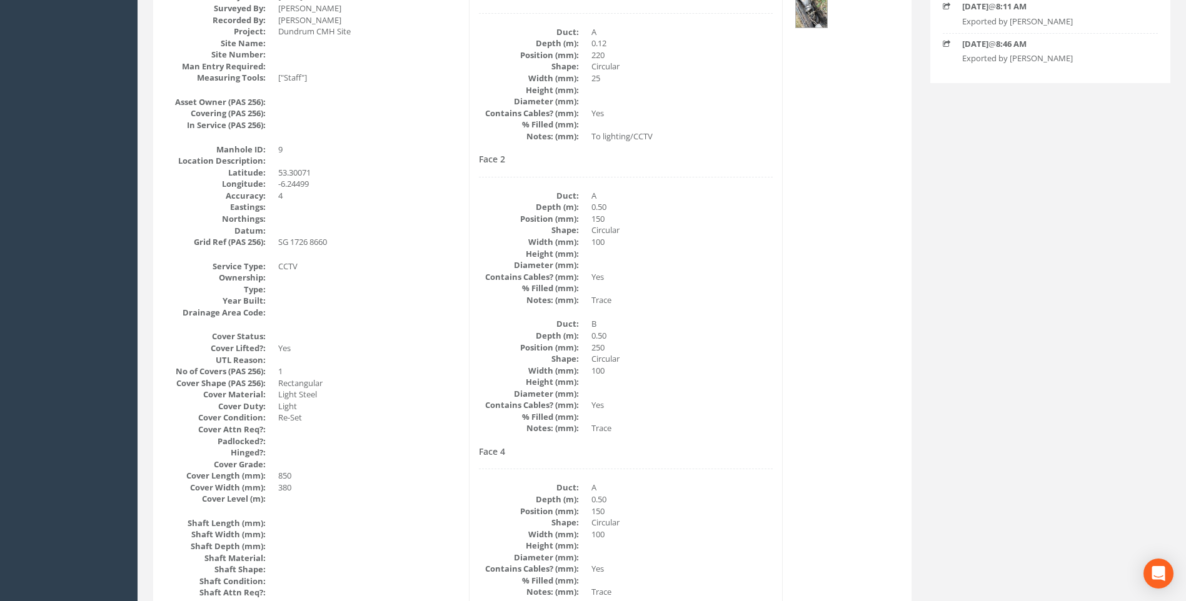
click at [737, 351] on dd "250" at bounding box center [681, 348] width 181 height 12
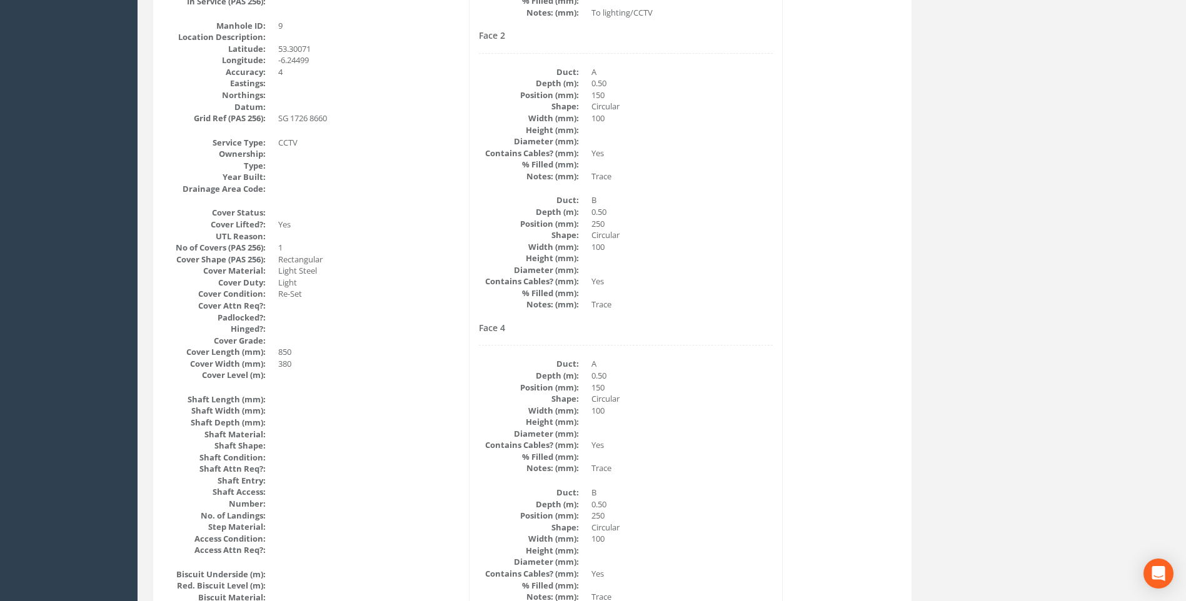
scroll to position [201, 0]
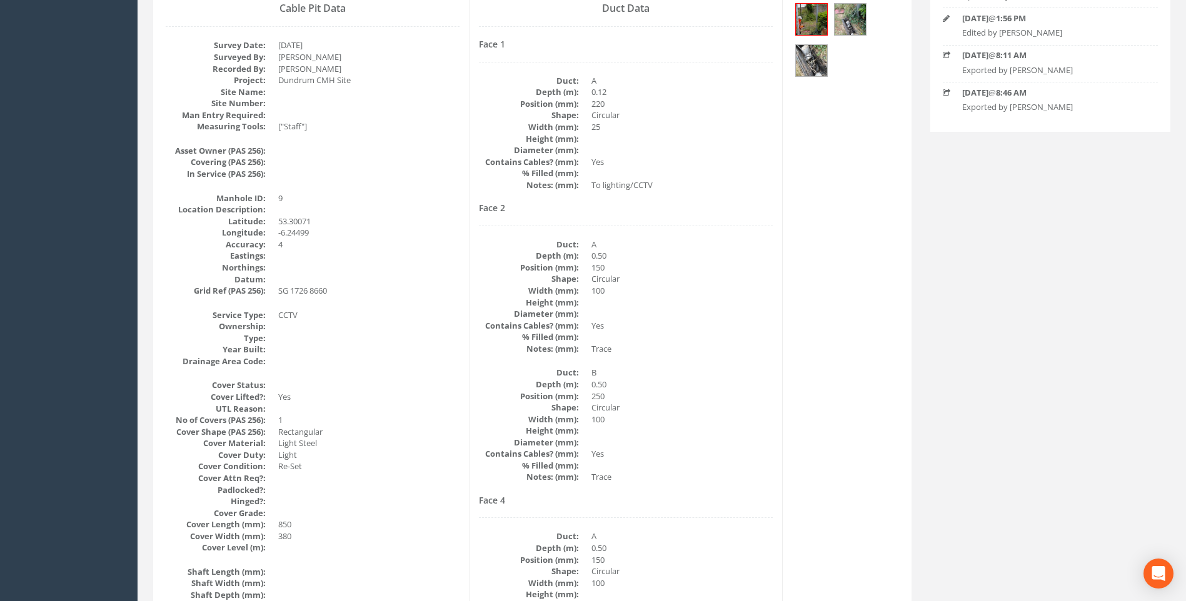
click at [735, 370] on dd "B" at bounding box center [681, 373] width 181 height 12
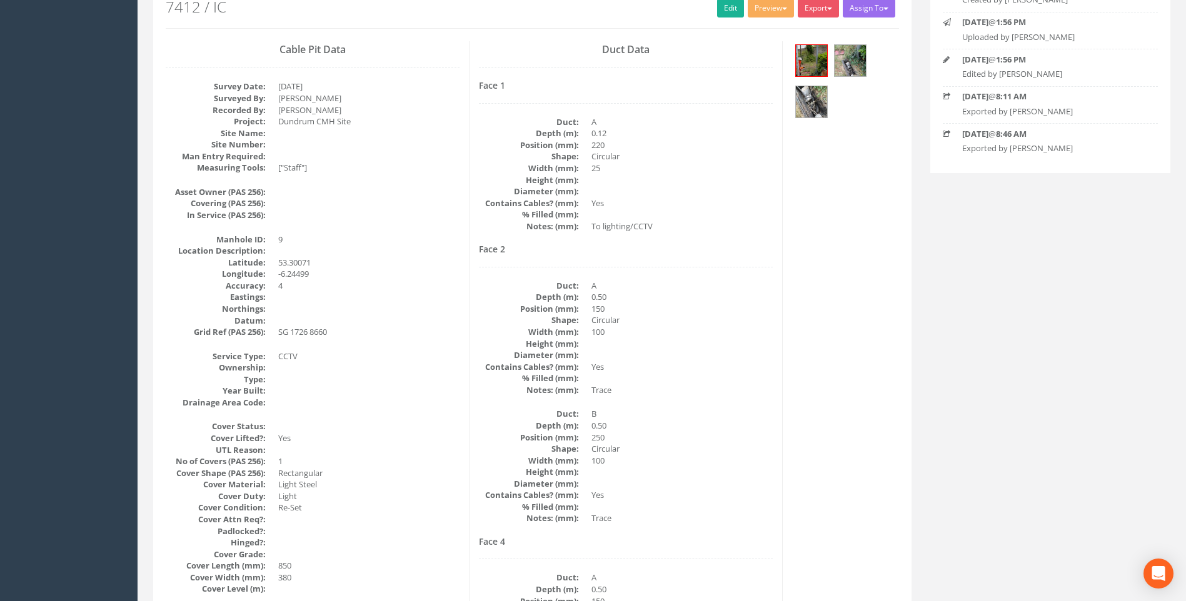
scroll to position [139, 0]
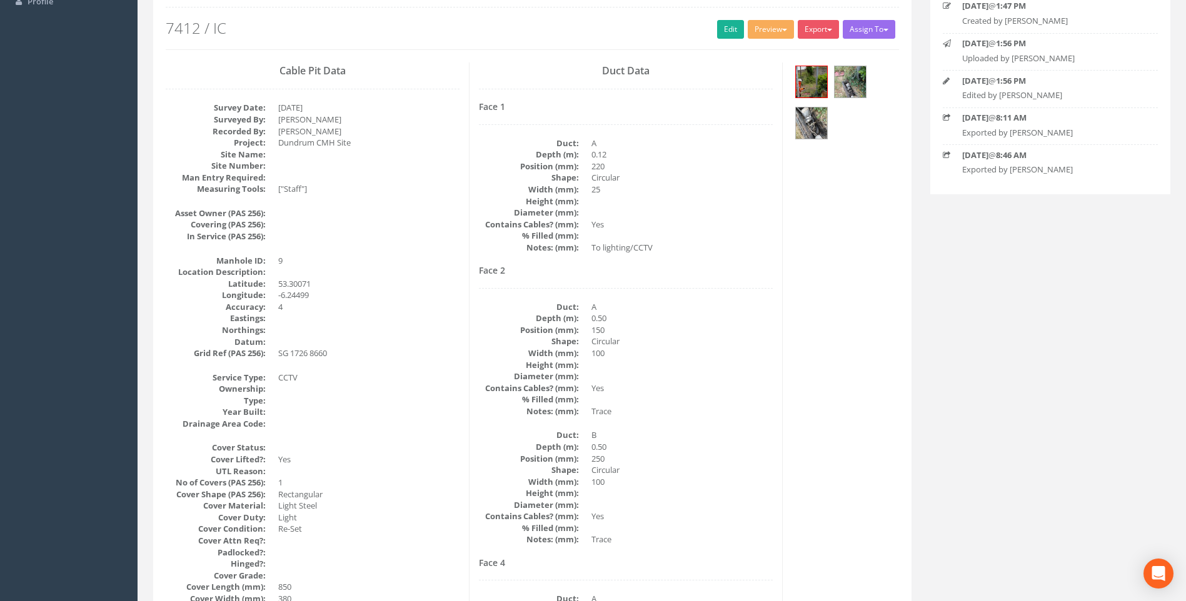
click at [189, 137] on dt "Project:" at bounding box center [216, 143] width 100 height 12
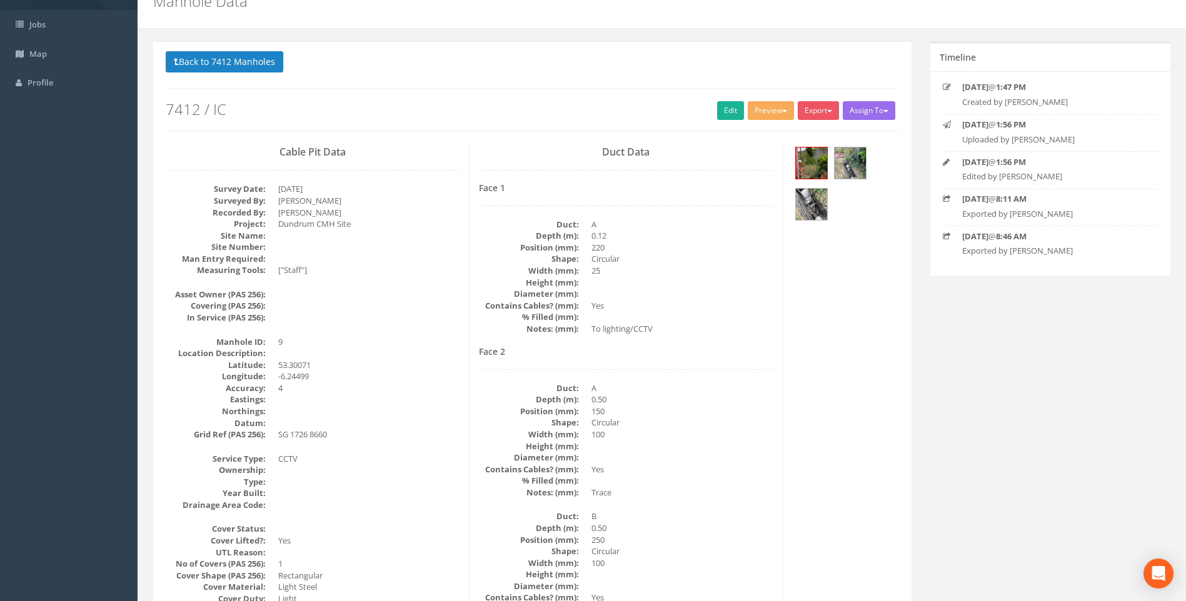
scroll to position [0, 0]
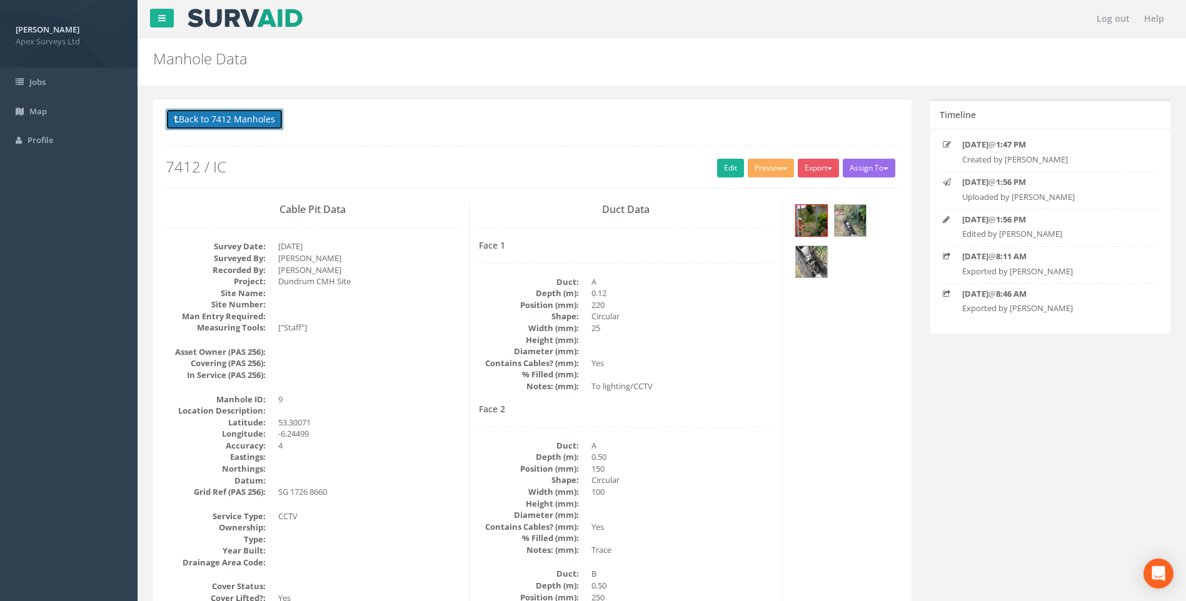
click at [212, 124] on button "Back to 7412 Manholes" at bounding box center [225, 119] width 118 height 21
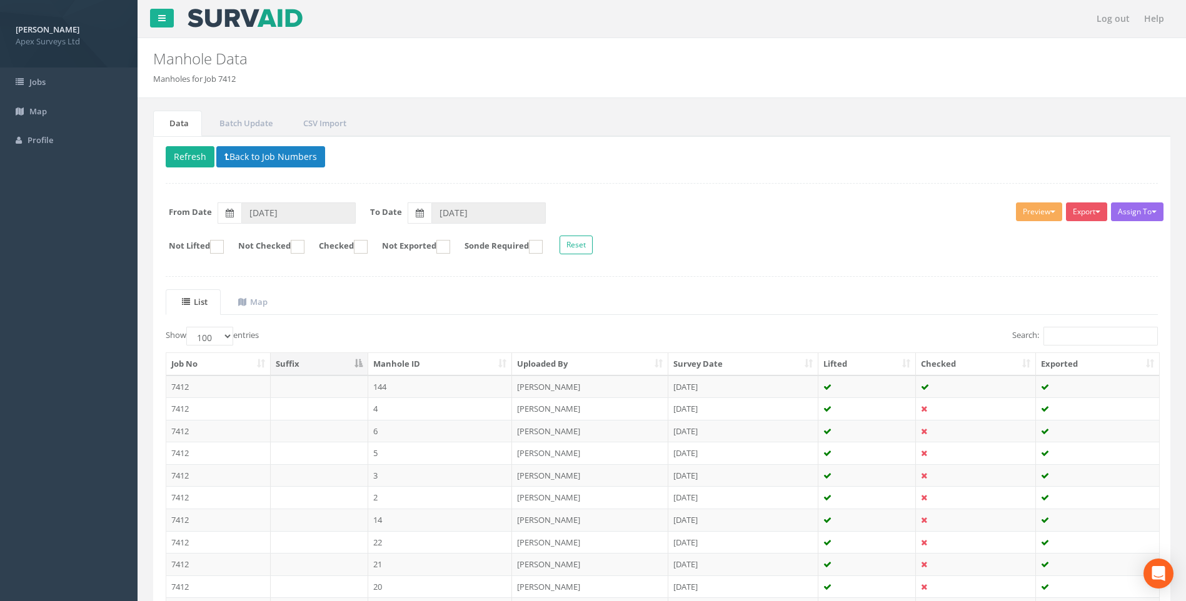
click at [801, 302] on ul "List Map" at bounding box center [662, 302] width 992 height 26
click at [818, 191] on div "Delete Refresh Back to Job Numbers Assign To No Companies Added Export Heathrow…" at bounding box center [661, 530] width 1017 height 788
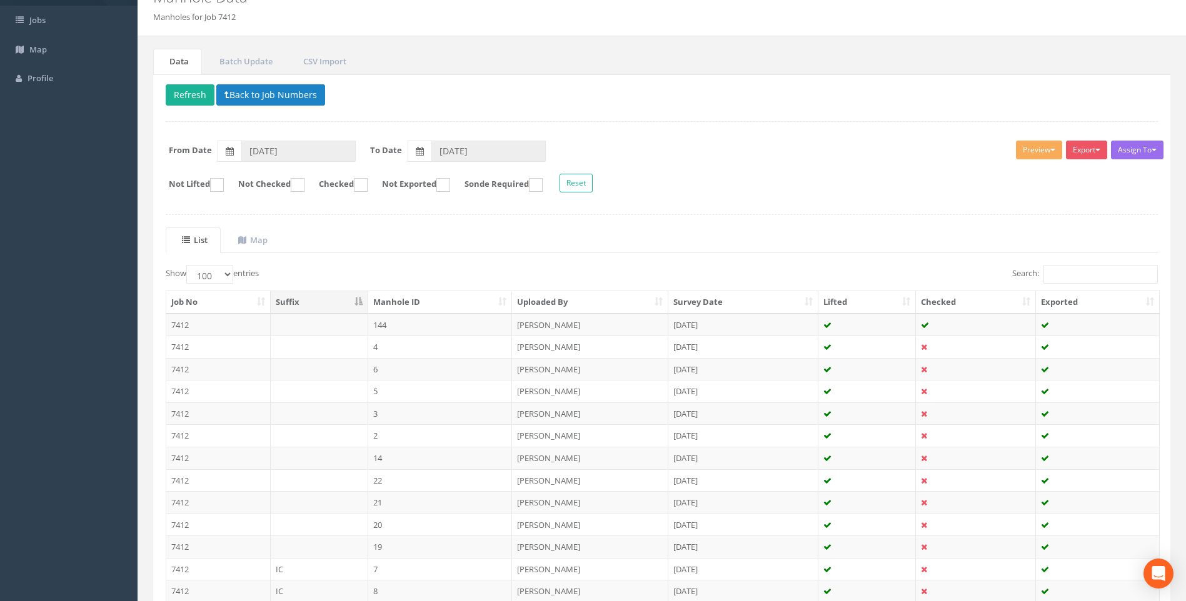
scroll to position [313, 0]
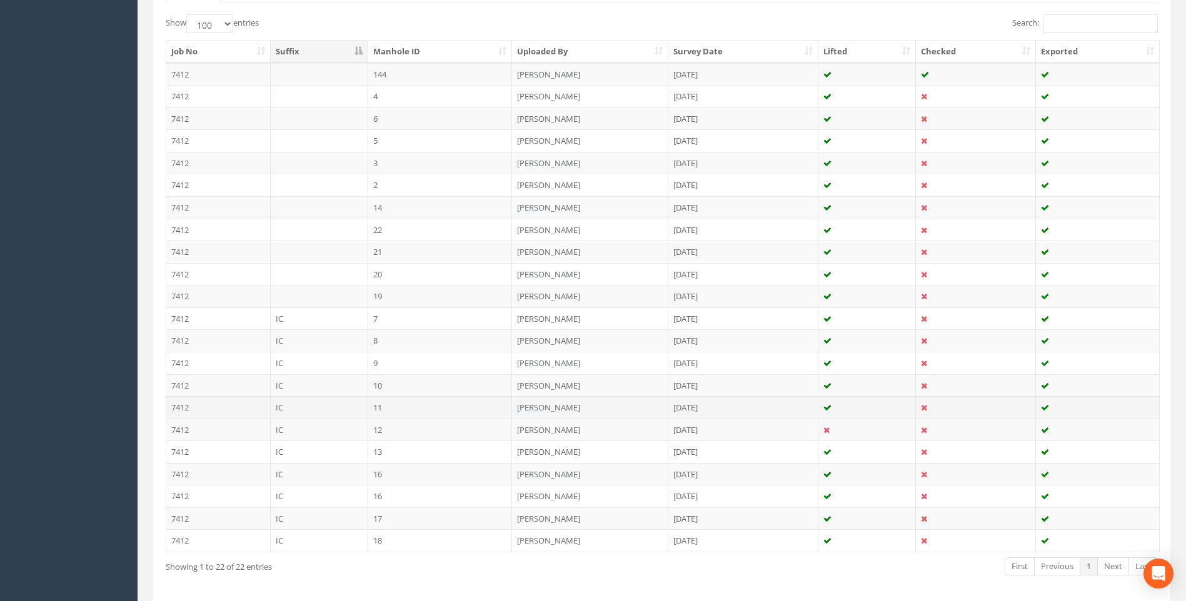
click at [405, 406] on td "11" at bounding box center [440, 407] width 144 height 23
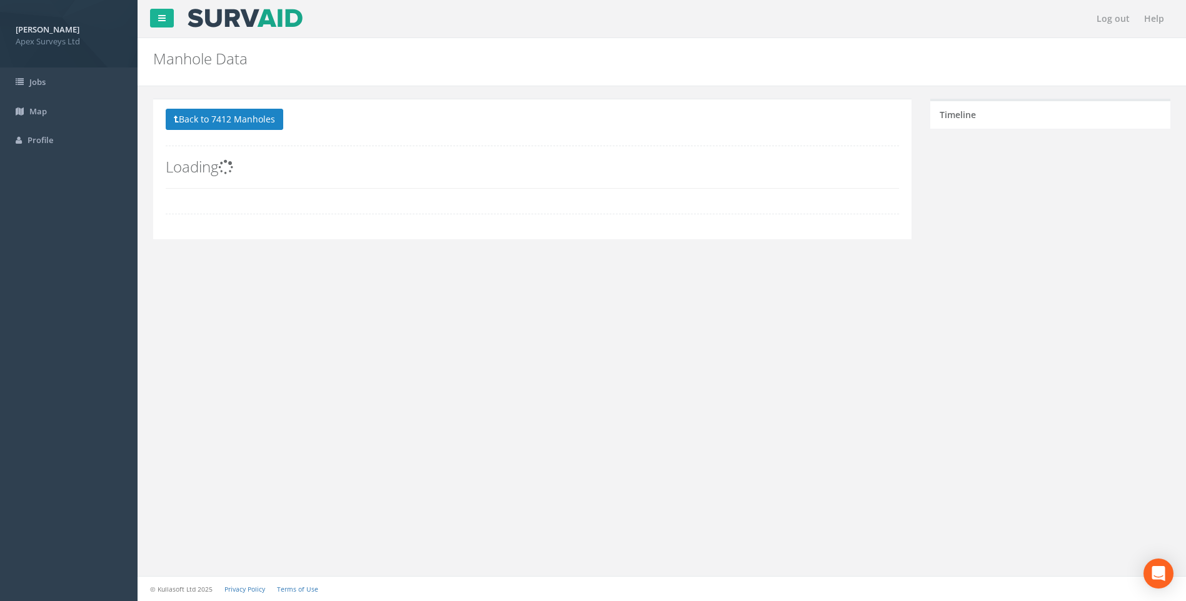
scroll to position [0, 0]
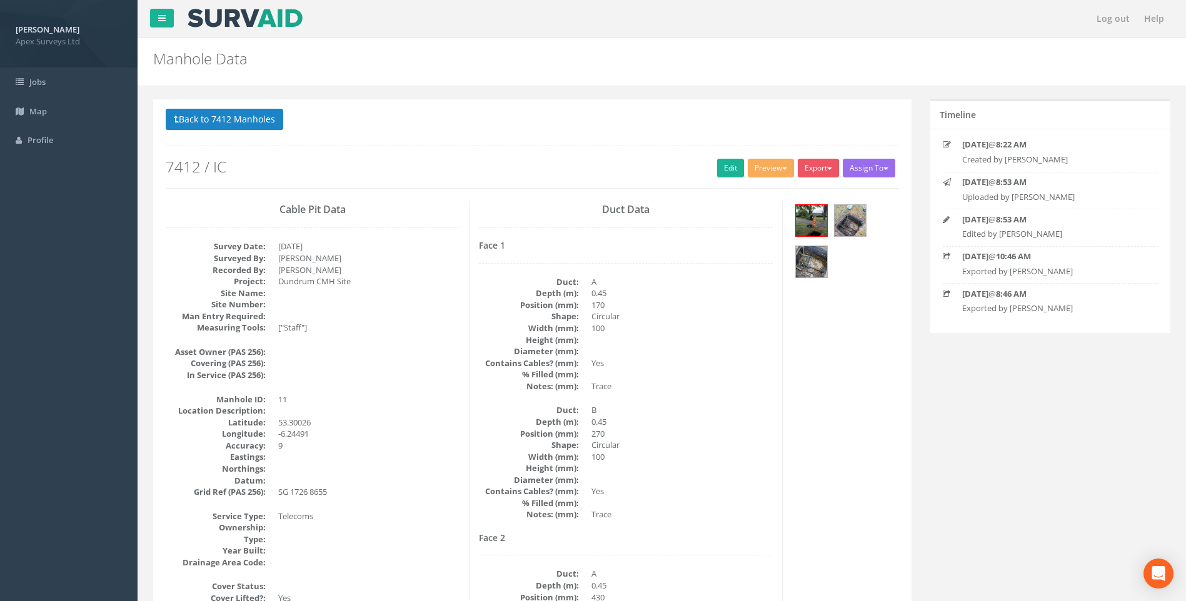
click at [552, 197] on div "Back to 7412 Manholes Back to Map Assign To No Companies Added Export Heathrow …" at bounding box center [532, 155] width 752 height 92
click at [818, 217] on img at bounding box center [811, 220] width 31 height 31
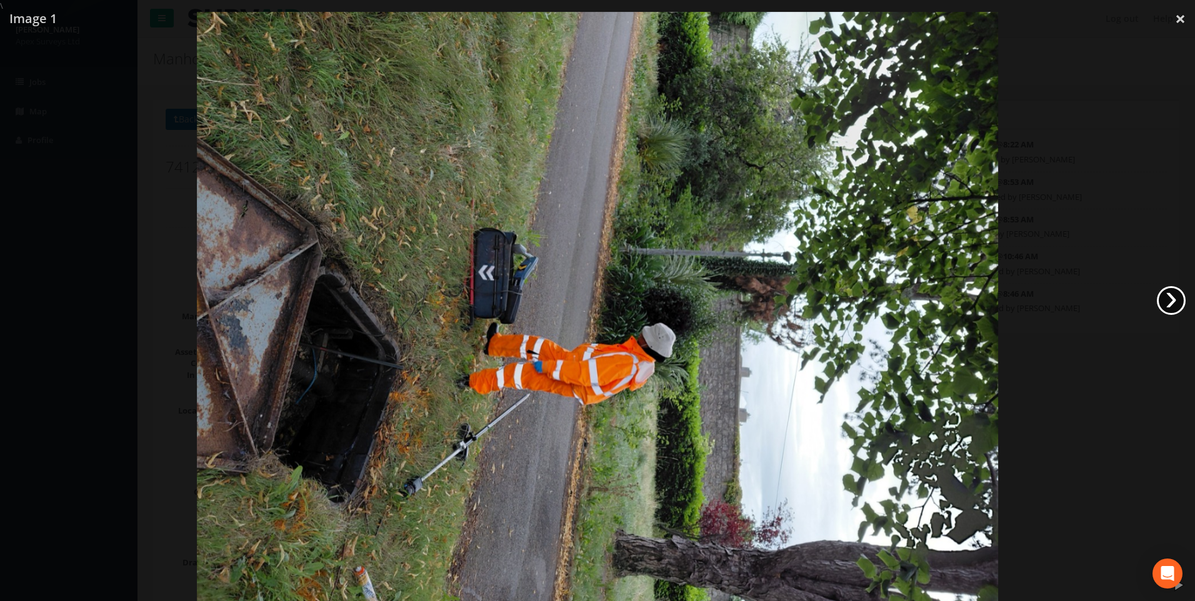
click at [1174, 303] on link "›" at bounding box center [1171, 300] width 29 height 29
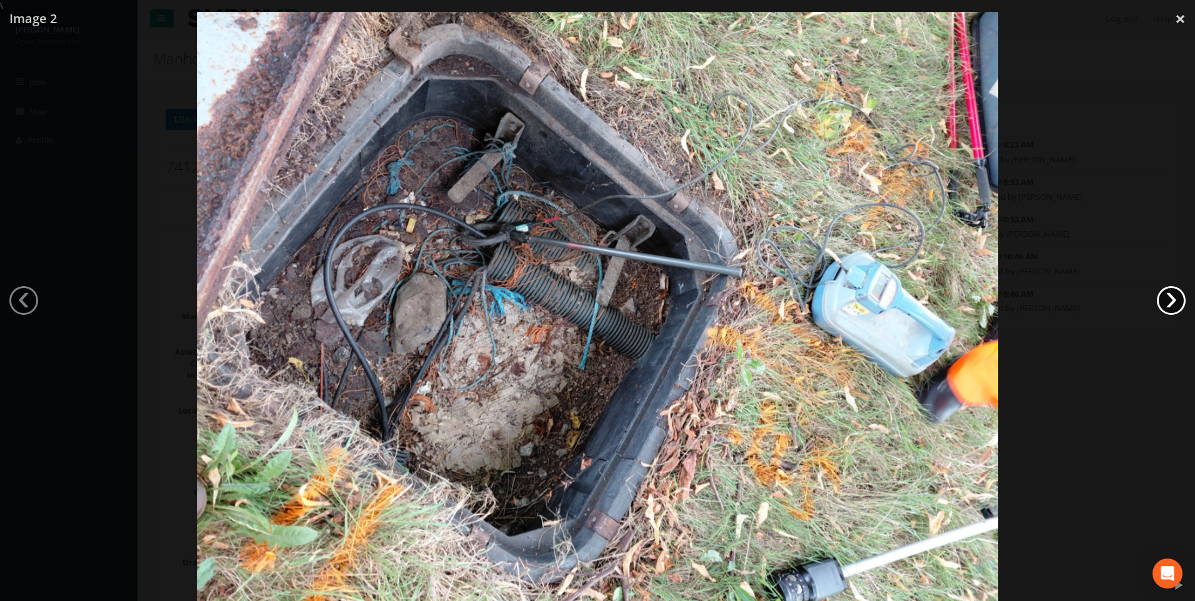
click at [1174, 303] on link "›" at bounding box center [1171, 300] width 29 height 29
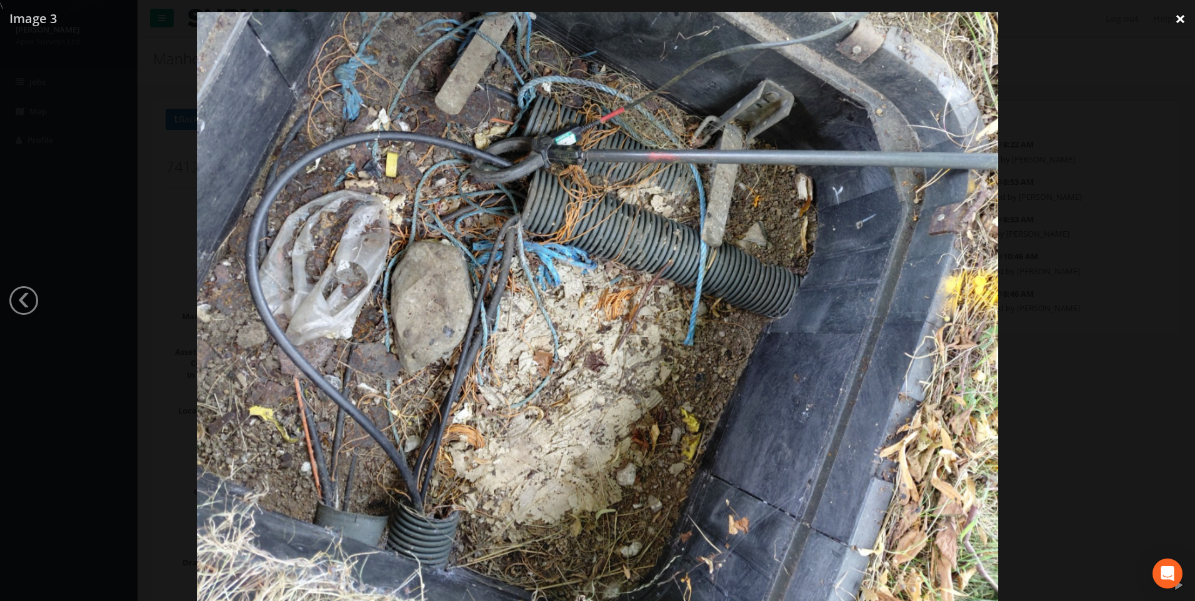
click at [1180, 17] on link "×" at bounding box center [1180, 19] width 29 height 38
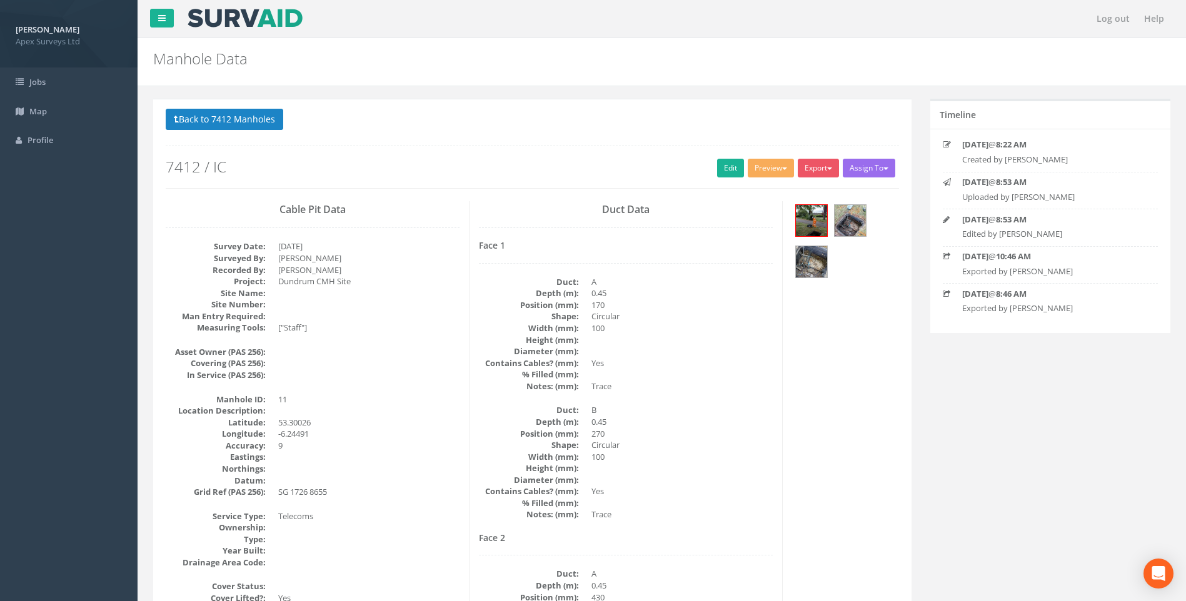
click at [778, 381] on div "Duct Data Face 1 Duct: A Depth (m): 0.45 Position (mm): 170 Shape: Circular Wid…" at bounding box center [626, 513] width 313 height 625
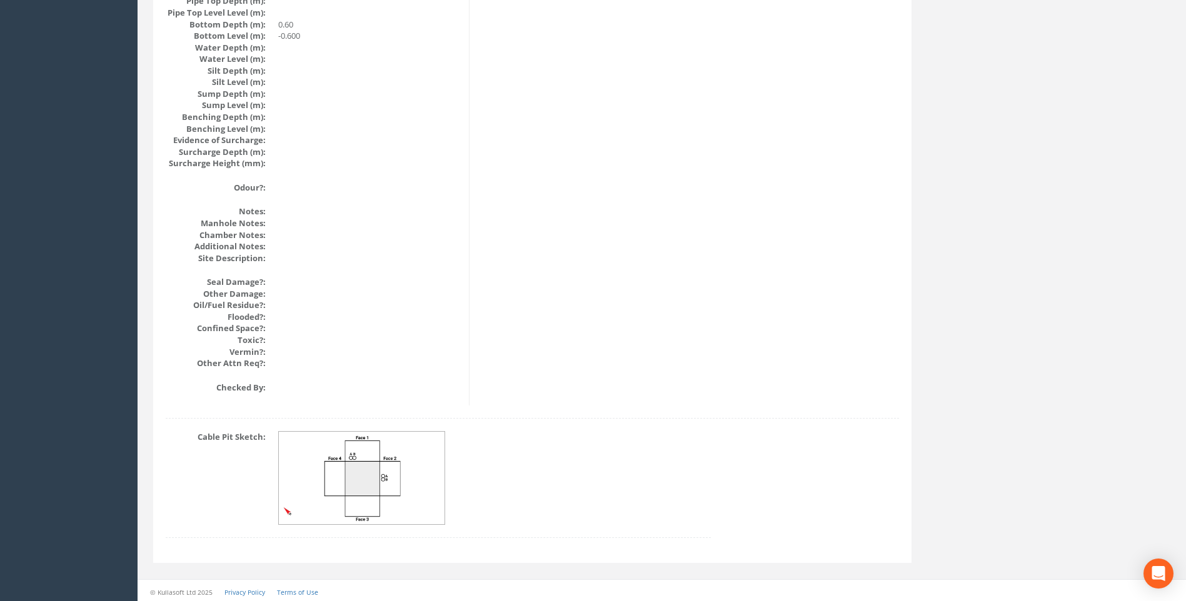
scroll to position [1327, 0]
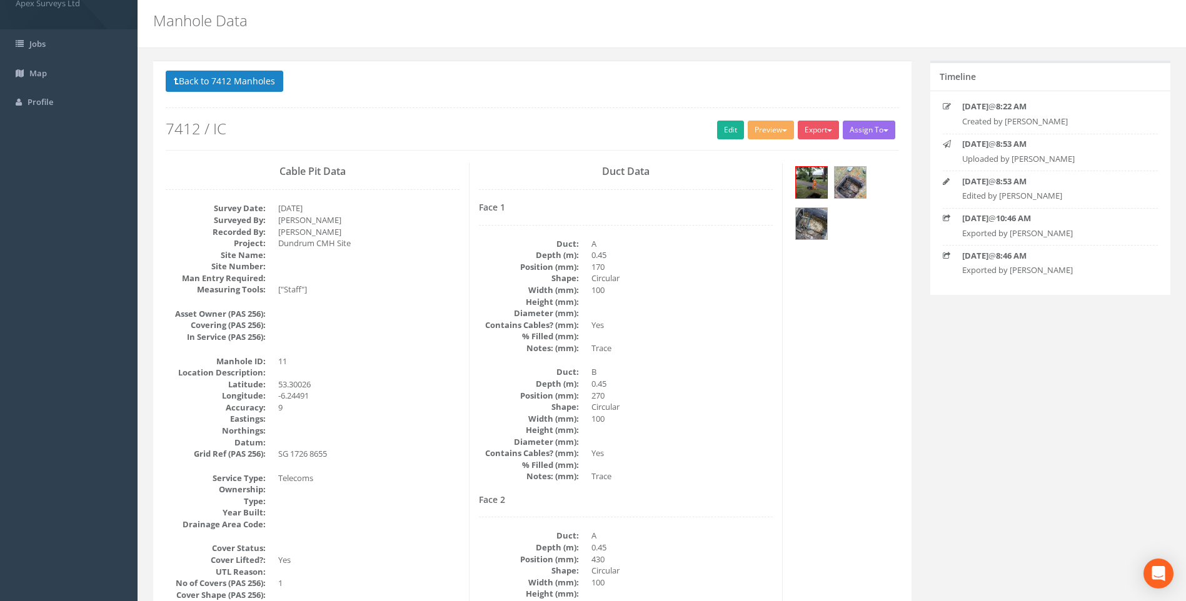
scroll to position [0, 0]
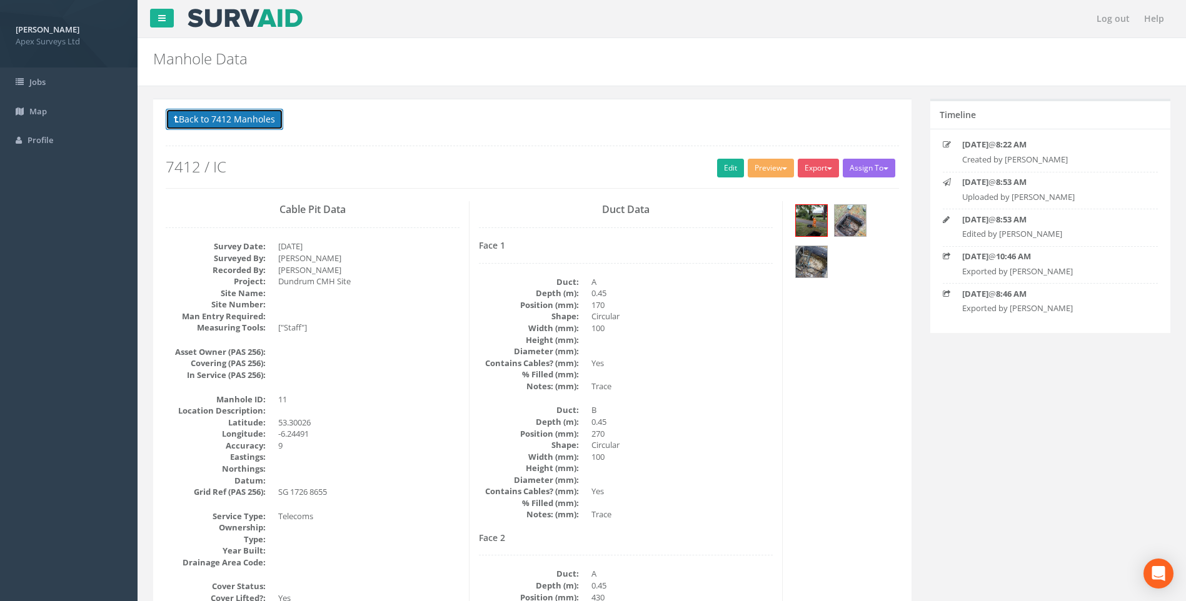
drag, startPoint x: 236, startPoint y: 121, endPoint x: 720, endPoint y: 189, distance: 489.3
click at [236, 121] on button "Back to 7412 Manholes" at bounding box center [225, 119] width 118 height 21
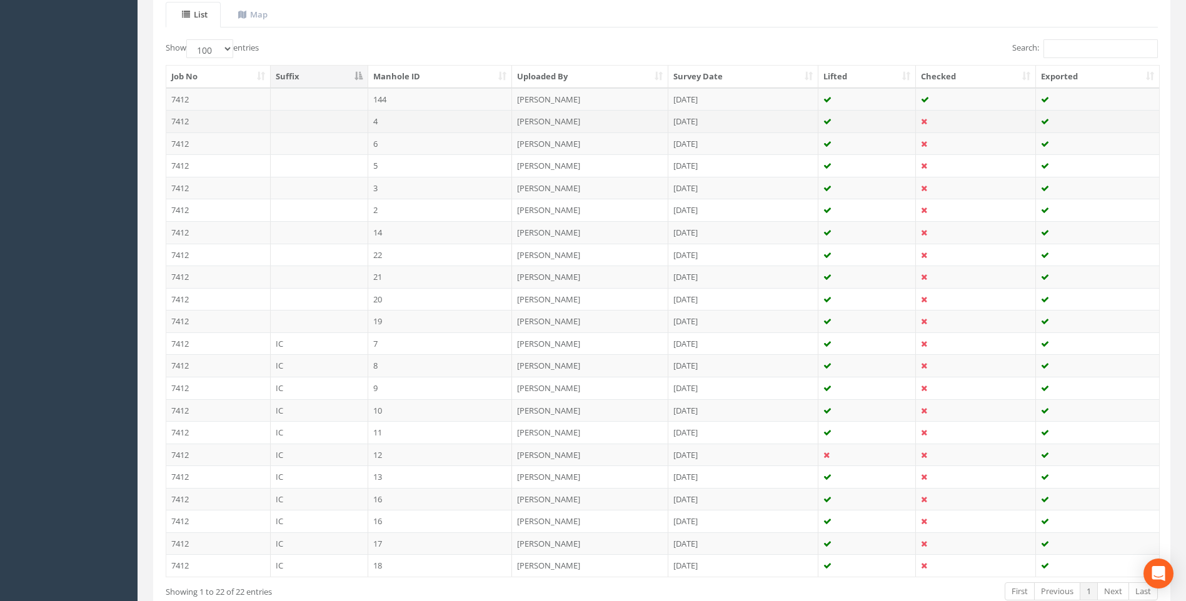
scroll to position [363, 0]
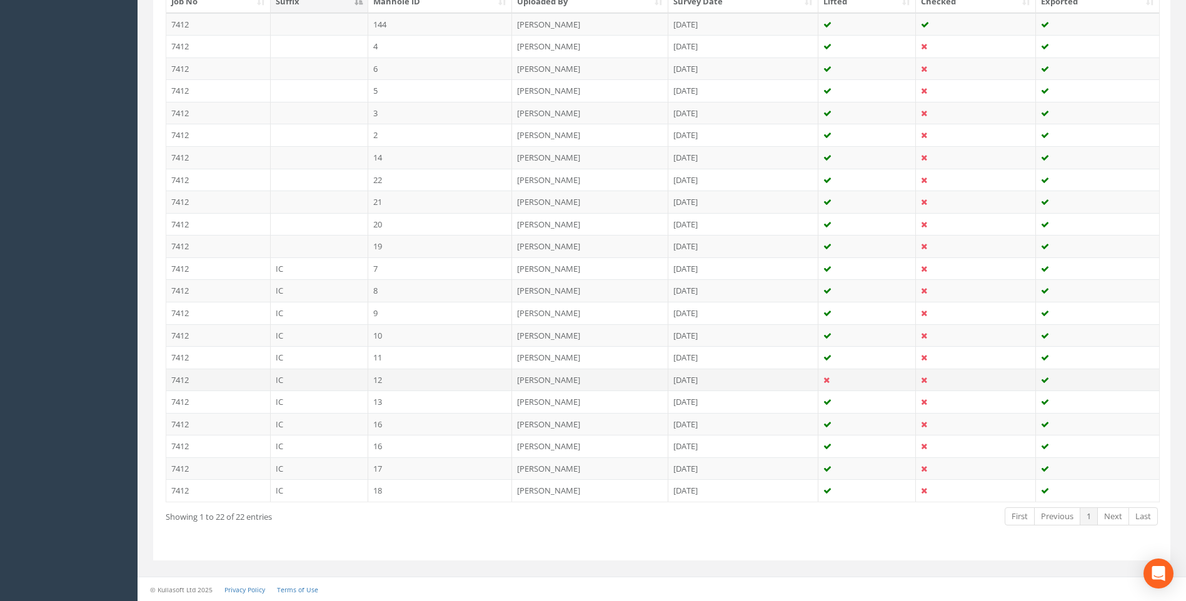
click at [395, 379] on td "12" at bounding box center [440, 380] width 144 height 23
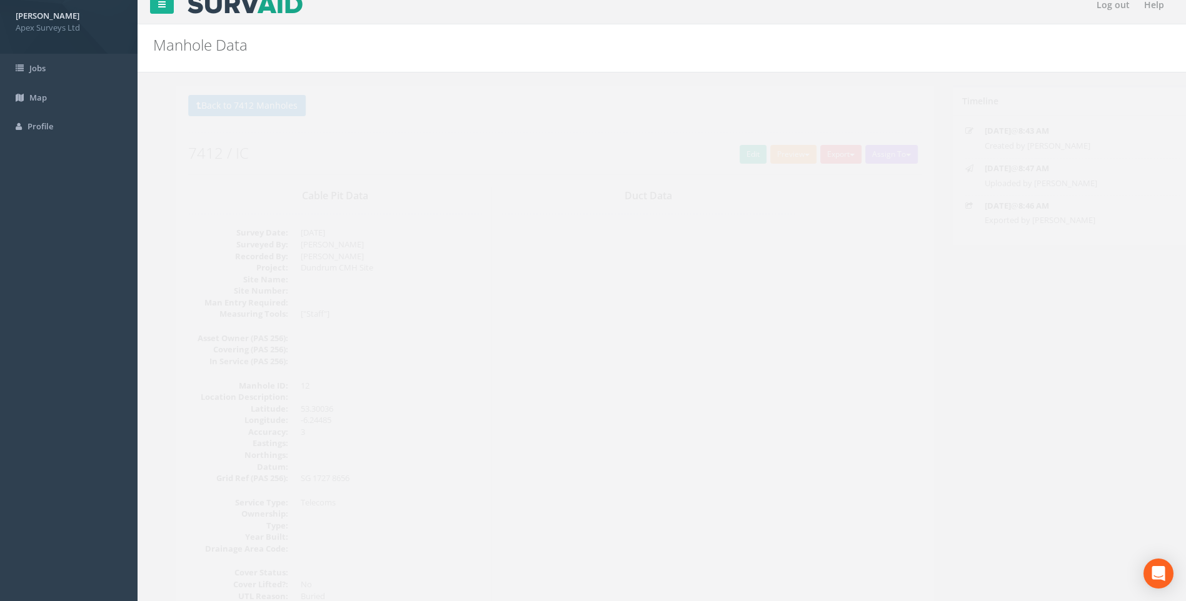
scroll to position [264, 0]
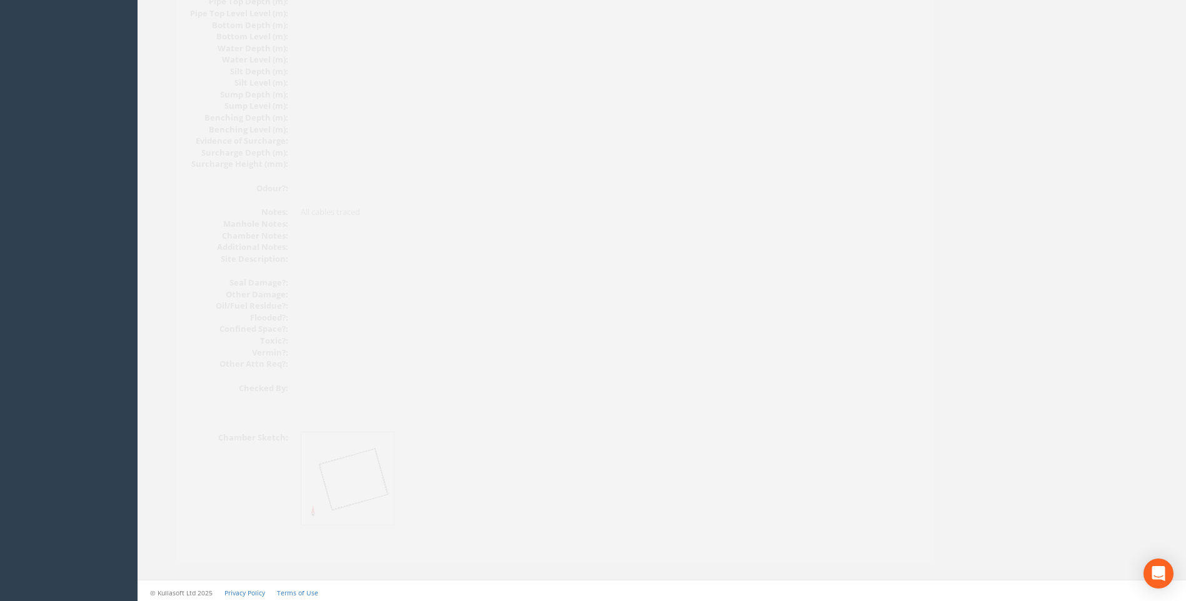
scroll to position [1327, 0]
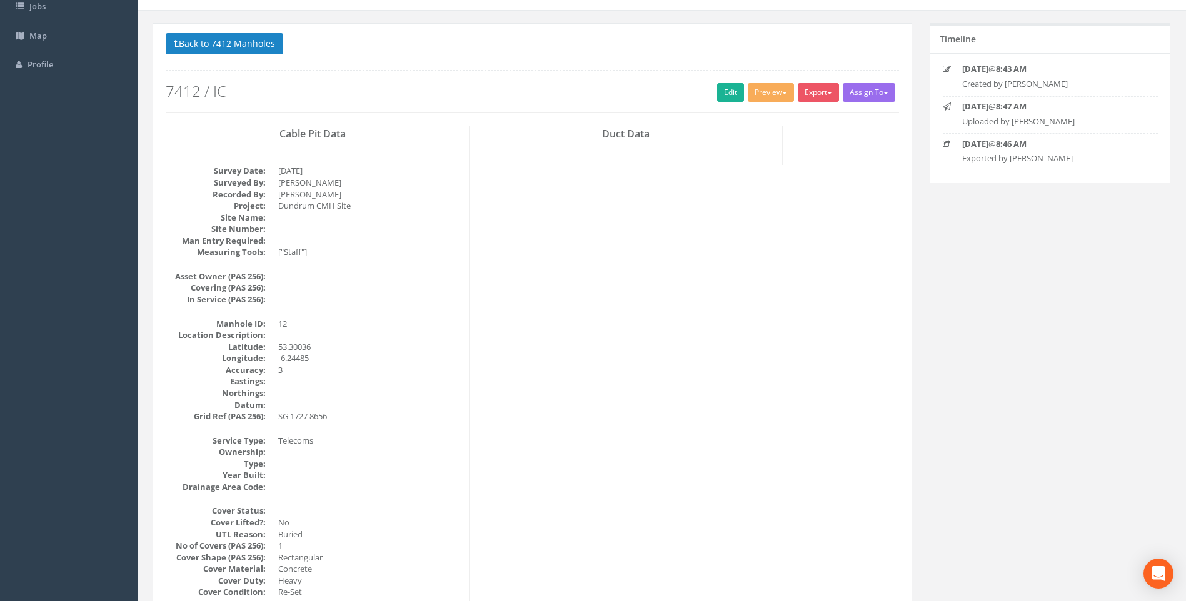
scroll to position [0, 0]
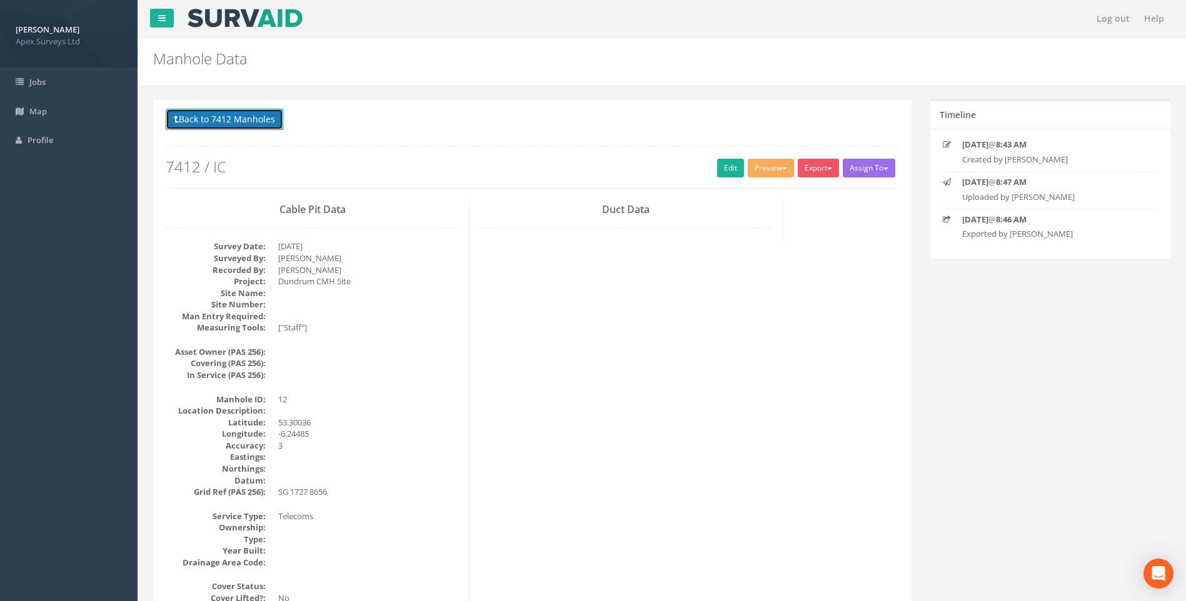
drag, startPoint x: 224, startPoint y: 114, endPoint x: 478, endPoint y: 324, distance: 329.1
click at [224, 115] on button "Back to 7412 Manholes" at bounding box center [225, 119] width 118 height 21
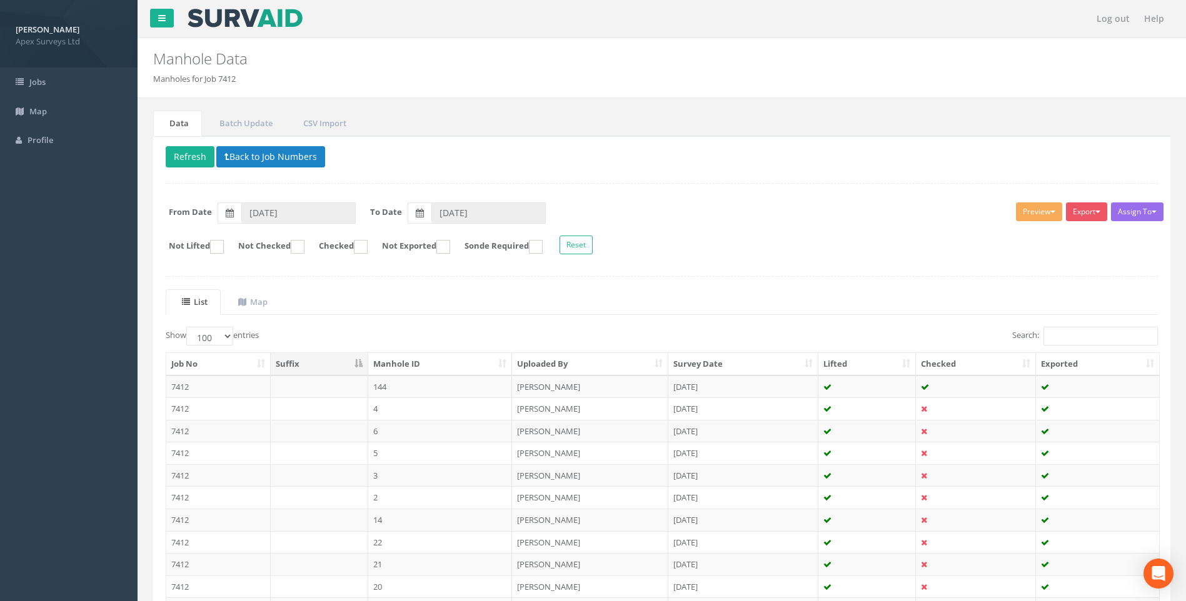
drag, startPoint x: 700, startPoint y: 275, endPoint x: 820, endPoint y: 299, distance: 123.0
click at [700, 275] on div "Delete Refresh Back to Job Numbers Assign To No Companies Added Export Heathrow…" at bounding box center [661, 530] width 1017 height 788
click at [505, 293] on ul "List Map" at bounding box center [662, 302] width 992 height 26
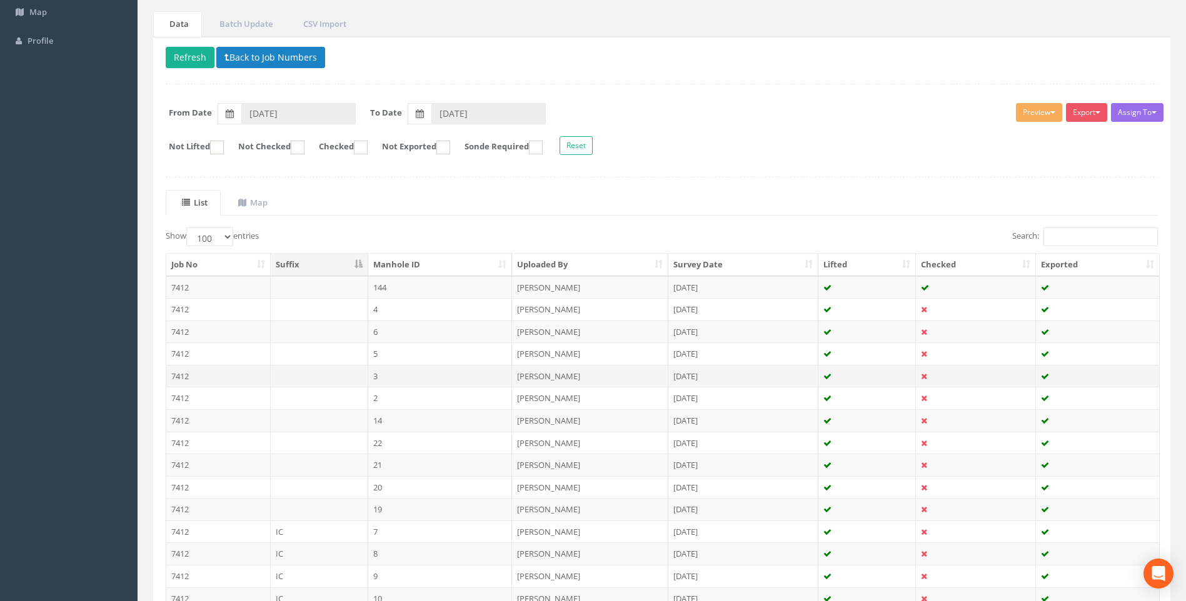
scroll to position [188, 0]
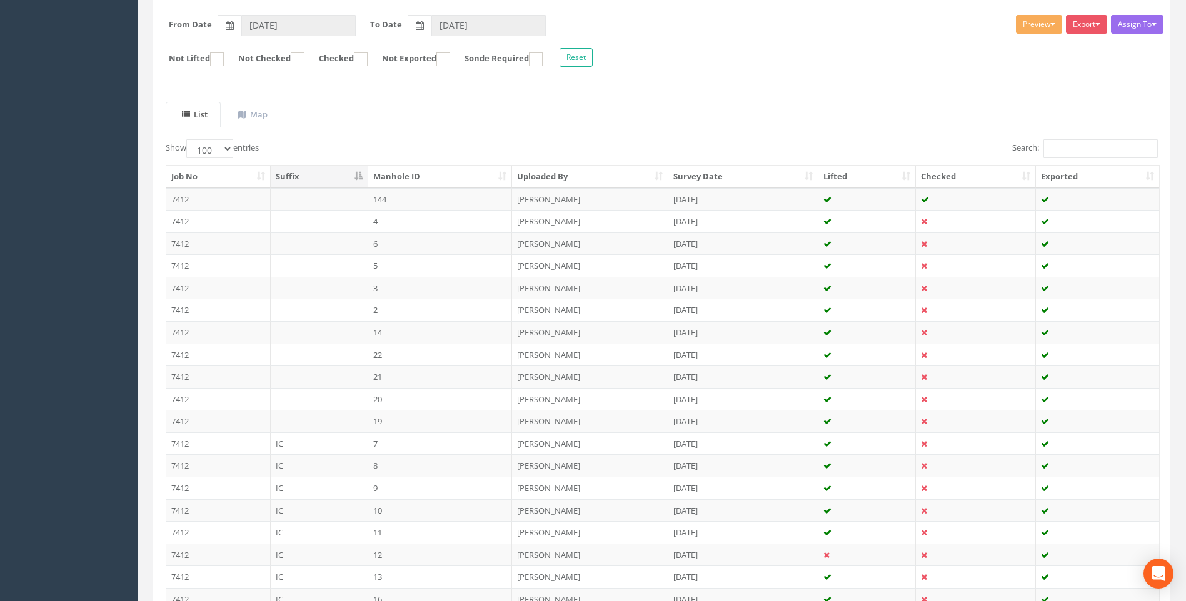
drag, startPoint x: 391, startPoint y: 306, endPoint x: 613, endPoint y: 326, distance: 222.3
click at [391, 306] on td "2" at bounding box center [440, 310] width 144 height 23
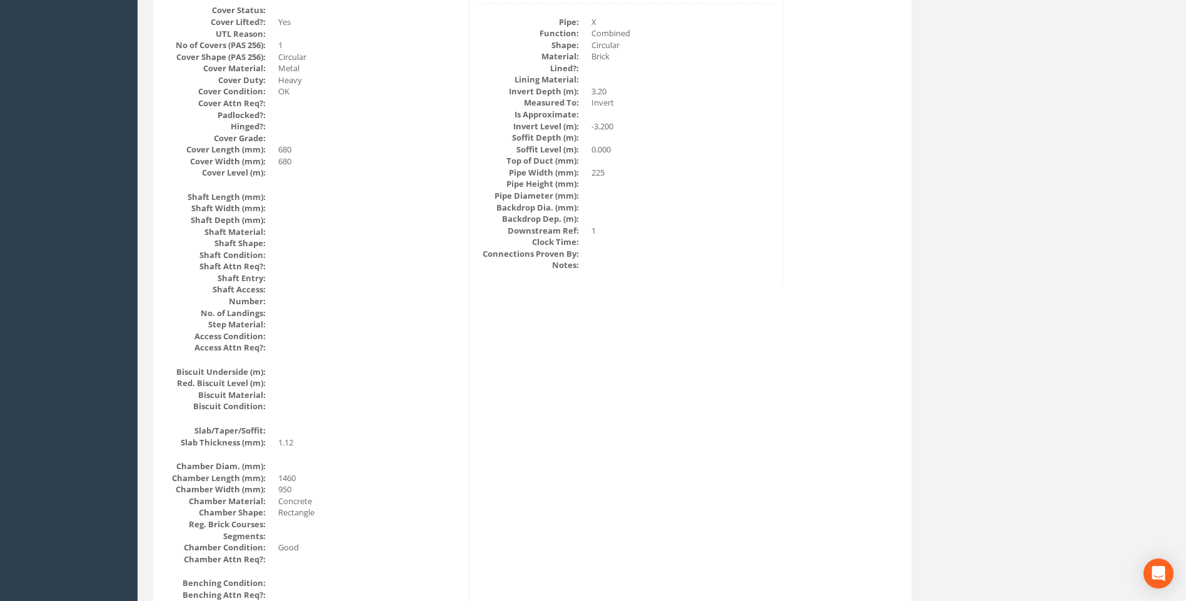
scroll to position [326, 0]
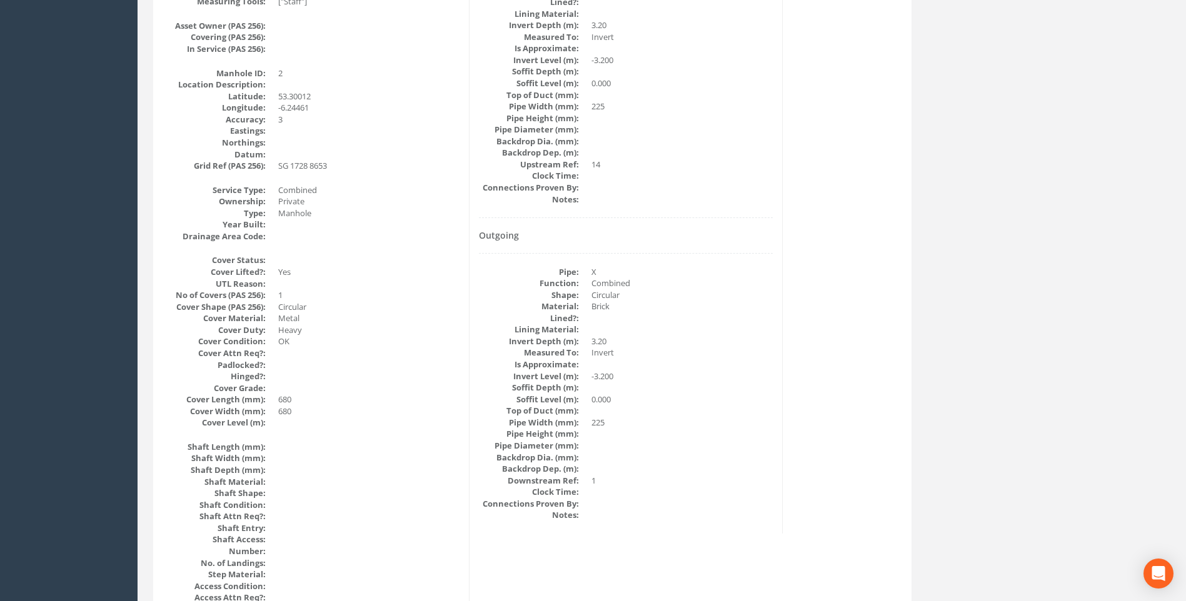
click at [711, 420] on dd "225" at bounding box center [681, 423] width 181 height 12
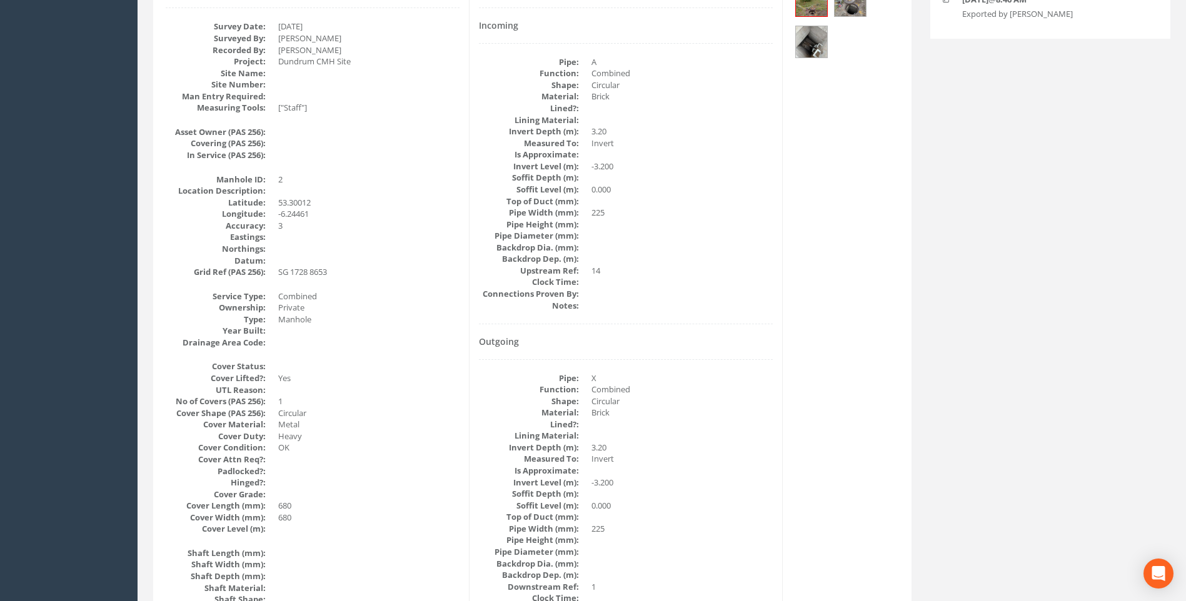
scroll to position [139, 0]
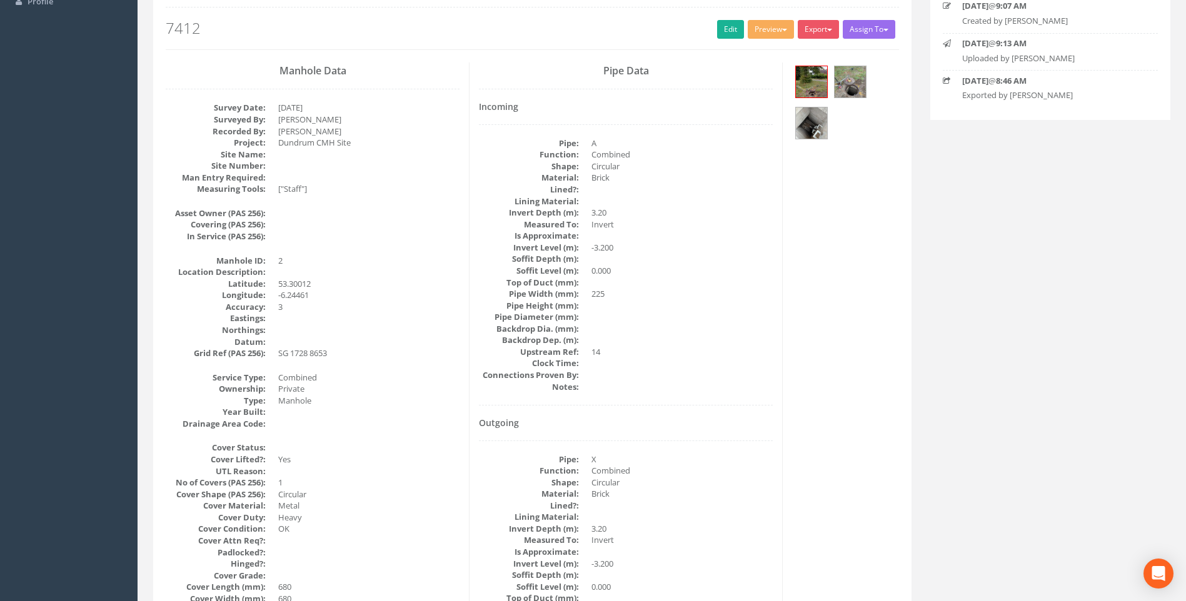
click at [707, 415] on div "Pipe Data Incoming Pipe: A Function: Combined Shape: Circular Material: Brick L…" at bounding box center [626, 392] width 313 height 659
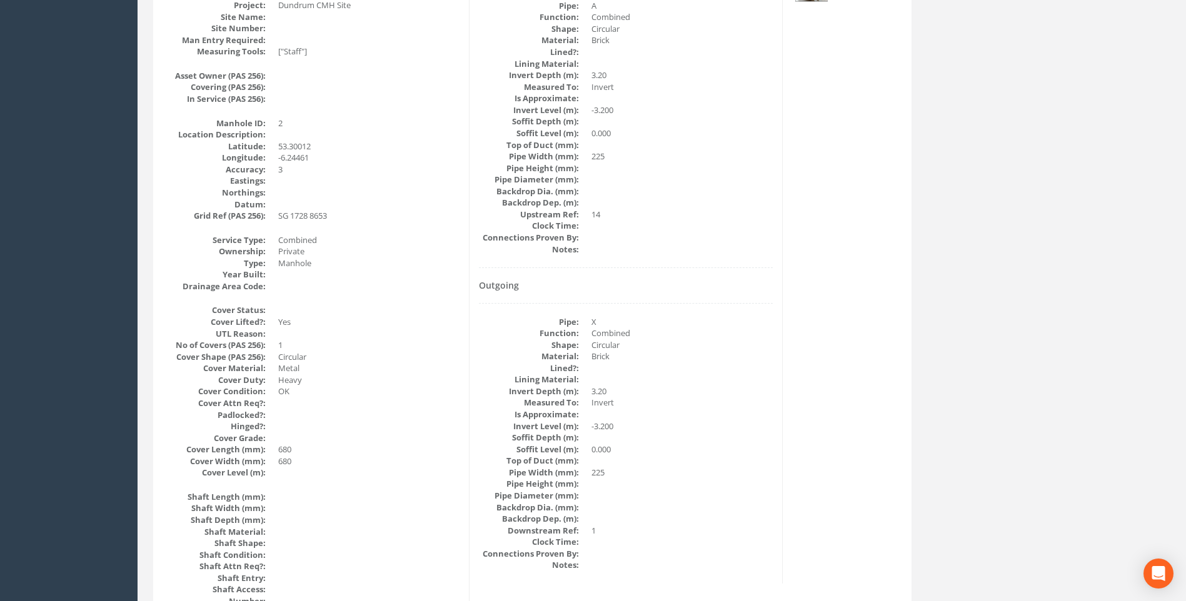
scroll to position [201, 0]
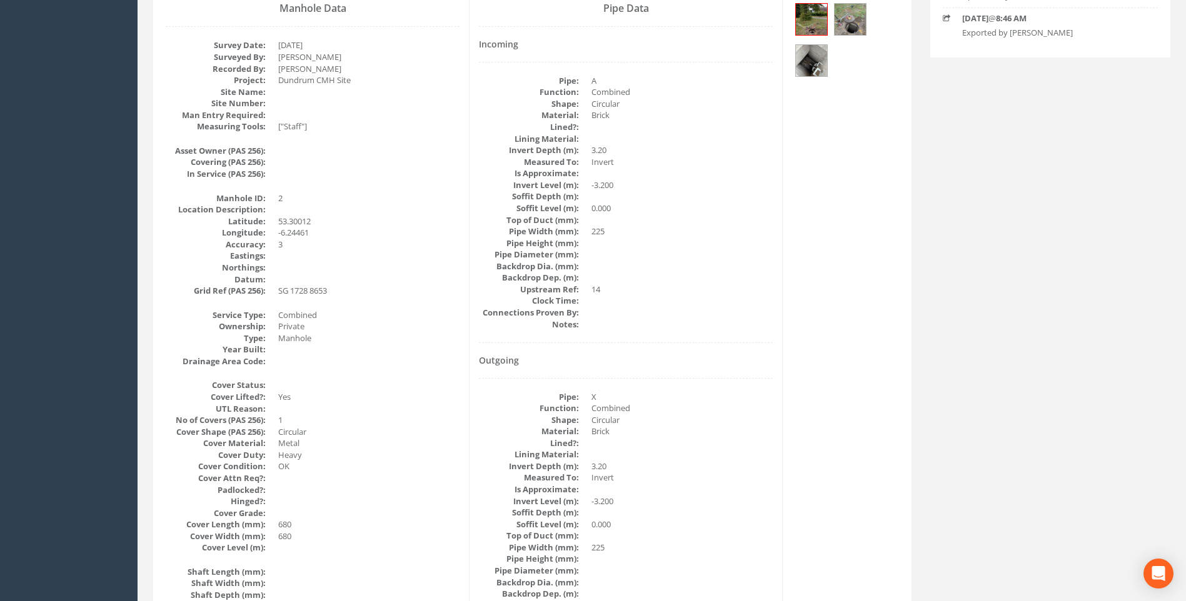
click at [705, 436] on dd "Brick" at bounding box center [681, 432] width 181 height 12
click at [488, 136] on dt "Lining Material:" at bounding box center [529, 139] width 100 height 12
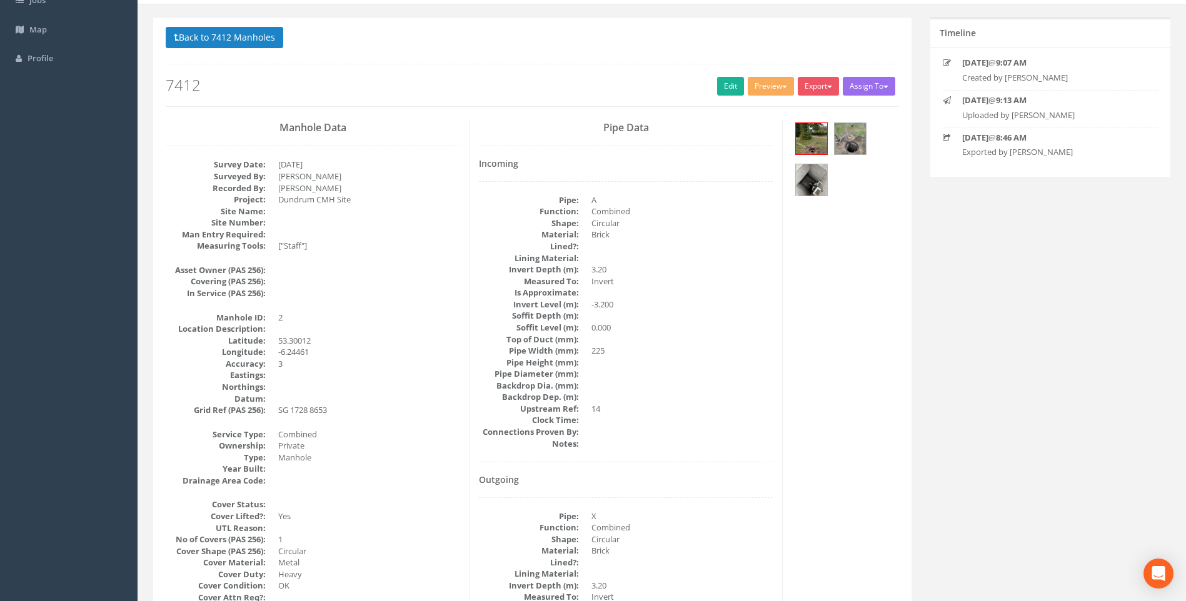
scroll to position [0, 0]
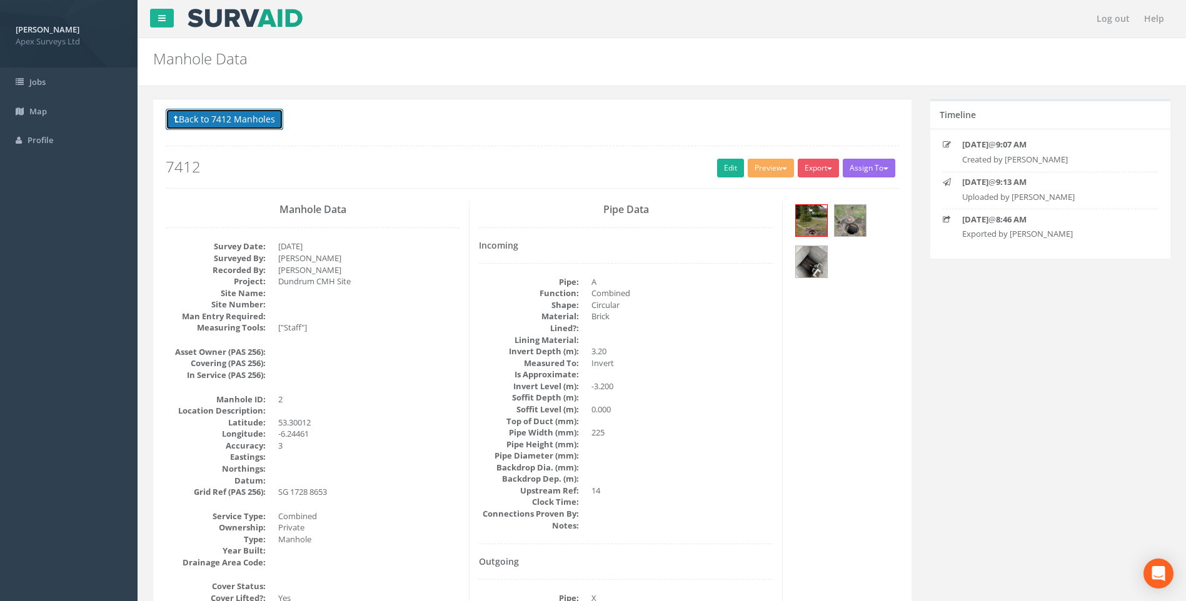
click at [224, 121] on button "Back to 7412 Manholes" at bounding box center [225, 119] width 118 height 21
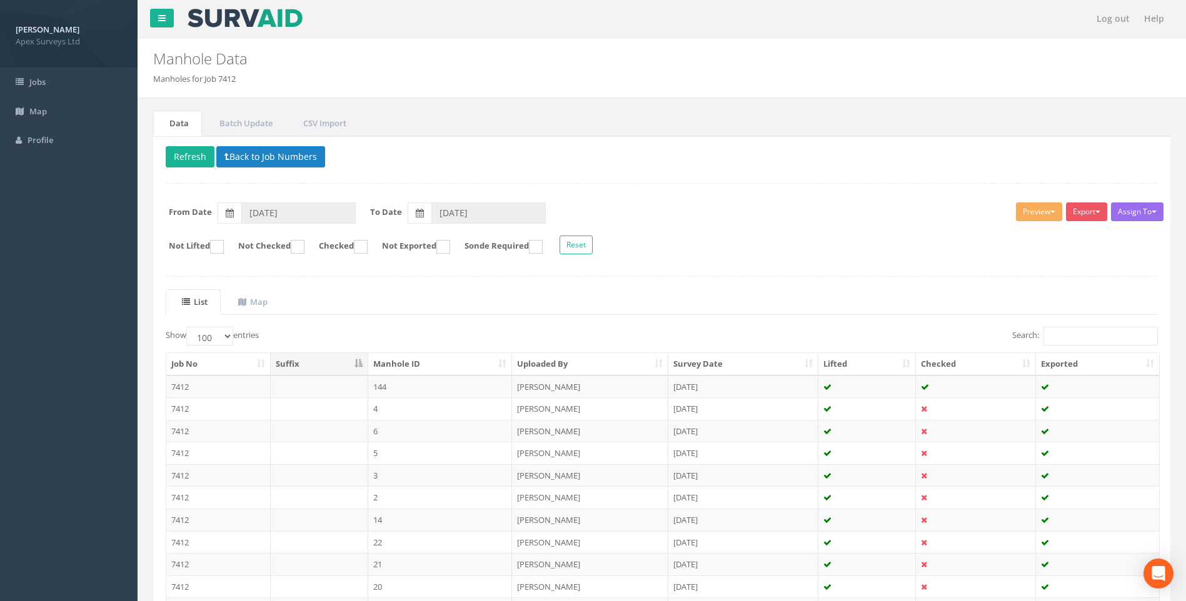
click at [608, 303] on ul "List Map" at bounding box center [662, 302] width 992 height 26
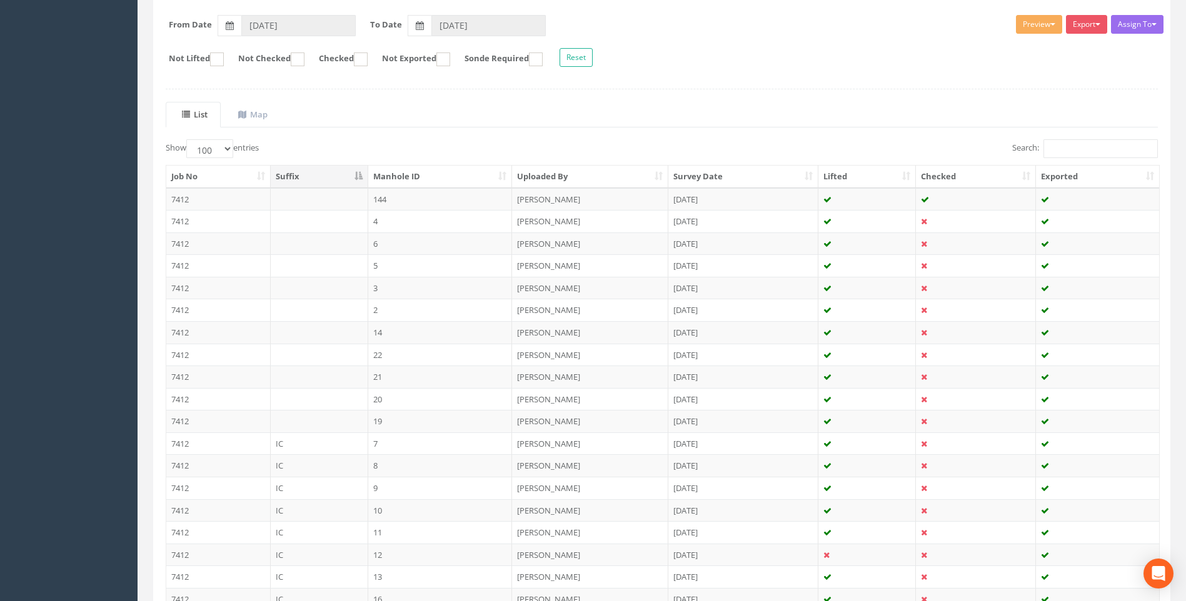
scroll to position [313, 0]
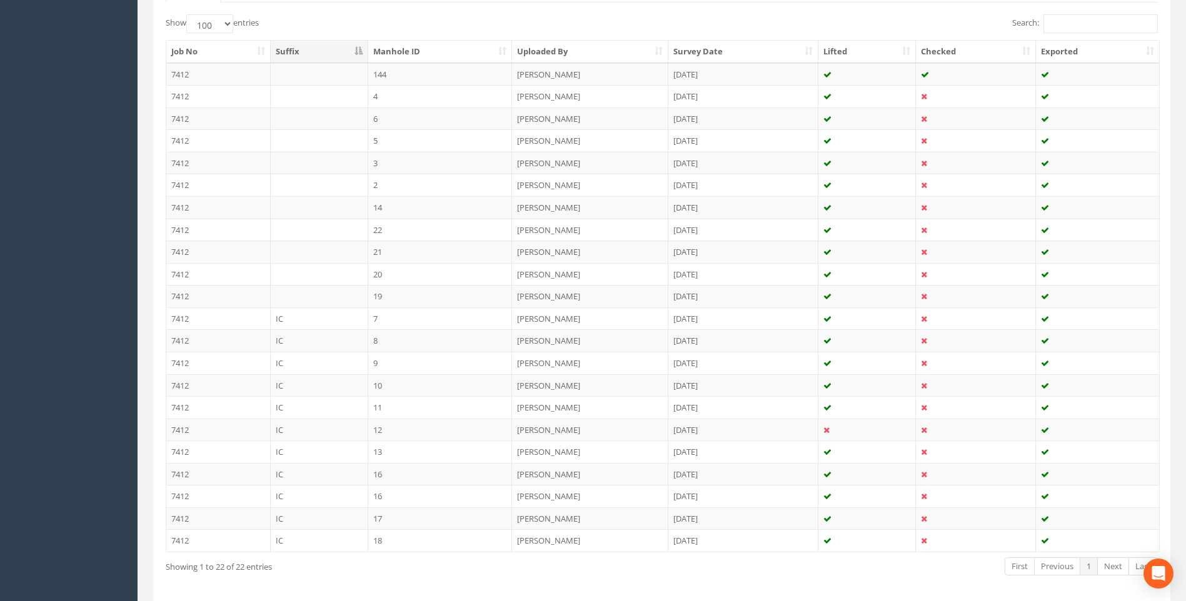
drag, startPoint x: 393, startPoint y: 476, endPoint x: 423, endPoint y: 477, distance: 30.0
click at [393, 476] on td "16" at bounding box center [440, 474] width 144 height 23
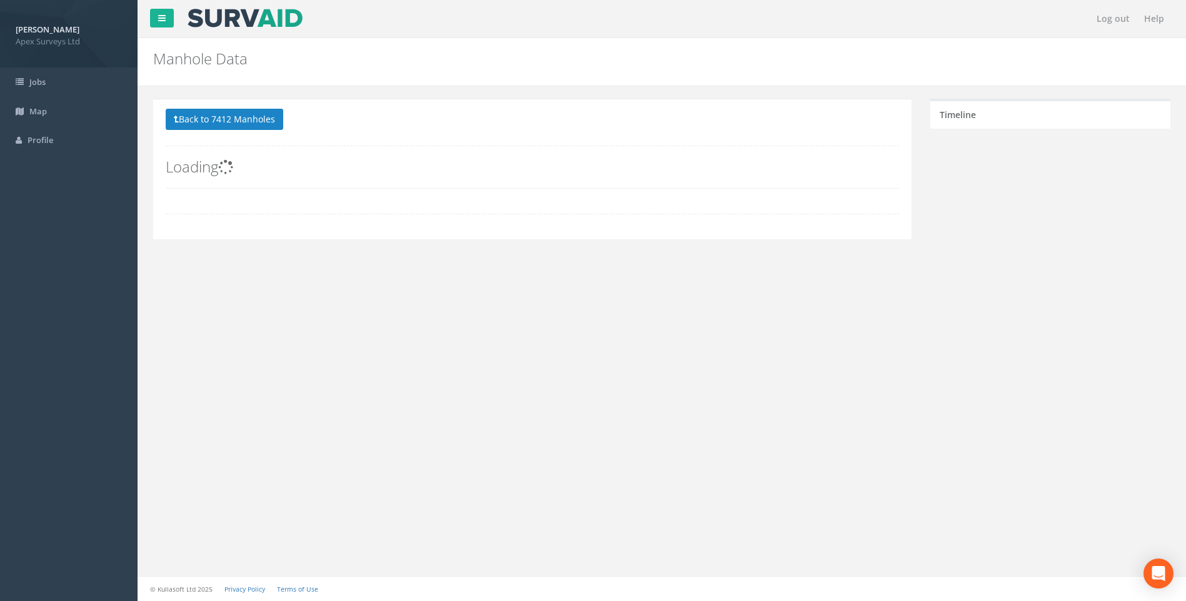
scroll to position [0, 0]
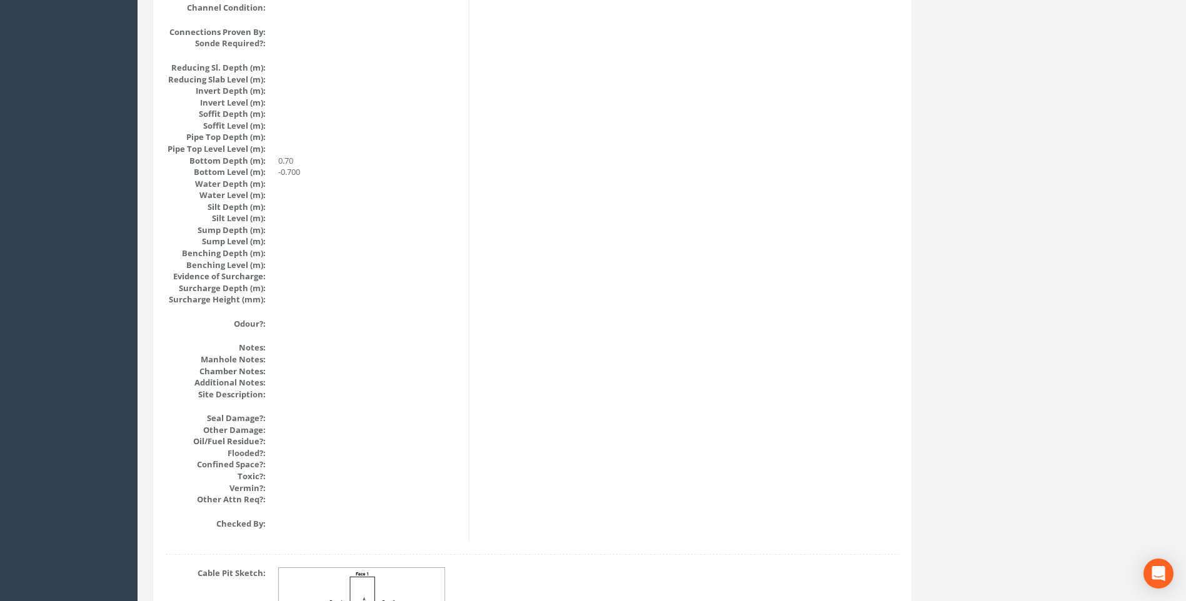
scroll to position [1327, 0]
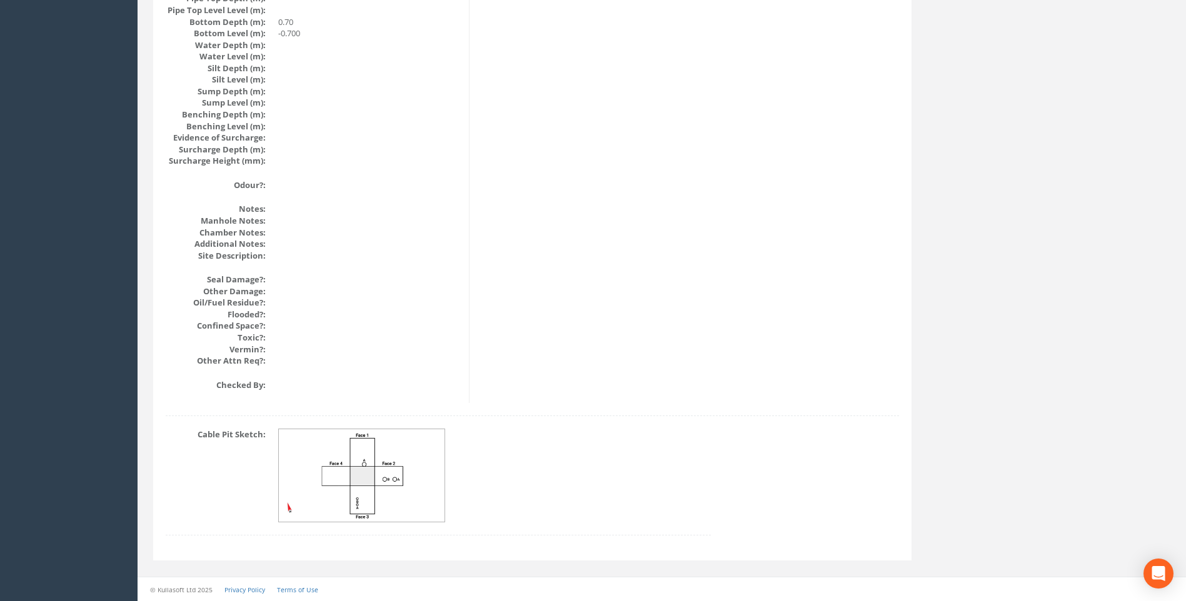
click at [361, 479] on img at bounding box center [362, 476] width 167 height 93
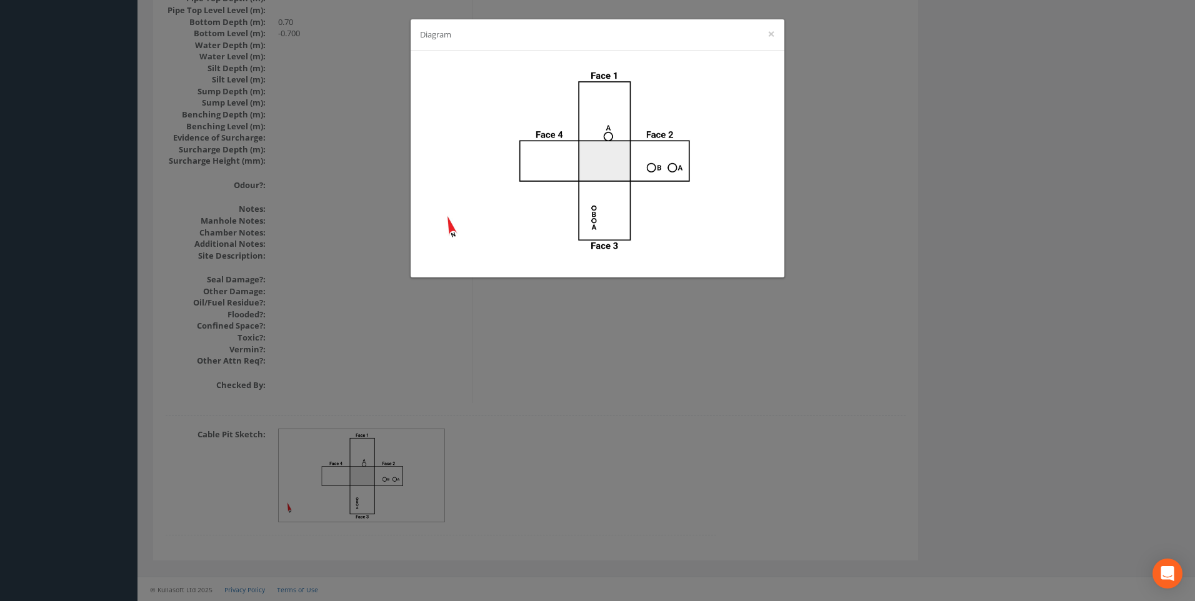
click at [713, 442] on div "Diagram ×" at bounding box center [597, 300] width 1195 height 601
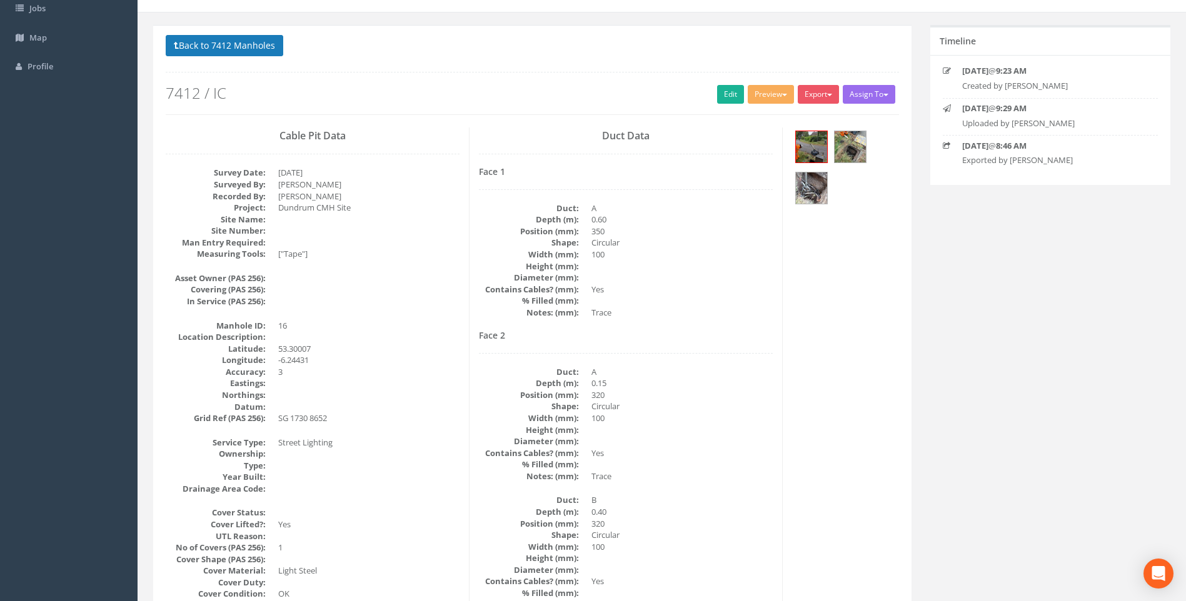
scroll to position [0, 0]
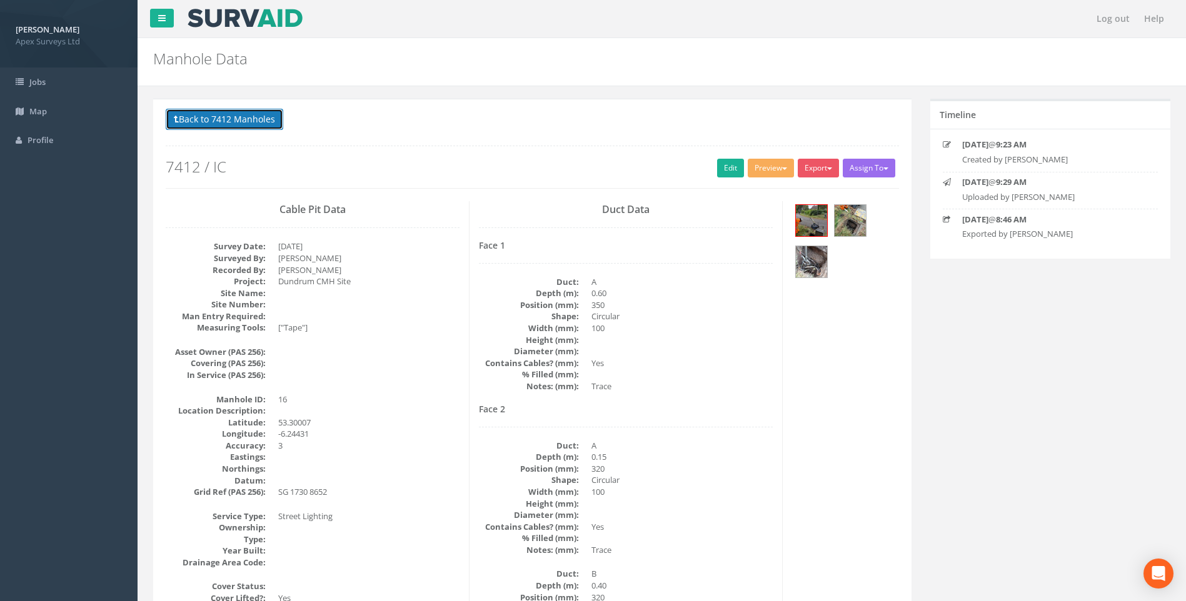
click at [256, 116] on button "Back to 7412 Manholes" at bounding box center [225, 119] width 118 height 21
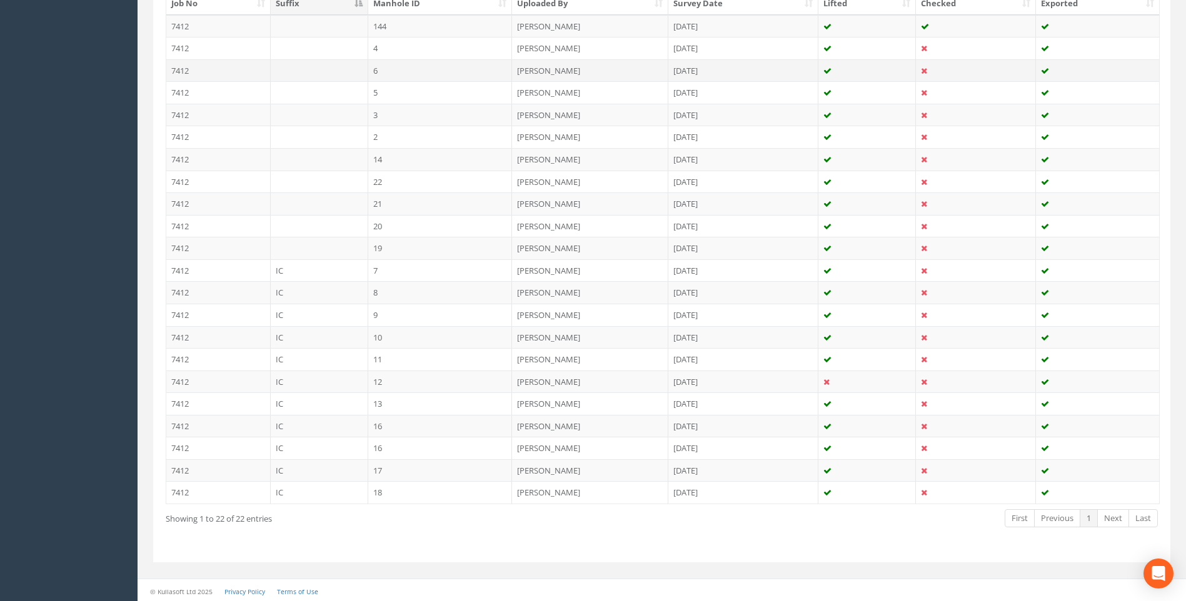
scroll to position [363, 0]
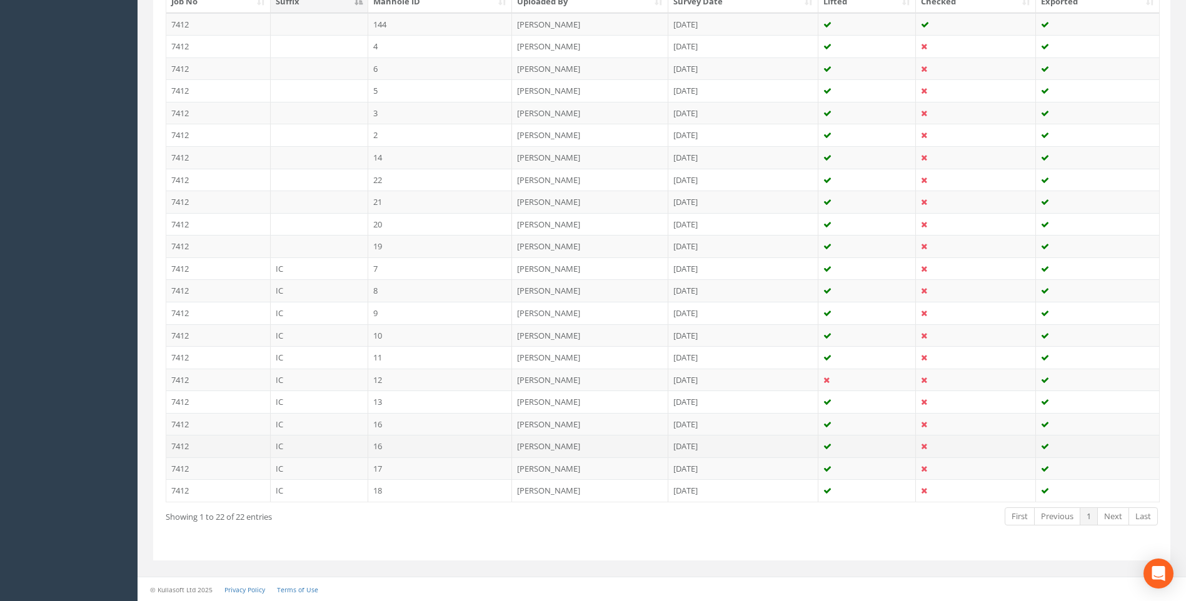
click at [391, 446] on td "16" at bounding box center [440, 446] width 144 height 23
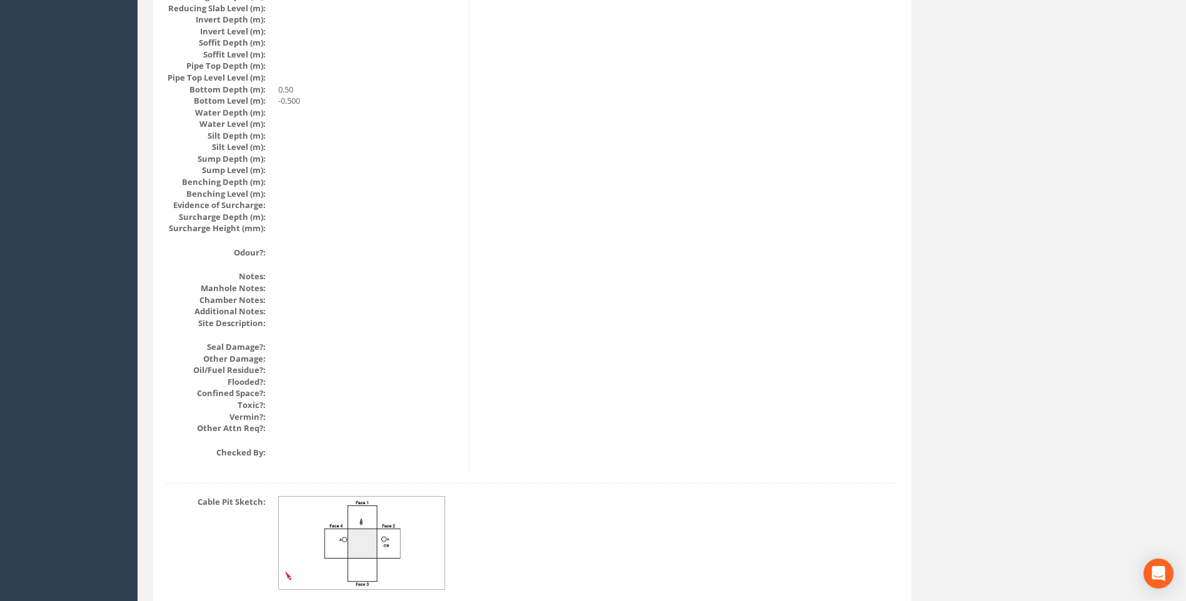
scroll to position [1327, 0]
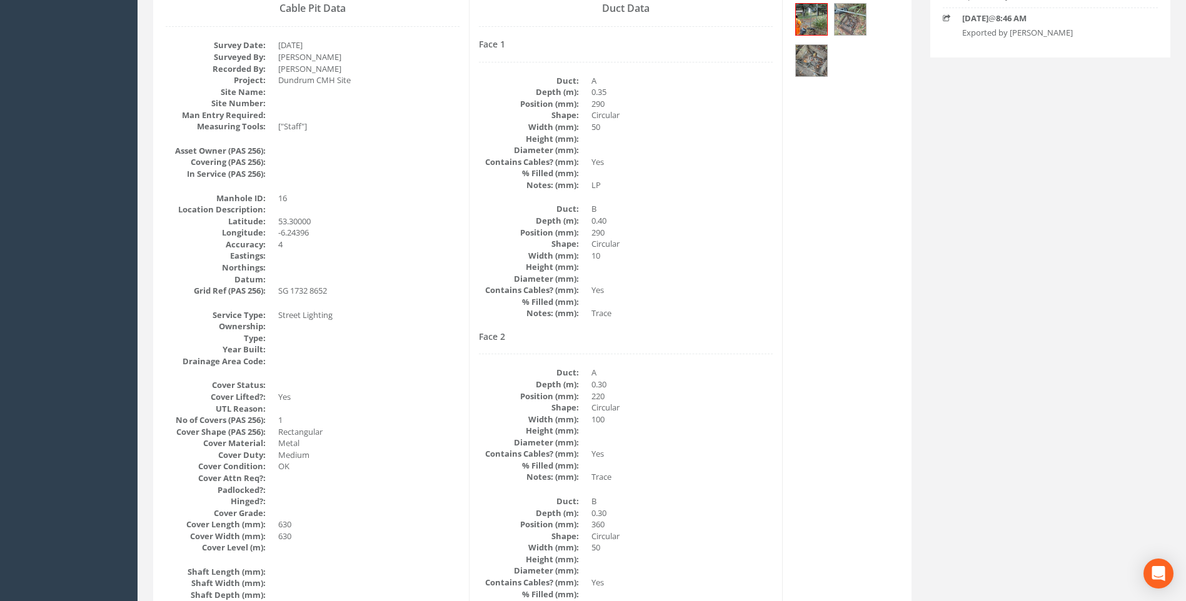
scroll to position [0, 0]
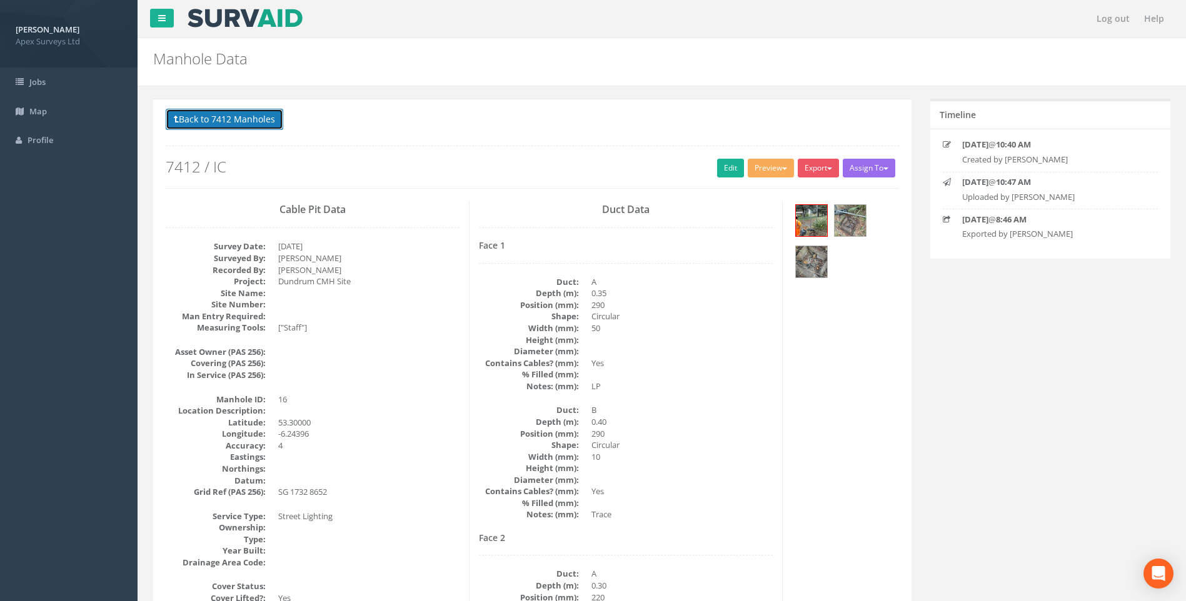
click at [258, 119] on button "Back to 7412 Manholes" at bounding box center [225, 119] width 118 height 21
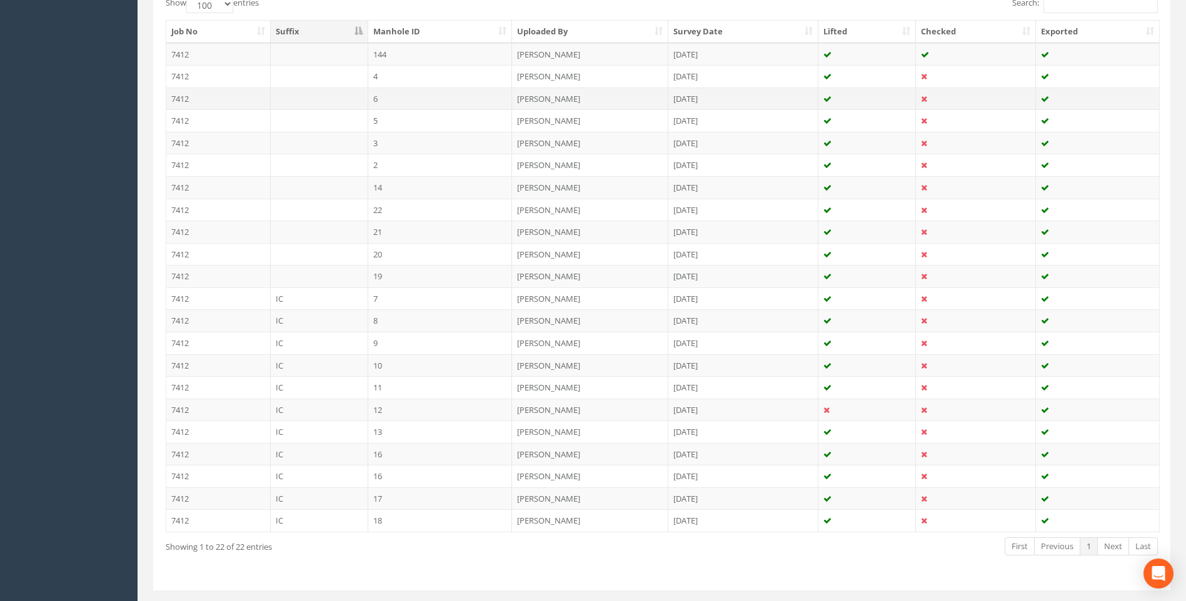
scroll to position [363, 0]
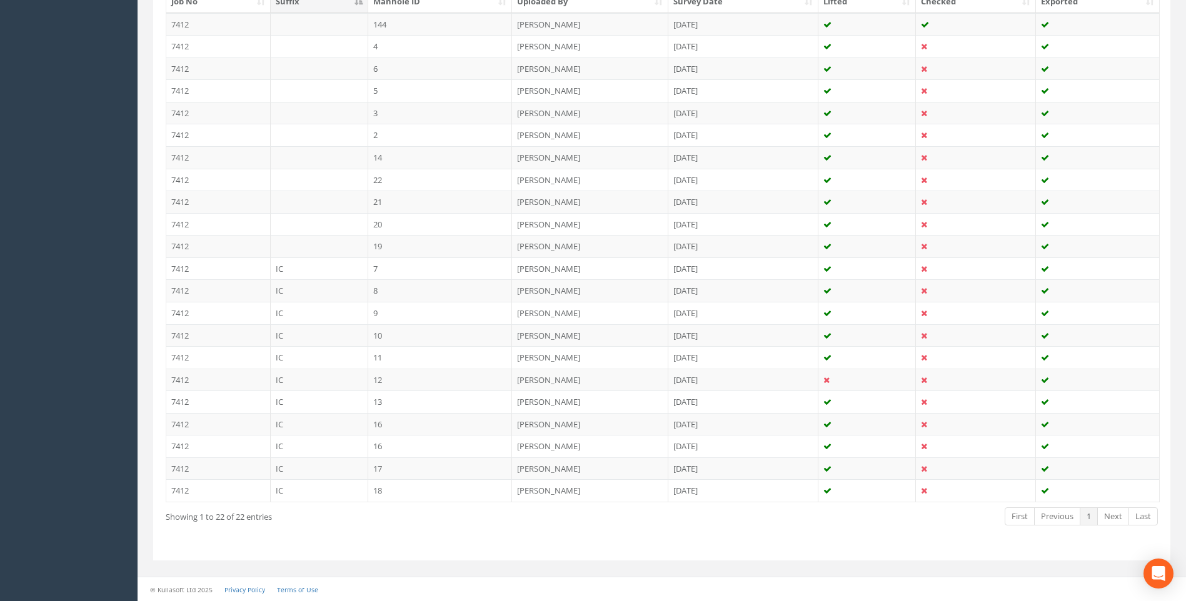
click at [596, 420] on td "[PERSON_NAME]" at bounding box center [590, 424] width 156 height 23
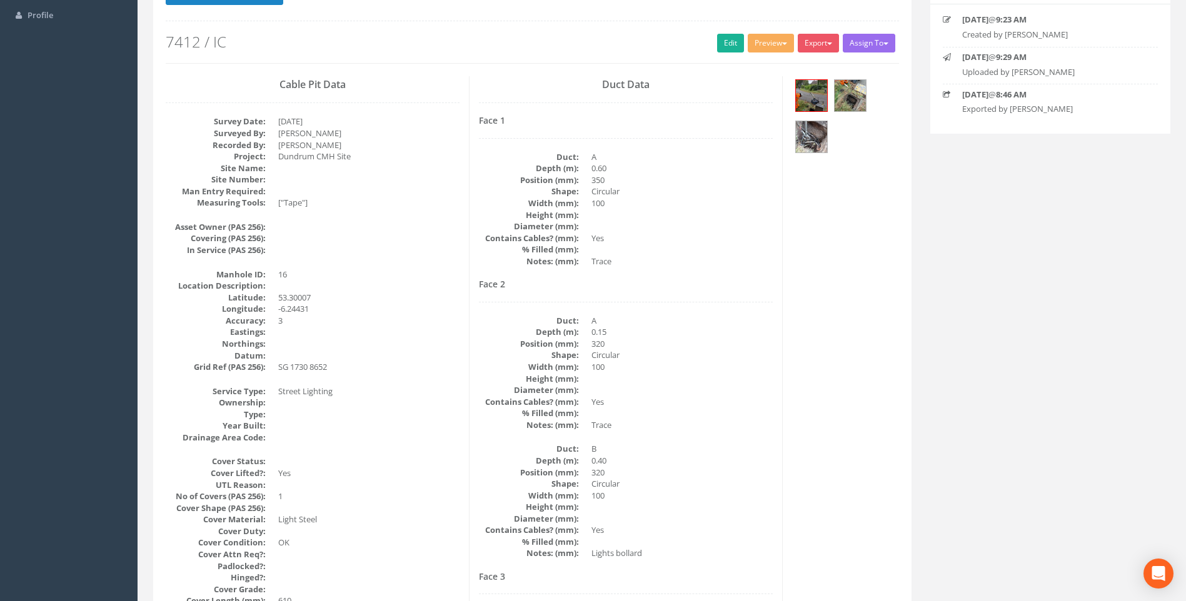
scroll to position [375, 0]
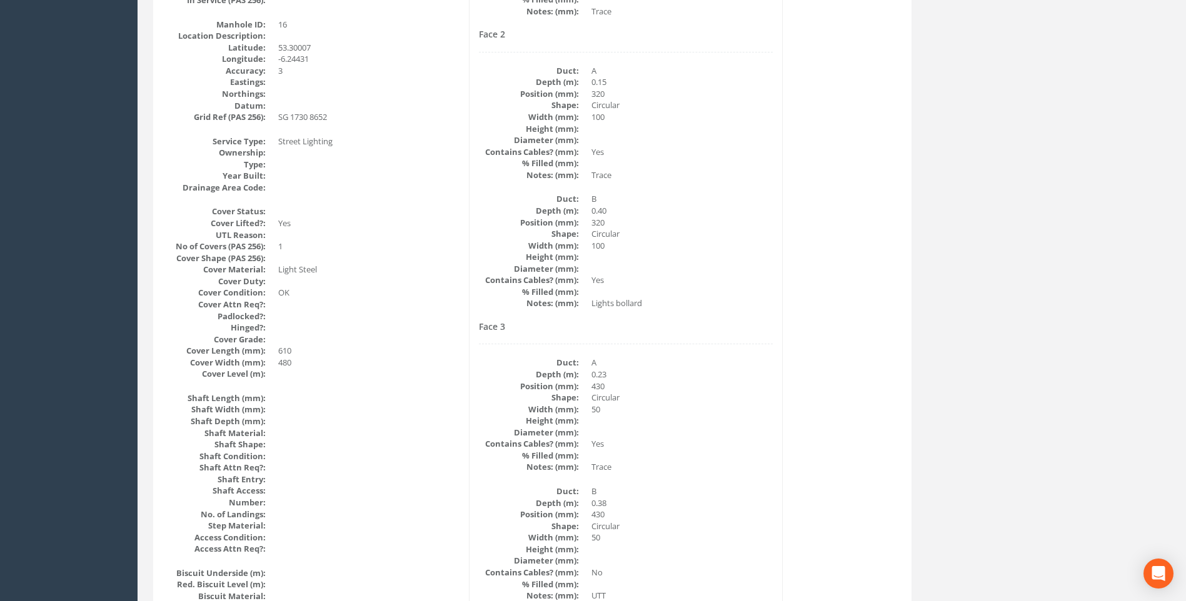
click at [857, 360] on div "Cable Pit Data Survey Date: [DATE] Surveyed By: [PERSON_NAME] Recorded By: [PER…" at bounding box center [532, 590] width 752 height 1529
click at [858, 365] on div "Cable Pit Data Survey Date: [DATE] Surveyed By: [PERSON_NAME] Recorded By: [PER…" at bounding box center [532, 590] width 752 height 1529
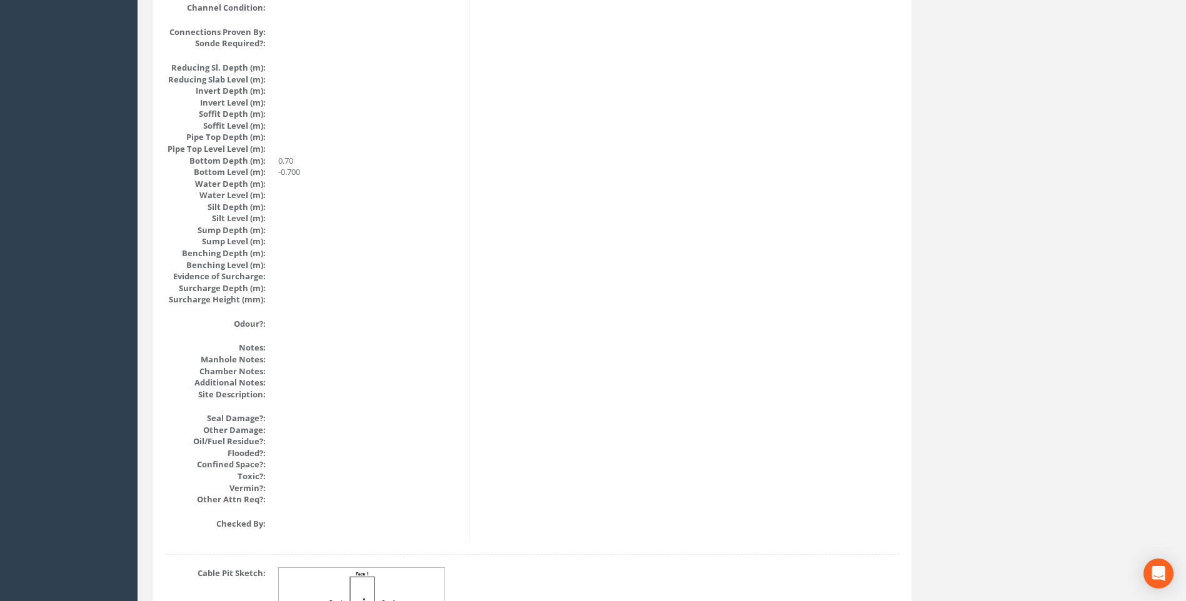
scroll to position [1327, 0]
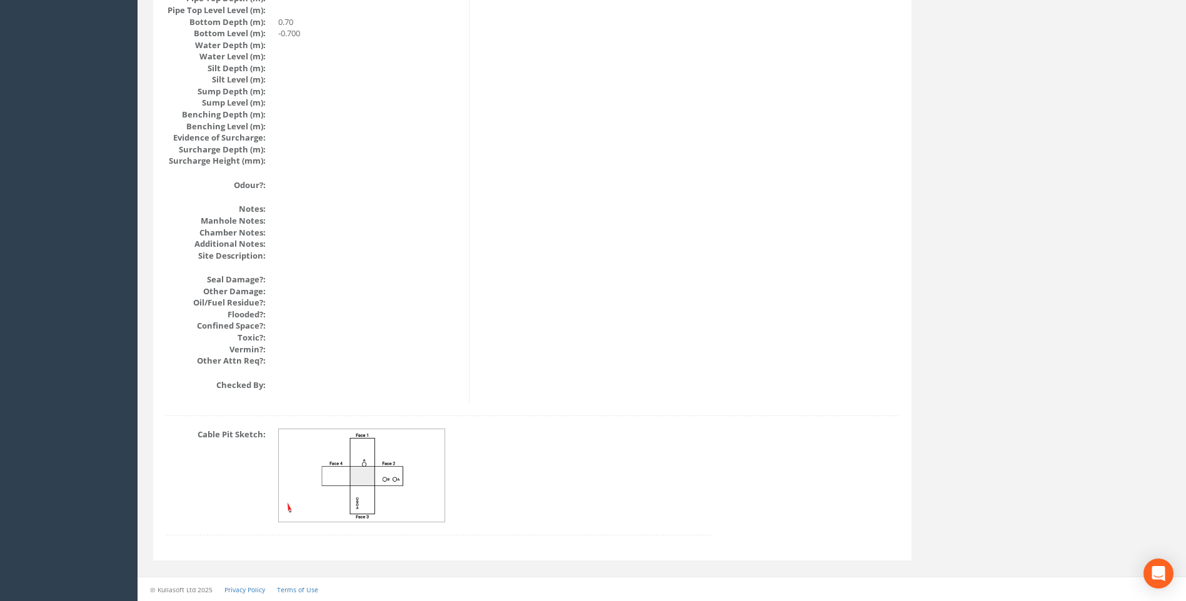
click at [366, 451] on img at bounding box center [362, 476] width 167 height 93
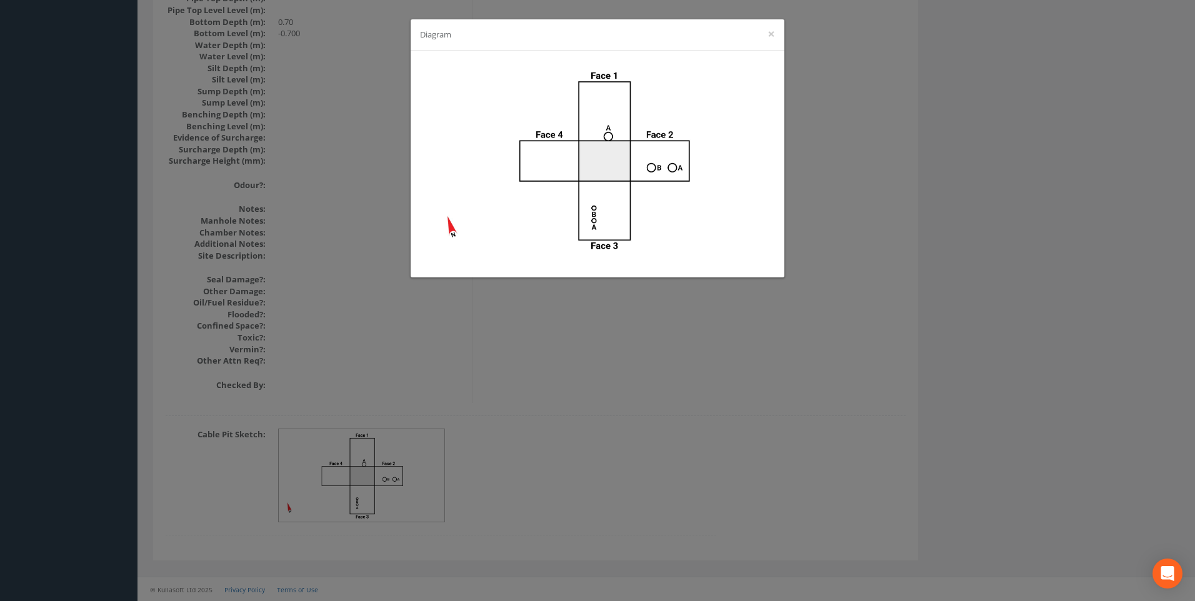
click at [923, 292] on div "Diagram ×" at bounding box center [597, 300] width 1195 height 601
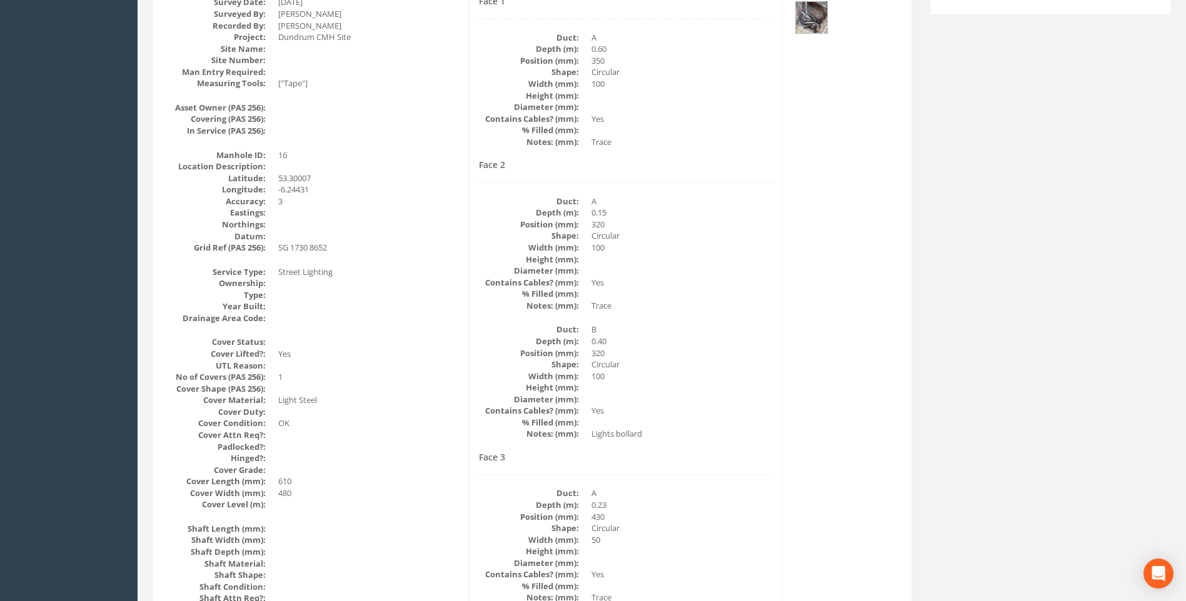
scroll to position [250, 0]
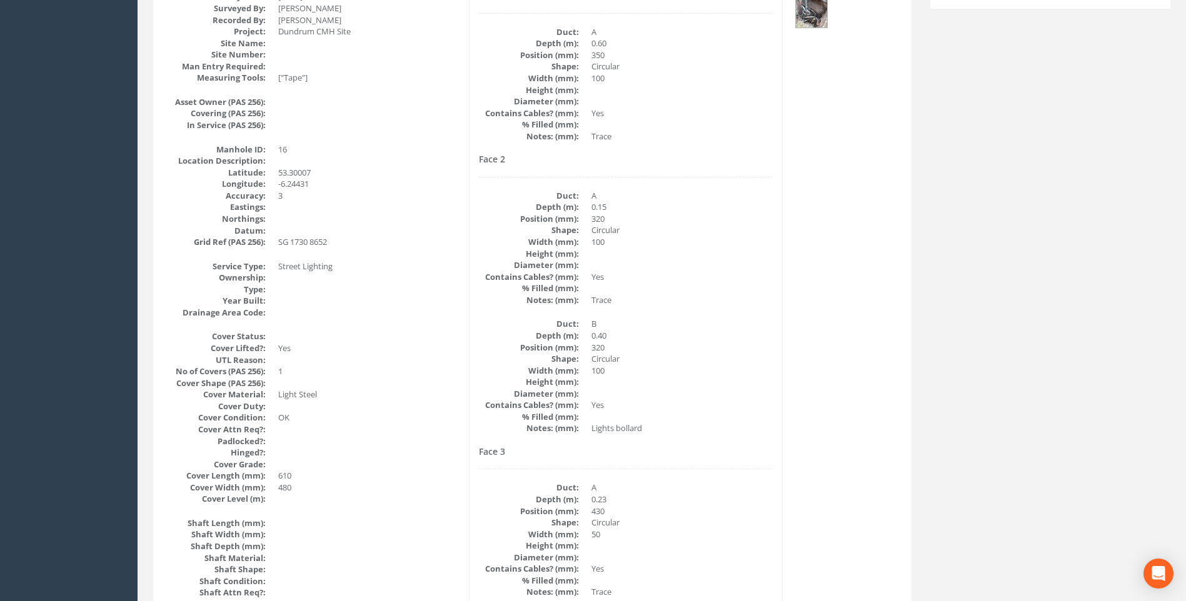
click at [749, 415] on dd at bounding box center [681, 417] width 181 height 12
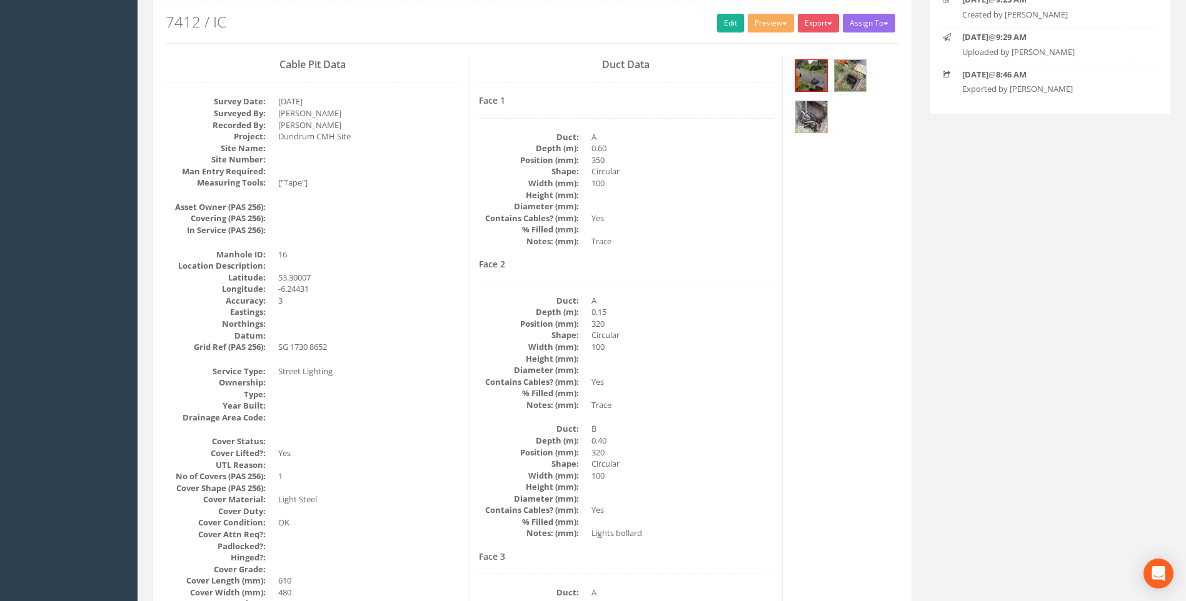
scroll to position [125, 0]
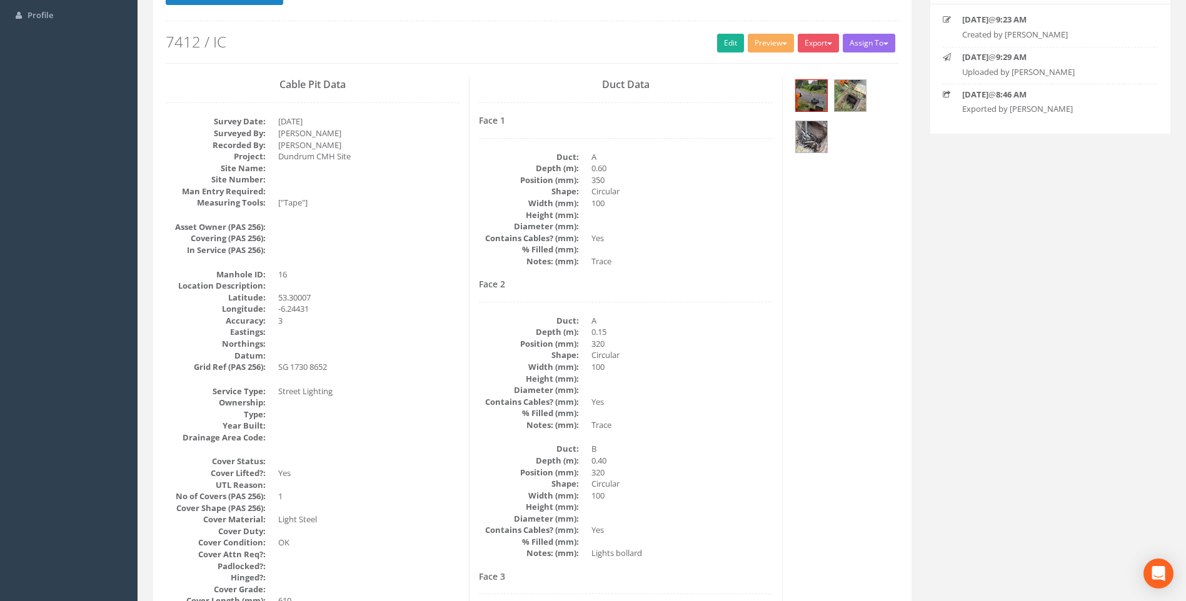
click at [747, 432] on div "Face 2 Duct: A Depth (m): 0.15 Position (mm): 320 Shape: Circular Width (mm): 1…" at bounding box center [626, 419] width 294 height 280
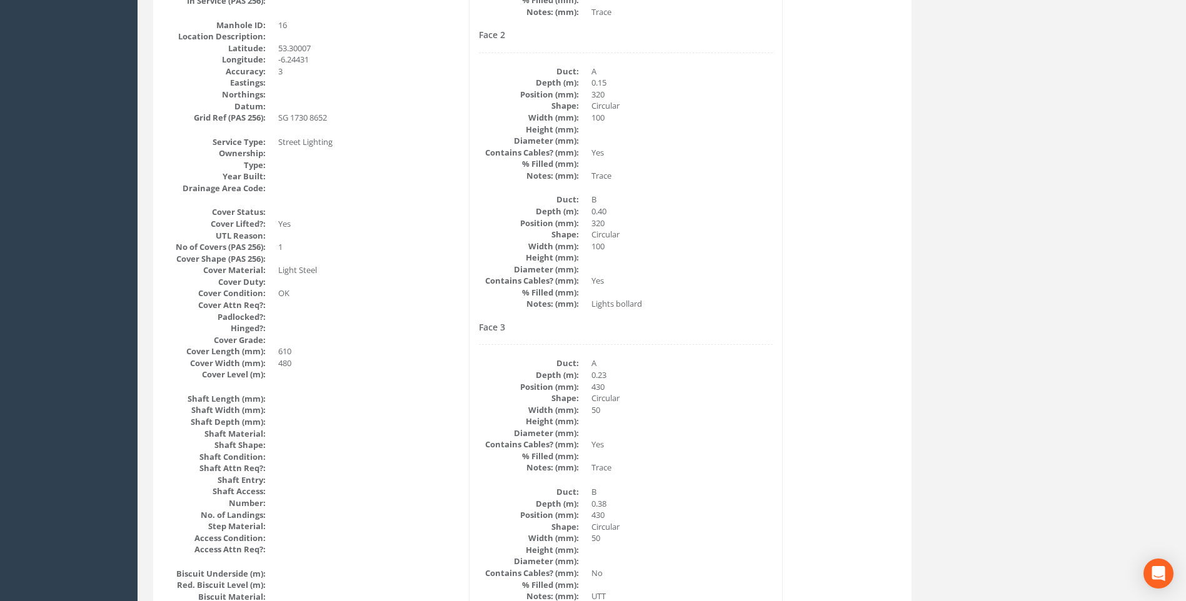
scroll to position [375, 0]
click at [792, 294] on div "Cable Pit Data Survey Date: [DATE] Surveyed By: [PERSON_NAME] Recorded By: [PER…" at bounding box center [532, 590] width 752 height 1529
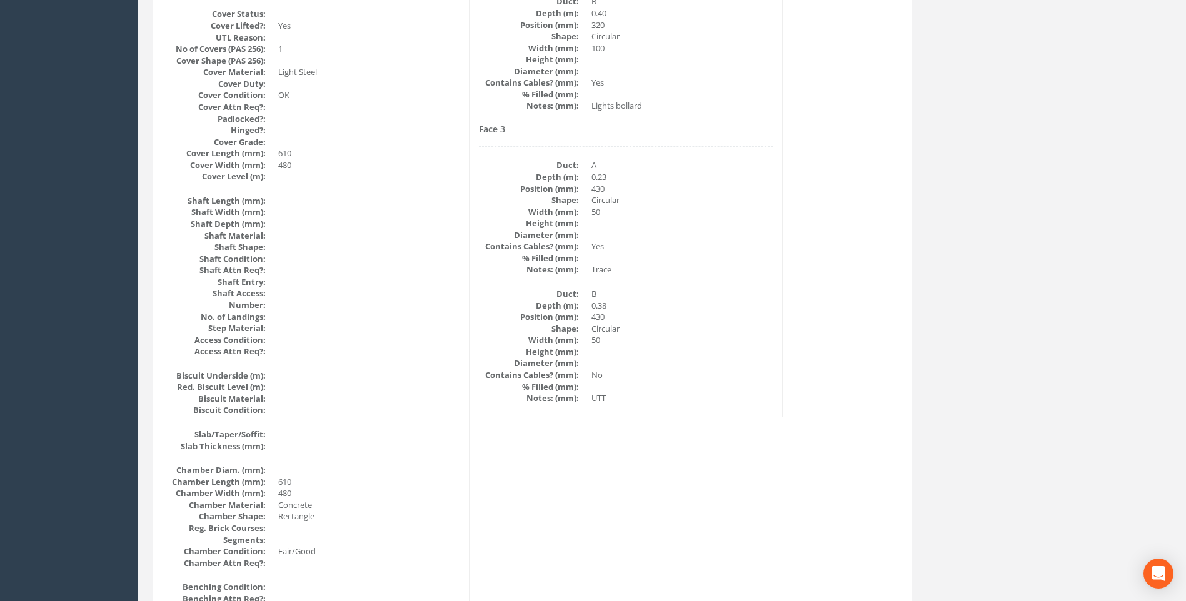
scroll to position [500, 0]
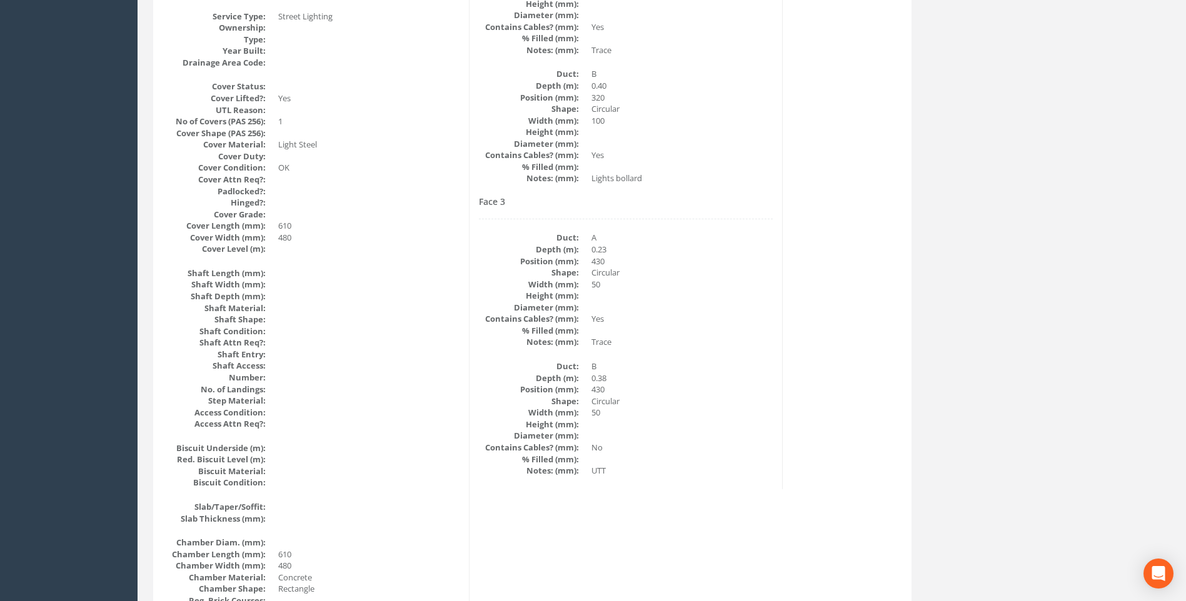
click at [745, 357] on div "Face 3 Duct: A Depth (m): 0.23 Position (mm): 430 Shape: Circular Width (mm): 5…" at bounding box center [626, 337] width 294 height 280
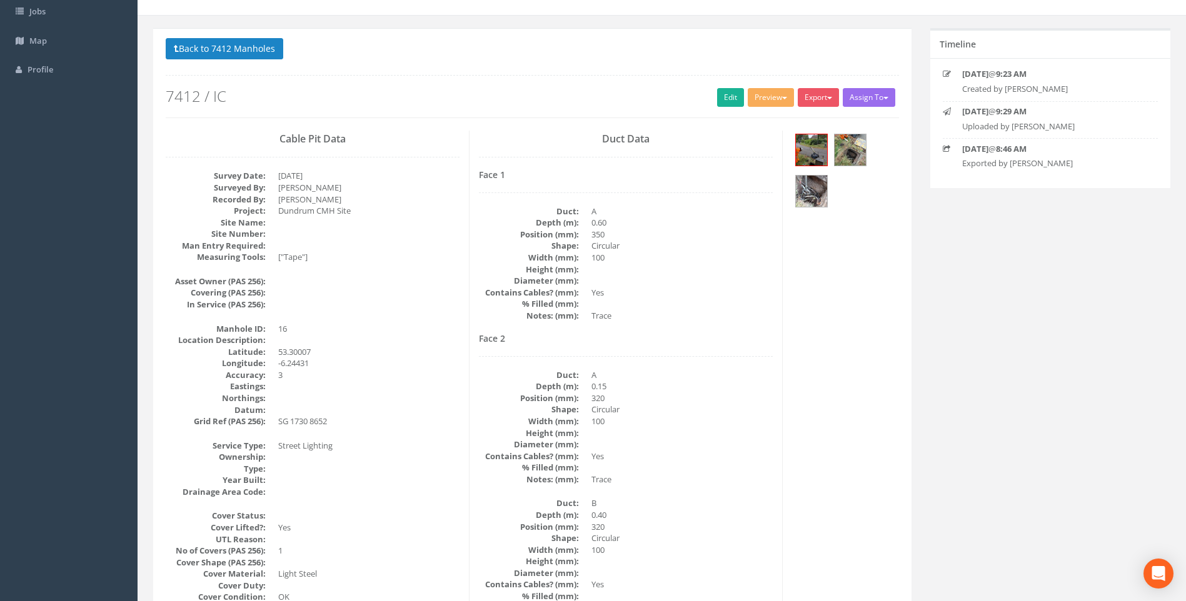
scroll to position [0, 0]
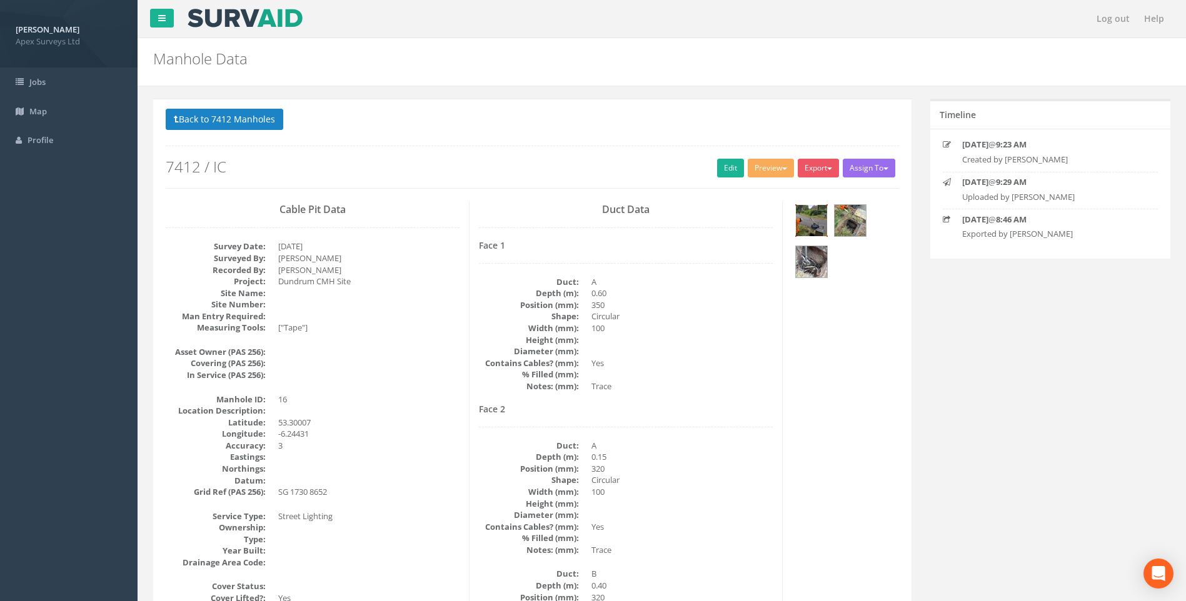
click at [815, 222] on img at bounding box center [811, 220] width 31 height 31
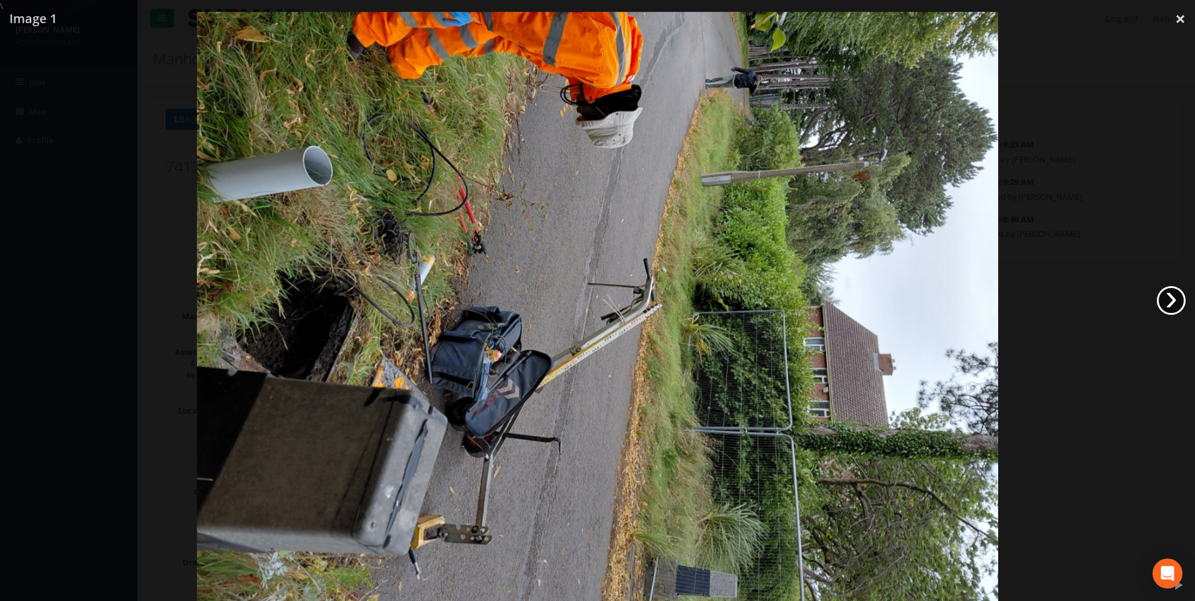
click at [1174, 293] on link "›" at bounding box center [1171, 300] width 29 height 29
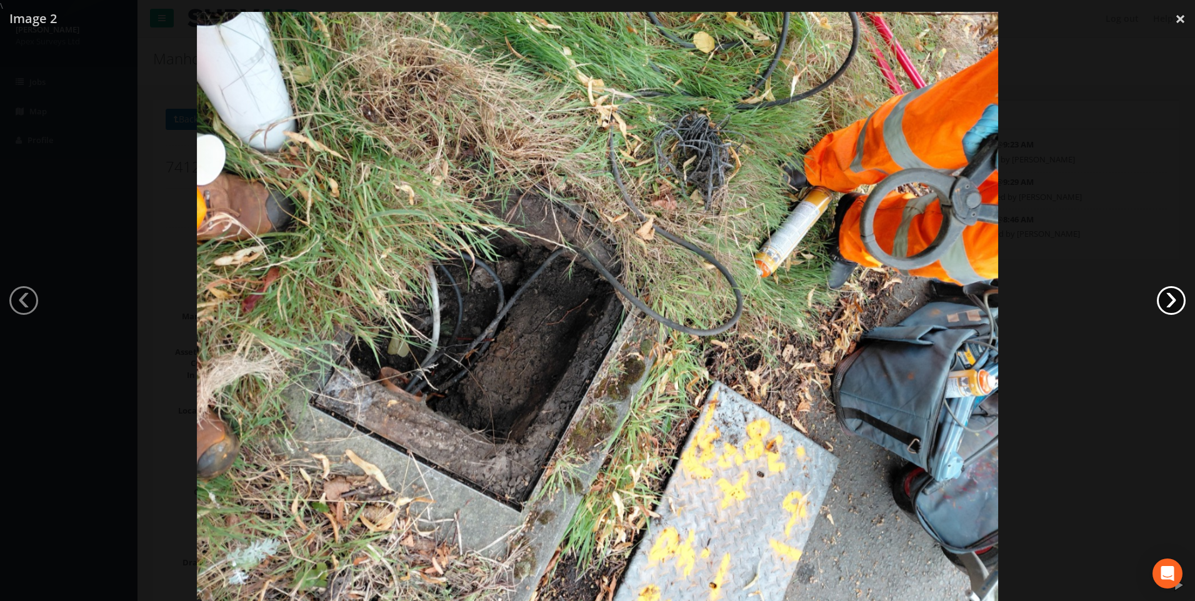
click at [1174, 293] on link "›" at bounding box center [1171, 300] width 29 height 29
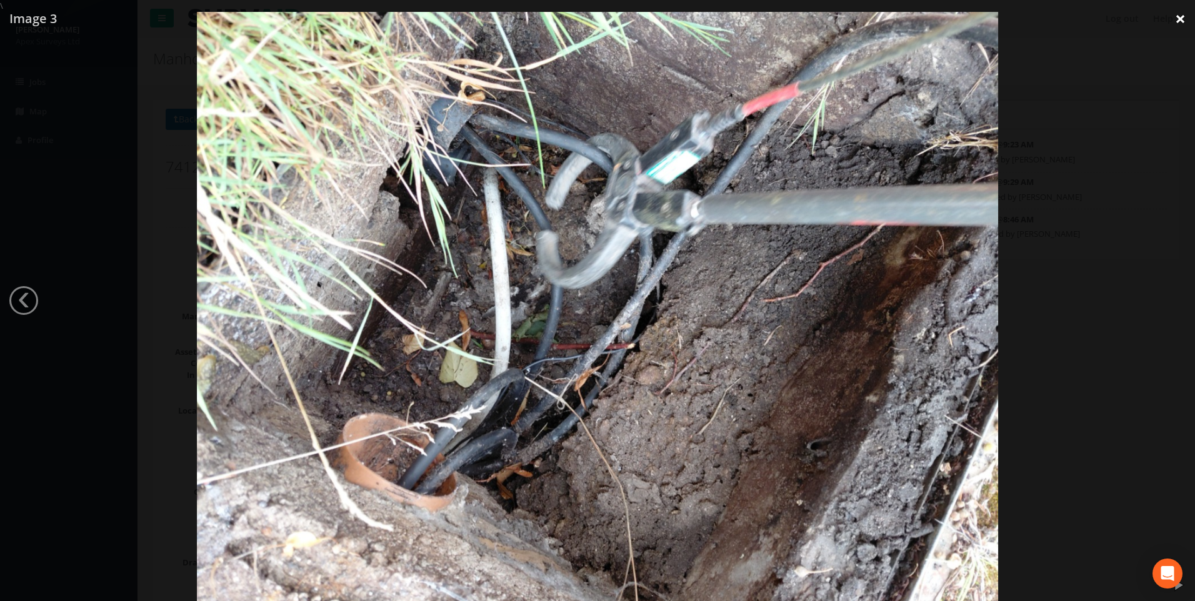
click at [1179, 21] on link "×" at bounding box center [1180, 19] width 29 height 38
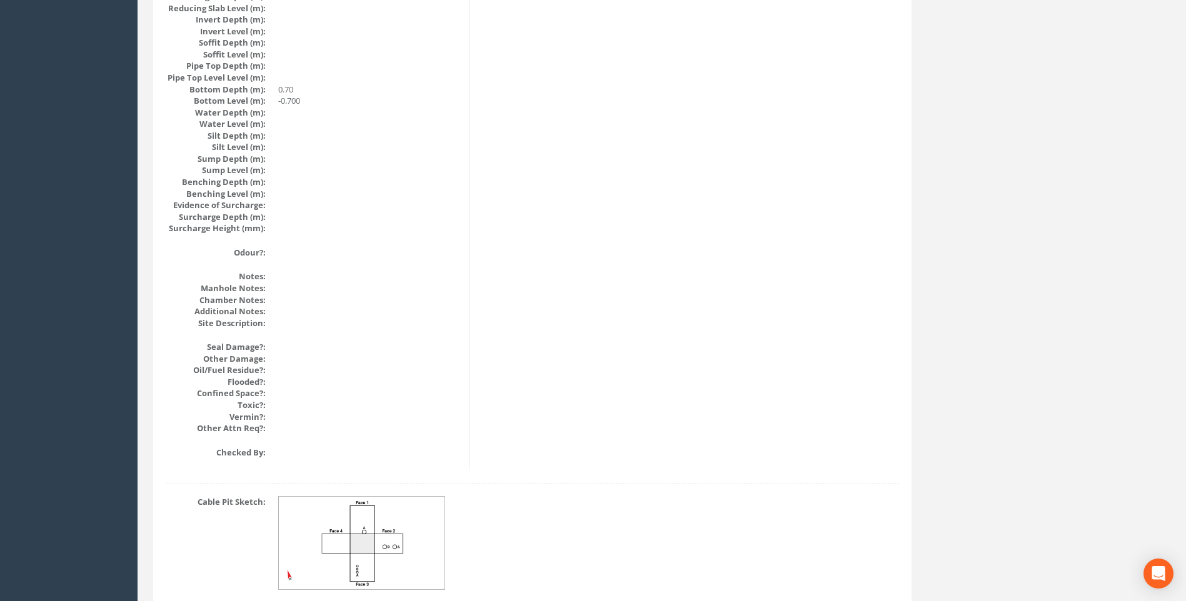
scroll to position [1327, 0]
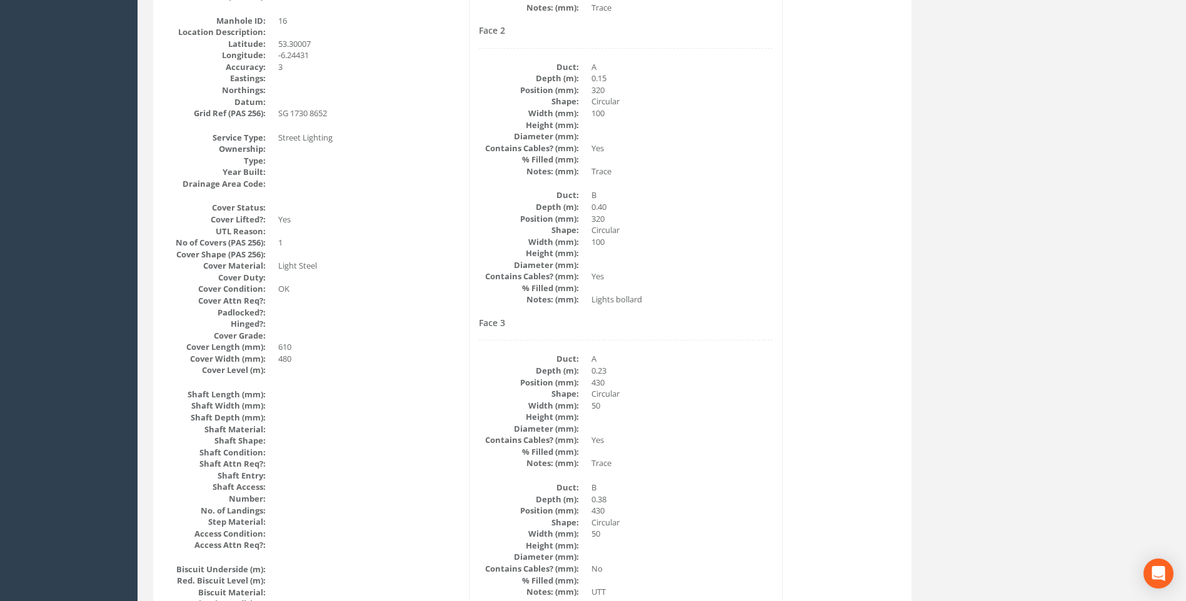
scroll to position [451, 0]
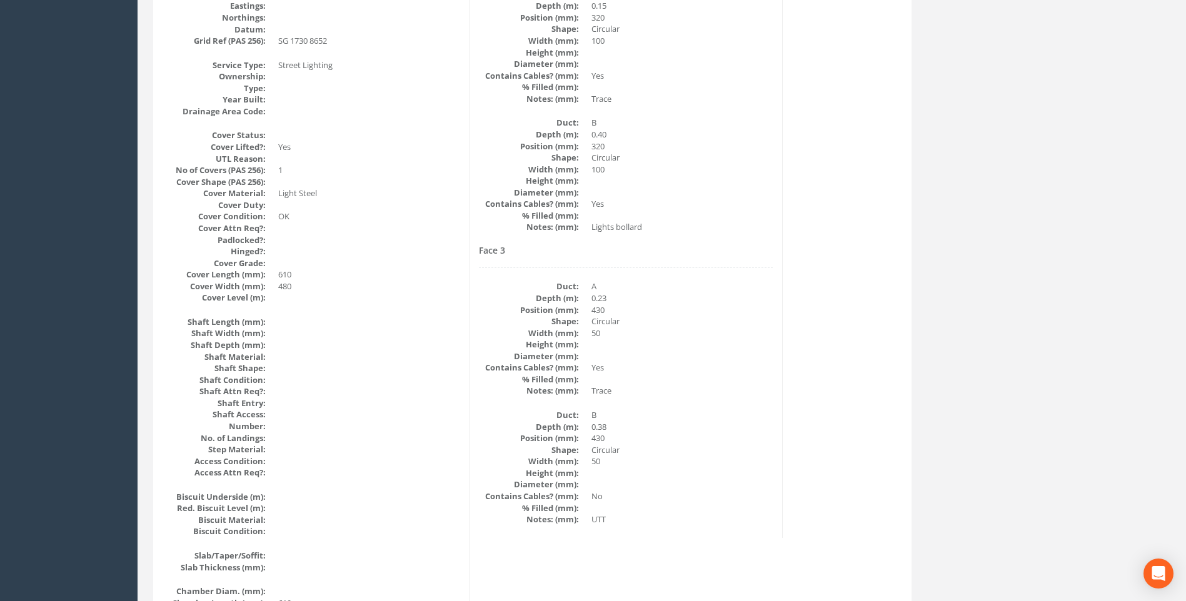
drag, startPoint x: 791, startPoint y: 259, endPoint x: 787, endPoint y: 226, distance: 33.3
click at [791, 259] on div "Cable Pit Data Survey Date: [DATE] Surveyed By: [PERSON_NAME] Recorded By: [PER…" at bounding box center [532, 514] width 752 height 1529
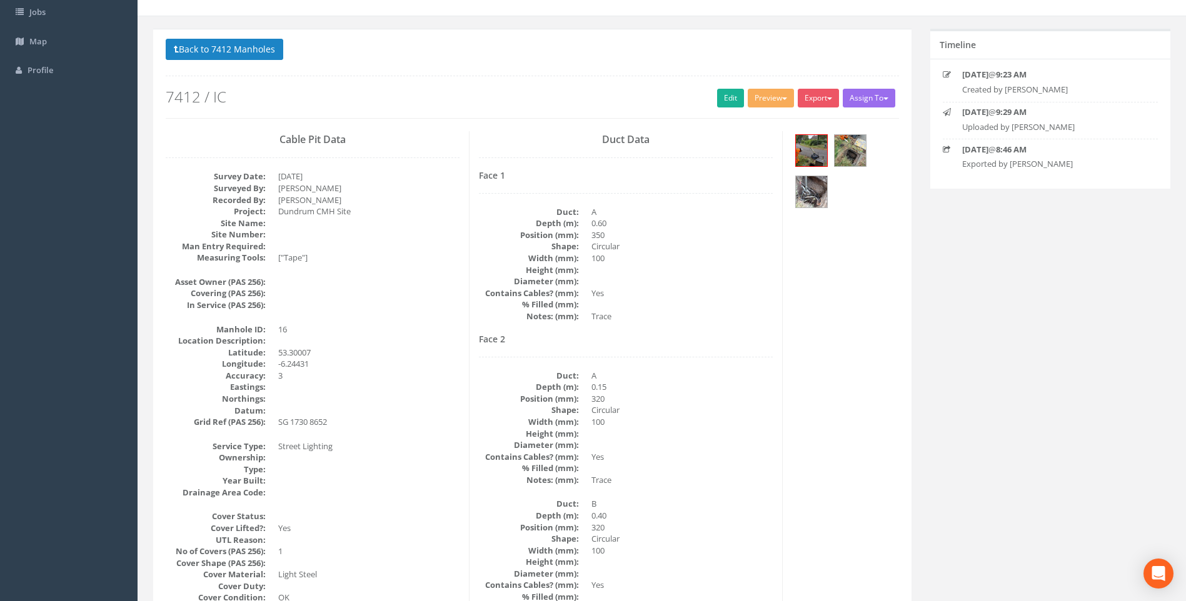
scroll to position [0, 0]
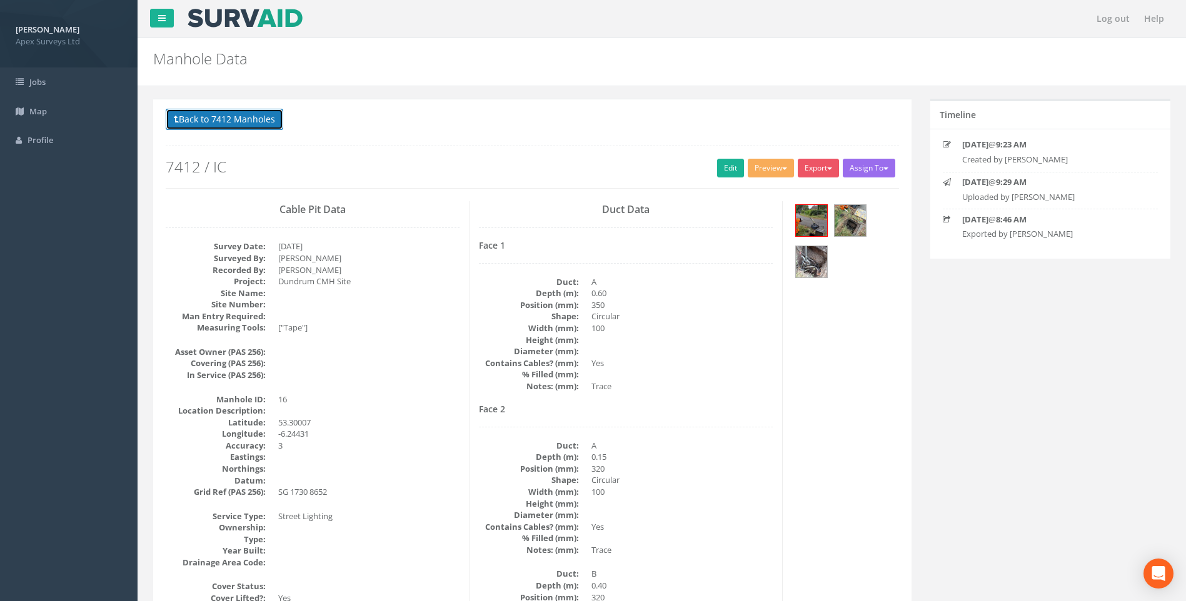
drag, startPoint x: 208, startPoint y: 120, endPoint x: 581, endPoint y: 317, distance: 422.6
click at [208, 122] on button "Back to 7412 Manholes" at bounding box center [225, 119] width 118 height 21
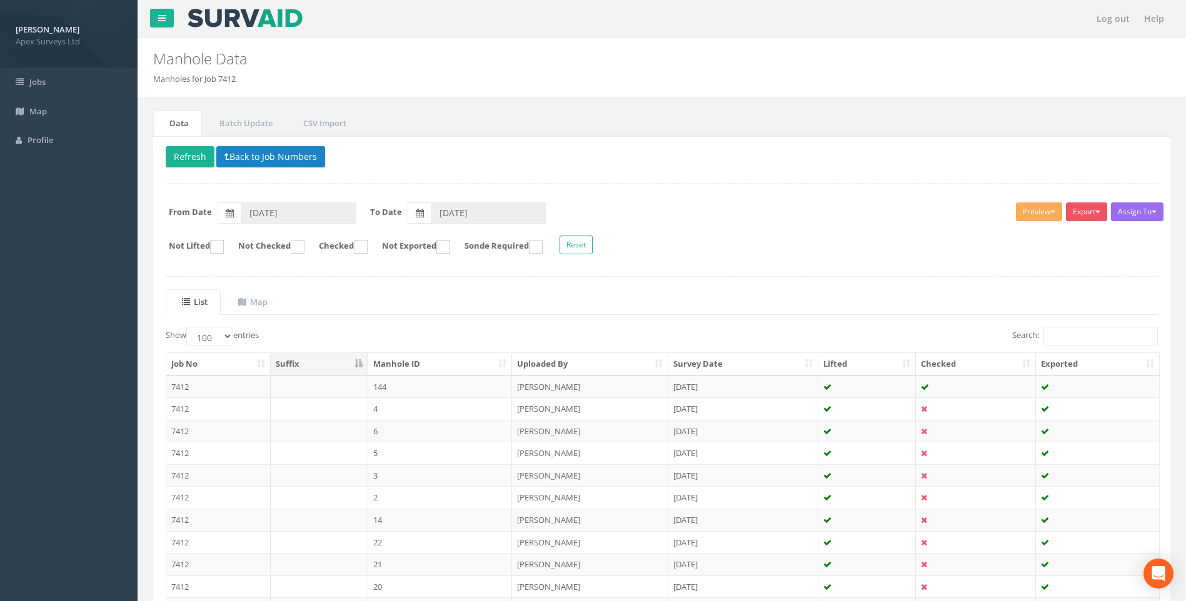
click at [760, 280] on div "Delete Refresh Back to Job Numbers Assign To No Companies Added Export Heathrow…" at bounding box center [661, 530] width 1017 height 788
click at [707, 279] on div "Delete Refresh Back to Job Numbers Assign To No Companies Added Export Heathrow…" at bounding box center [661, 530] width 1017 height 788
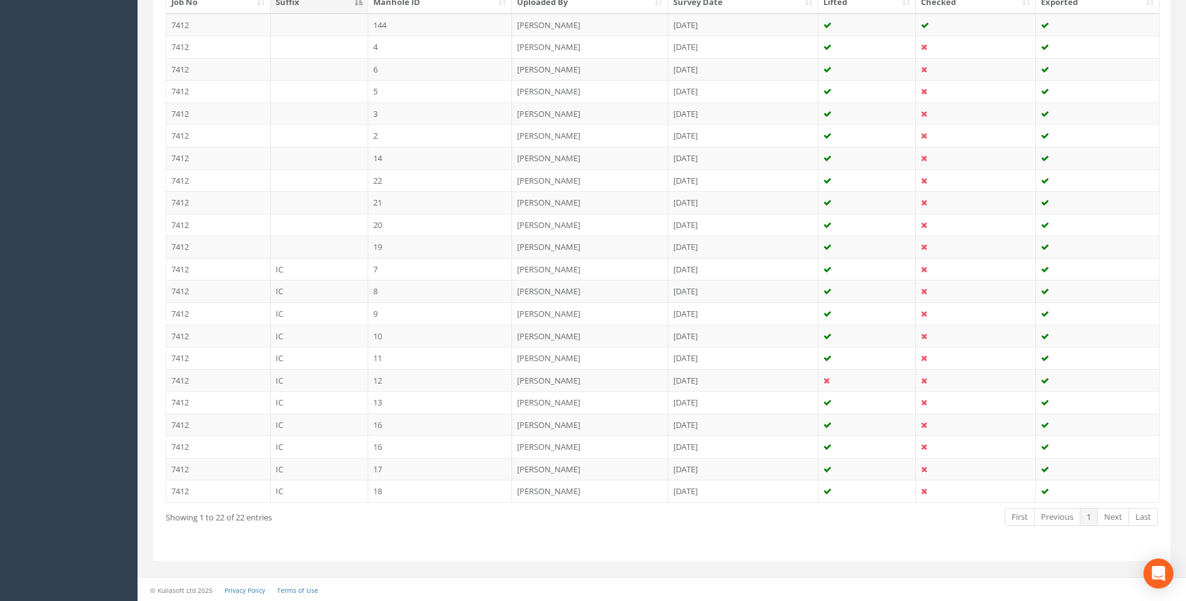
scroll to position [363, 0]
click at [399, 445] on td "16" at bounding box center [440, 446] width 144 height 23
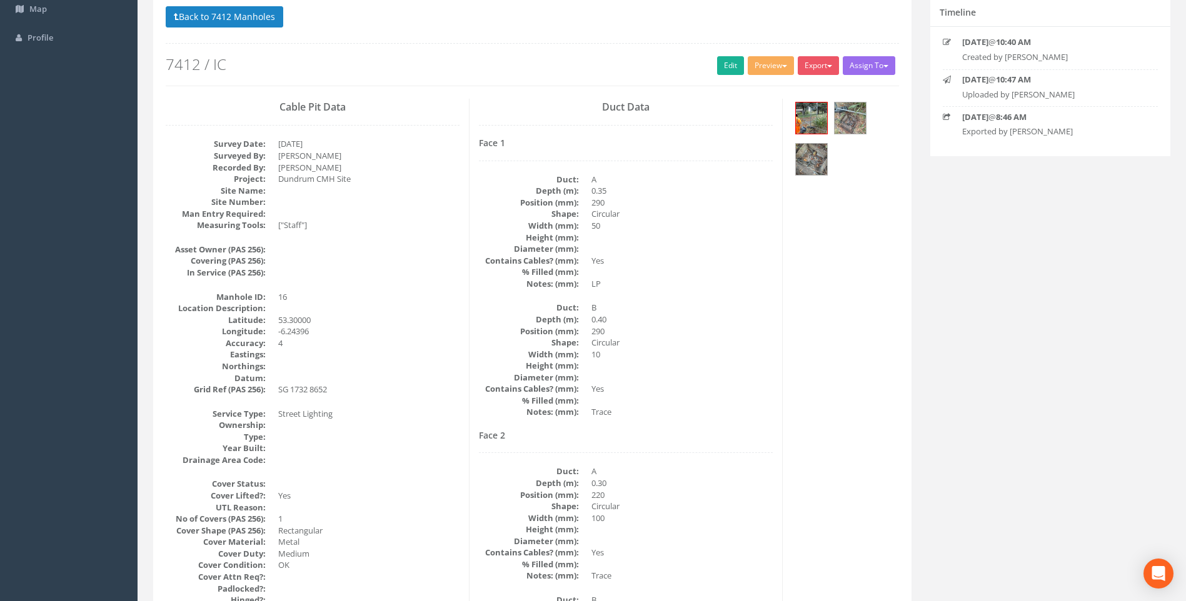
scroll to position [0, 0]
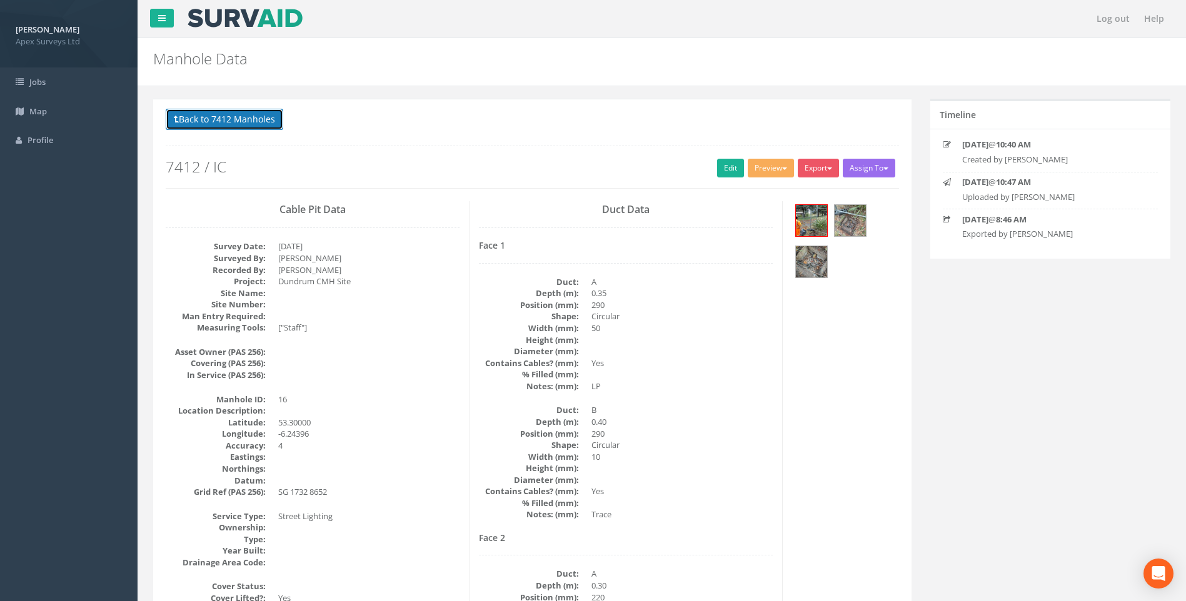
click at [210, 118] on button "Back to 7412 Manholes" at bounding box center [225, 119] width 118 height 21
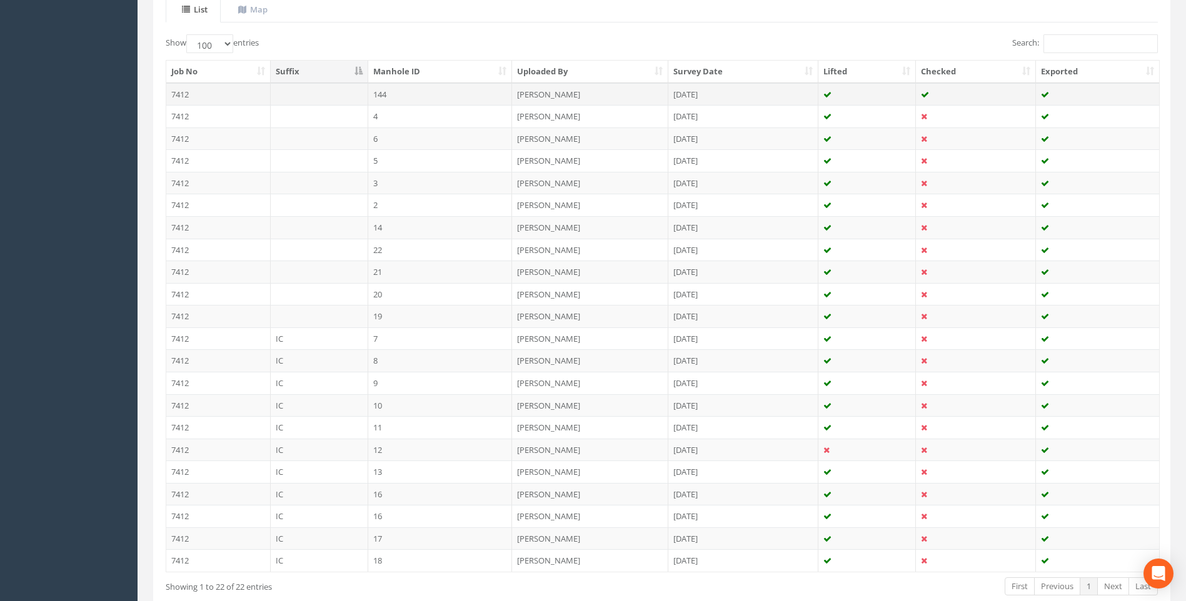
scroll to position [363, 0]
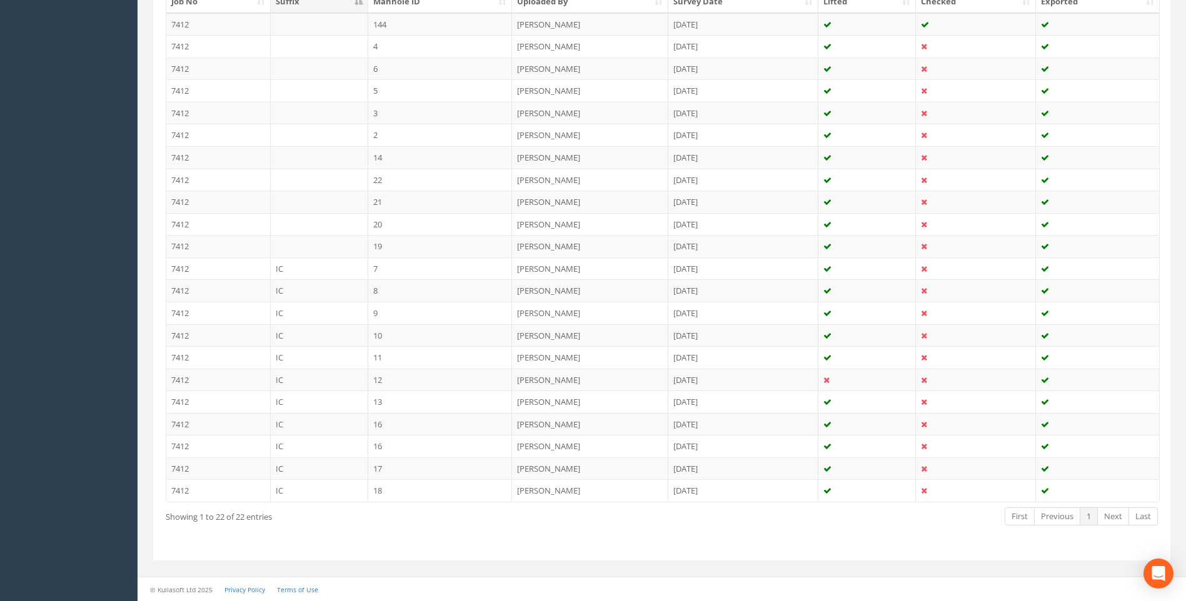
drag, startPoint x: 427, startPoint y: 421, endPoint x: 561, endPoint y: 420, distance: 134.4
click at [428, 421] on td "16" at bounding box center [440, 424] width 144 height 23
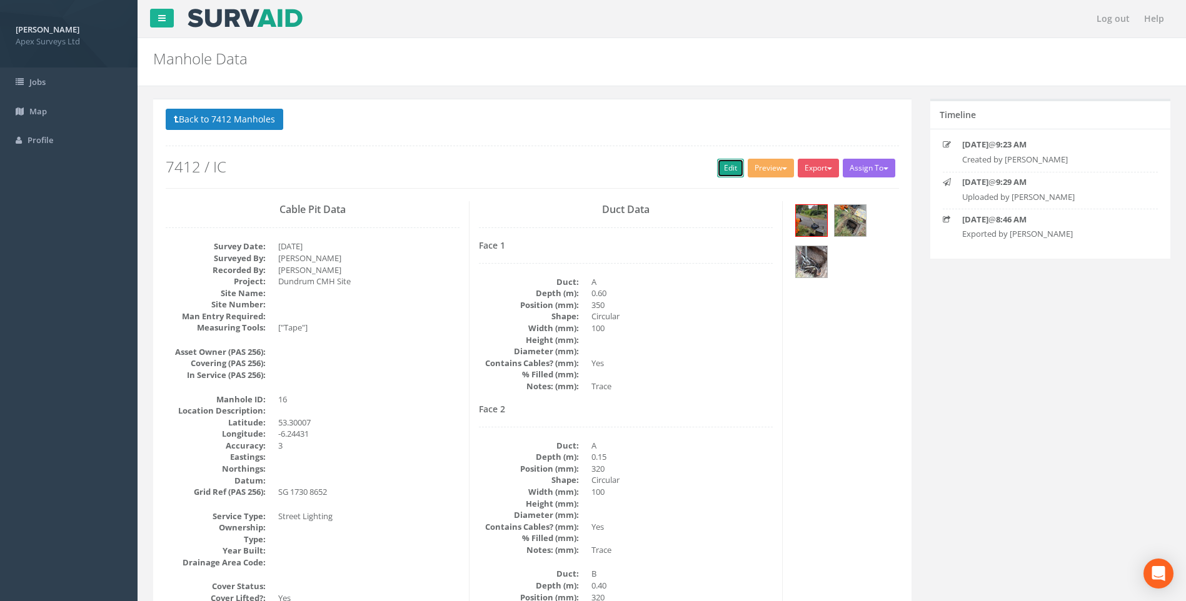
click at [721, 169] on link "Edit" at bounding box center [730, 168] width 27 height 19
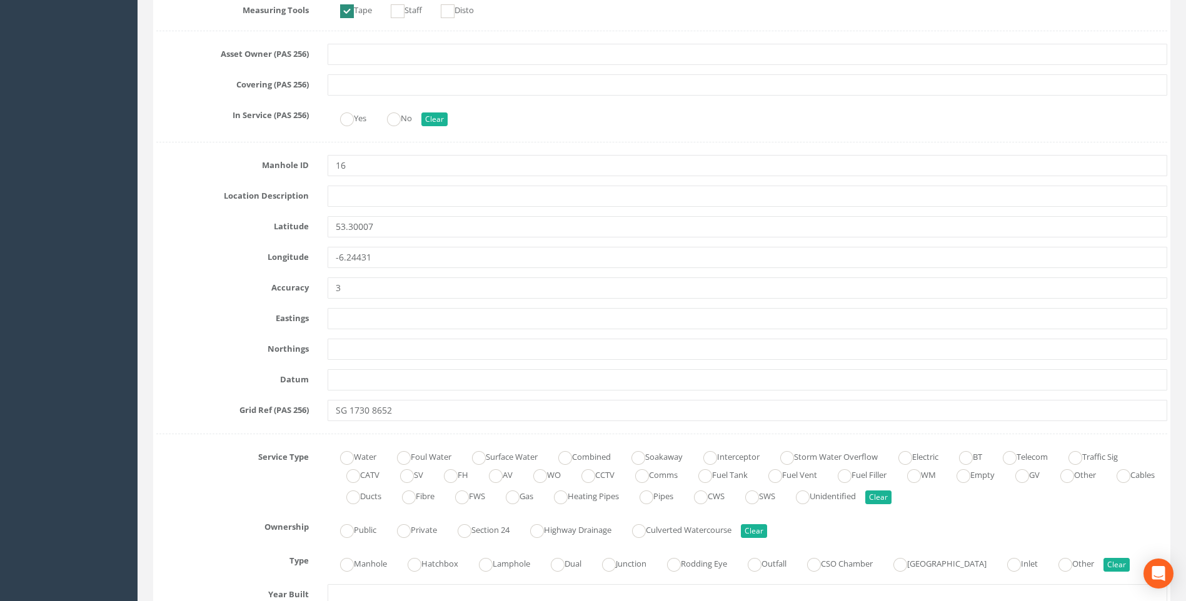
scroll to position [500, 0]
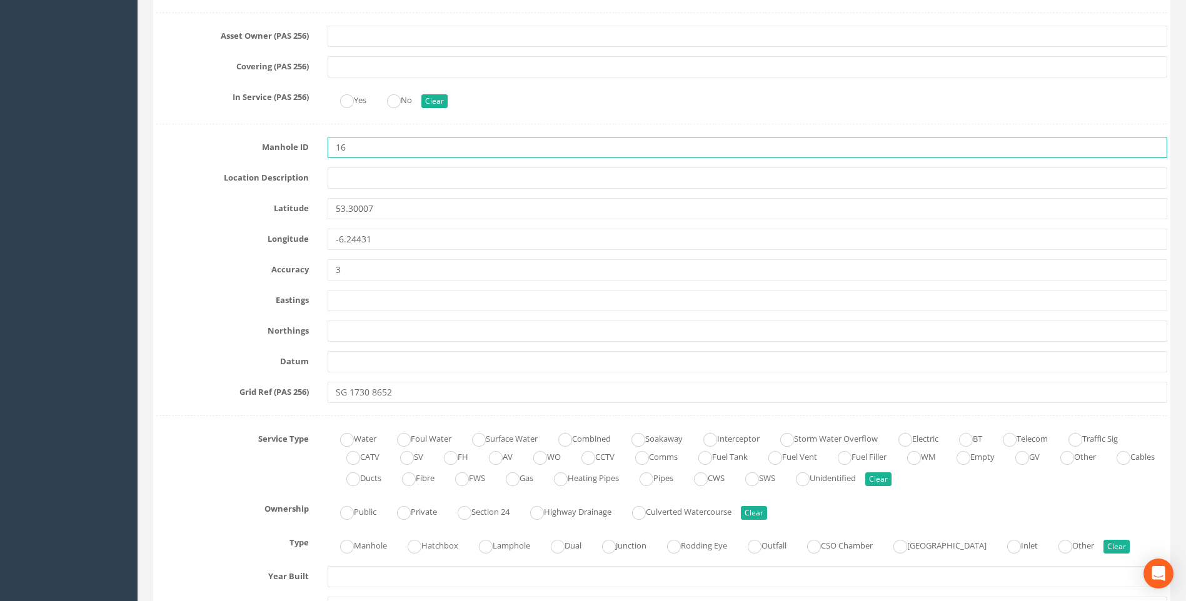
drag, startPoint x: 365, startPoint y: 153, endPoint x: 211, endPoint y: 150, distance: 153.8
click at [211, 150] on div "Manhole ID 16" at bounding box center [662, 147] width 1030 height 21
type input "80"
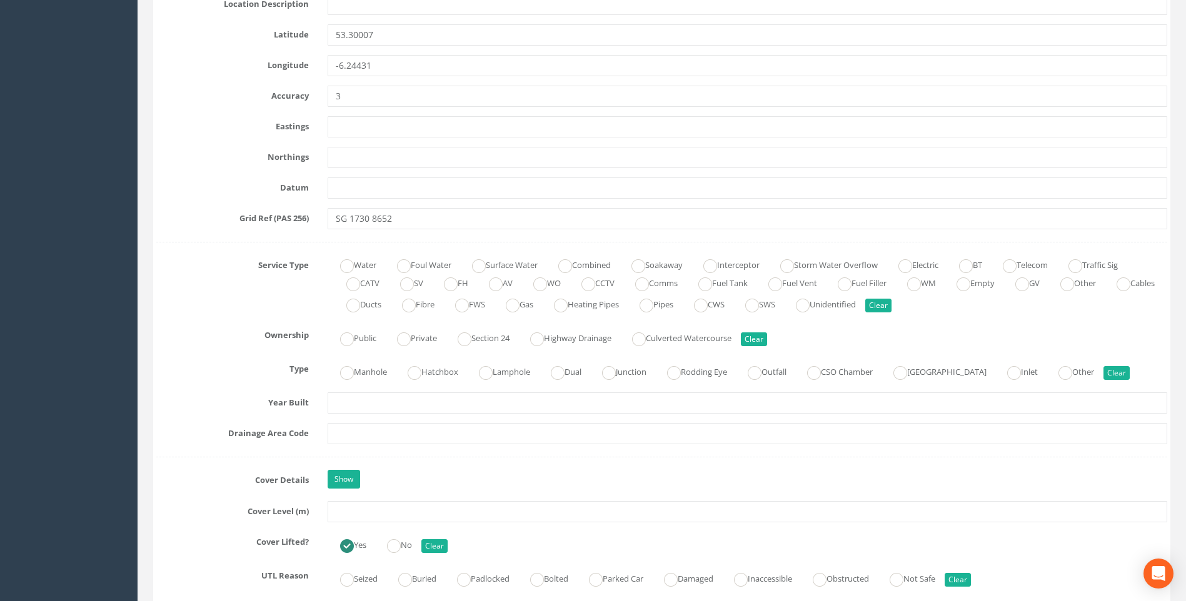
scroll to position [813, 0]
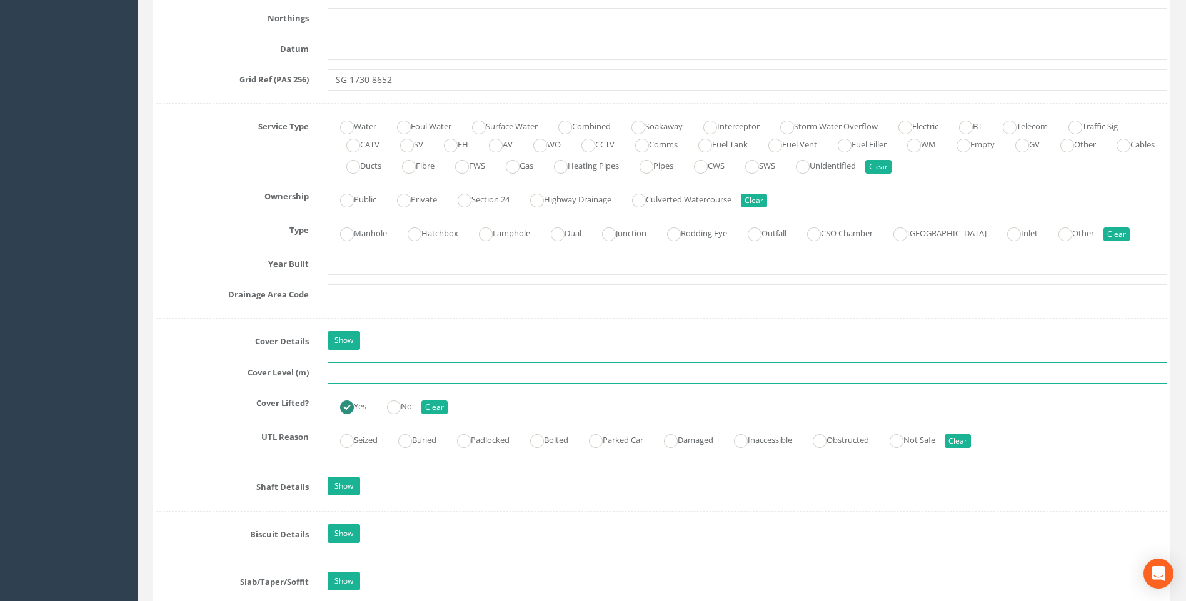
click at [341, 378] on input "text" at bounding box center [748, 373] width 840 height 21
type input "44.15"
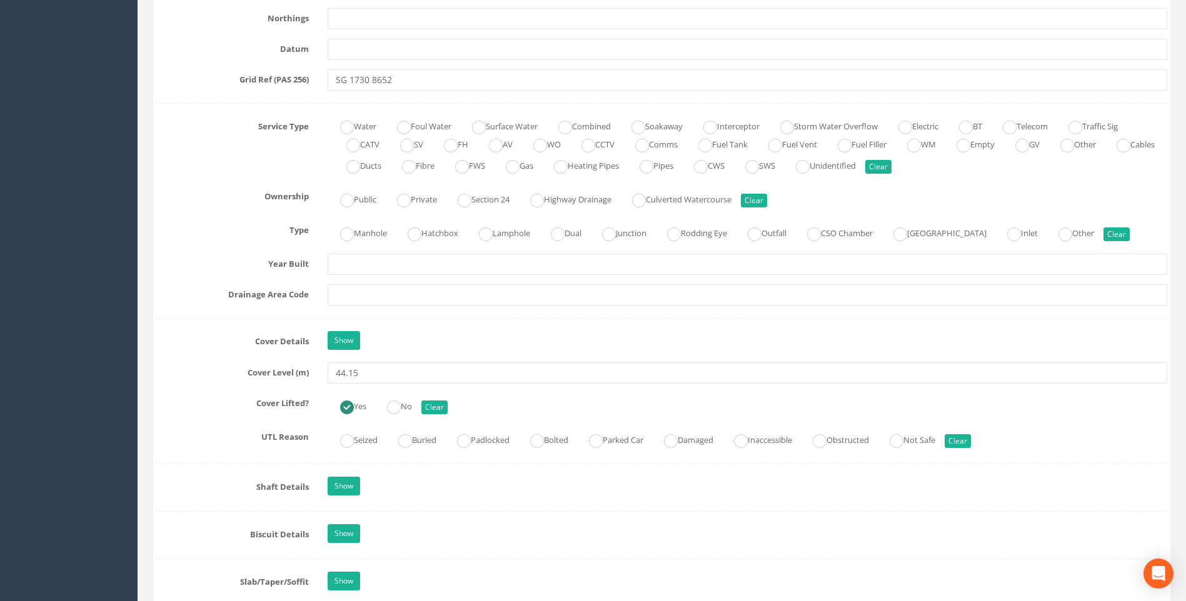
click at [194, 324] on div "Job Number 7412 Job Number Suffix IC Survey Date [DATE] Surveyed By [PERSON_NAM…" at bounding box center [661, 528] width 1011 height 2273
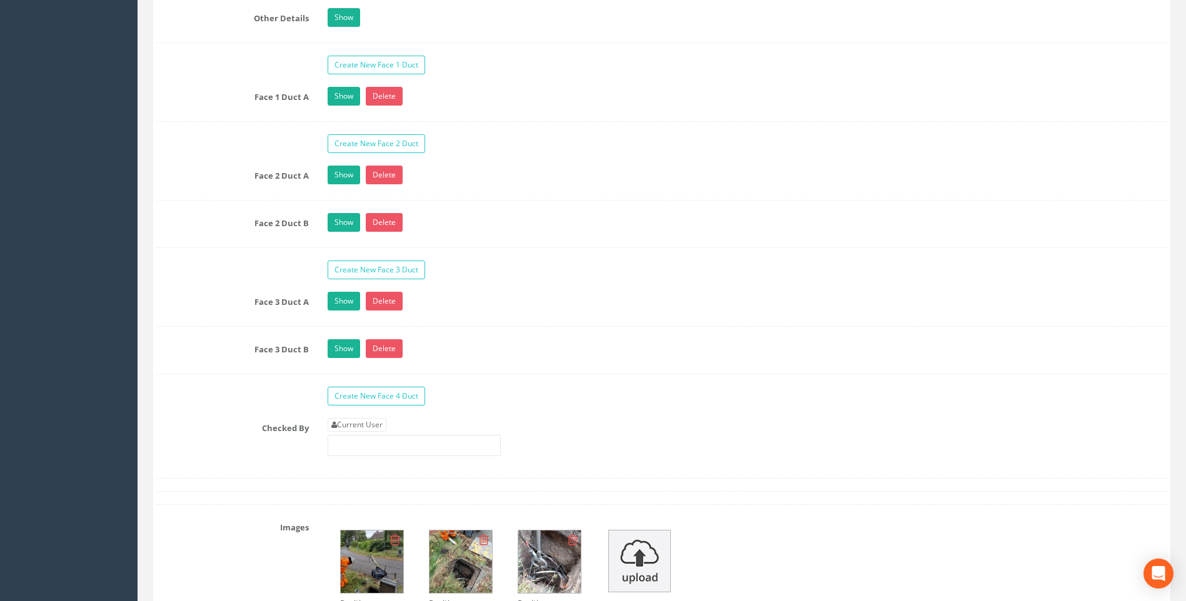
scroll to position [2126, 0]
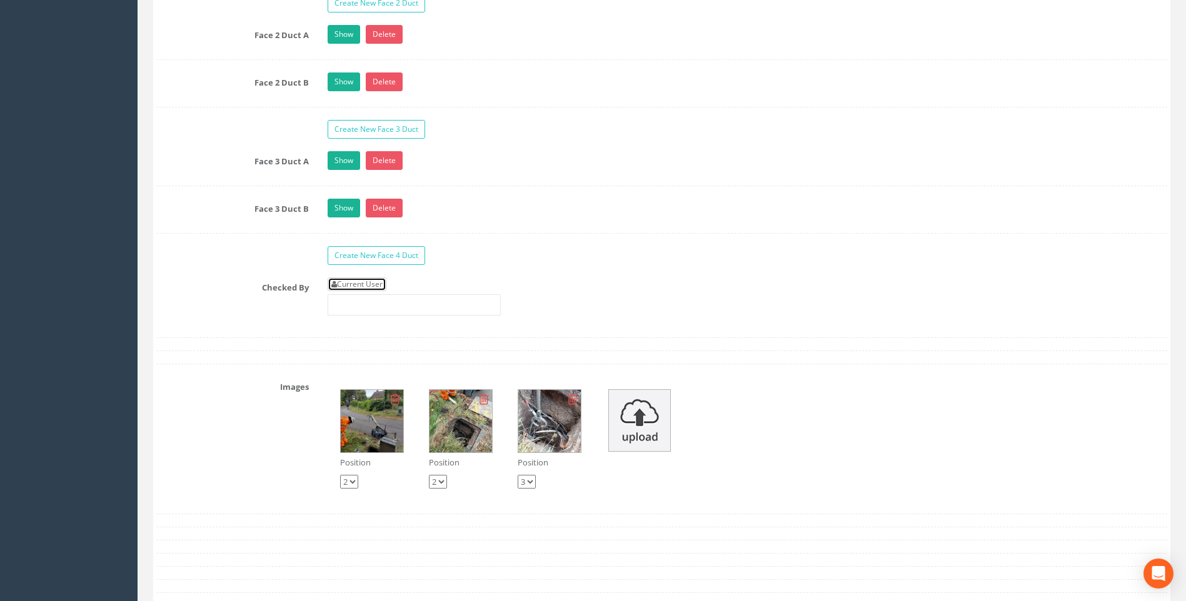
drag, startPoint x: 356, startPoint y: 284, endPoint x: 301, endPoint y: 295, distance: 56.7
click at [356, 284] on link "Current User" at bounding box center [357, 285] width 59 height 14
type input "[PERSON_NAME]"
click at [206, 305] on div "Checked By Current User [PERSON_NAME]" at bounding box center [662, 302] width 1030 height 48
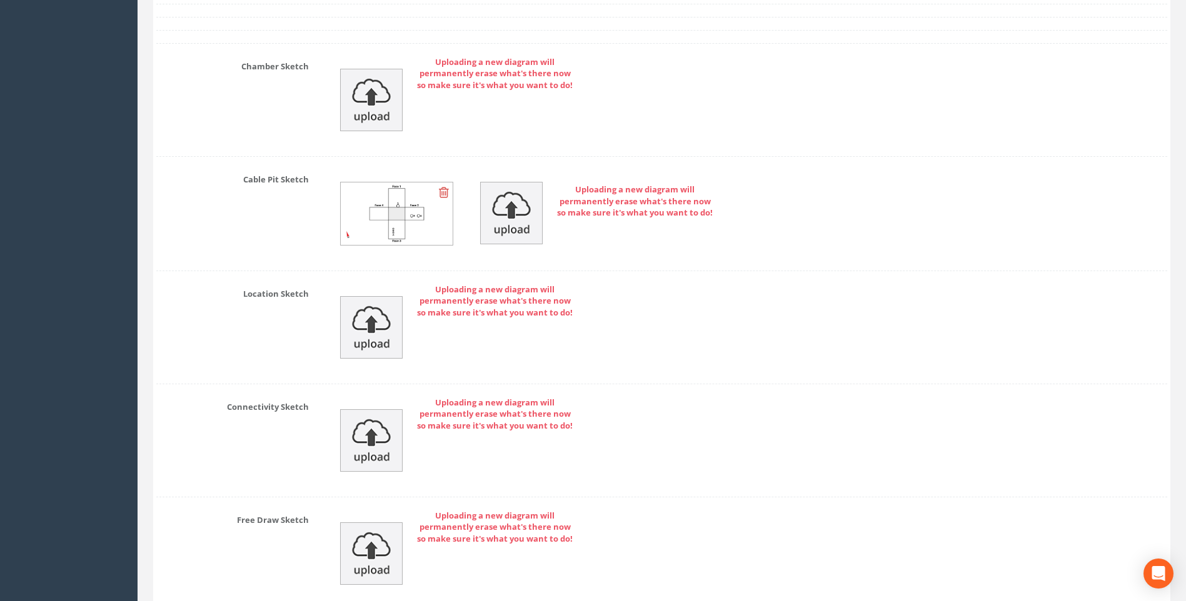
scroll to position [2876, 0]
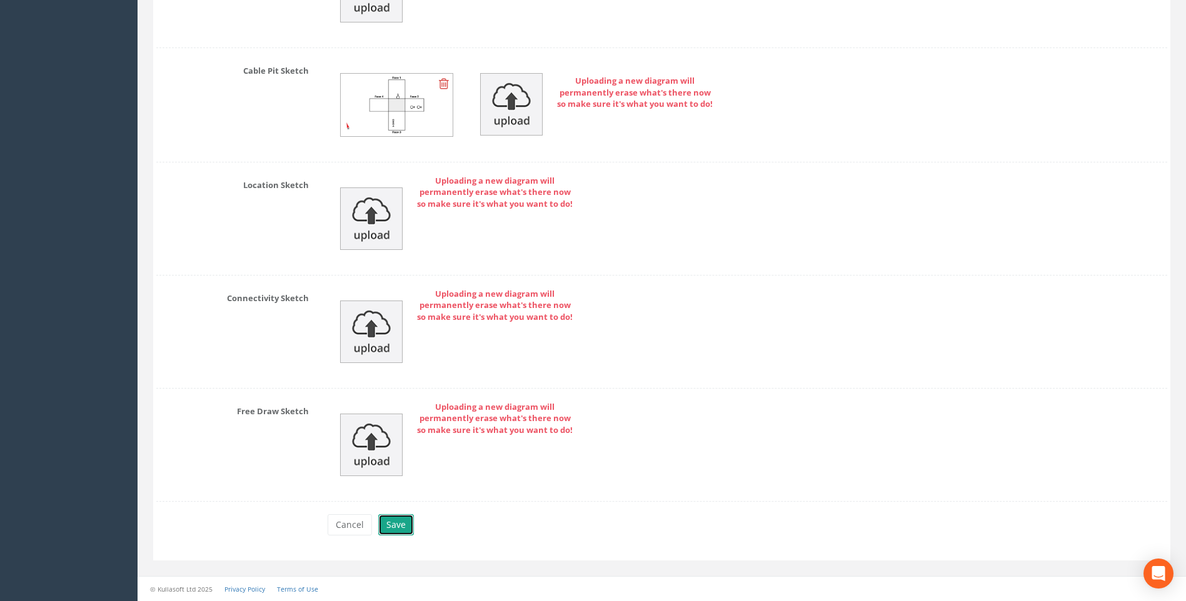
drag, startPoint x: 393, startPoint y: 527, endPoint x: 411, endPoint y: 528, distance: 18.1
click at [393, 527] on button "Save" at bounding box center [396, 525] width 36 height 21
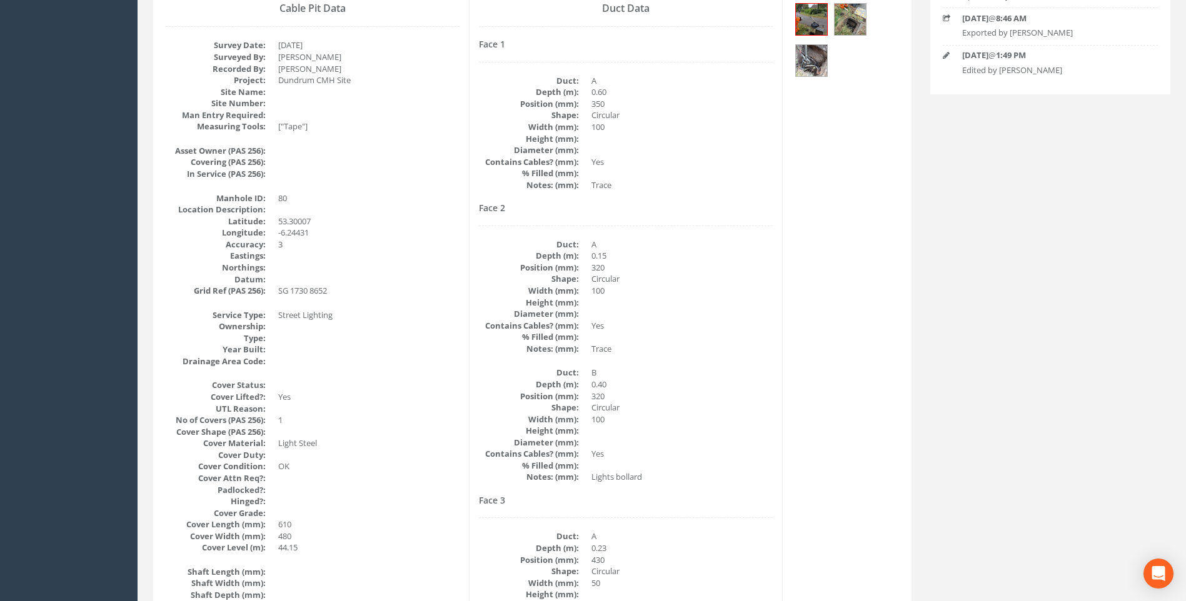
scroll to position [0, 0]
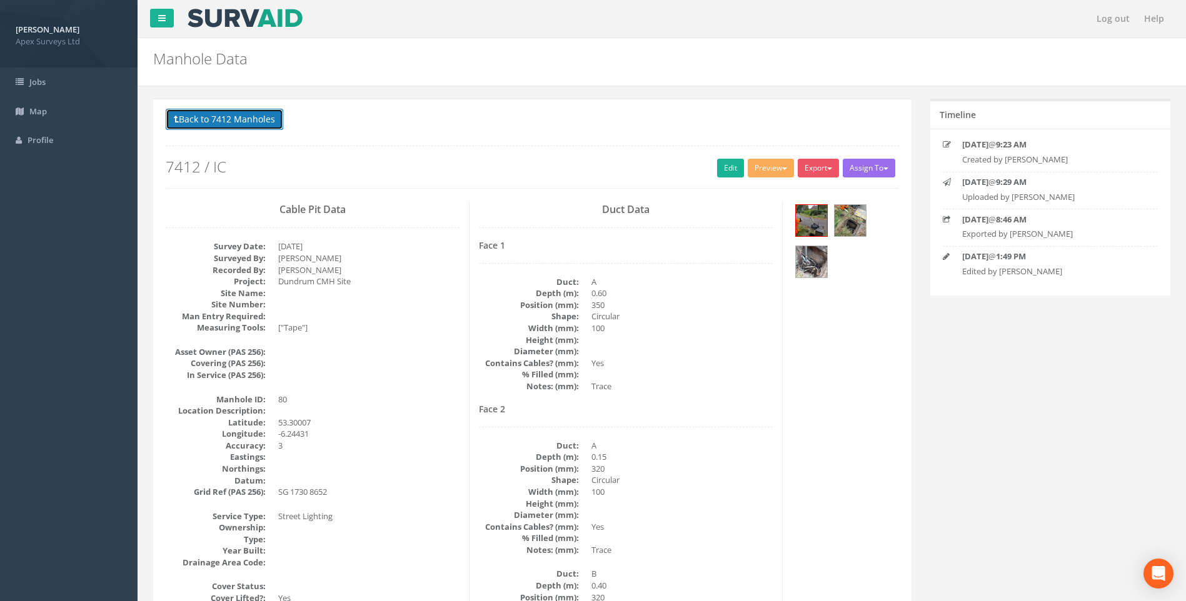
click at [226, 112] on button "Back to 7412 Manholes" at bounding box center [225, 119] width 118 height 21
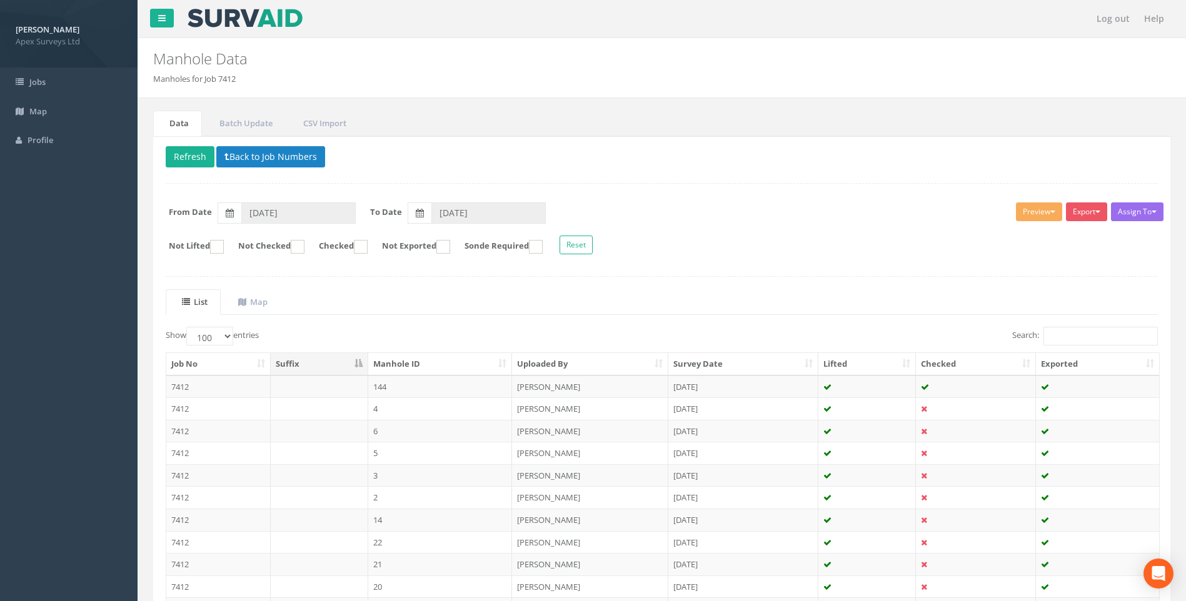
click at [741, 211] on form "From Date [DATE] To Date [DATE]" at bounding box center [661, 213] width 1011 height 21
click at [729, 236] on form "Not Lifted Not Checked Checked Not Exported Sonde Required Reset" at bounding box center [661, 247] width 1011 height 22
click at [196, 156] on button "Refresh" at bounding box center [190, 156] width 49 height 21
click at [792, 275] on div "Delete Refresh Back to Job Numbers Assign To No Companies Added Export Heathrow…" at bounding box center [661, 530] width 1017 height 788
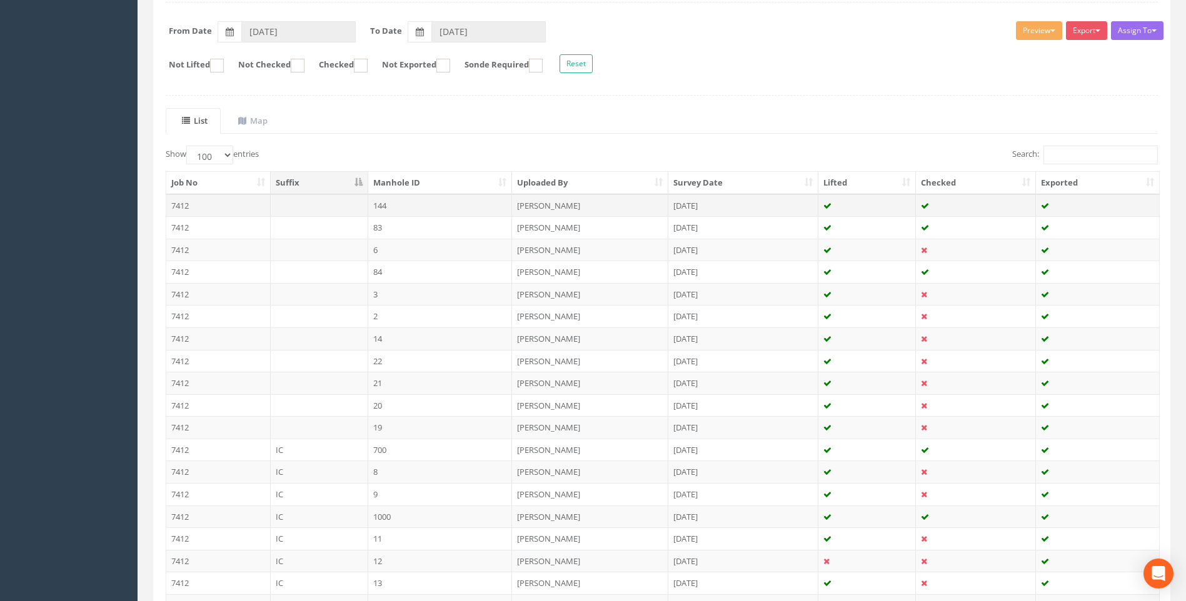
scroll to position [313, 0]
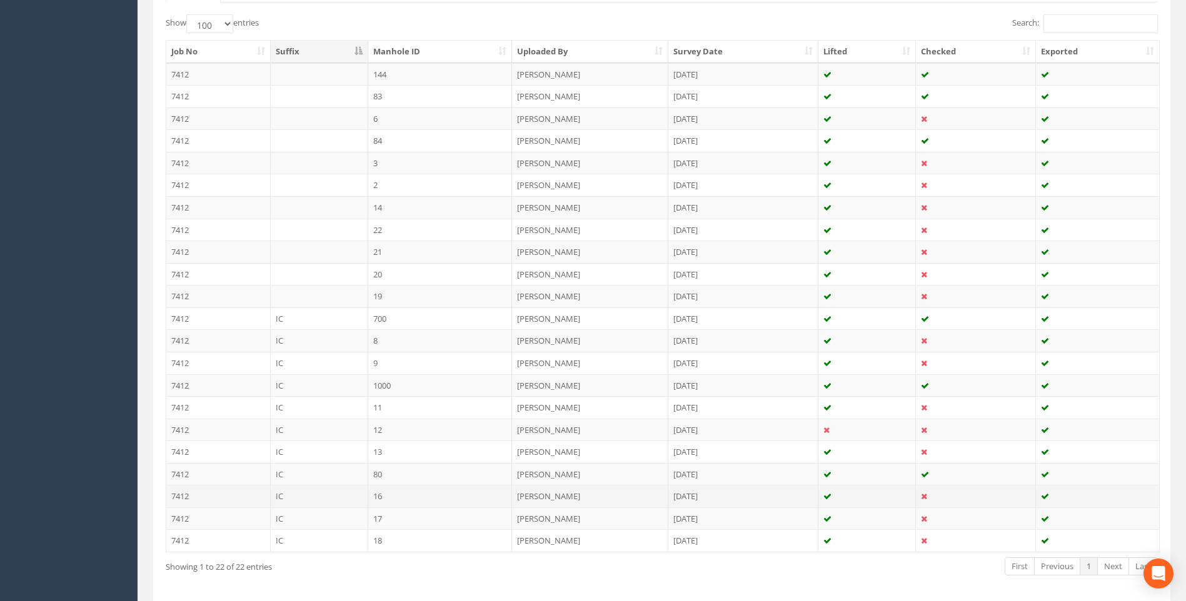
click at [403, 496] on td "16" at bounding box center [440, 496] width 144 height 23
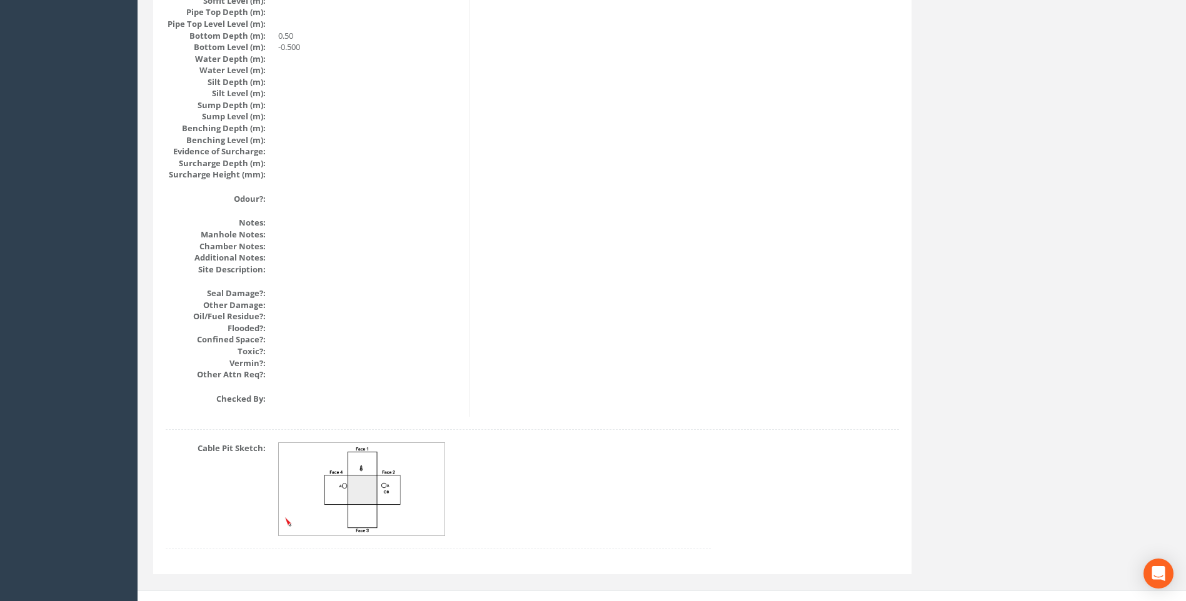
scroll to position [1327, 0]
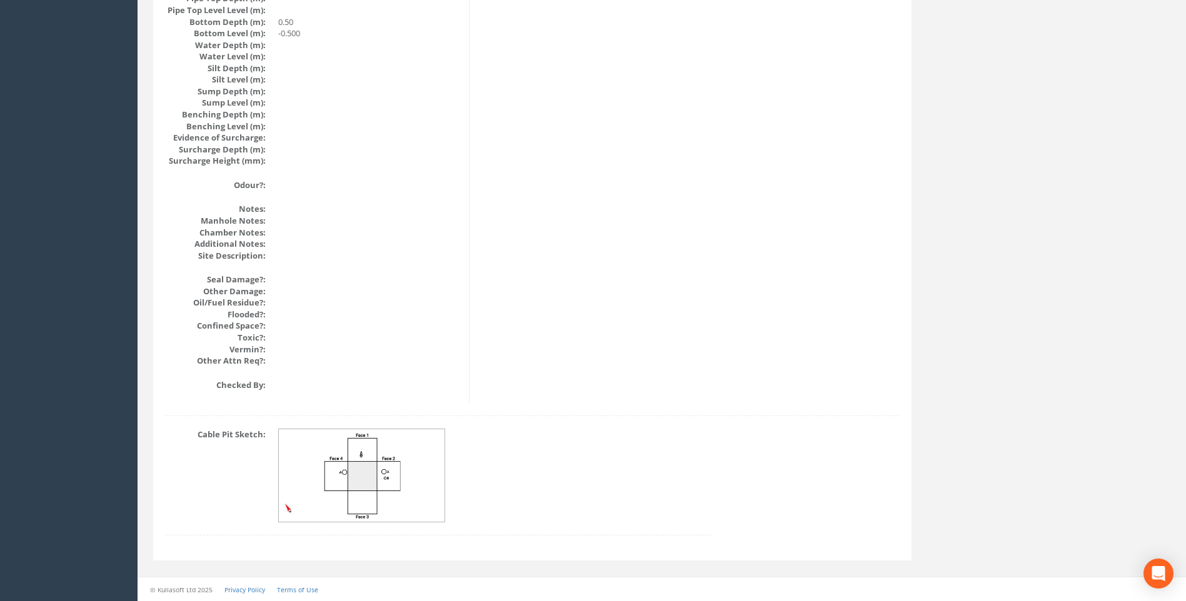
click at [381, 460] on img at bounding box center [362, 476] width 167 height 93
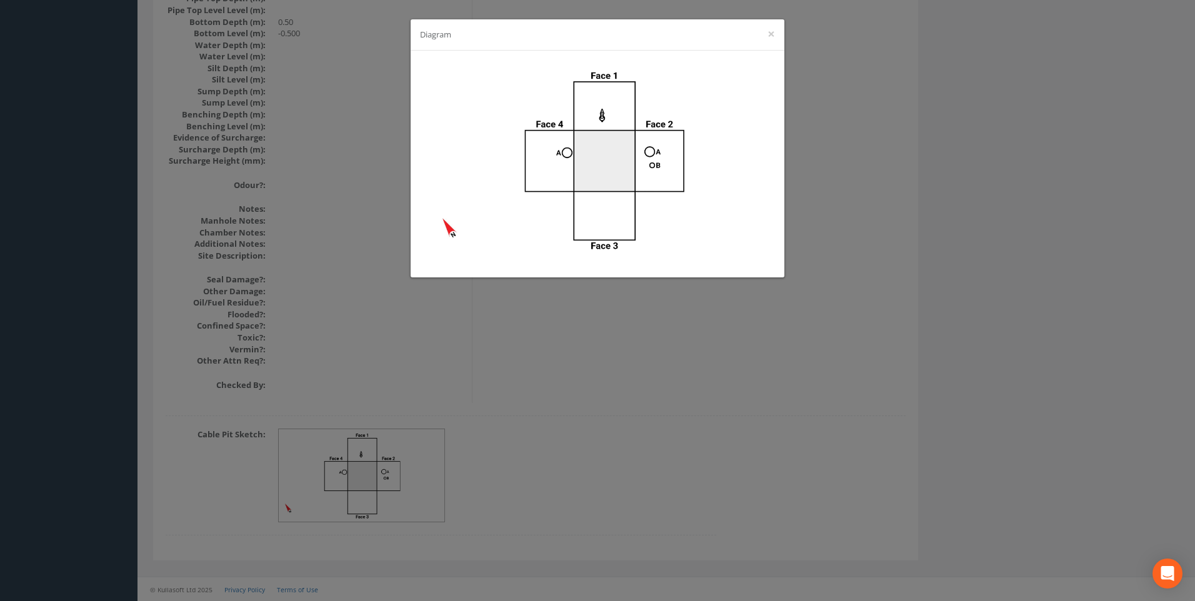
click at [894, 303] on div "Diagram ×" at bounding box center [597, 300] width 1195 height 601
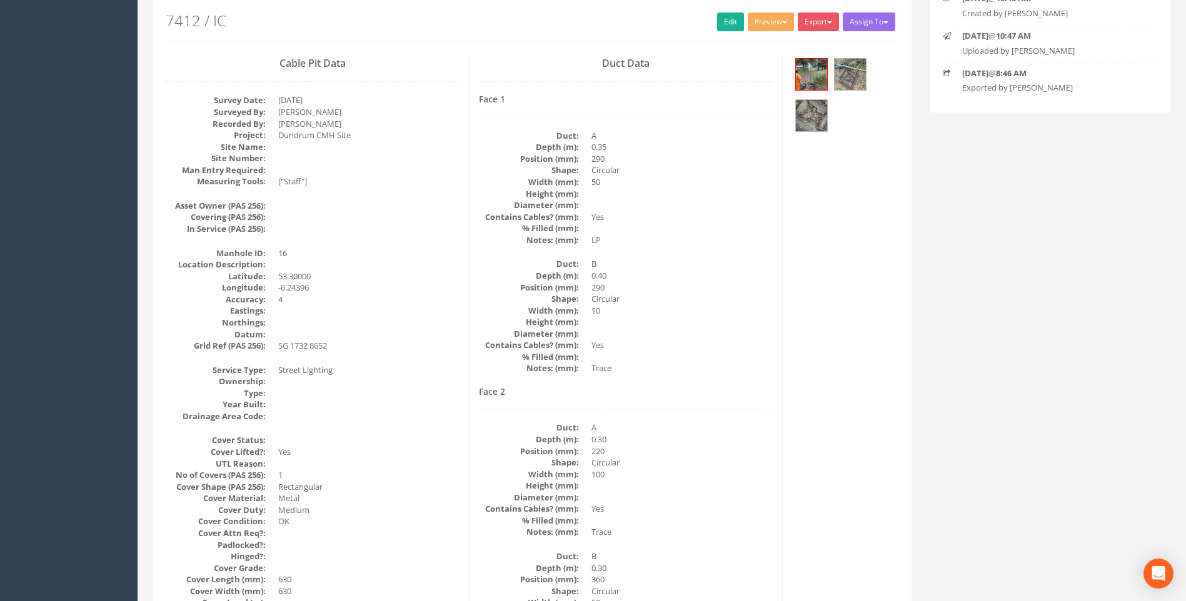
scroll to position [139, 0]
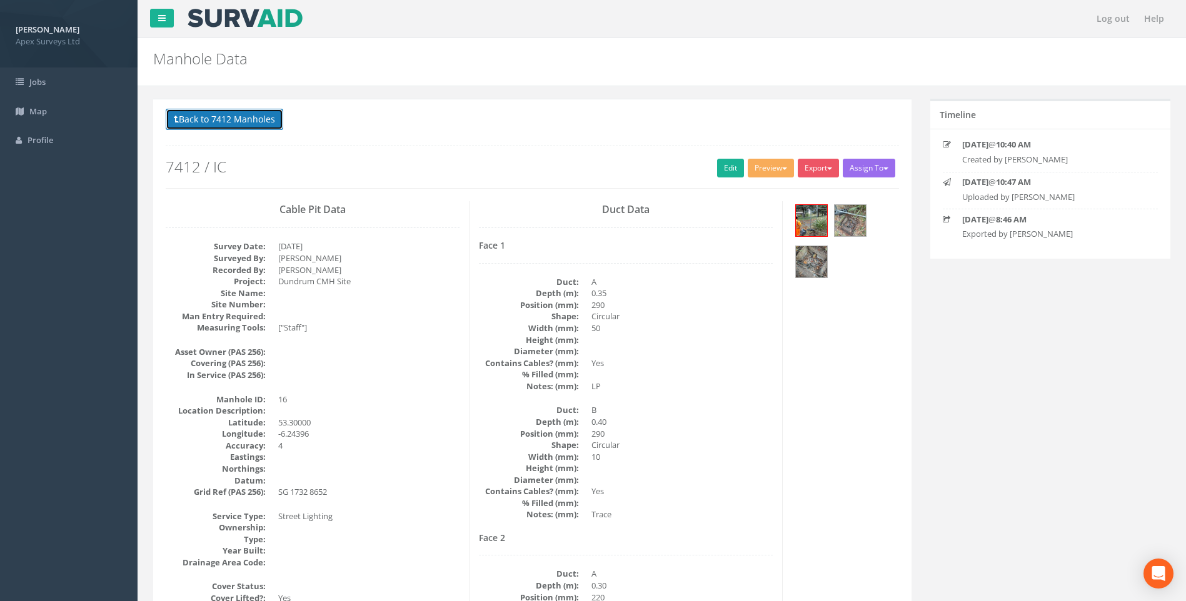
click at [228, 117] on button "Back to 7412 Manholes" at bounding box center [225, 119] width 118 height 21
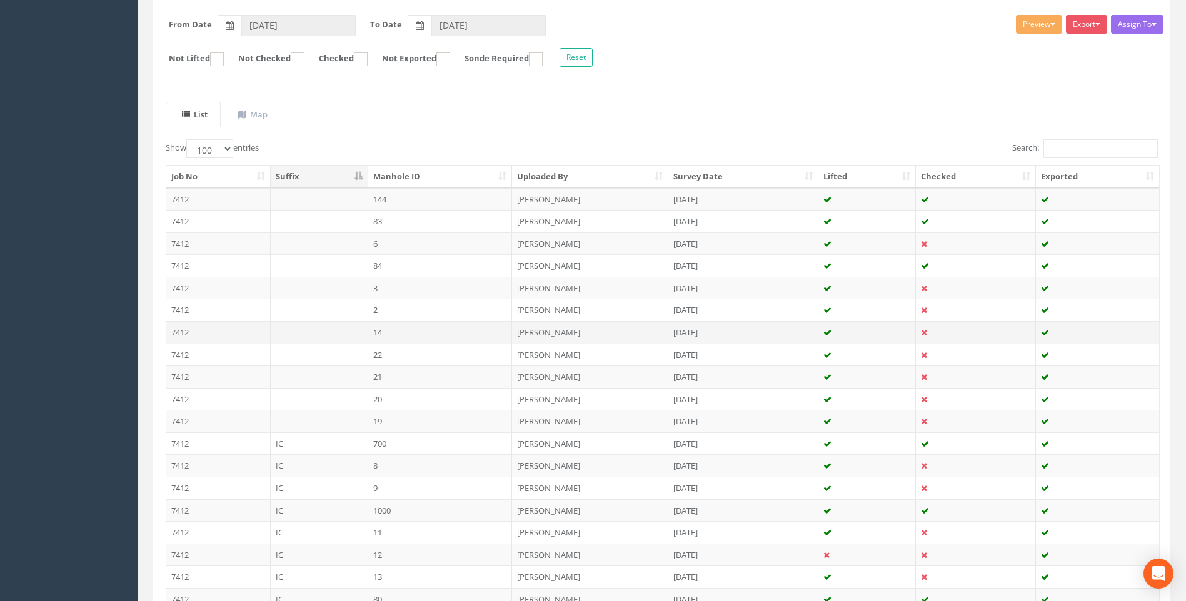
scroll to position [363, 0]
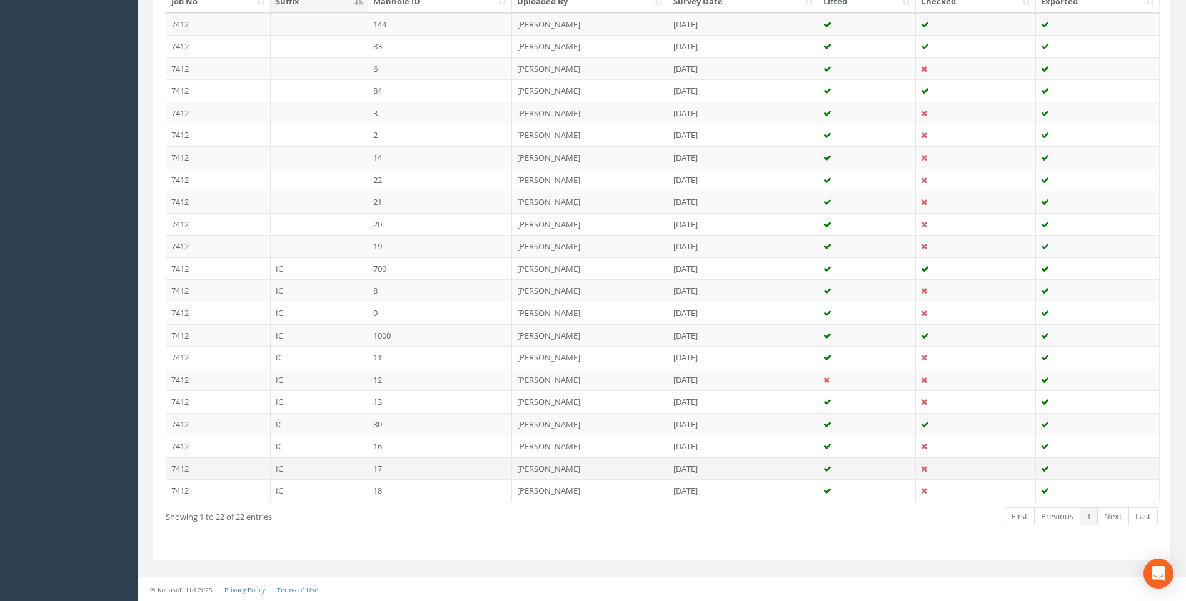
drag, startPoint x: 427, startPoint y: 465, endPoint x: 708, endPoint y: 470, distance: 280.8
click at [427, 465] on td "17" at bounding box center [440, 469] width 144 height 23
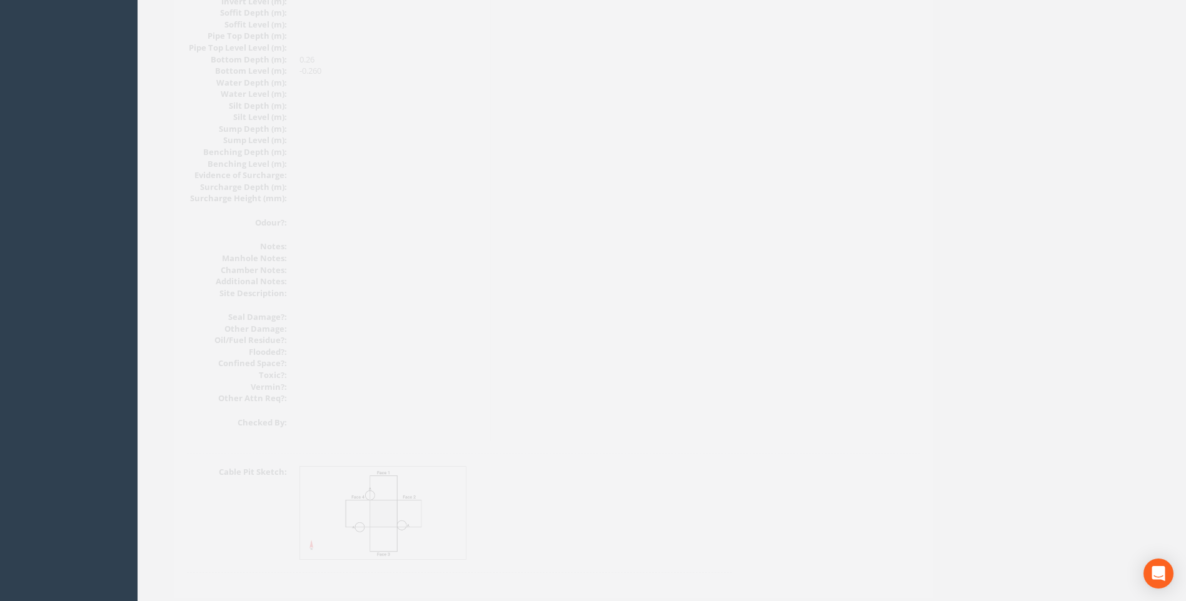
scroll to position [1327, 0]
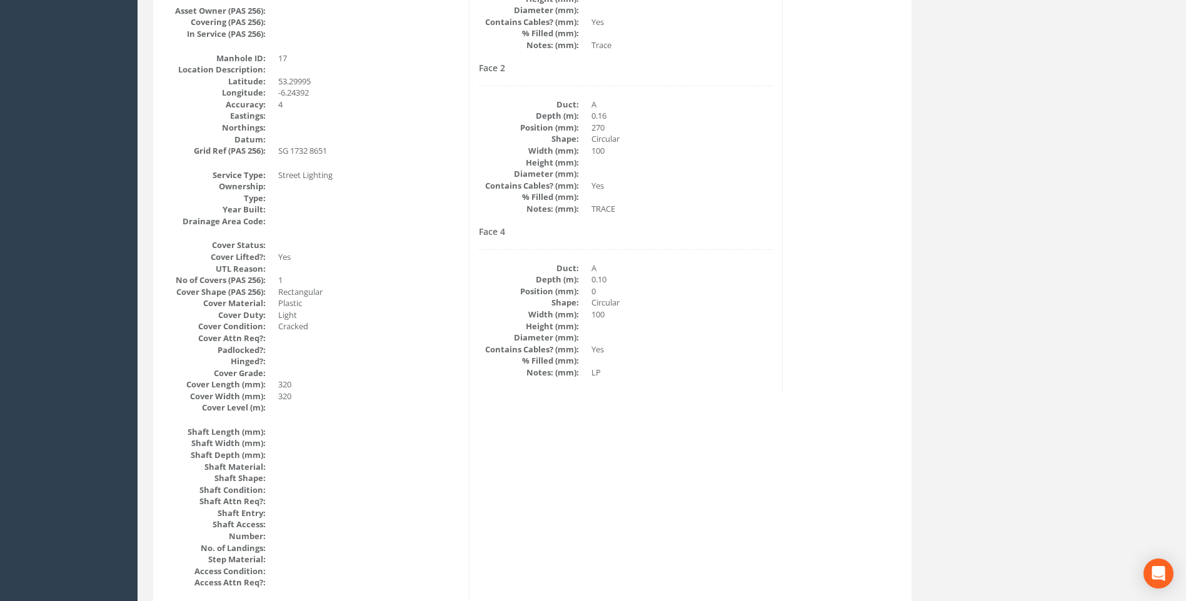
scroll to position [250, 0]
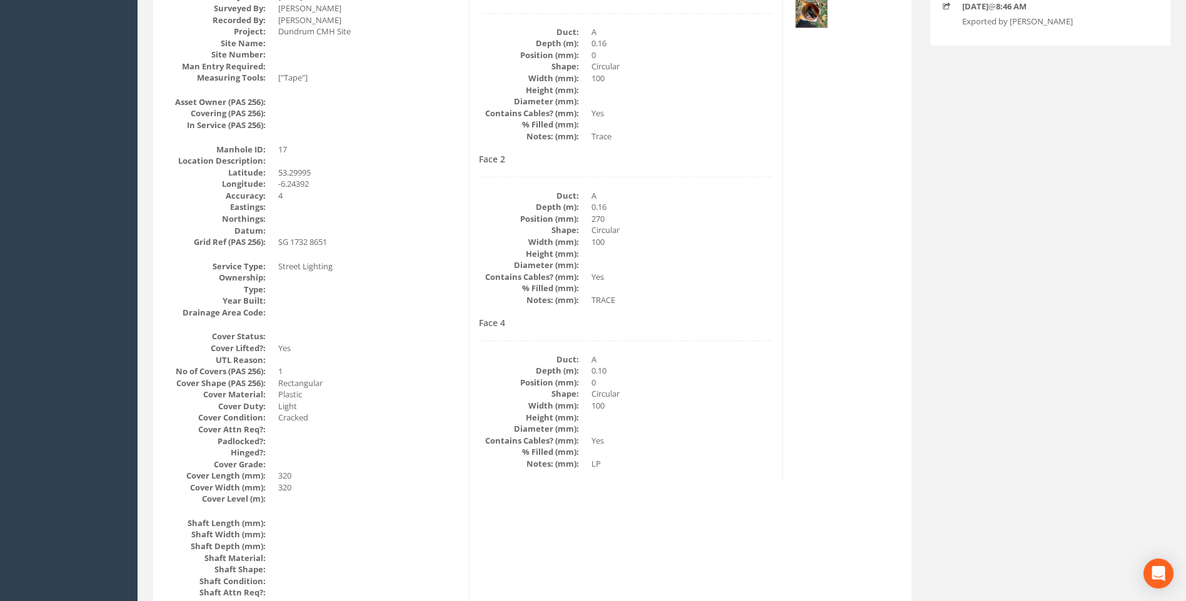
click at [733, 271] on dd "Yes" at bounding box center [681, 277] width 181 height 12
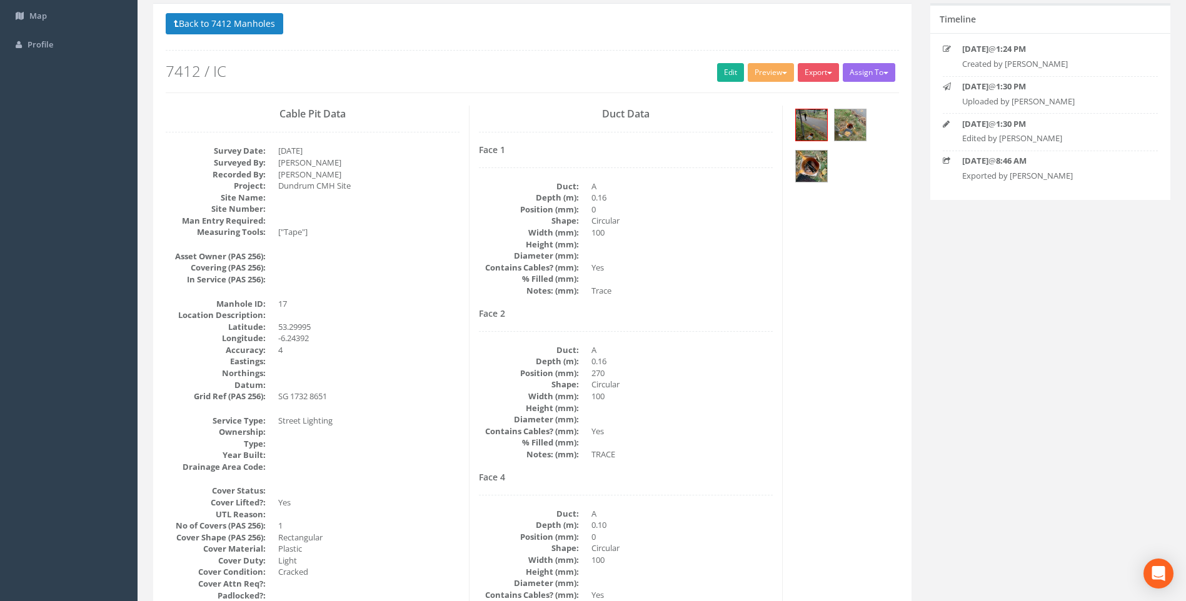
scroll to position [0, 0]
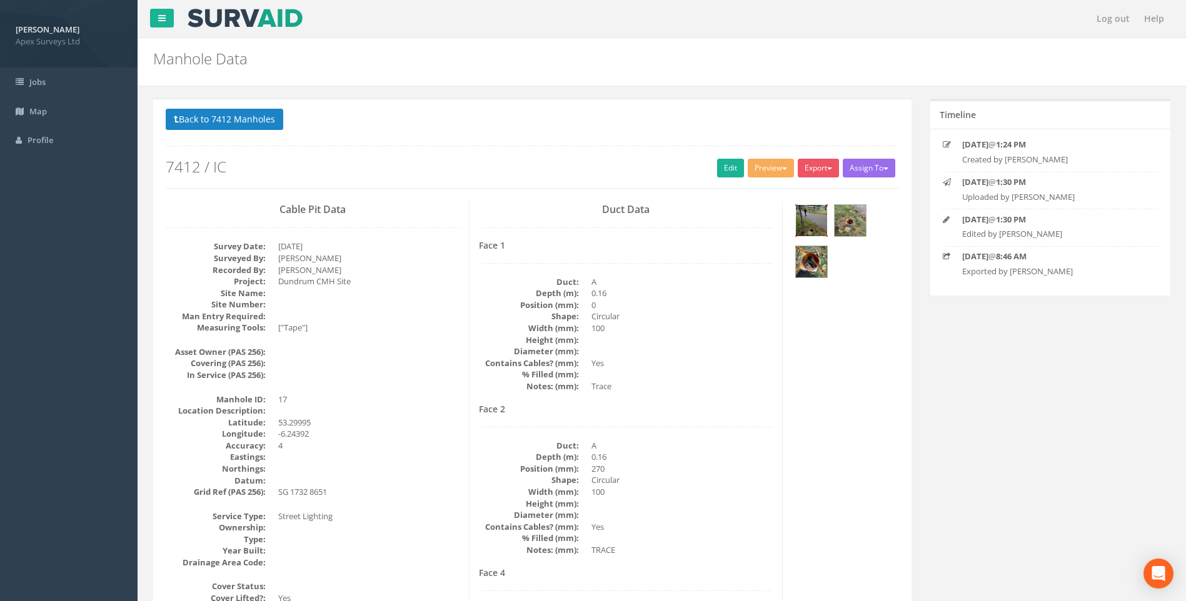
click at [810, 211] on img at bounding box center [811, 220] width 31 height 31
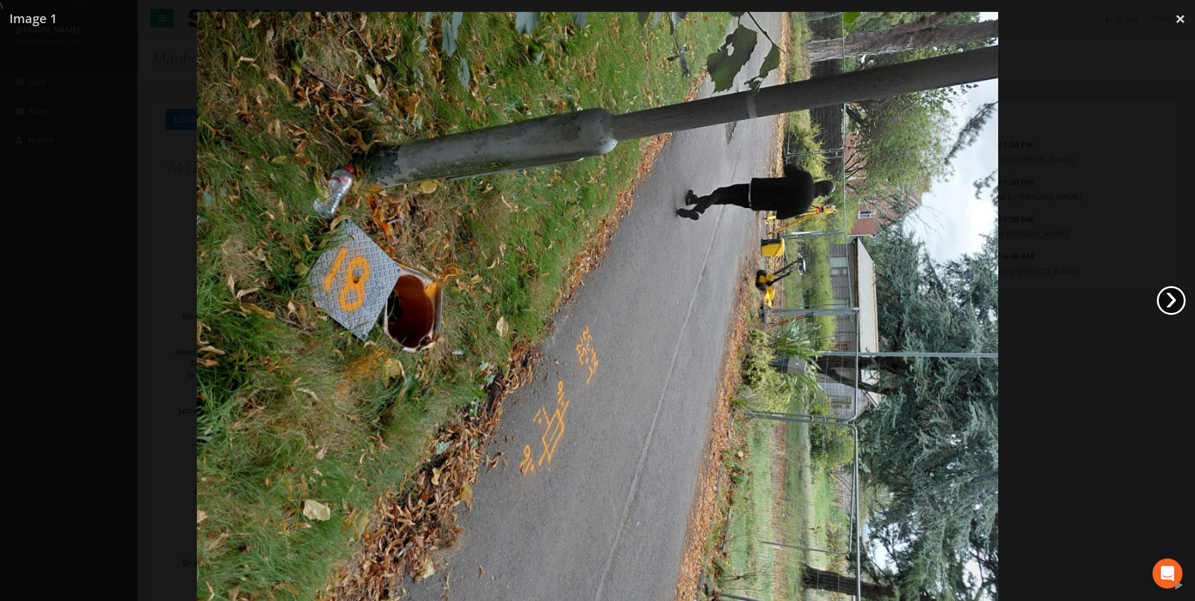
click at [1169, 300] on link "›" at bounding box center [1171, 300] width 29 height 29
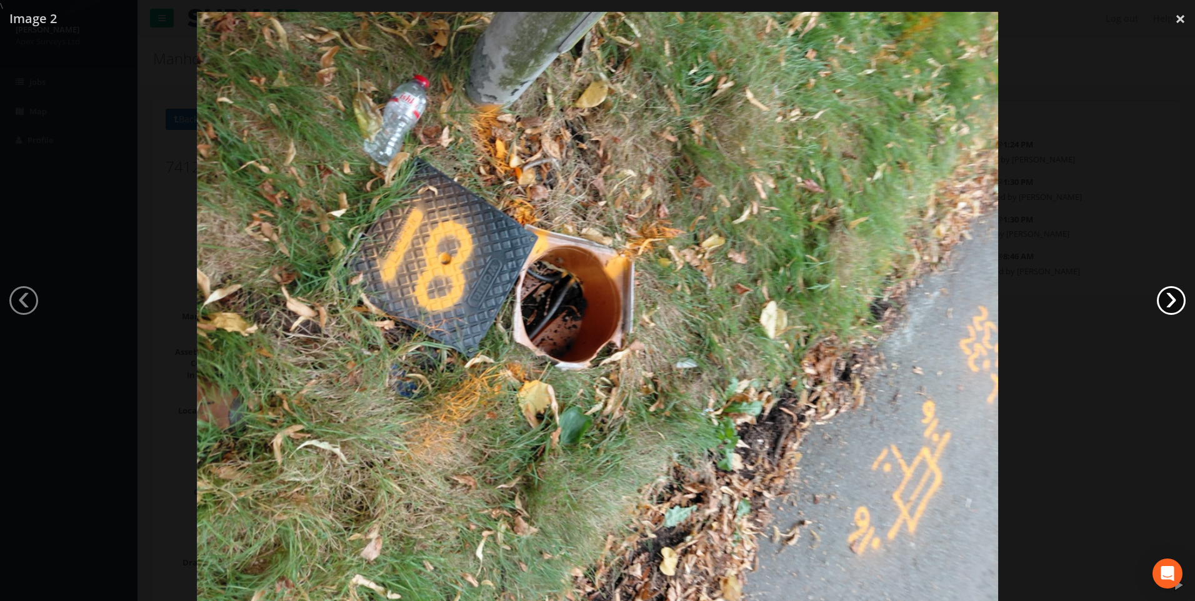
click at [1169, 300] on link "›" at bounding box center [1171, 300] width 29 height 29
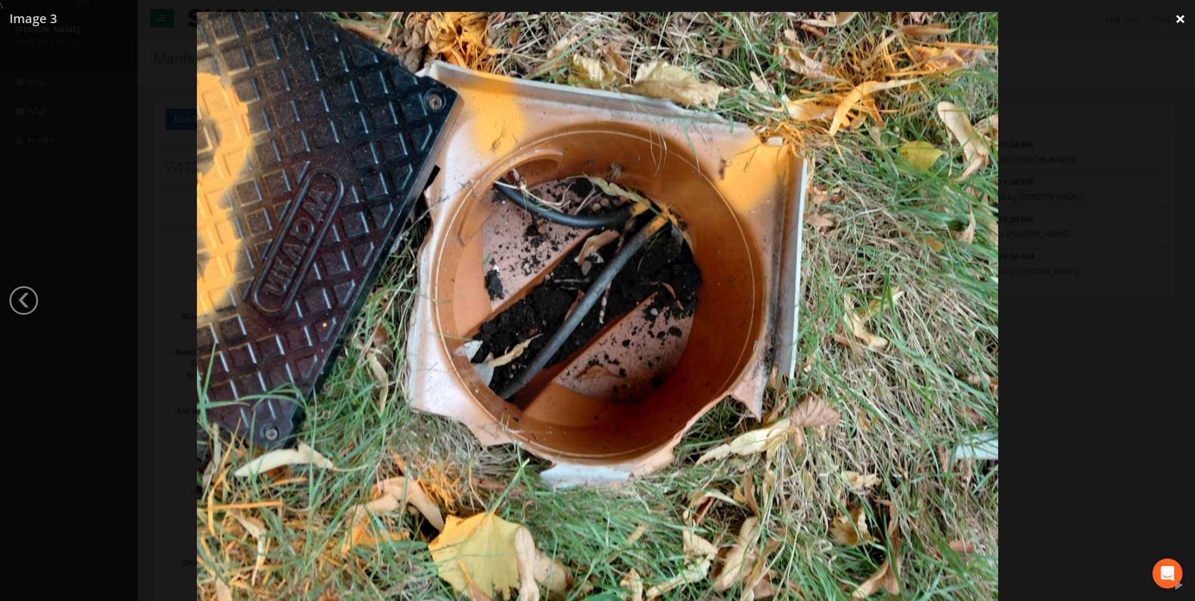
click at [1179, 21] on link "×" at bounding box center [1180, 19] width 29 height 38
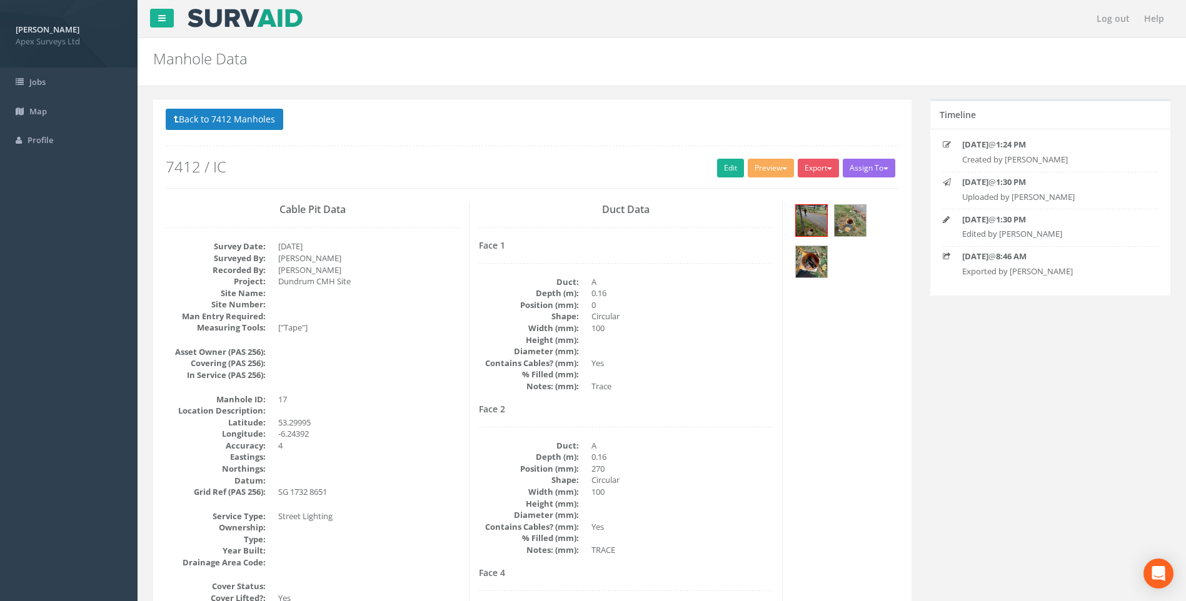
click at [710, 377] on dd at bounding box center [681, 375] width 181 height 12
drag, startPoint x: 826, startPoint y: 358, endPoint x: 823, endPoint y: 275, distance: 83.2
click at [812, 217] on img at bounding box center [811, 220] width 31 height 31
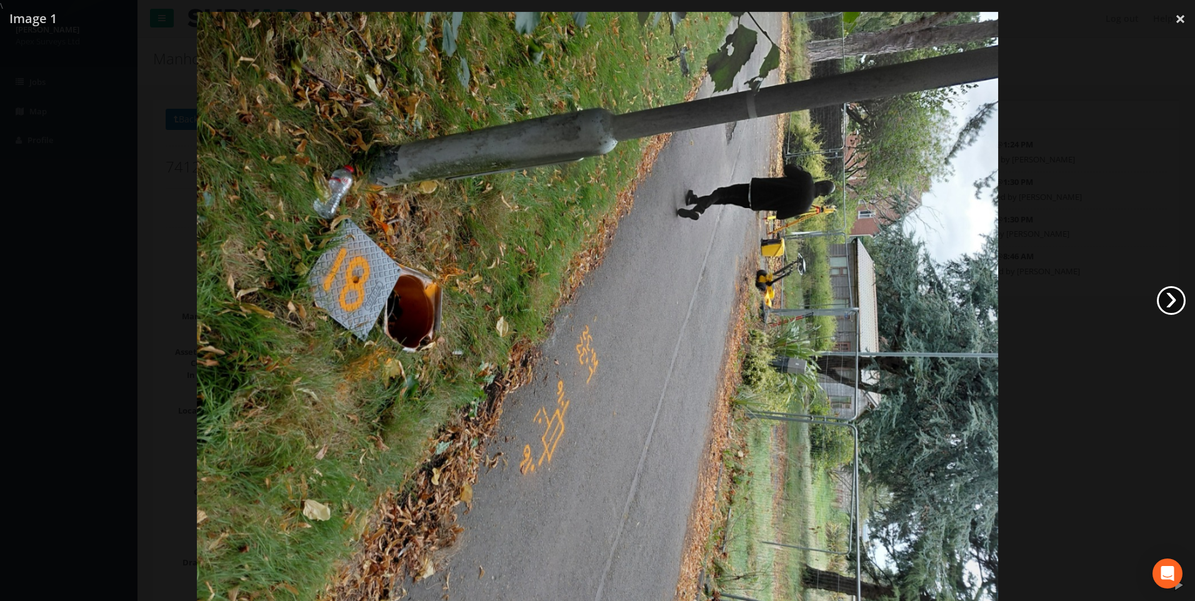
click at [1170, 302] on link "›" at bounding box center [1171, 300] width 29 height 29
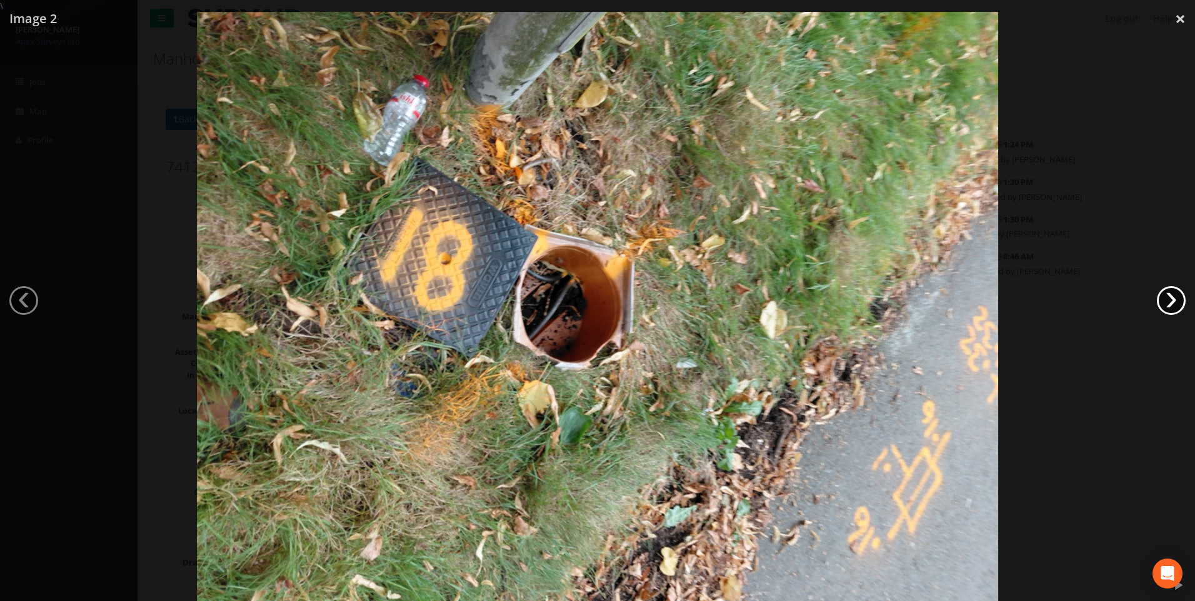
click at [1170, 302] on link "›" at bounding box center [1171, 300] width 29 height 29
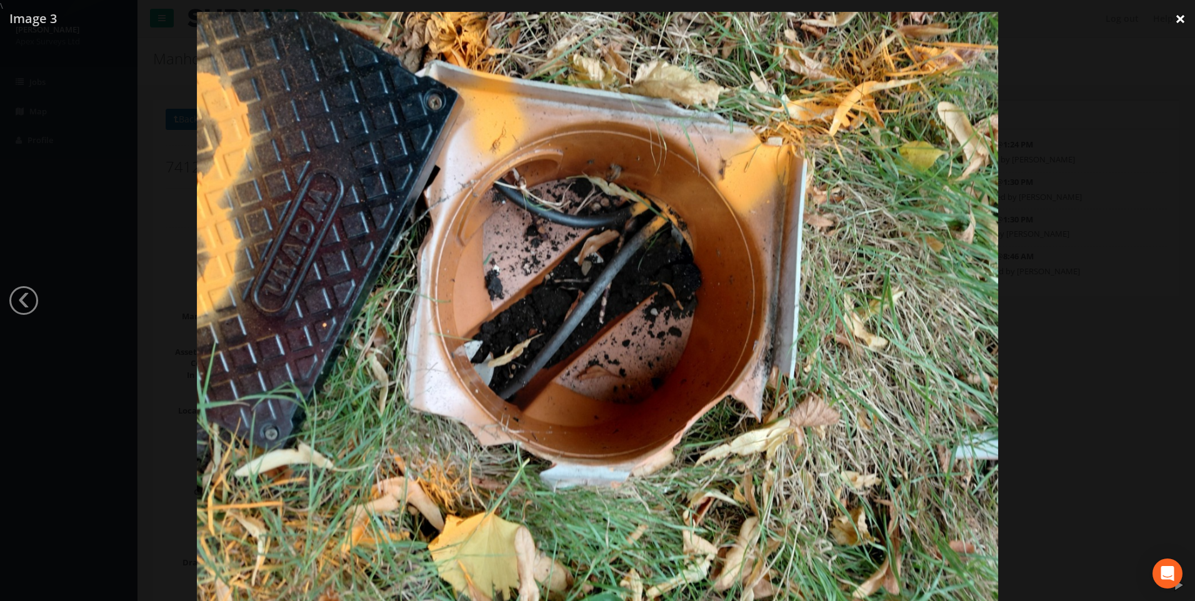
click at [1177, 22] on link "×" at bounding box center [1180, 19] width 29 height 38
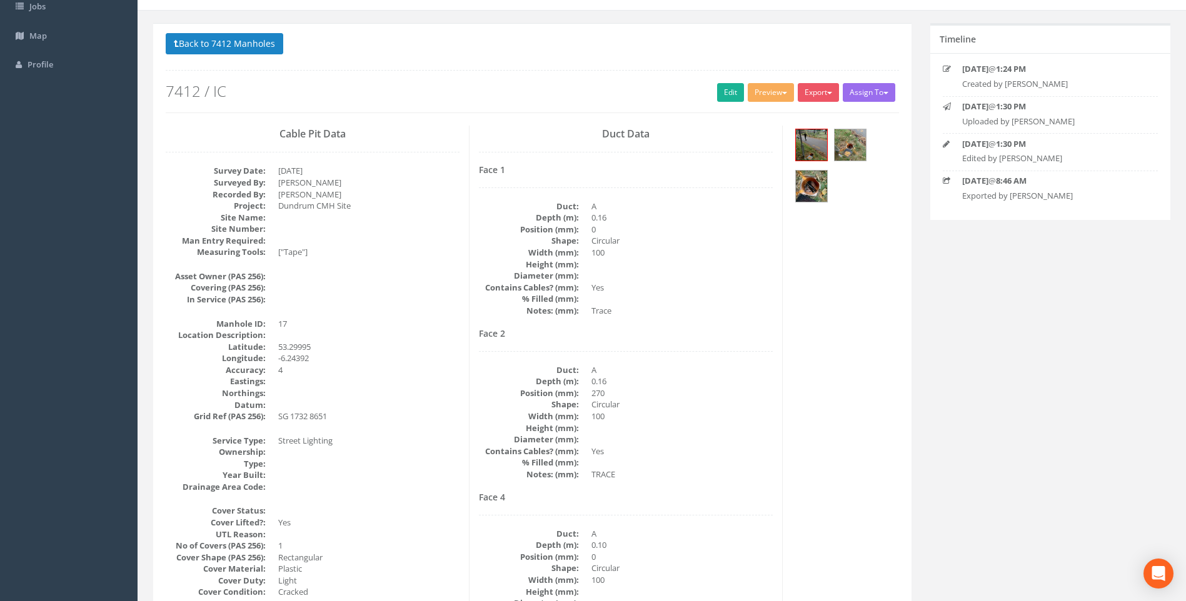
scroll to position [188, 0]
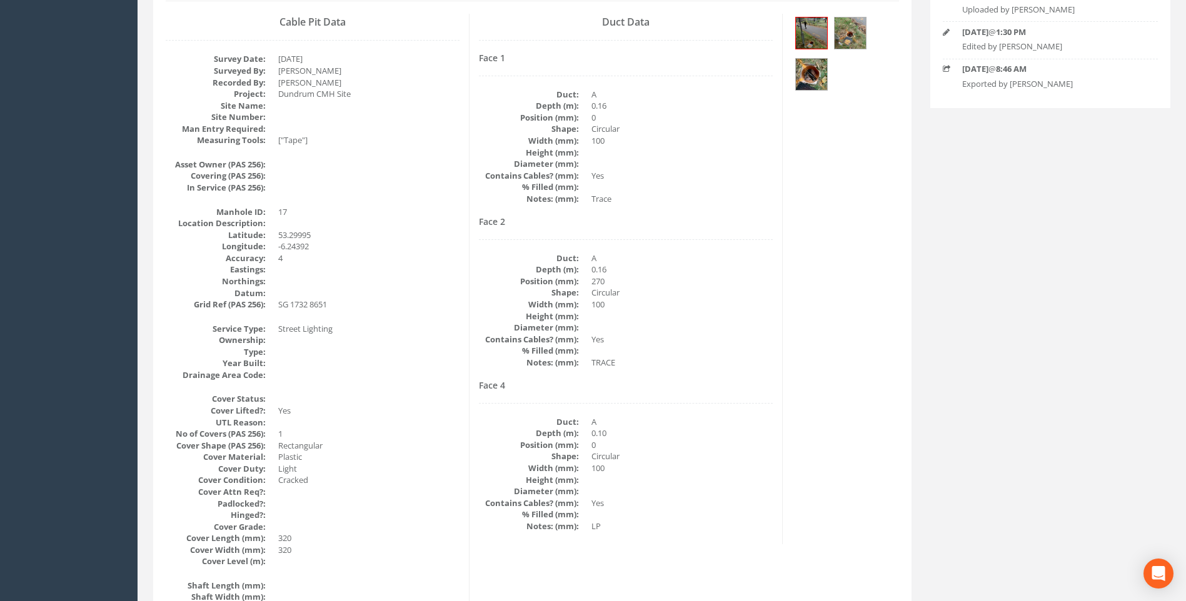
drag, startPoint x: 721, startPoint y: 363, endPoint x: 892, endPoint y: 385, distance: 172.1
click at [722, 363] on dd "TRACE" at bounding box center [681, 363] width 181 height 12
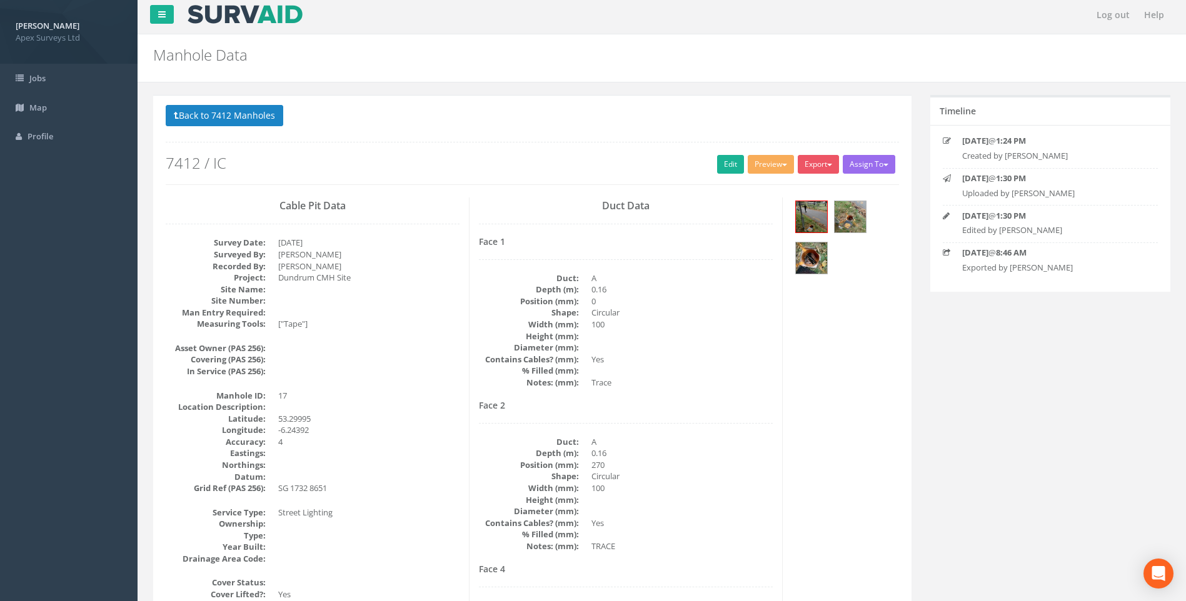
scroll to position [0, 0]
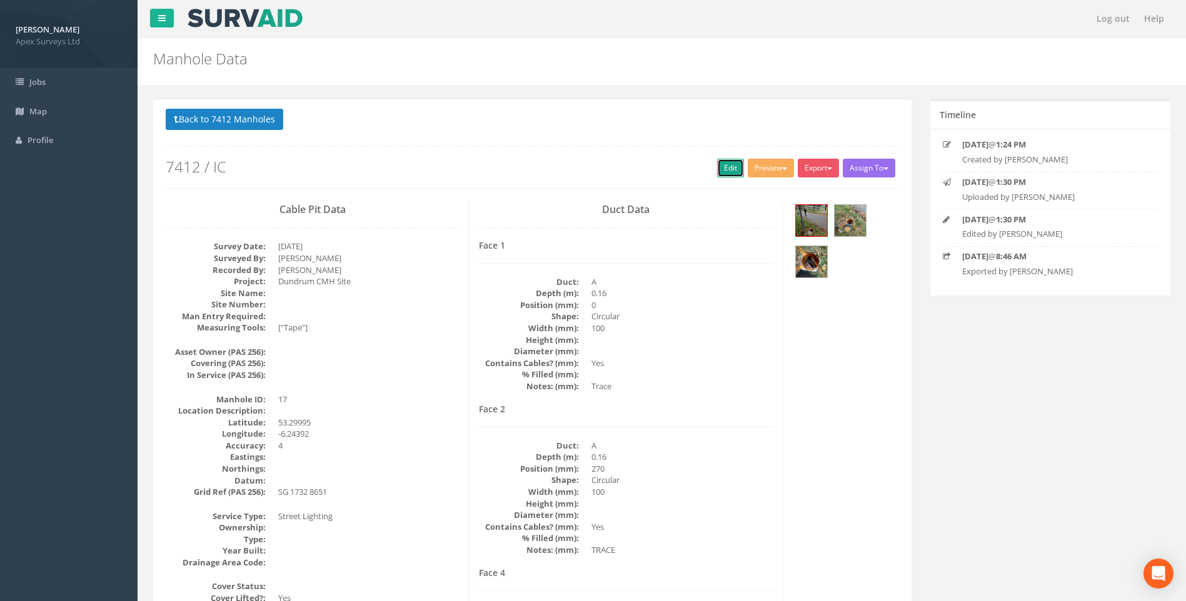
click at [726, 168] on link "Edit" at bounding box center [730, 168] width 27 height 19
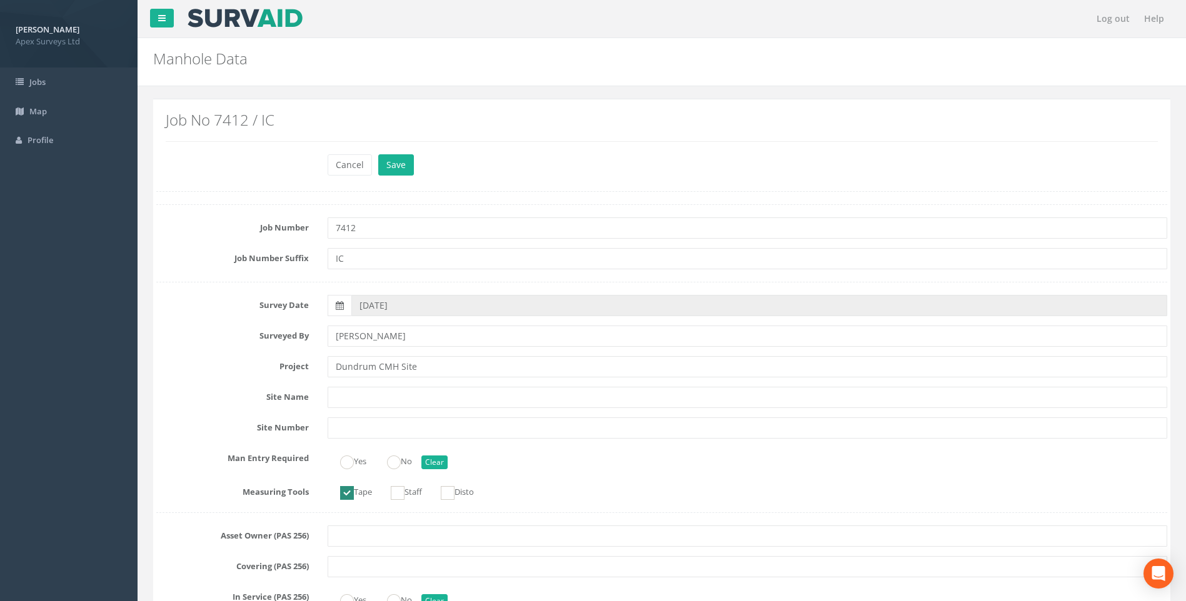
click at [191, 227] on label "Job Number" at bounding box center [232, 226] width 171 height 16
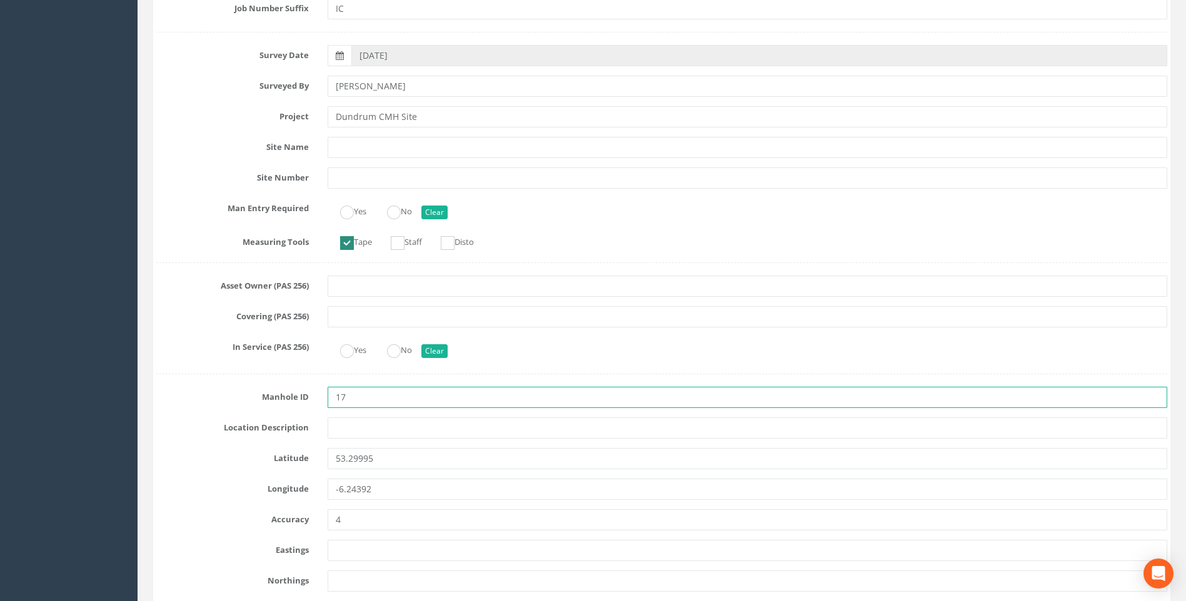
drag, startPoint x: 363, startPoint y: 402, endPoint x: 301, endPoint y: 396, distance: 62.2
click at [303, 396] on div "Manhole ID 17" at bounding box center [662, 397] width 1030 height 21
type input "98"
click at [183, 401] on label "Manhole ID" at bounding box center [232, 395] width 171 height 16
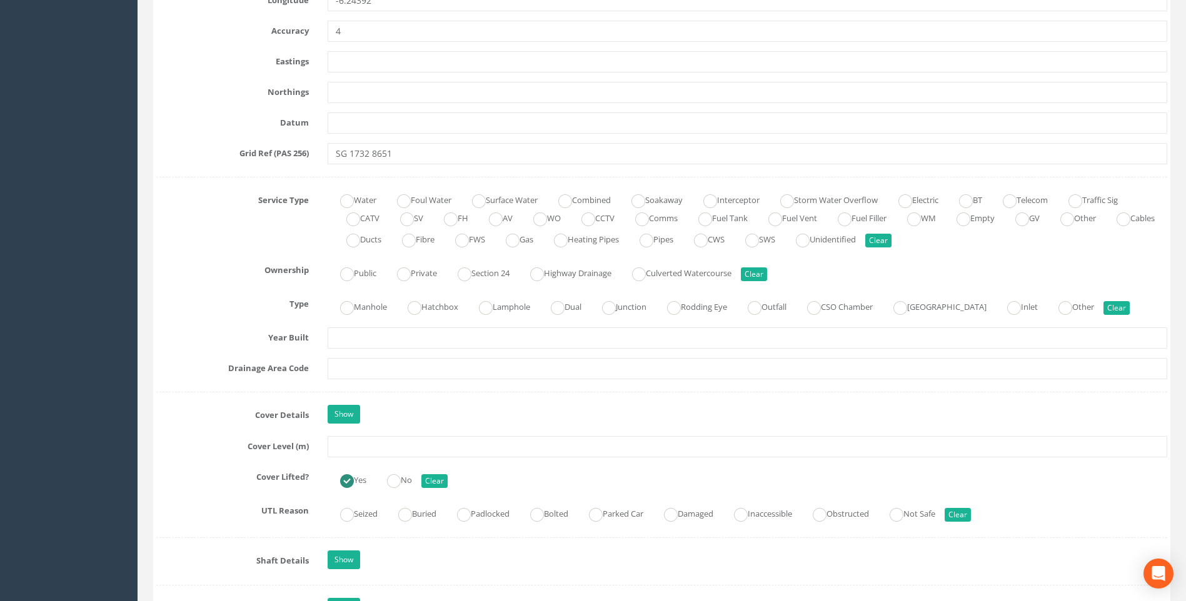
scroll to position [813, 0]
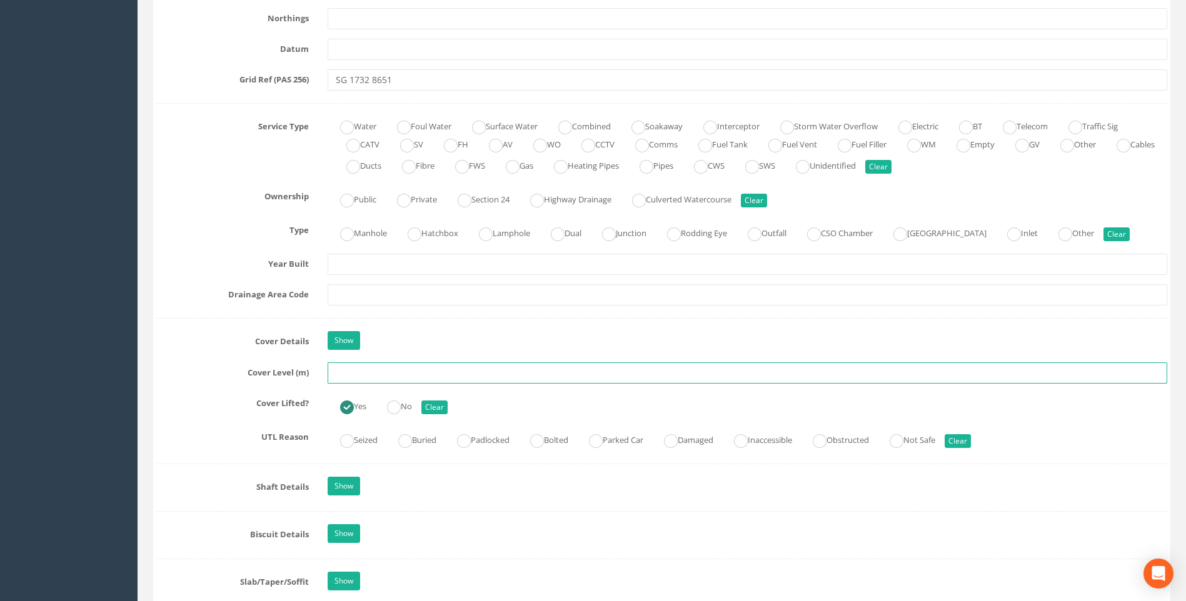
click at [347, 373] on input "text" at bounding box center [748, 373] width 840 height 21
type input "44.50"
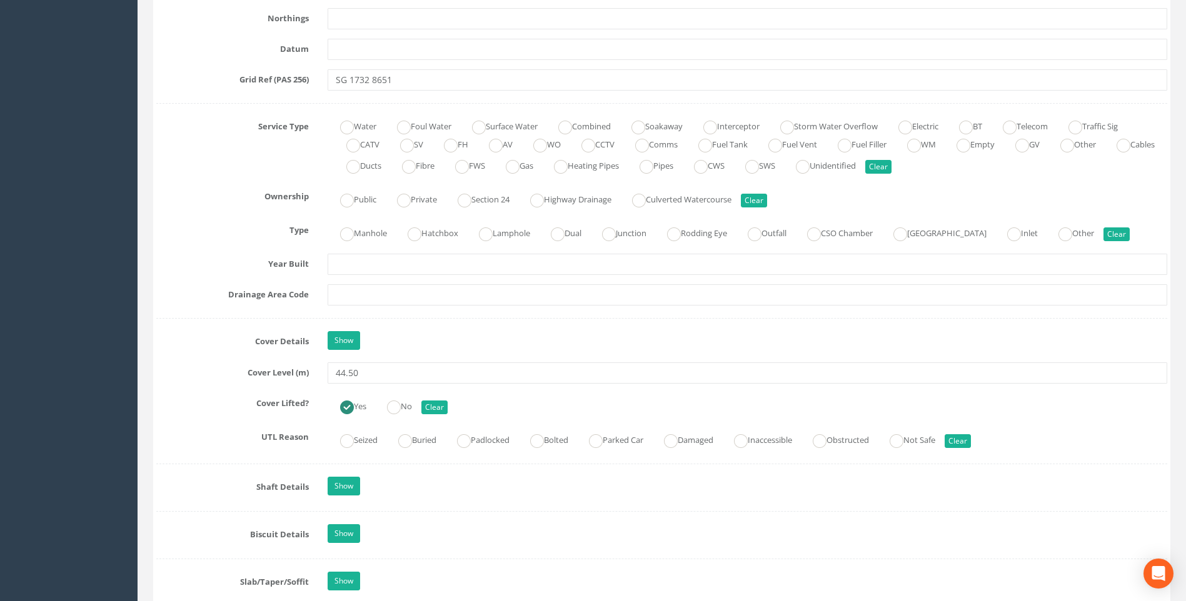
click at [178, 398] on label "Cover Lifted?" at bounding box center [232, 401] width 171 height 16
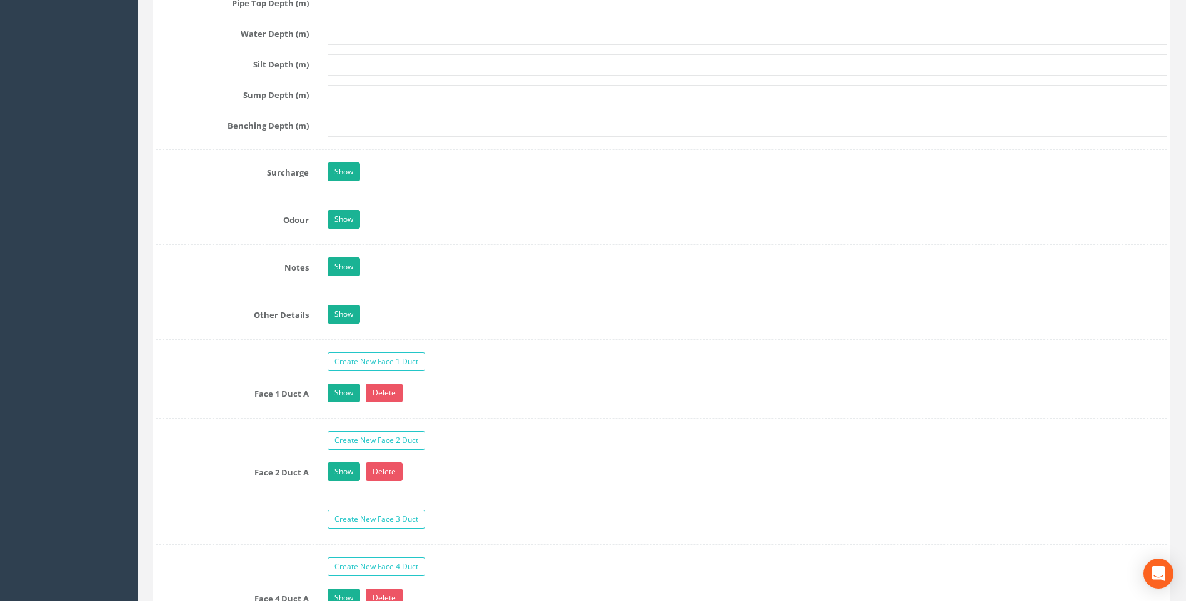
scroll to position [2001, 0]
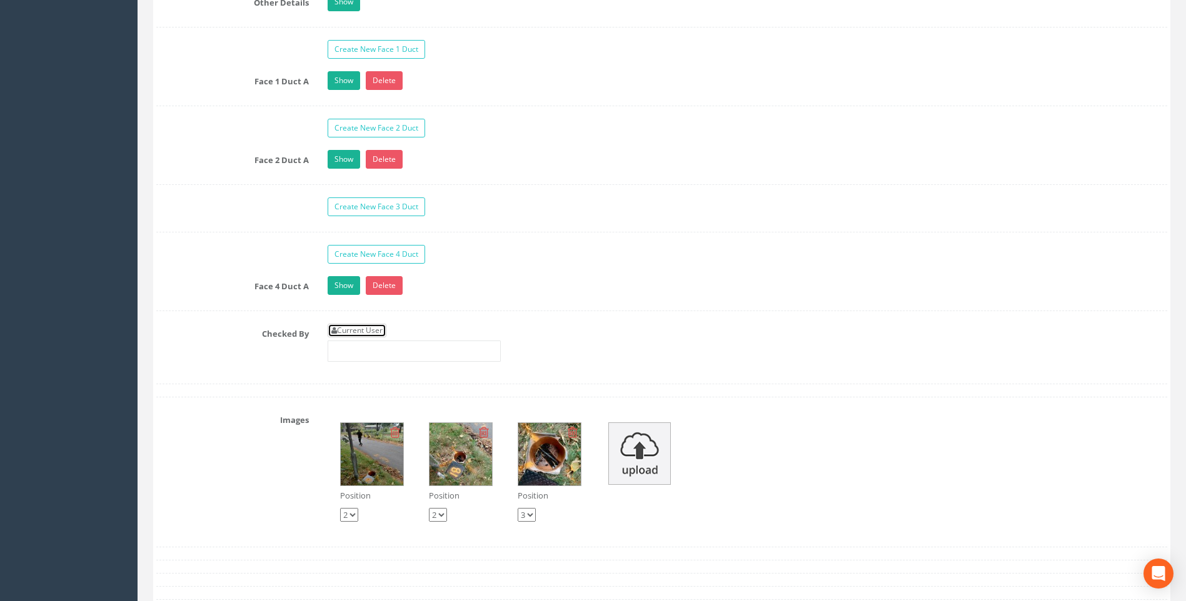
click at [378, 328] on link "Current User" at bounding box center [357, 331] width 59 height 14
type input "[PERSON_NAME]"
click at [238, 348] on div "Checked By Current User [PERSON_NAME]" at bounding box center [662, 348] width 1030 height 48
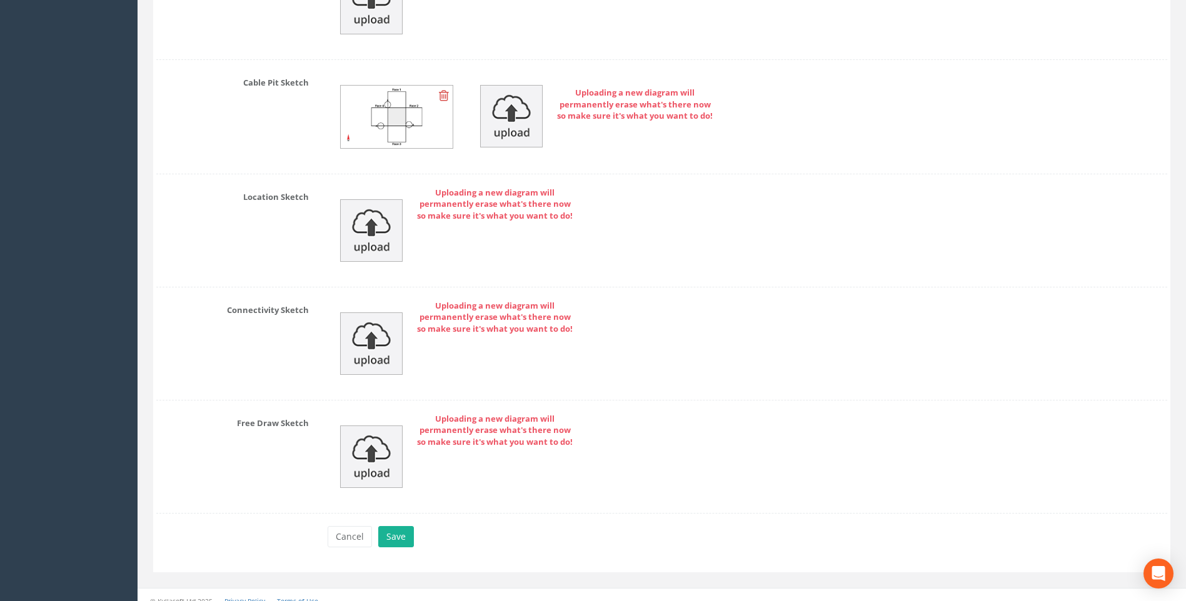
scroll to position [2784, 0]
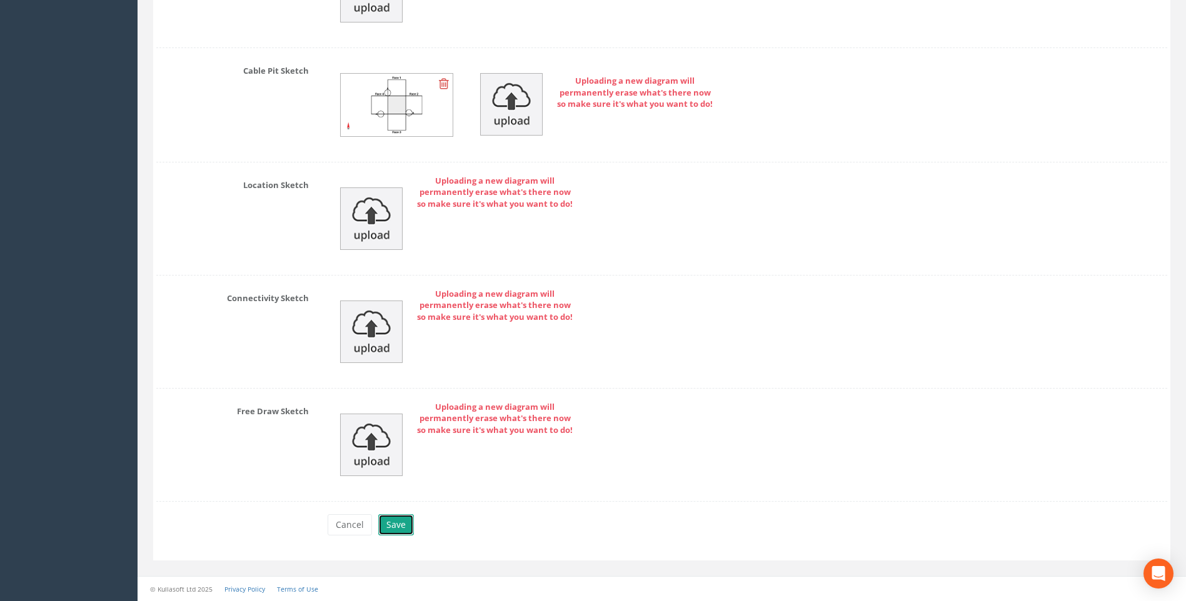
click at [400, 524] on button "Save" at bounding box center [396, 525] width 36 height 21
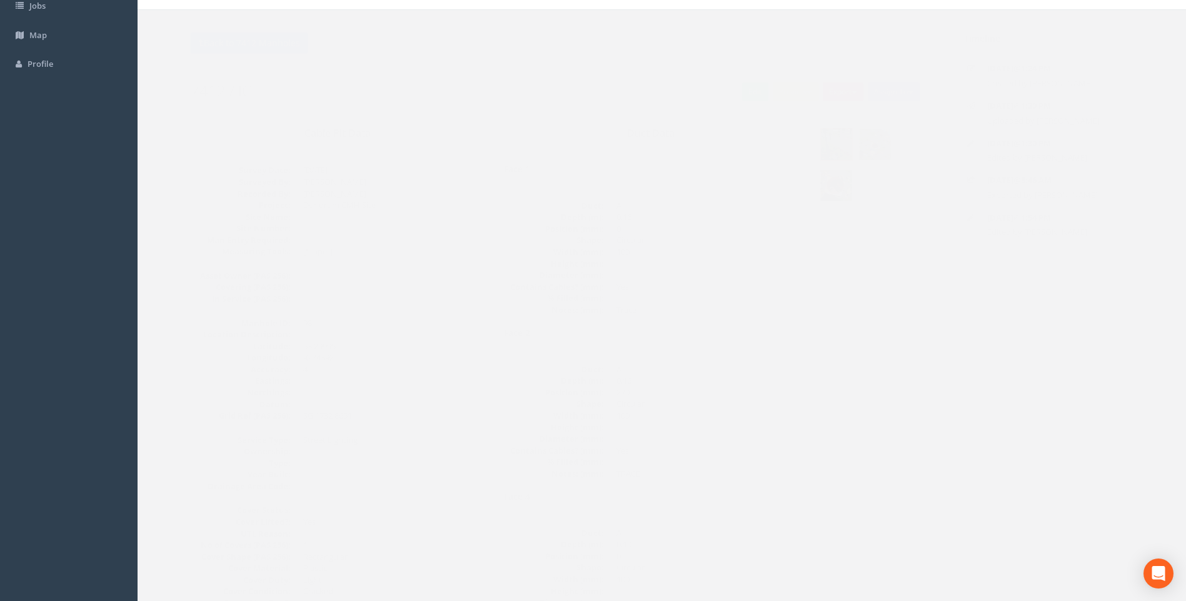
scroll to position [0, 0]
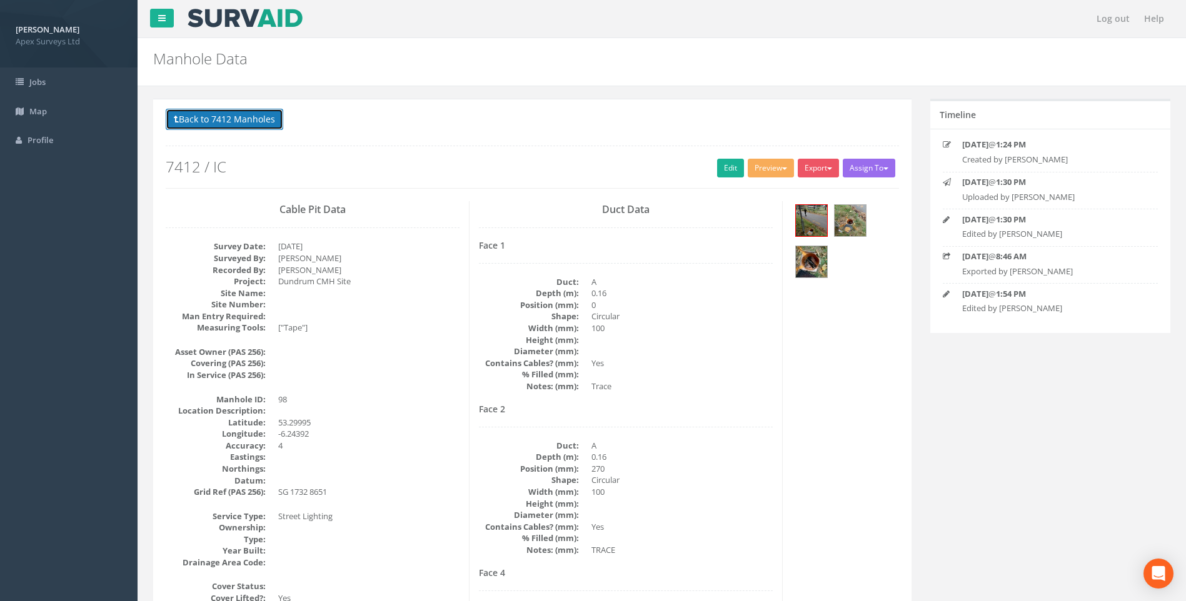
drag, startPoint x: 234, startPoint y: 115, endPoint x: 433, endPoint y: 226, distance: 228.1
click at [234, 115] on button "Back to 7412 Manholes" at bounding box center [225, 119] width 118 height 21
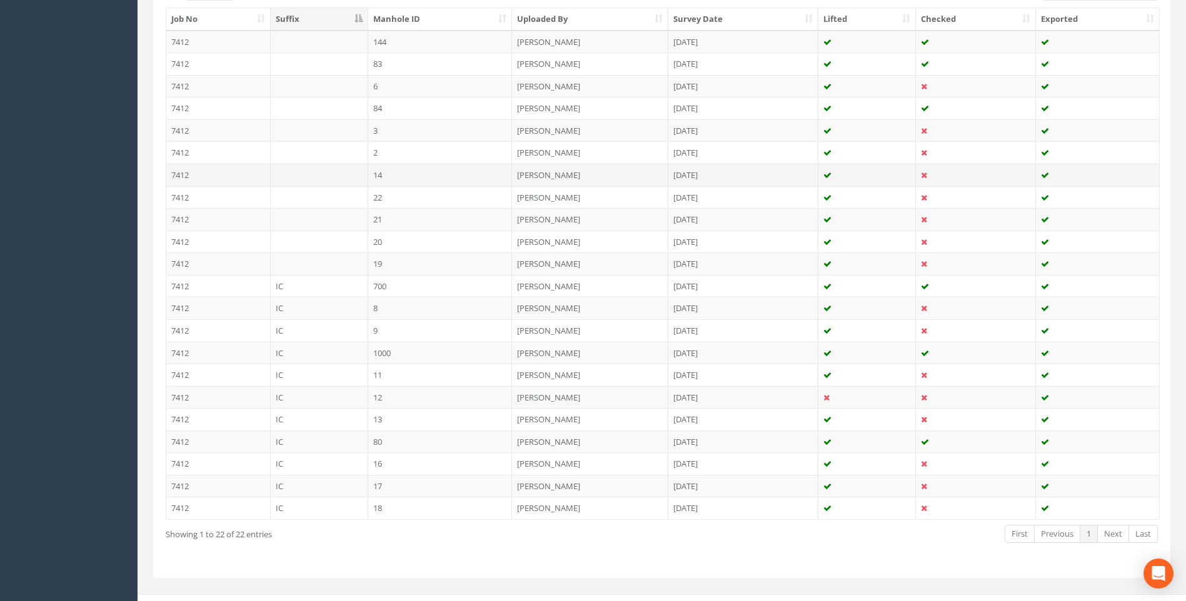
scroll to position [363, 0]
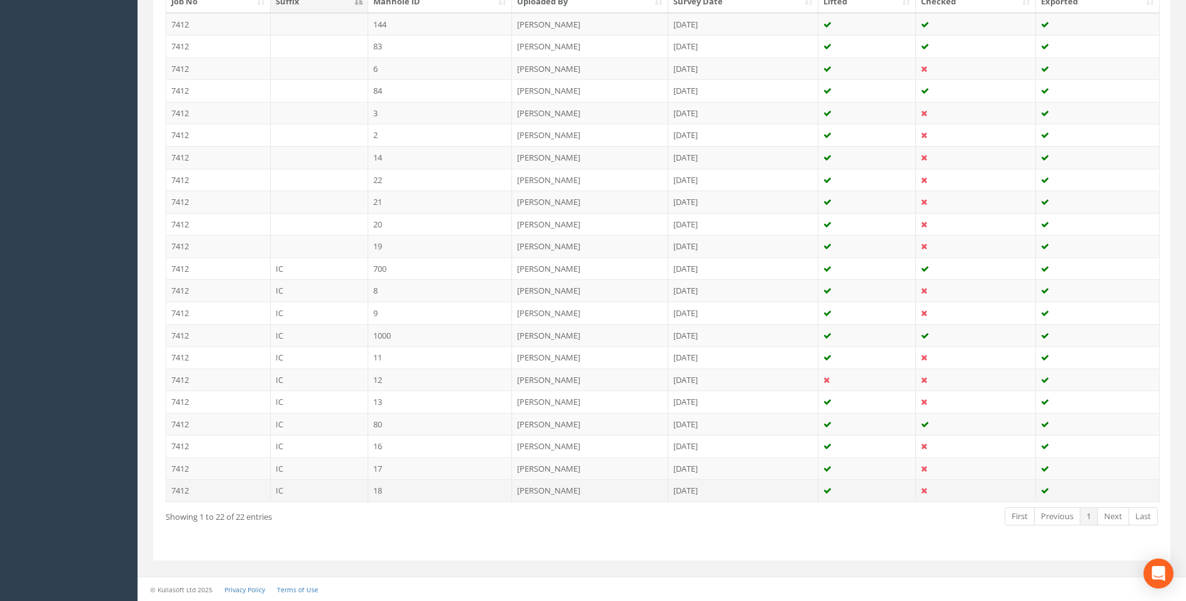
click at [416, 488] on td "18" at bounding box center [440, 491] width 144 height 23
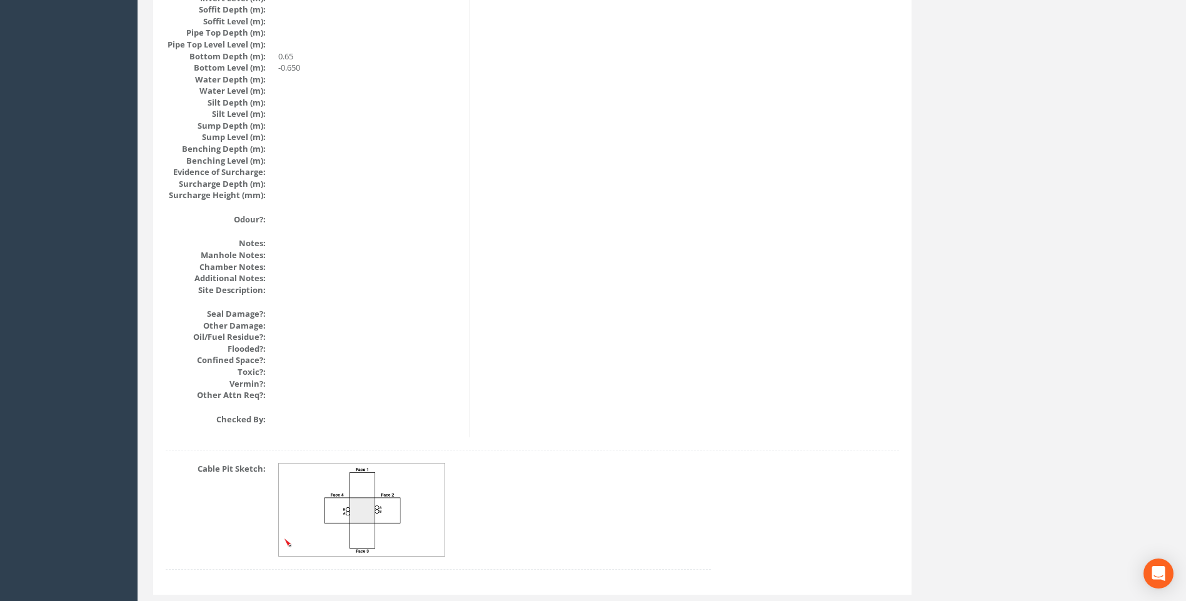
scroll to position [1327, 0]
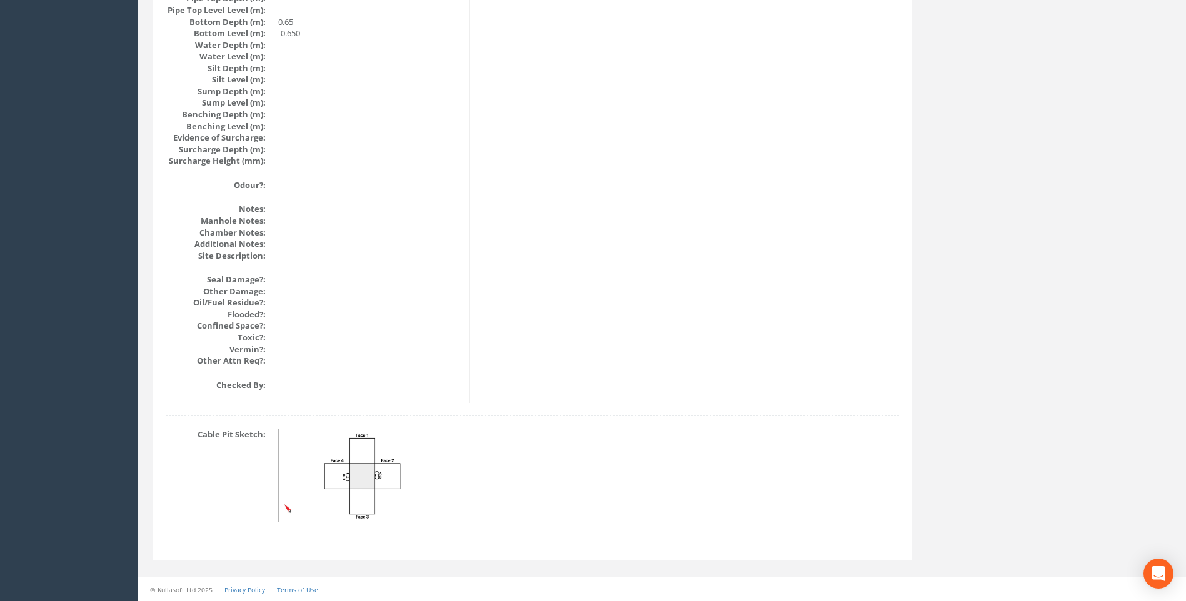
click at [455, 330] on dd at bounding box center [368, 326] width 181 height 12
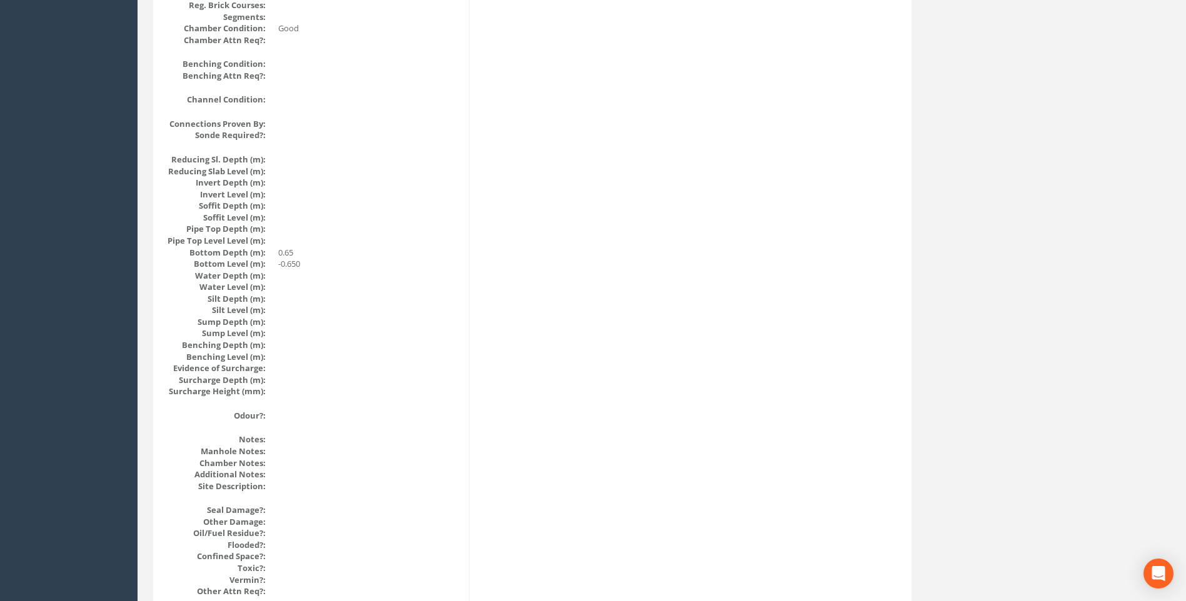
scroll to position [1014, 0]
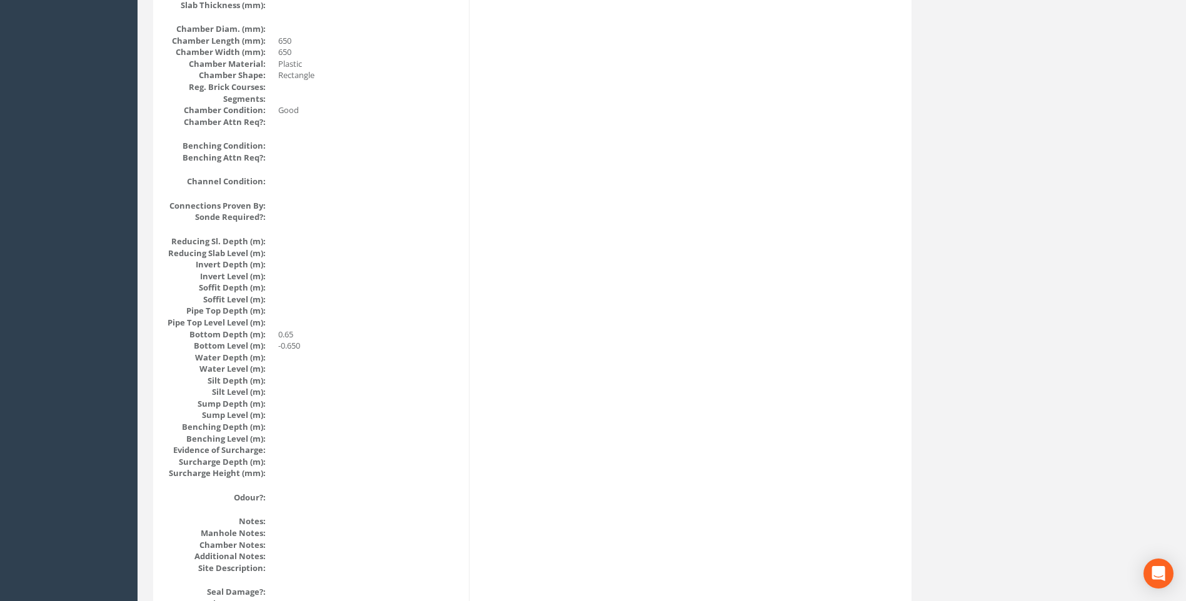
drag, startPoint x: 660, startPoint y: 361, endPoint x: 661, endPoint y: 353, distance: 8.2
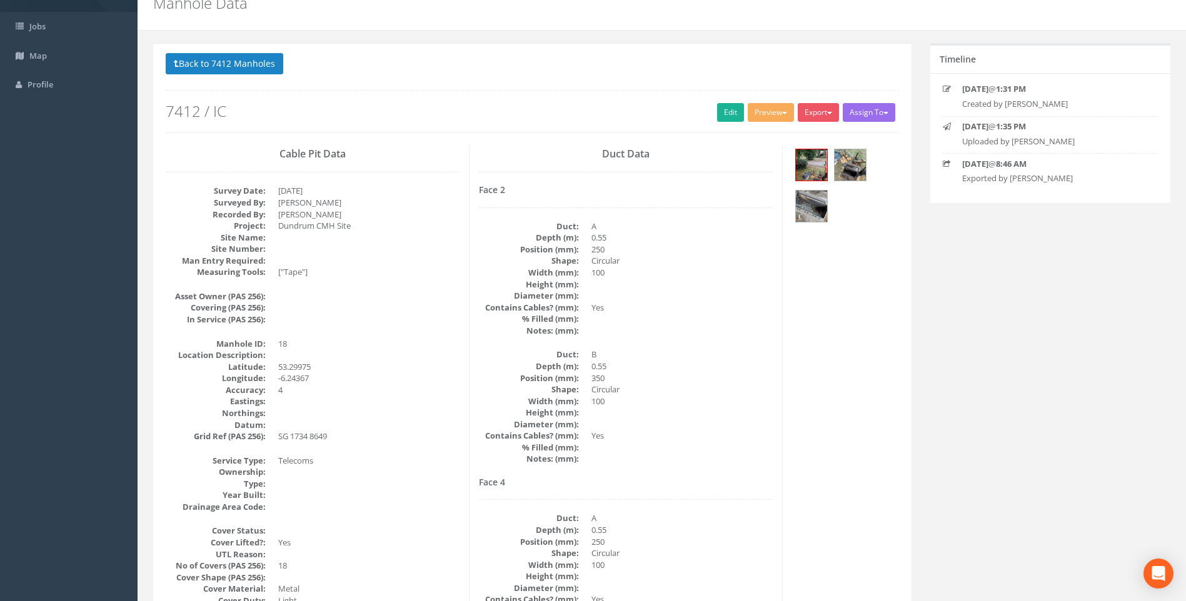
scroll to position [0, 0]
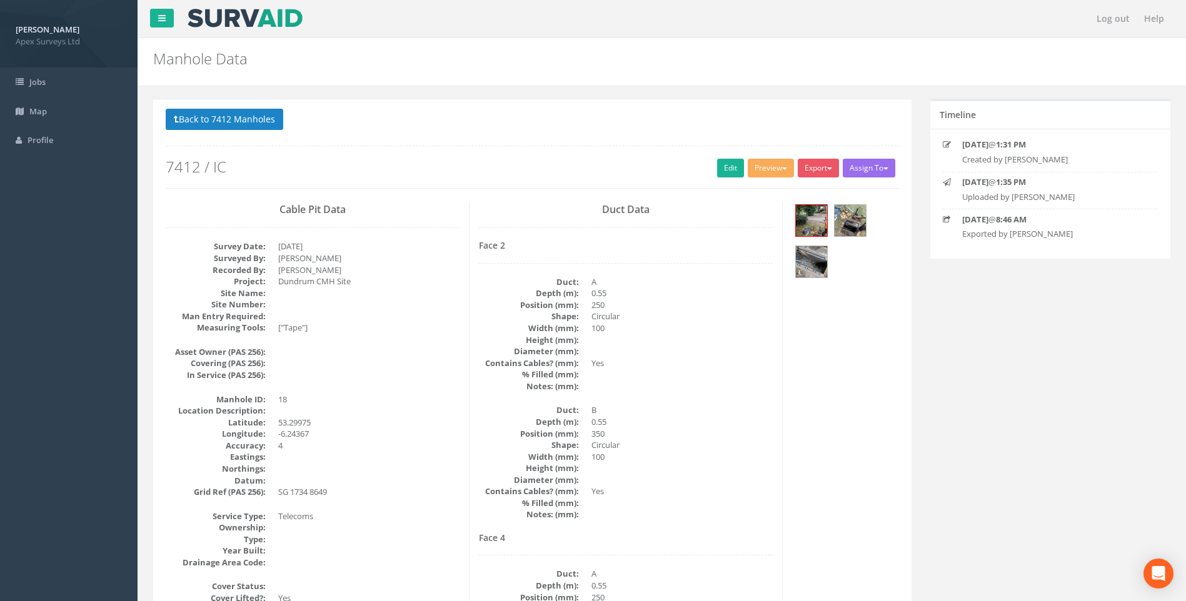
click at [752, 327] on dd "100" at bounding box center [681, 329] width 181 height 12
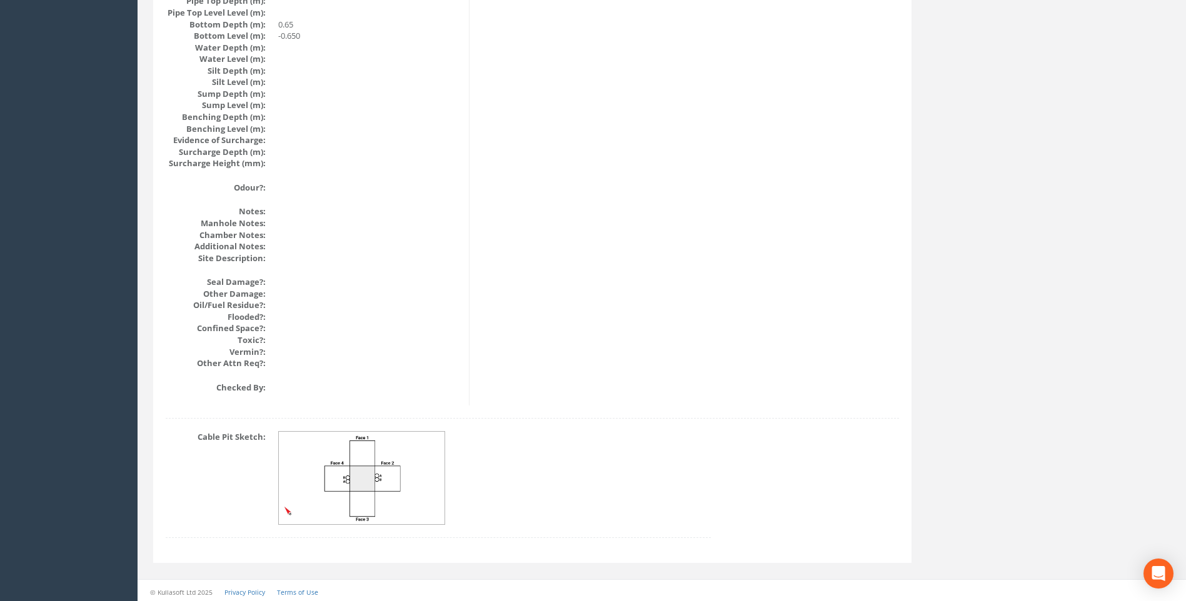
scroll to position [1327, 0]
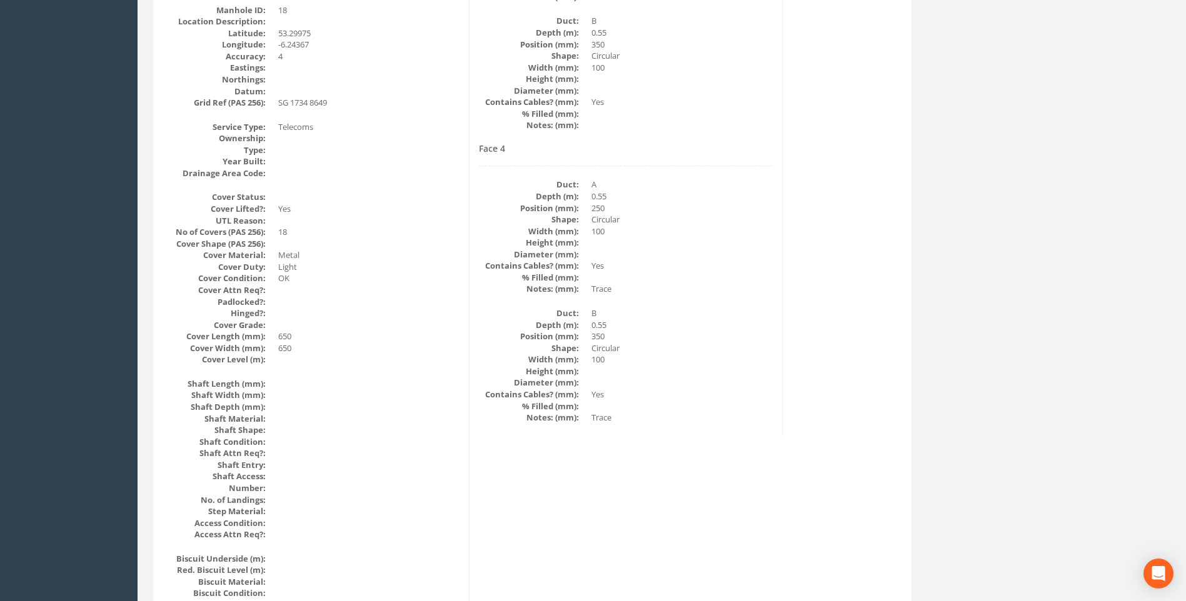
scroll to position [326, 0]
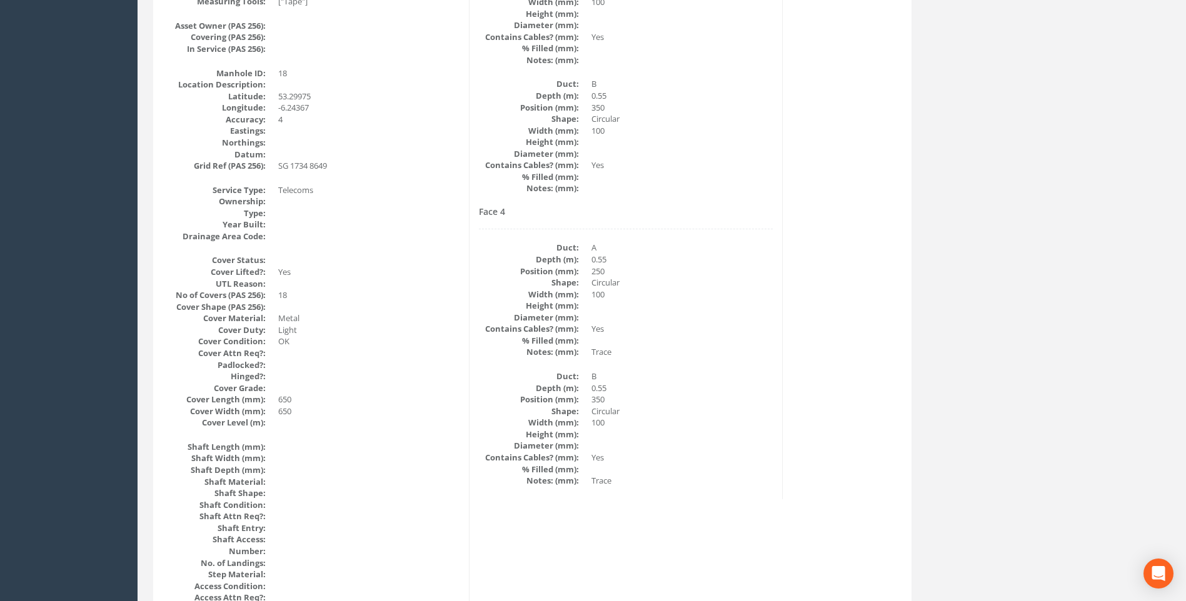
click at [699, 378] on dd "B" at bounding box center [681, 377] width 181 height 12
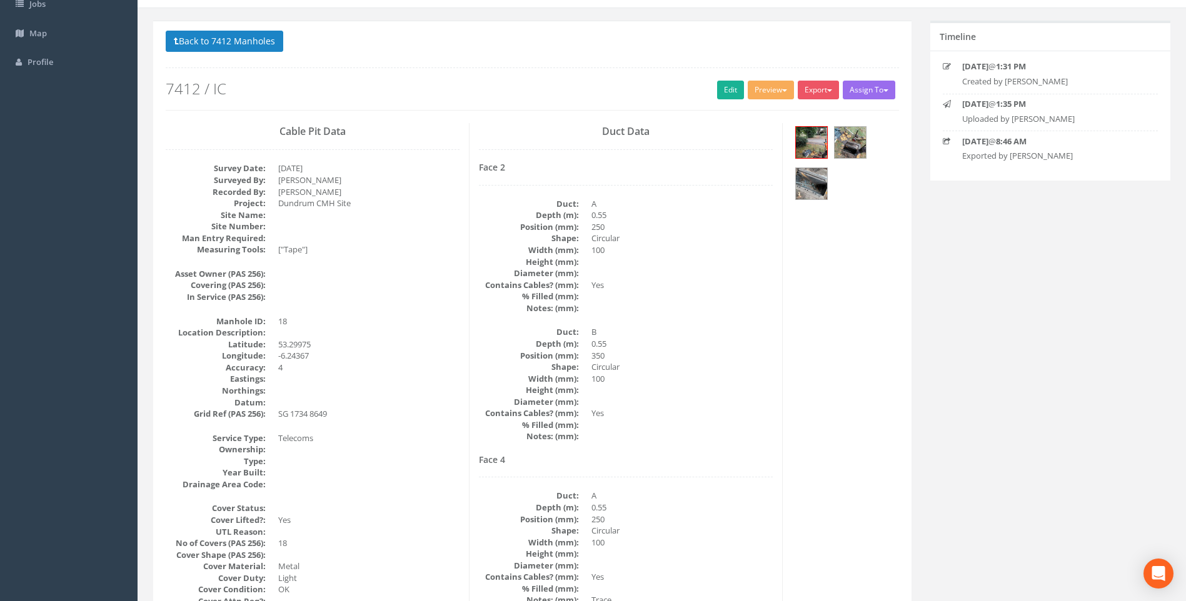
scroll to position [76, 0]
click at [704, 380] on dd "100" at bounding box center [681, 381] width 181 height 12
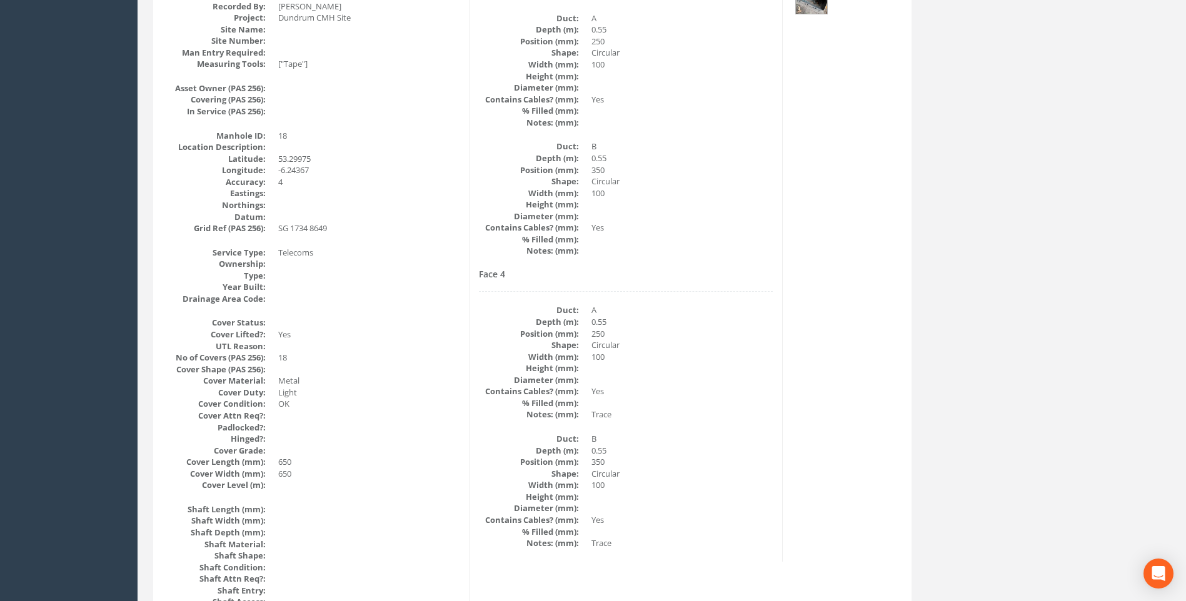
click at [691, 373] on dd at bounding box center [681, 369] width 181 height 12
click at [734, 402] on dd at bounding box center [681, 404] width 181 height 12
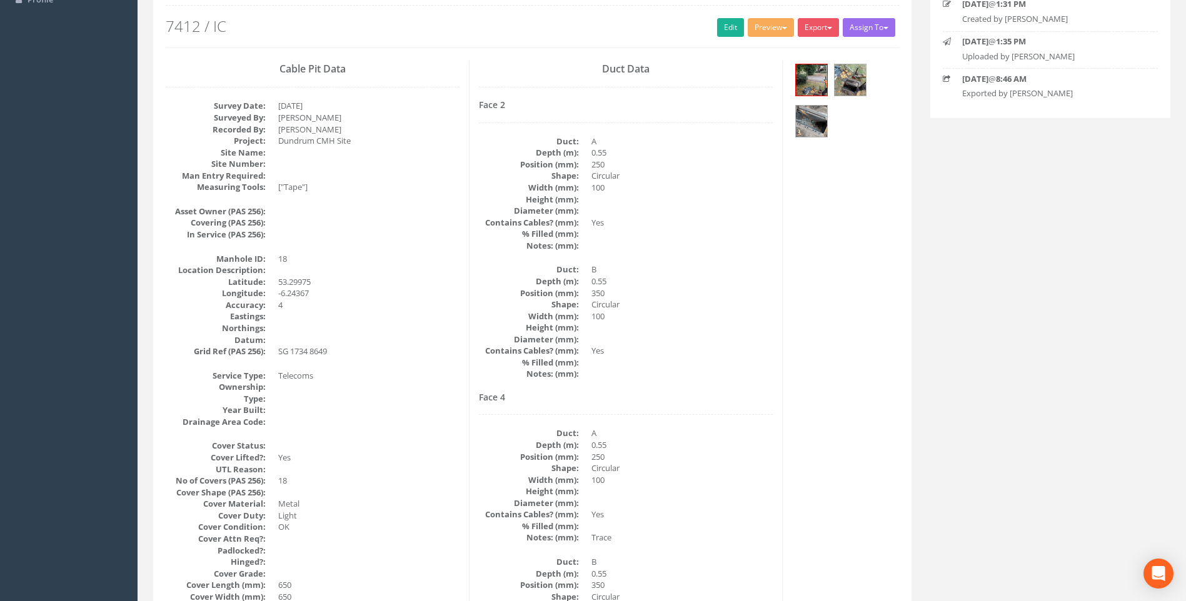
scroll to position [0, 0]
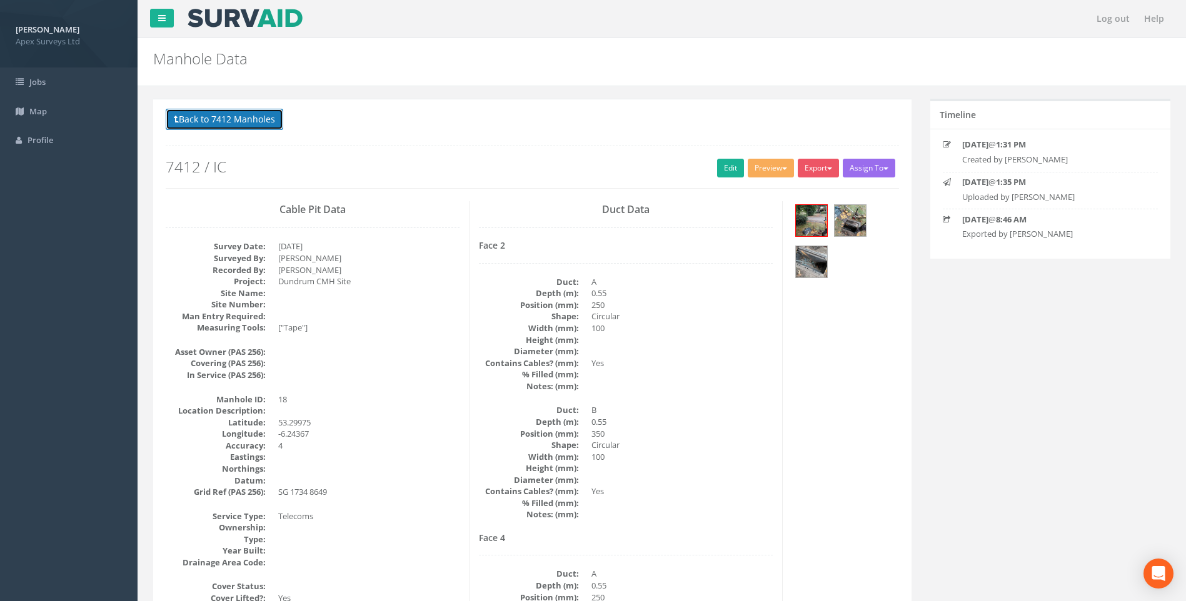
click at [219, 118] on button "Back to 7412 Manholes" at bounding box center [225, 119] width 118 height 21
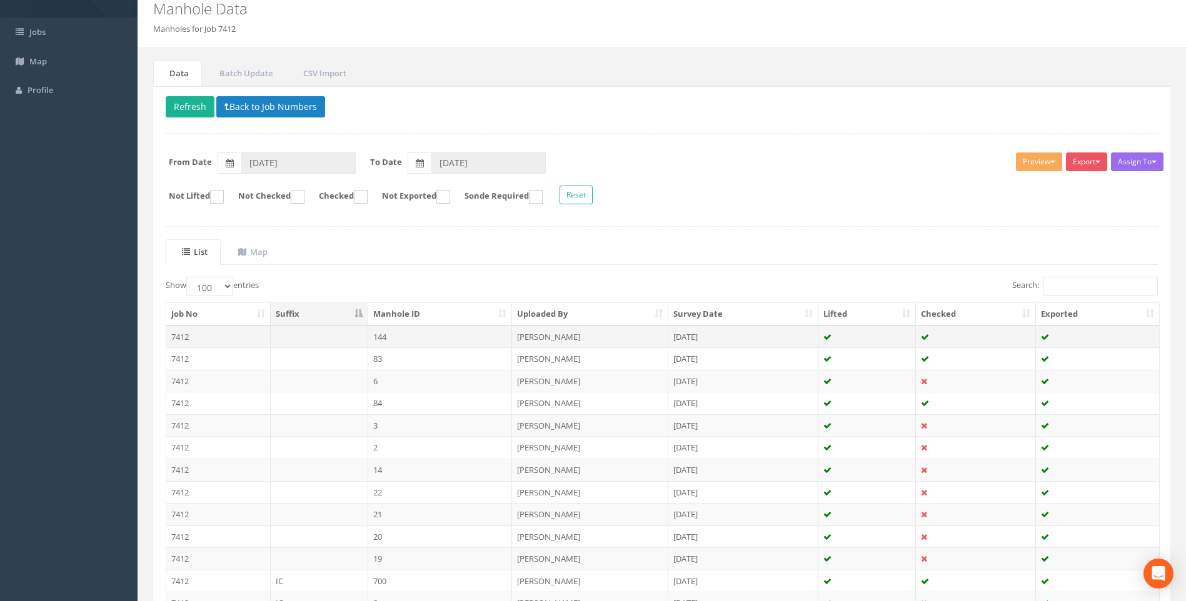
scroll to position [125, 0]
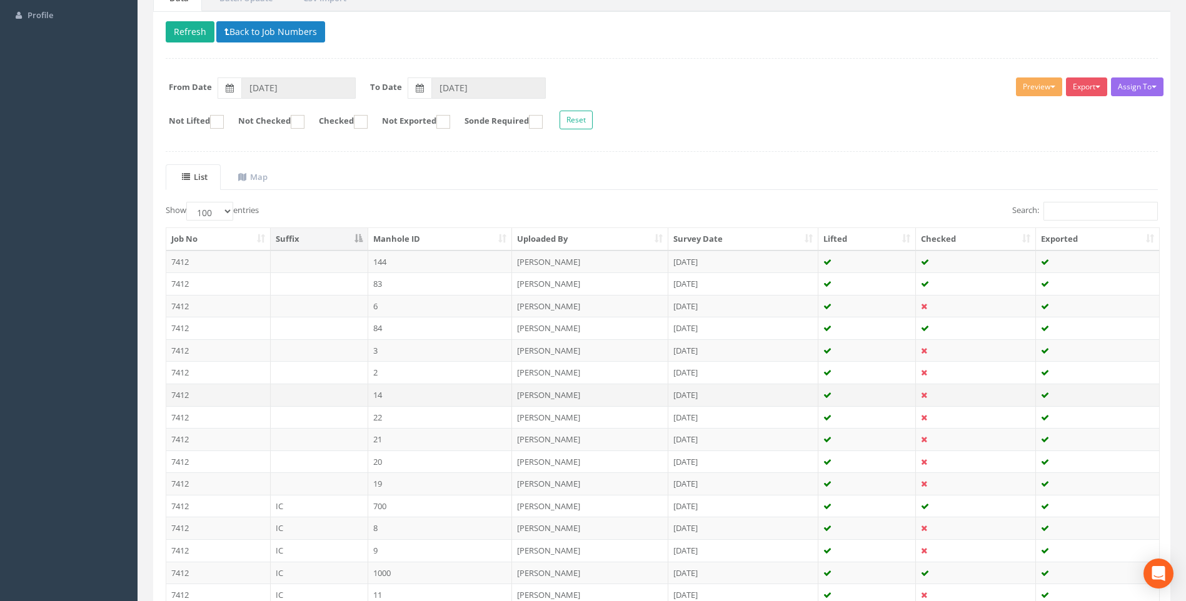
click at [424, 398] on td "14" at bounding box center [440, 395] width 144 height 23
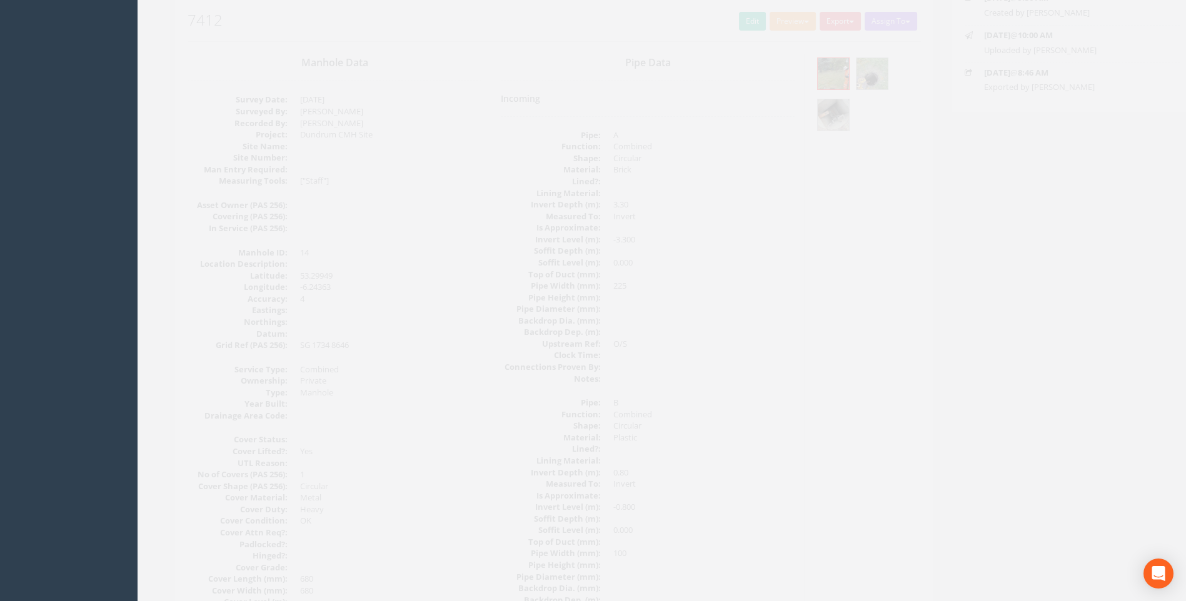
scroll to position [201, 0]
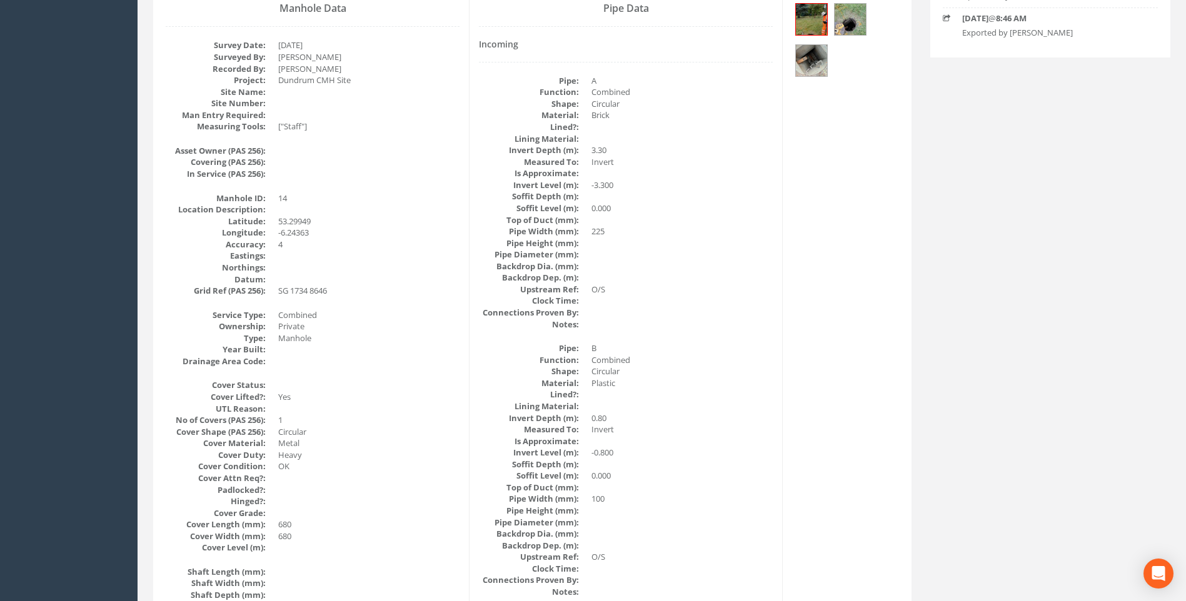
click at [187, 163] on dt "Covering (PAS 256):" at bounding box center [216, 162] width 100 height 12
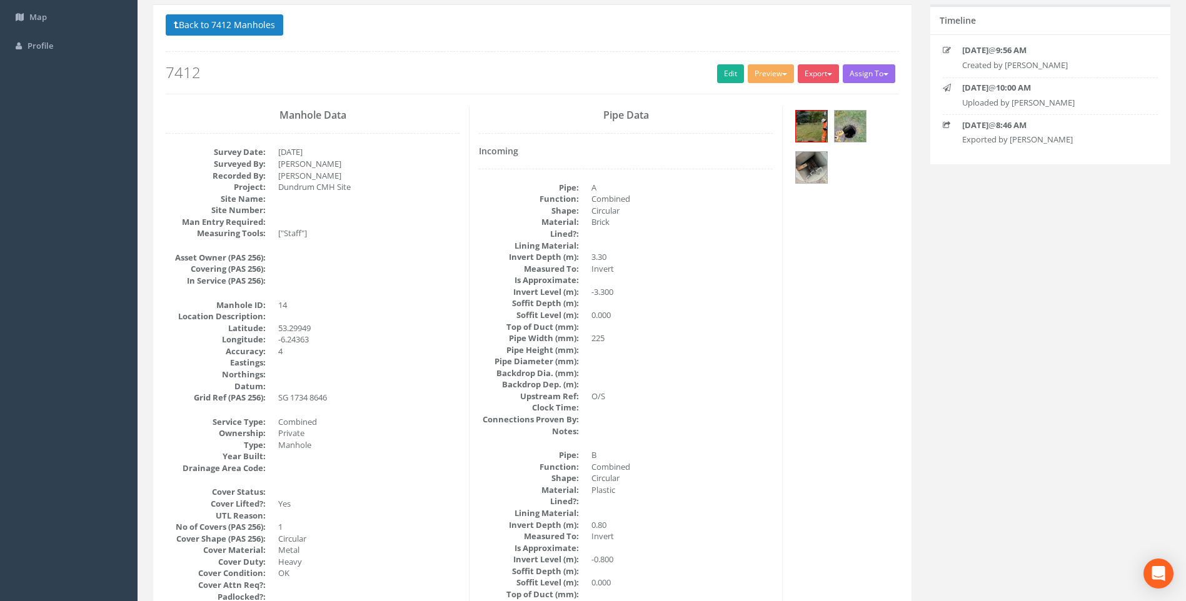
scroll to position [0, 0]
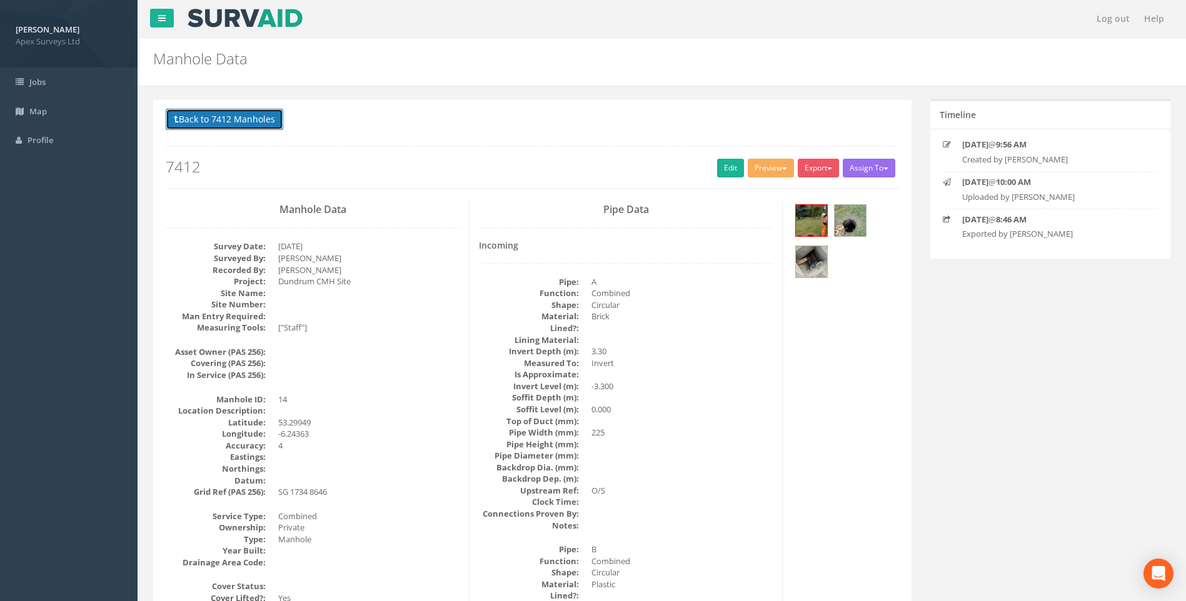
drag, startPoint x: 208, startPoint y: 118, endPoint x: 523, endPoint y: 190, distance: 323.8
click at [208, 118] on button "Back to 7412 Manholes" at bounding box center [225, 119] width 118 height 21
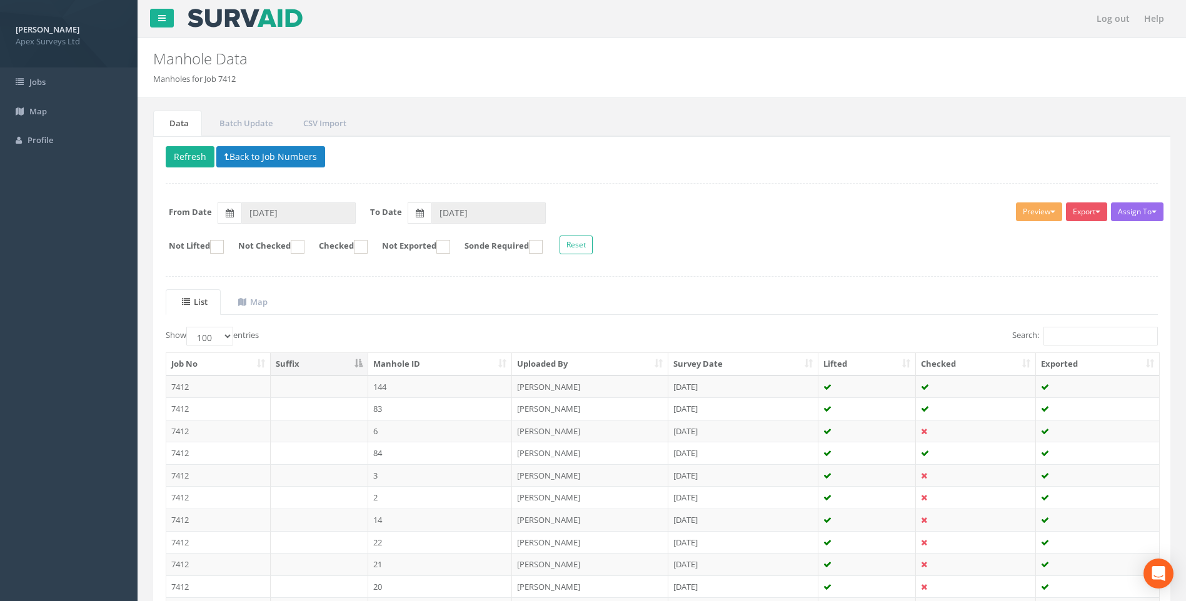
click at [650, 271] on div "Delete Refresh Back to Job Numbers Assign To No Companies Added Export Heathrow…" at bounding box center [661, 530] width 1017 height 788
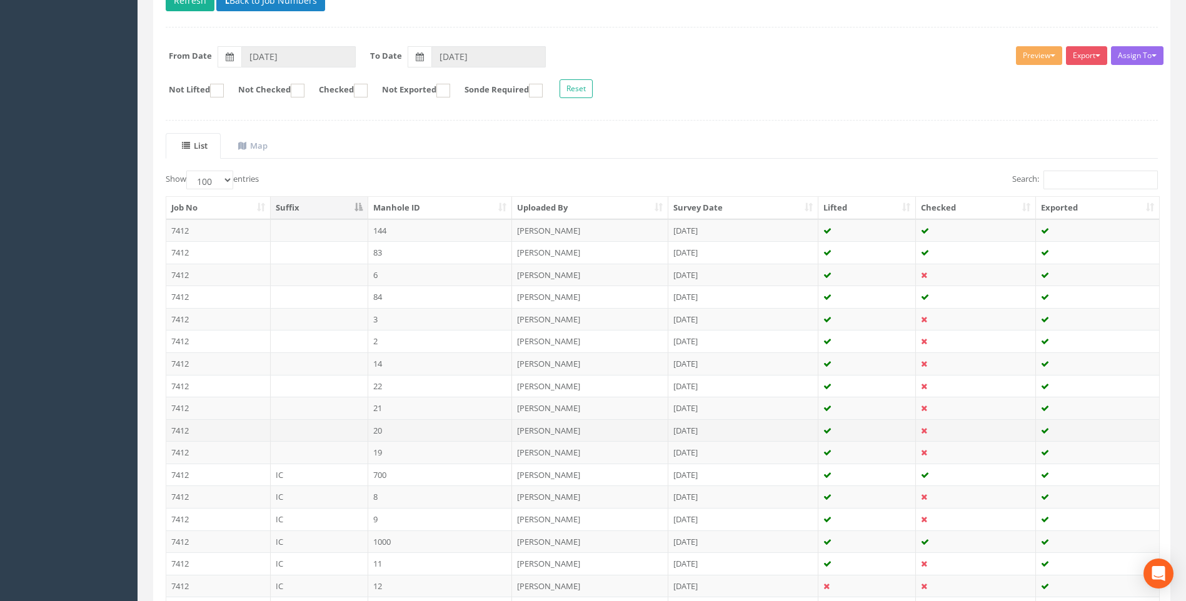
scroll to position [313, 0]
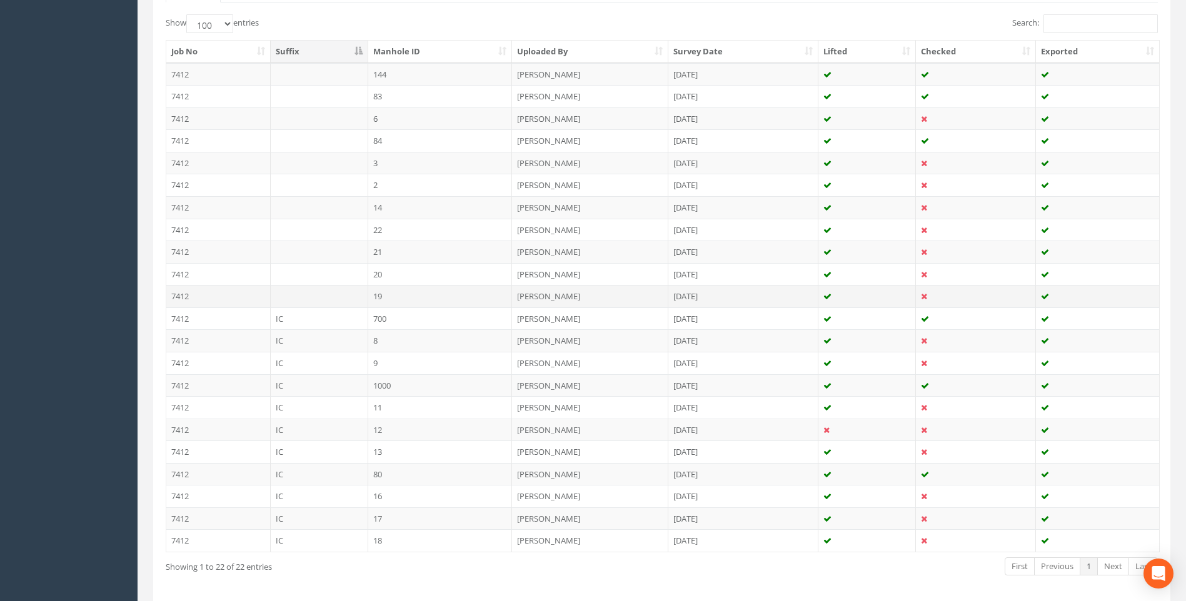
click at [405, 289] on td "19" at bounding box center [440, 296] width 144 height 23
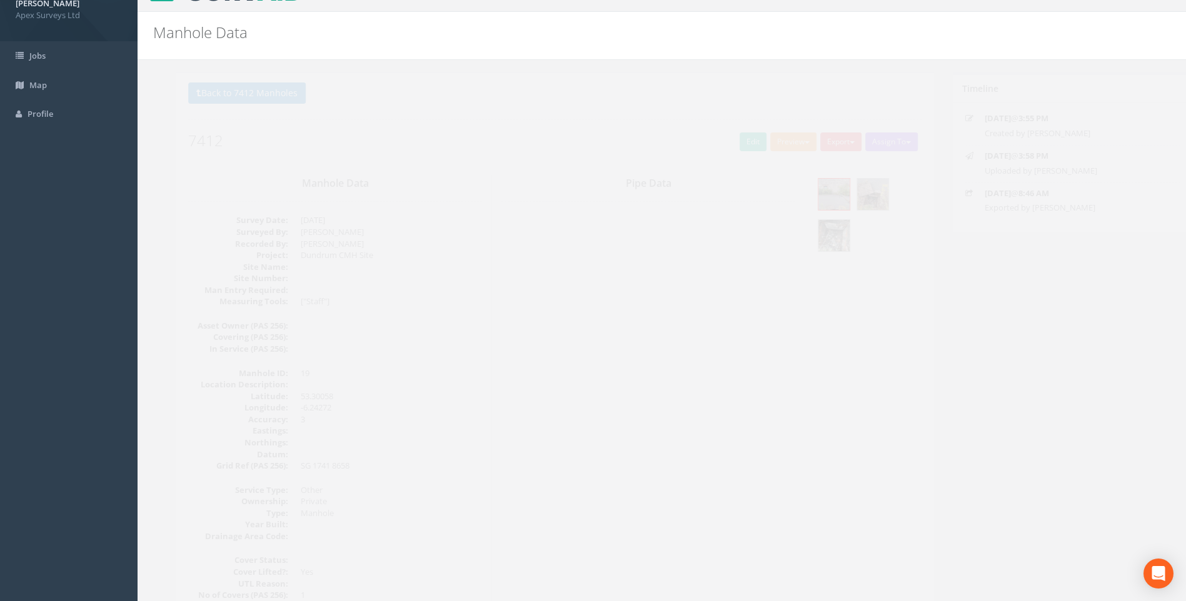
scroll to position [0, 0]
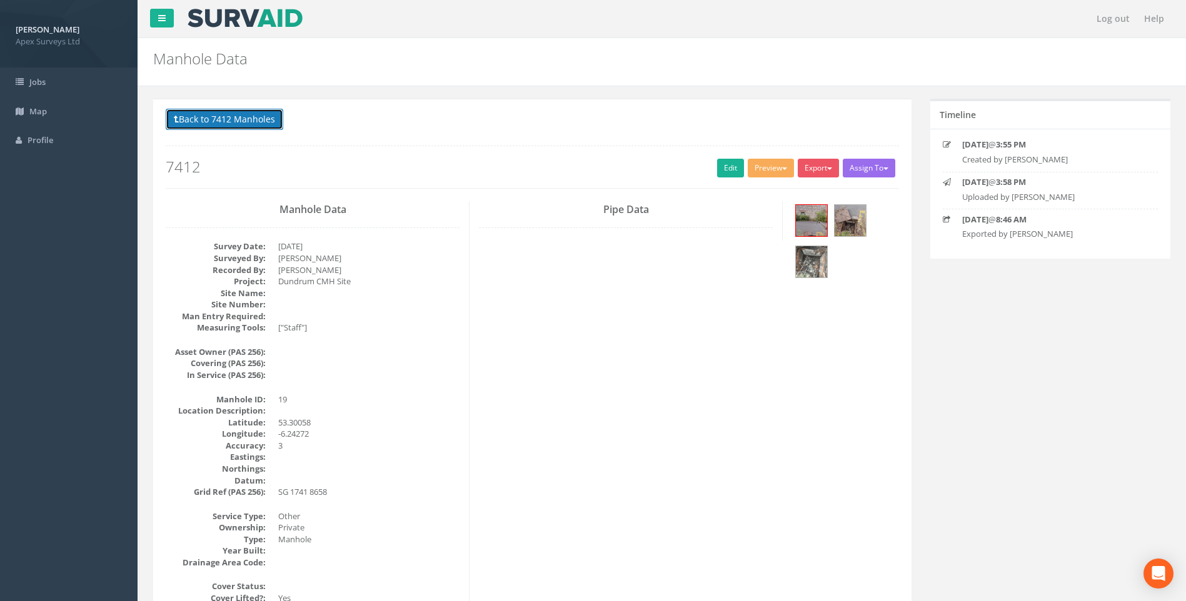
drag, startPoint x: 209, startPoint y: 122, endPoint x: 319, endPoint y: 158, distance: 115.7
click at [209, 123] on button "Back to 7412 Manholes" at bounding box center [225, 119] width 118 height 21
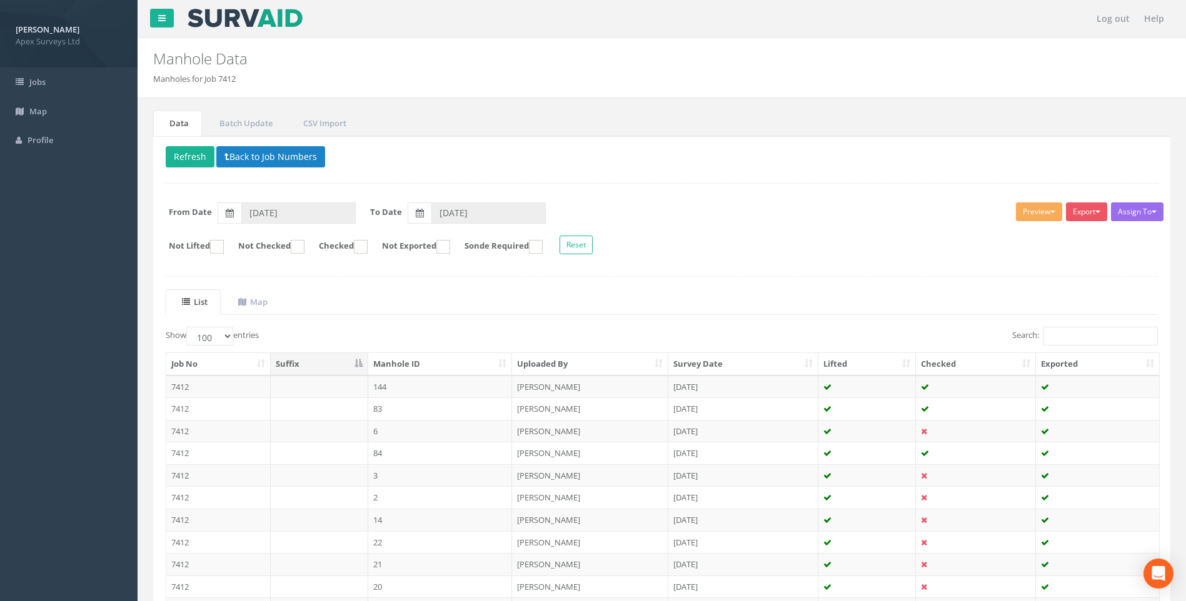
click at [676, 306] on ul "List Map" at bounding box center [662, 302] width 992 height 26
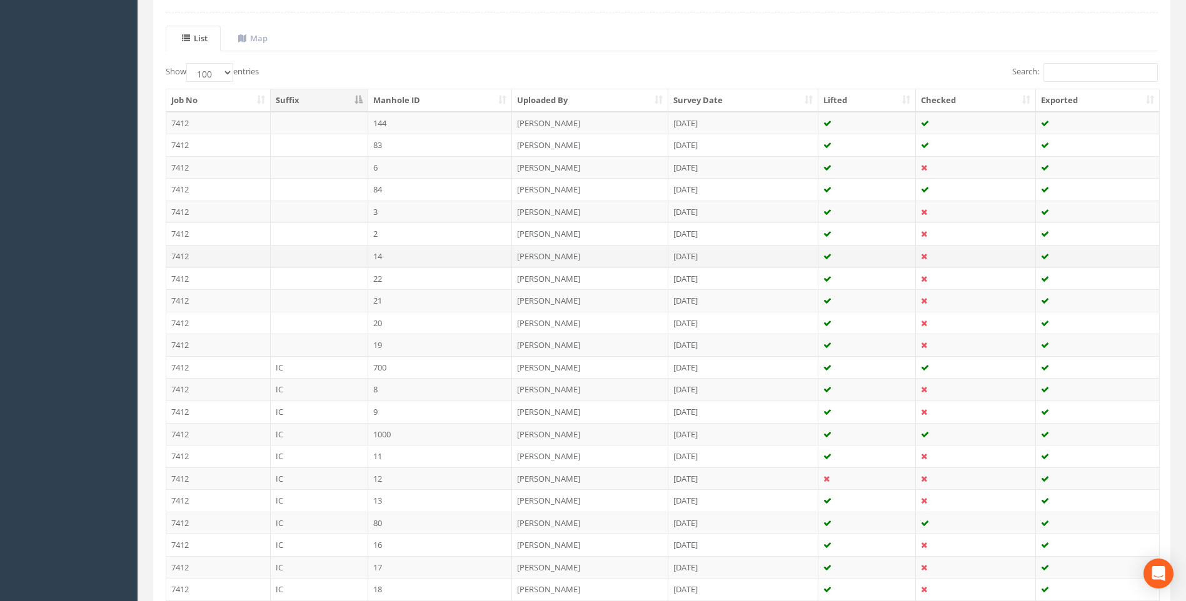
scroll to position [363, 0]
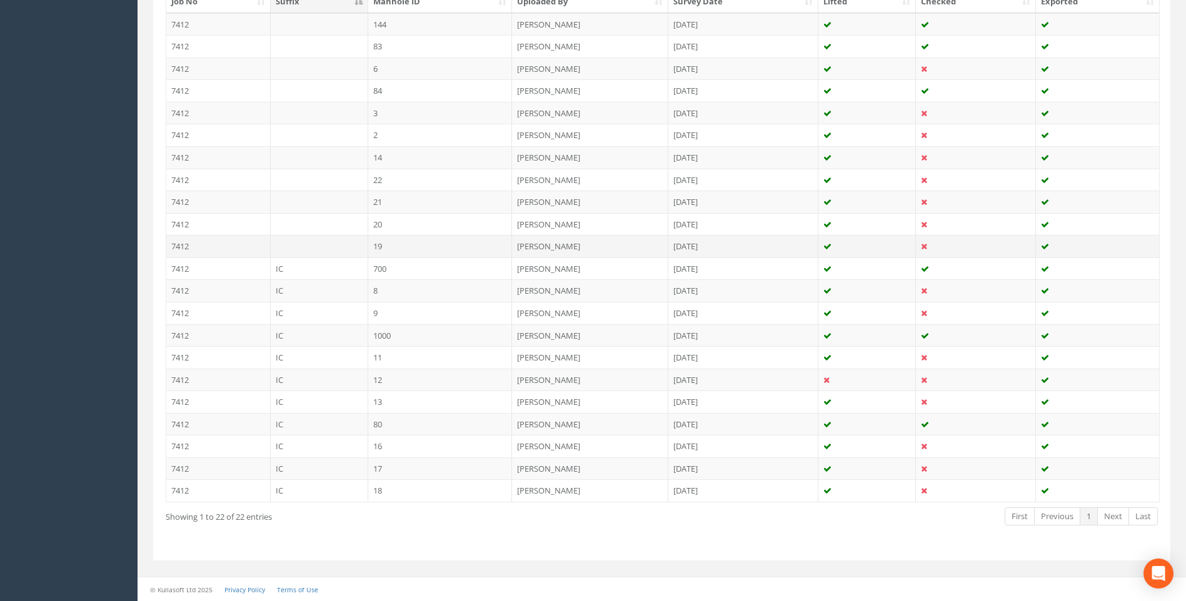
click at [397, 247] on td "19" at bounding box center [440, 246] width 144 height 23
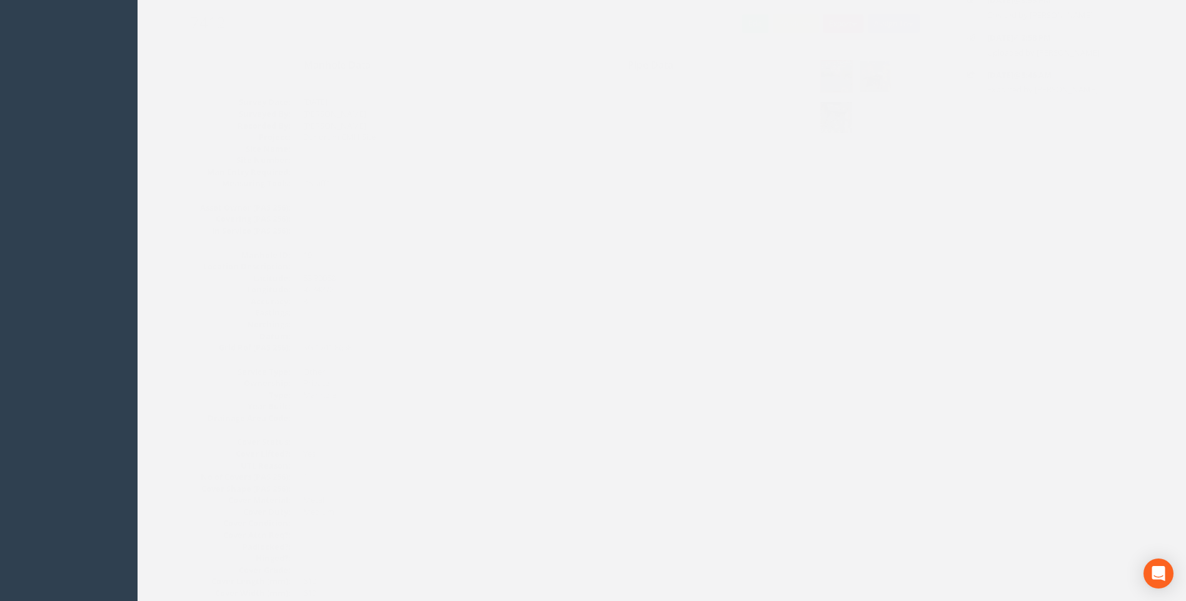
scroll to position [0, 0]
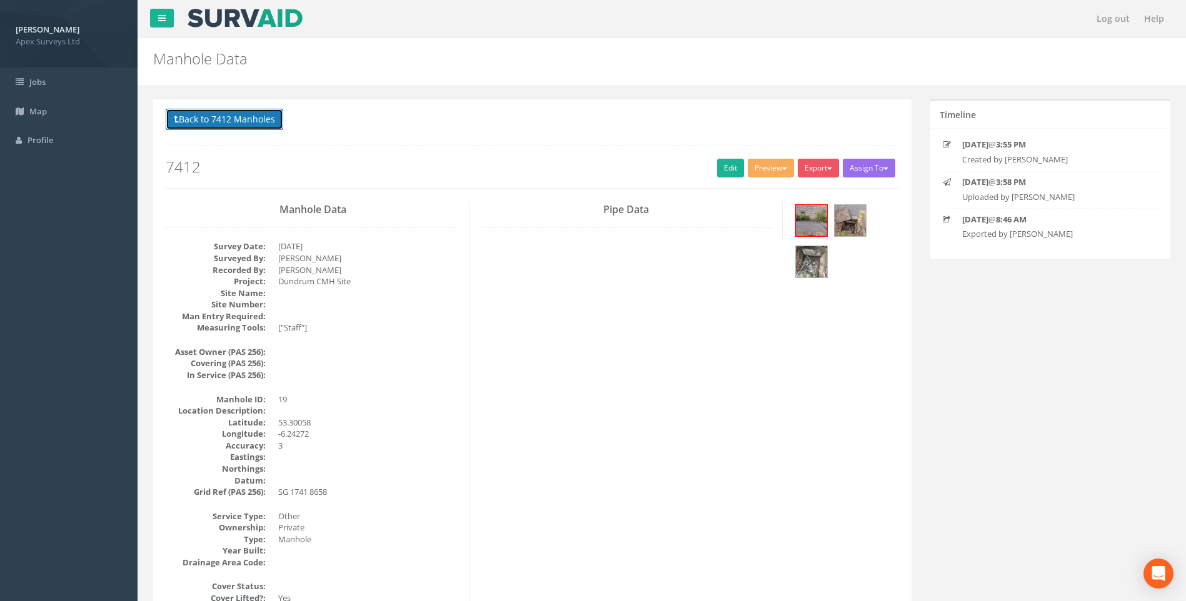
click at [231, 124] on button "Back to 7412 Manholes" at bounding box center [225, 119] width 118 height 21
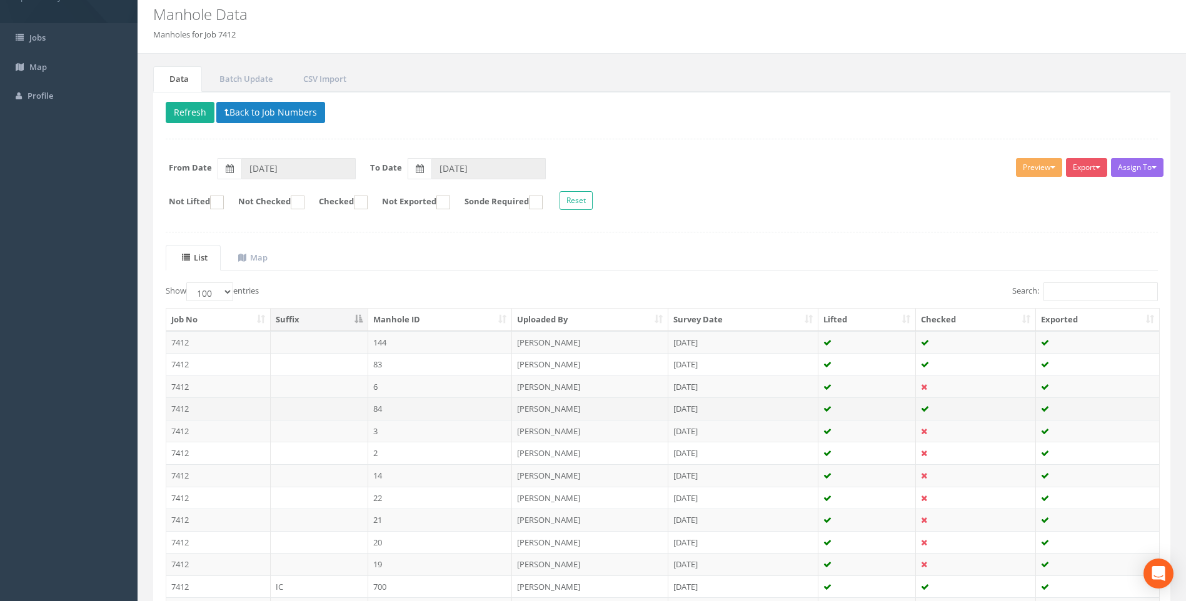
scroll to position [250, 0]
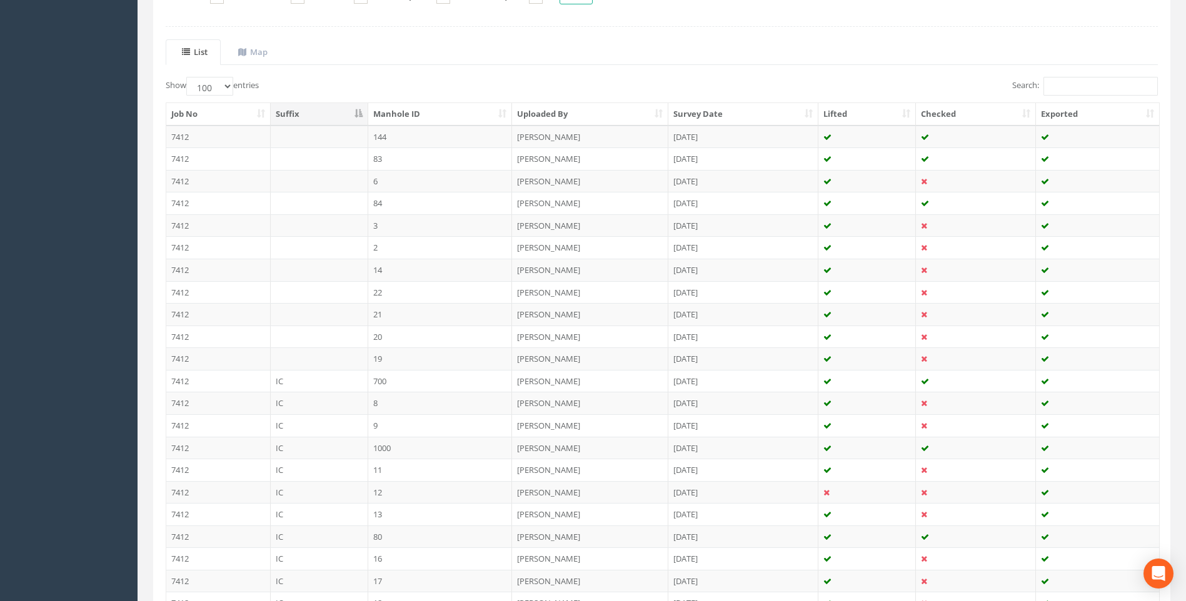
drag, startPoint x: 436, startPoint y: 337, endPoint x: 444, endPoint y: 341, distance: 9.0
click at [436, 337] on td "20" at bounding box center [440, 337] width 144 height 23
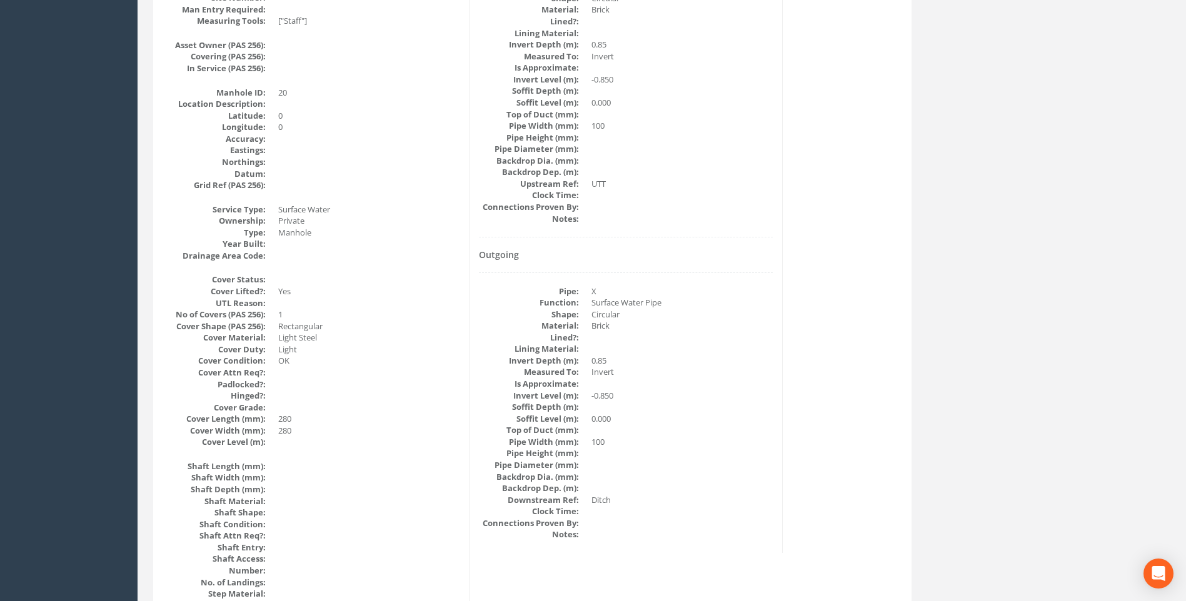
scroll to position [264, 0]
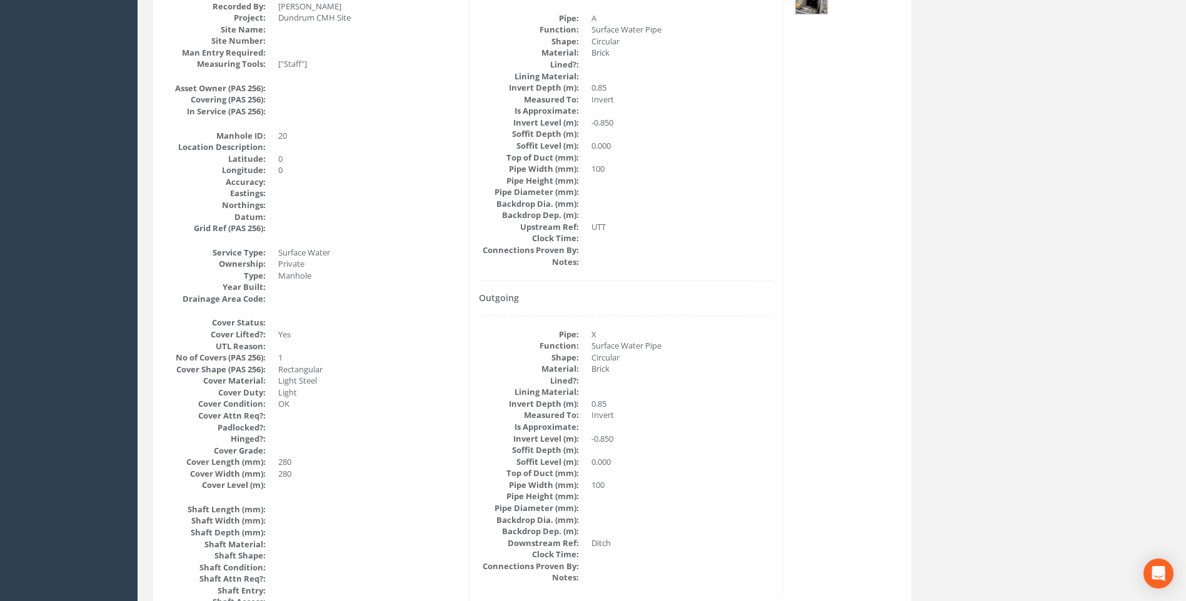
click at [757, 343] on dd "Surface Water Pipe" at bounding box center [681, 346] width 181 height 12
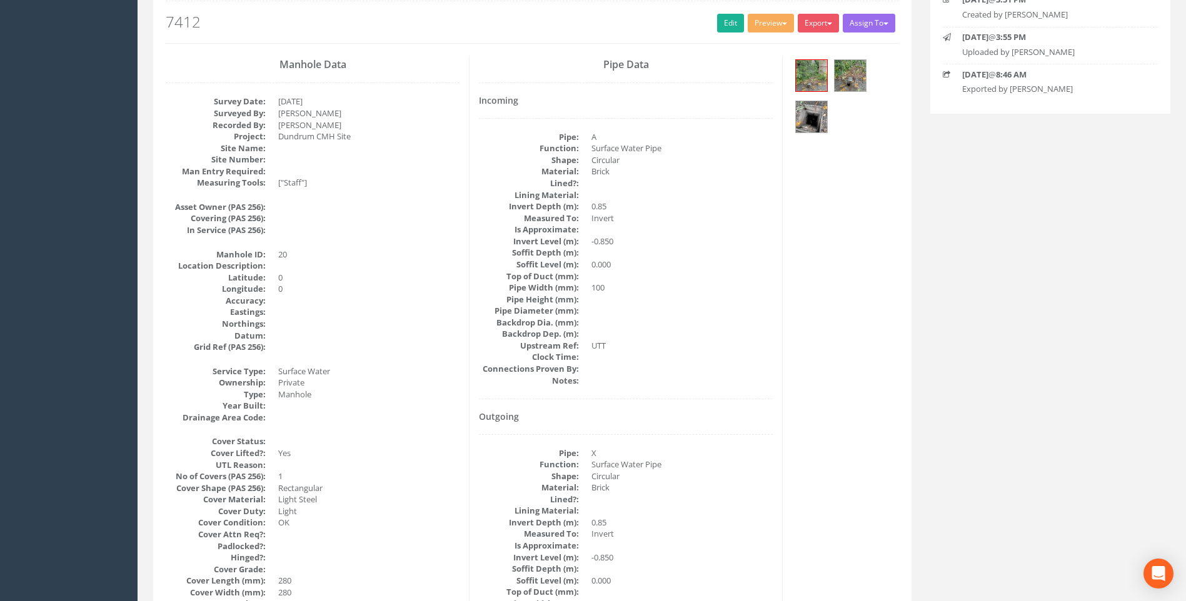
scroll to position [76, 0]
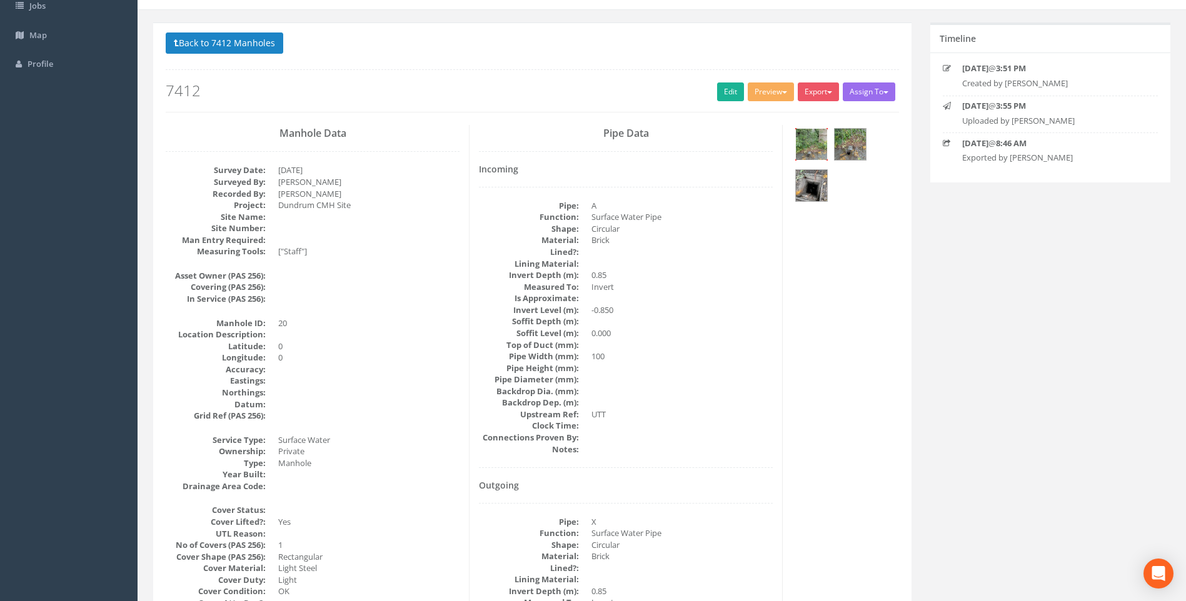
click at [811, 141] on img at bounding box center [811, 144] width 31 height 31
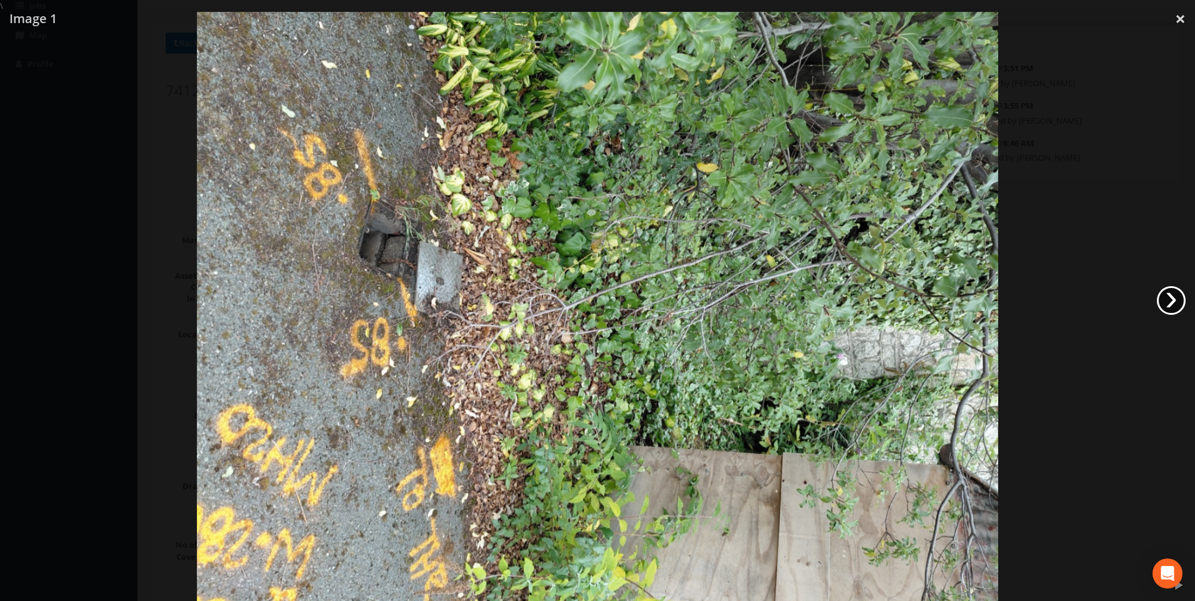
click at [1162, 294] on link "›" at bounding box center [1171, 300] width 29 height 29
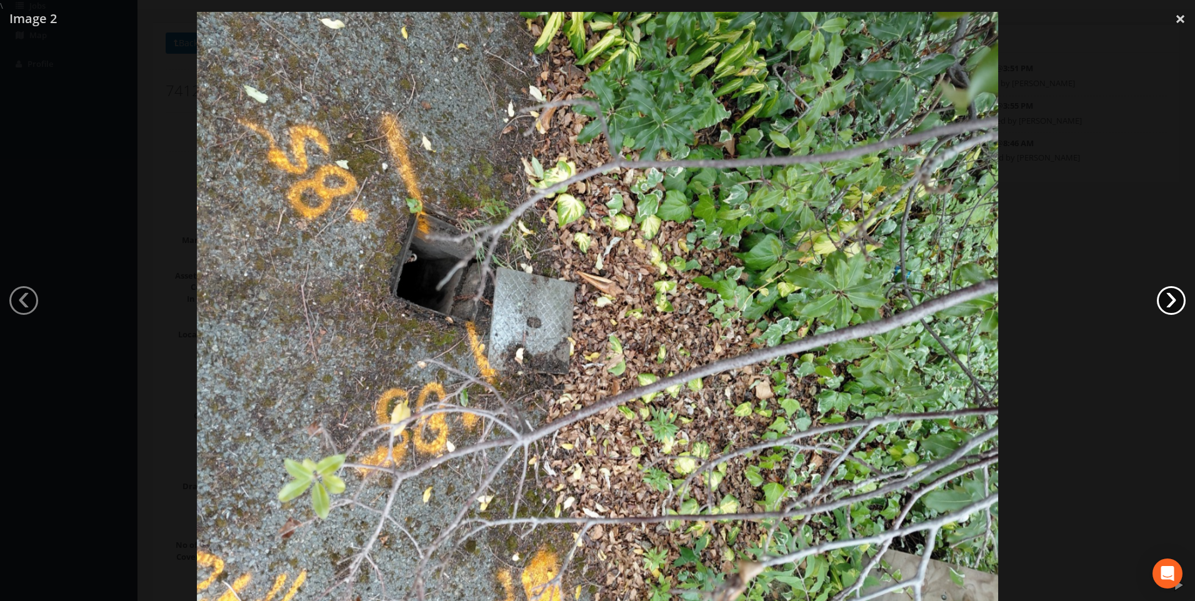
click at [1162, 294] on link "›" at bounding box center [1171, 300] width 29 height 29
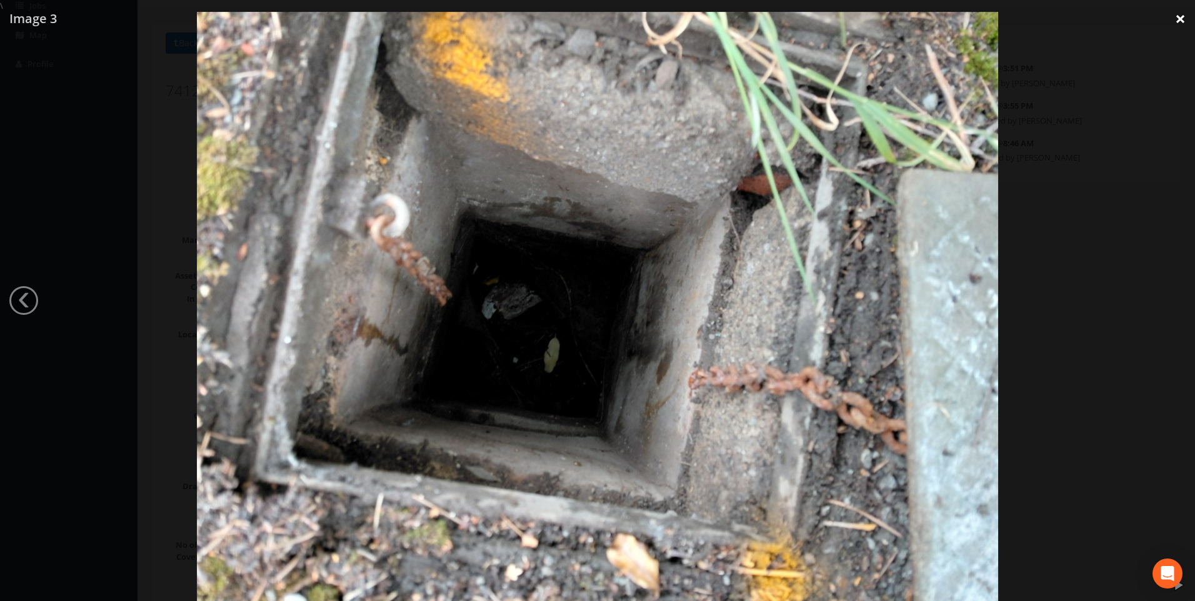
click at [1178, 19] on link "×" at bounding box center [1180, 19] width 29 height 38
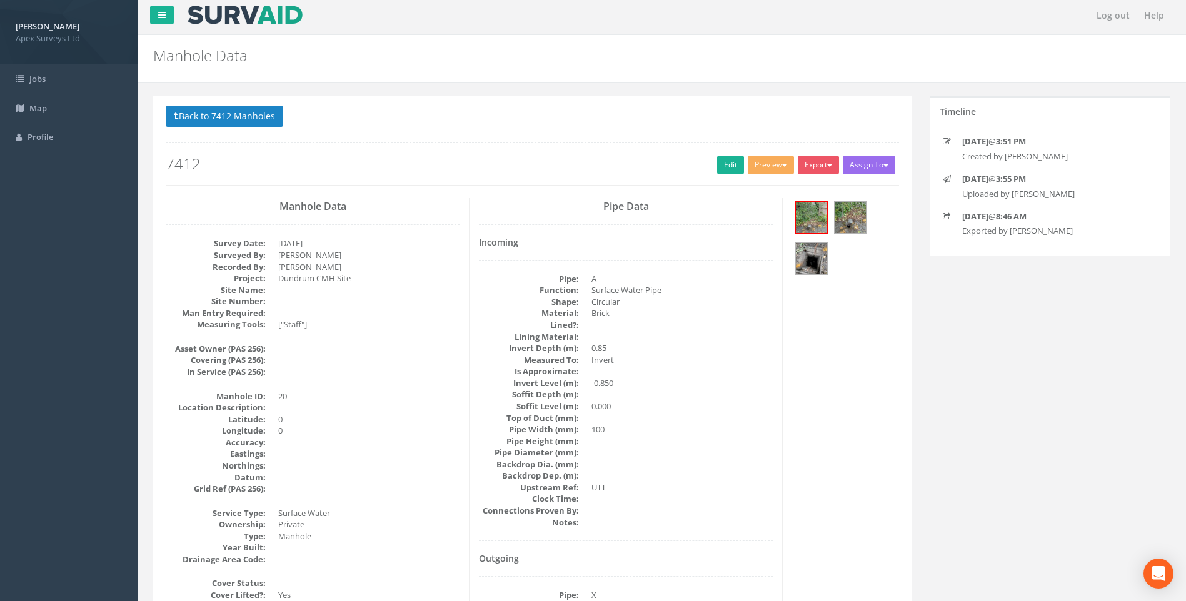
scroll to position [0, 0]
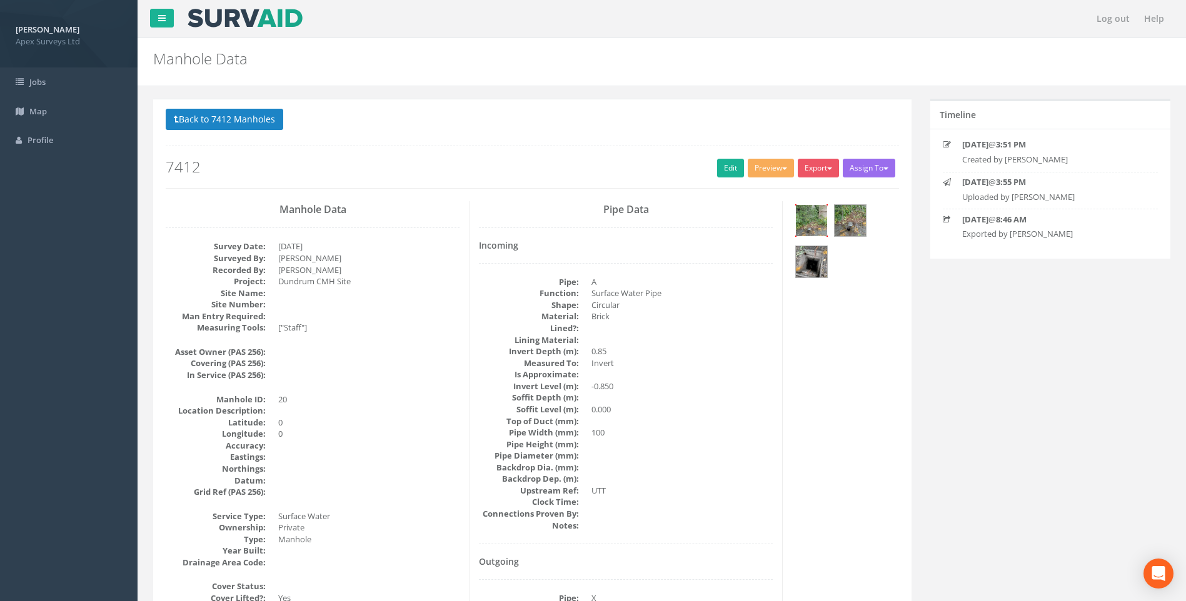
click at [812, 217] on img at bounding box center [811, 220] width 31 height 31
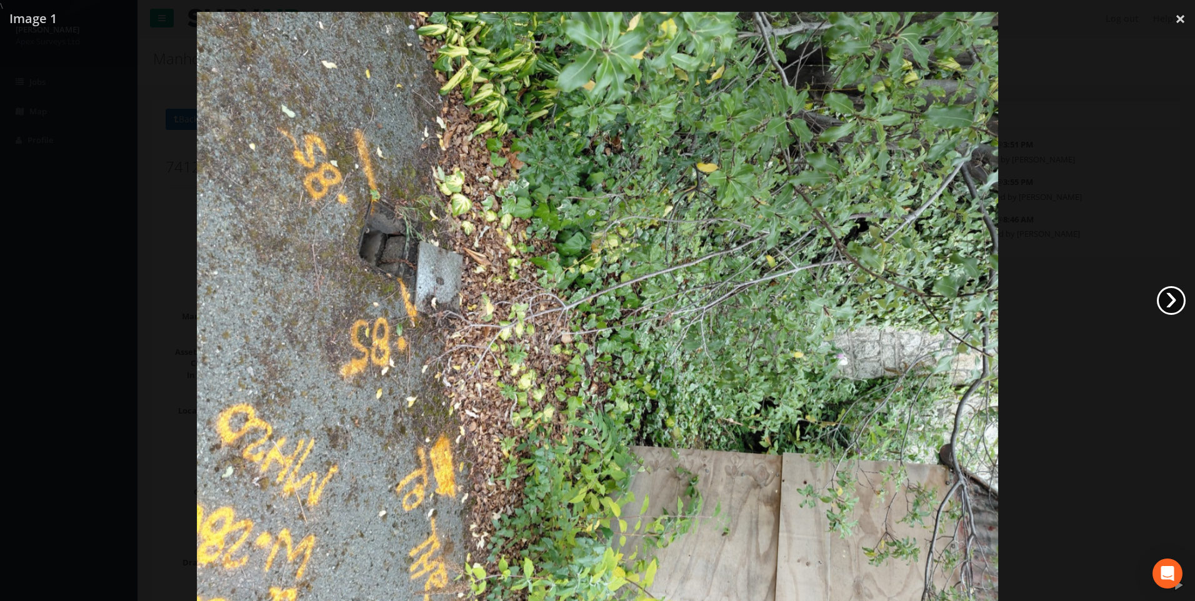
click at [1169, 299] on link "›" at bounding box center [1171, 300] width 29 height 29
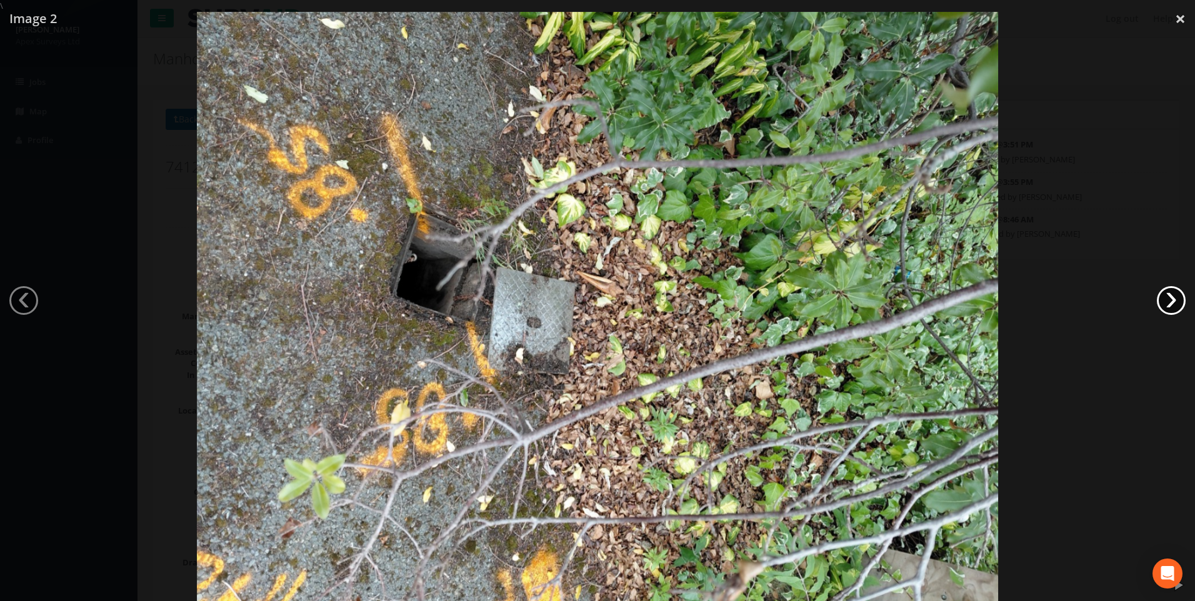
click at [1169, 299] on link "›" at bounding box center [1171, 300] width 29 height 29
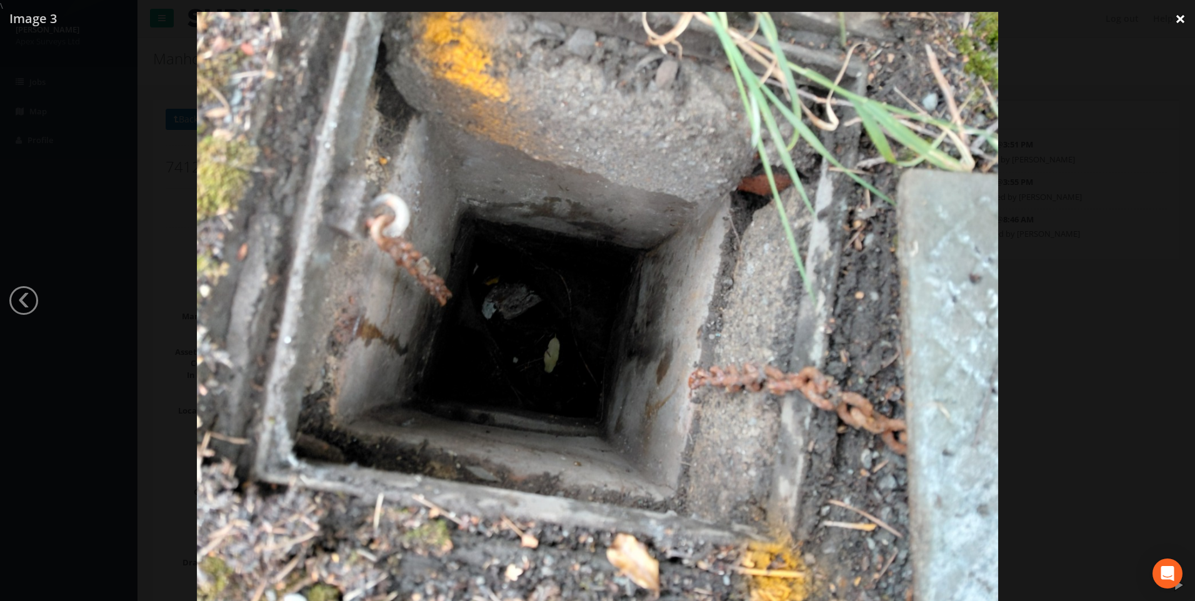
drag, startPoint x: 1180, startPoint y: 16, endPoint x: 1195, endPoint y: 36, distance: 24.1
click at [1182, 18] on link "×" at bounding box center [1180, 19] width 29 height 38
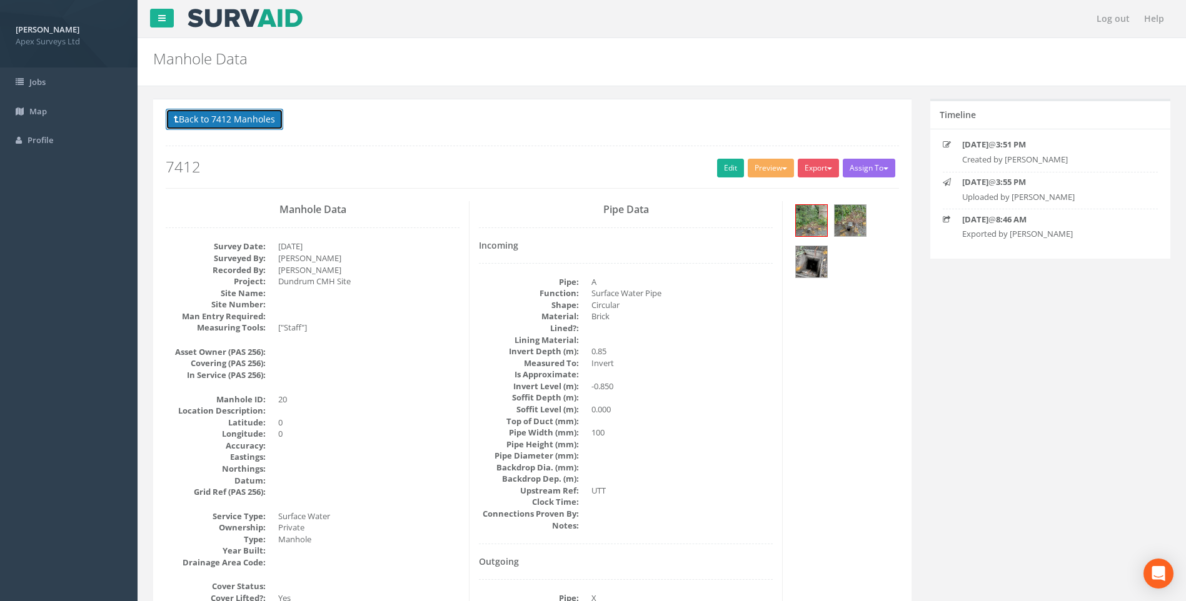
click at [228, 109] on button "Back to 7412 Manholes" at bounding box center [225, 119] width 118 height 21
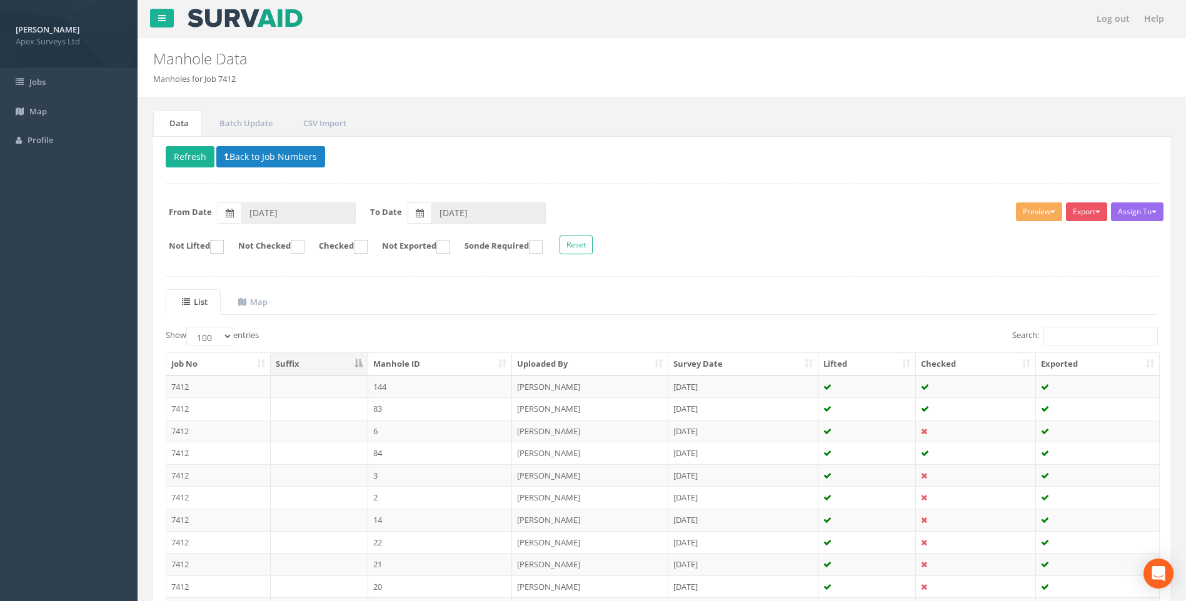
click at [841, 306] on ul "List Map" at bounding box center [662, 302] width 992 height 26
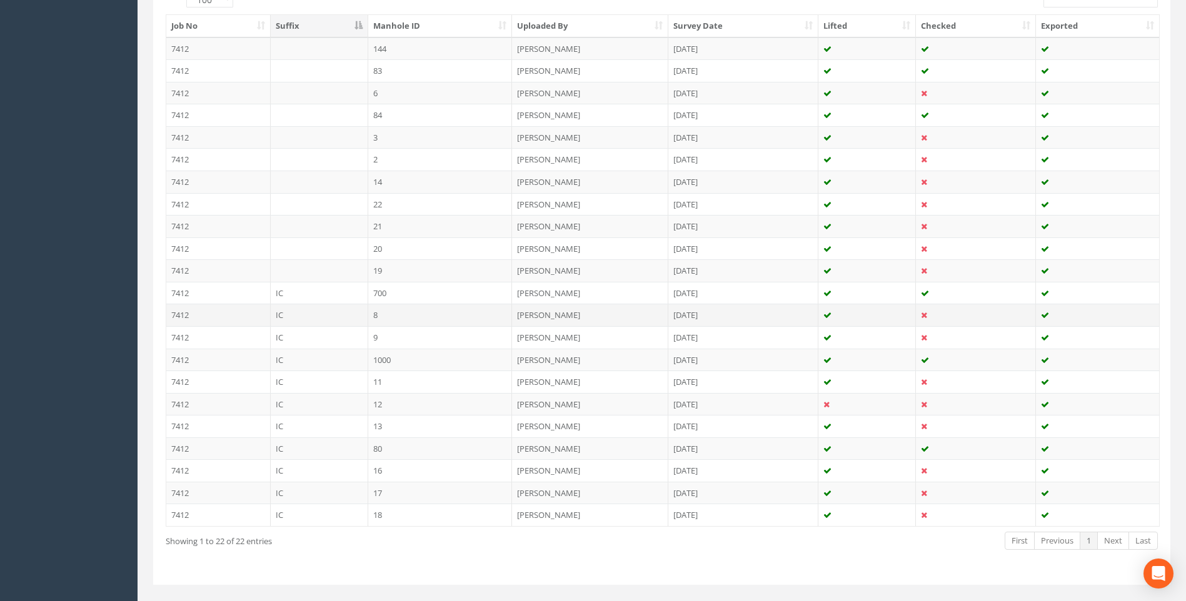
scroll to position [363, 0]
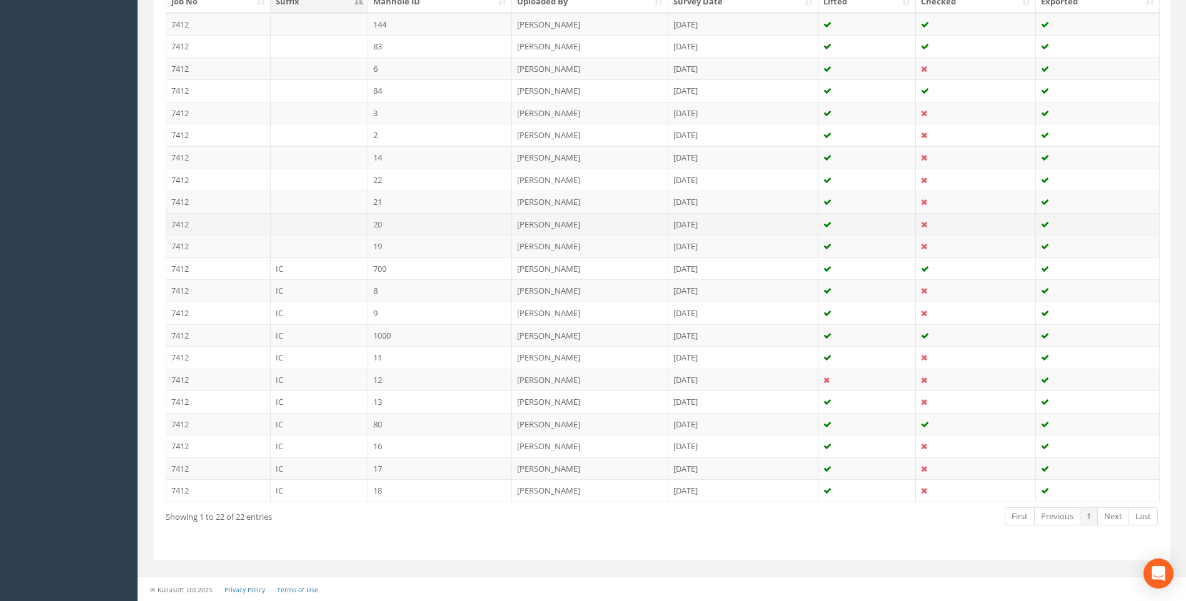
click at [396, 221] on td "20" at bounding box center [440, 224] width 144 height 23
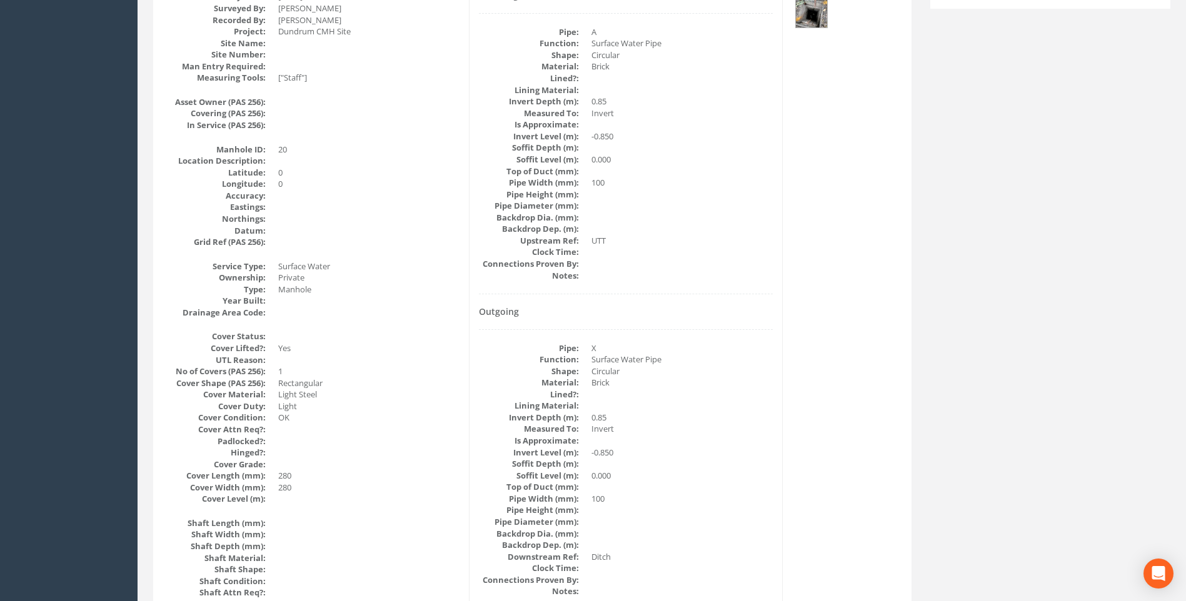
scroll to position [0, 0]
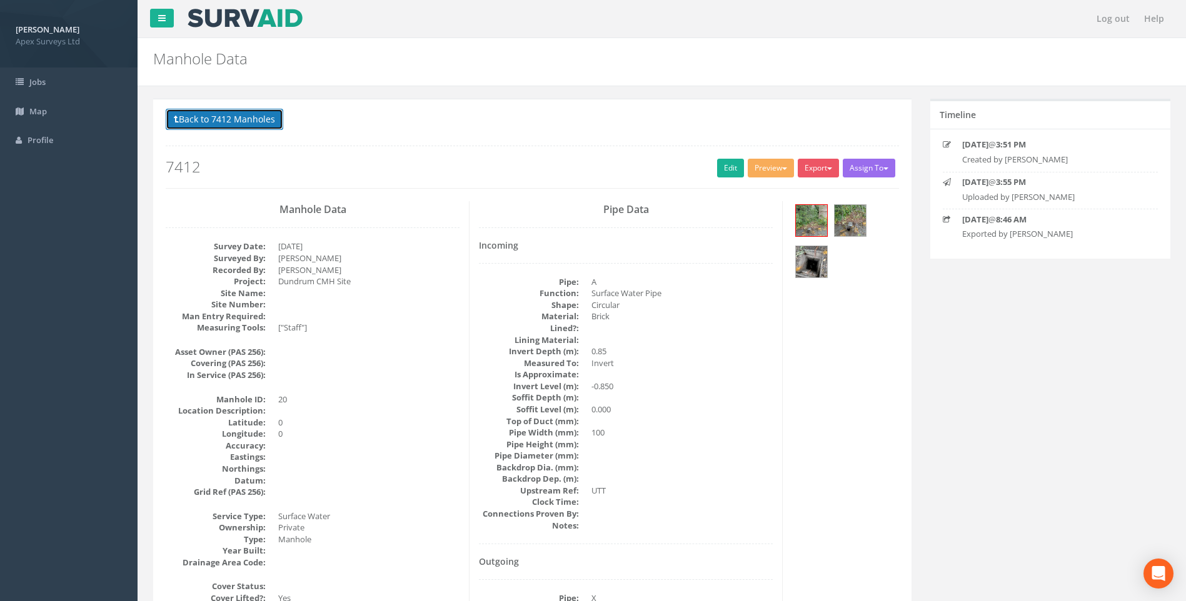
drag, startPoint x: 236, startPoint y: 114, endPoint x: 285, endPoint y: 171, distance: 74.5
click at [236, 115] on button "Back to 7412 Manholes" at bounding box center [225, 119] width 118 height 21
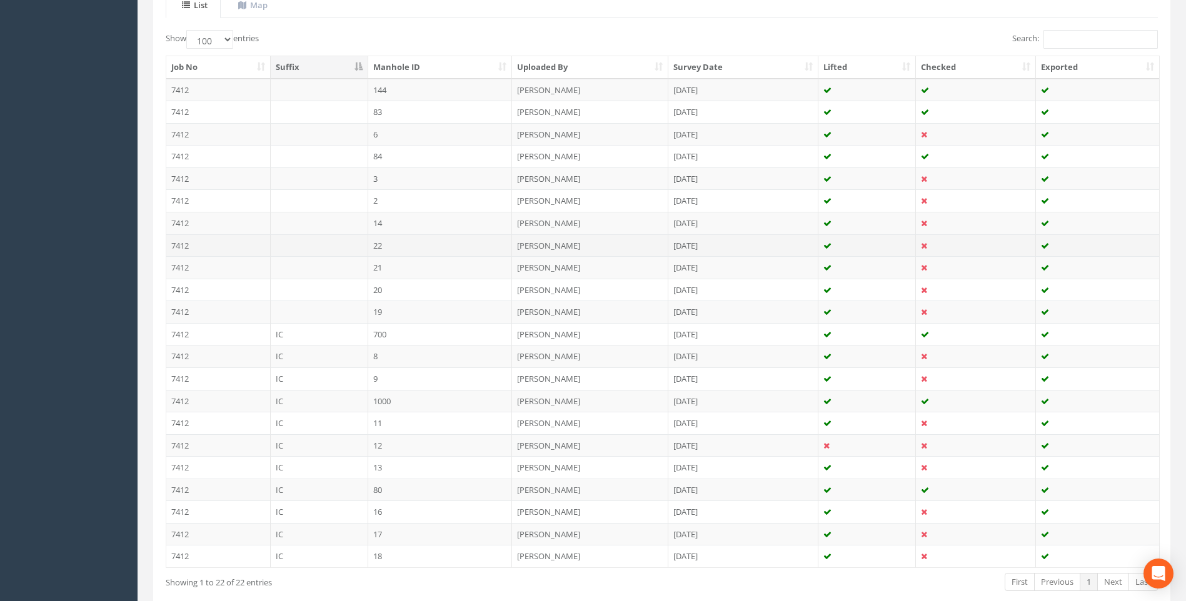
scroll to position [363, 0]
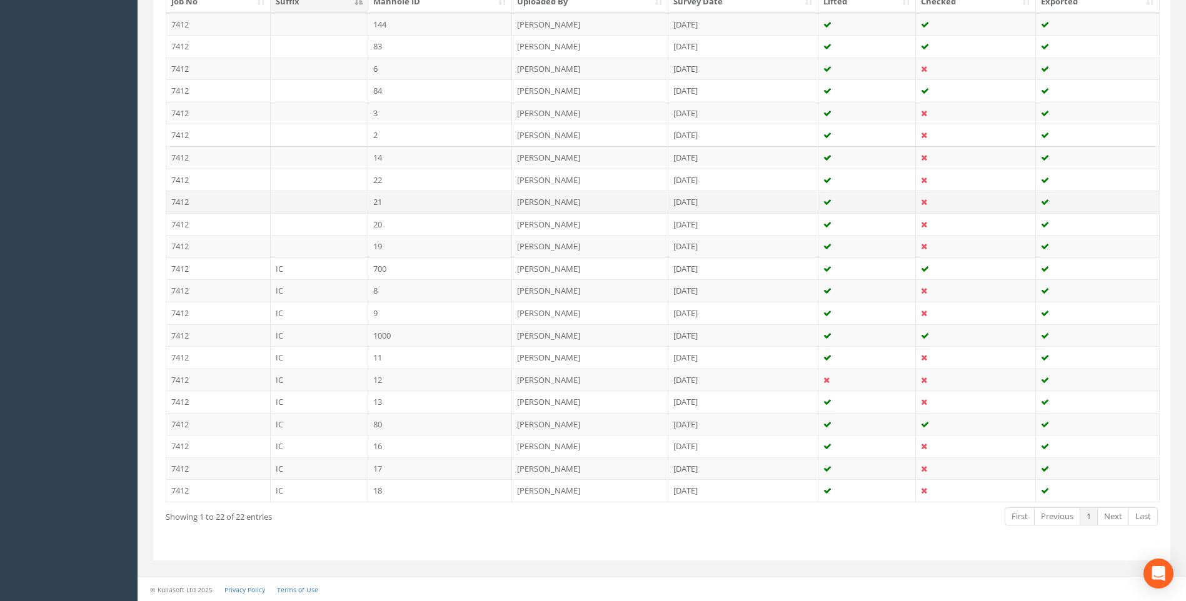
click at [398, 201] on td "21" at bounding box center [440, 202] width 144 height 23
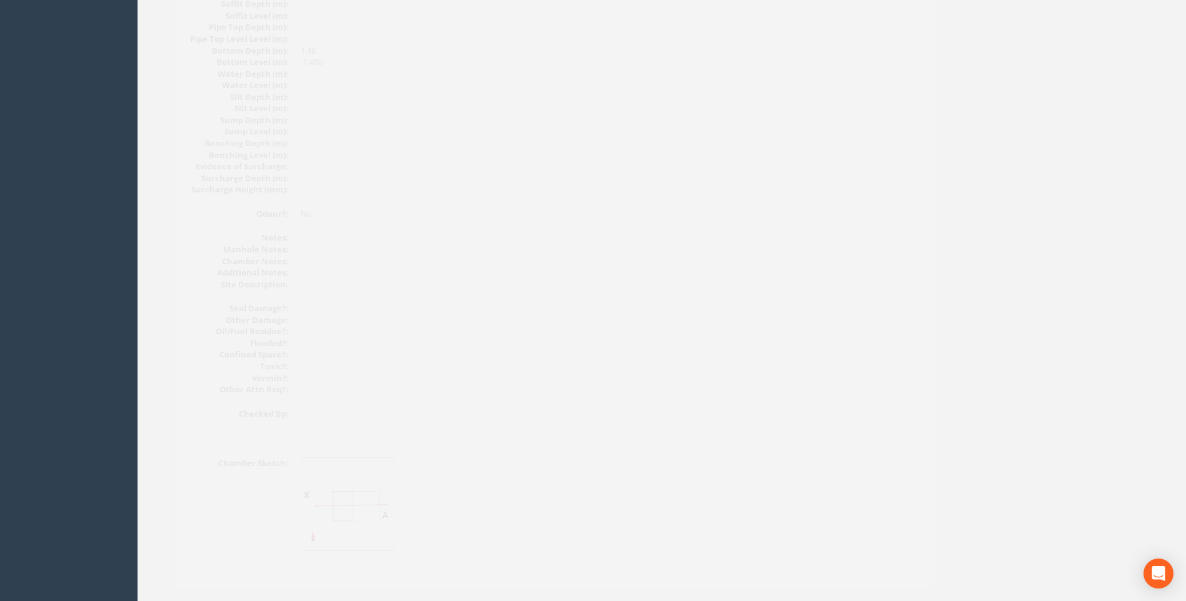
scroll to position [1327, 0]
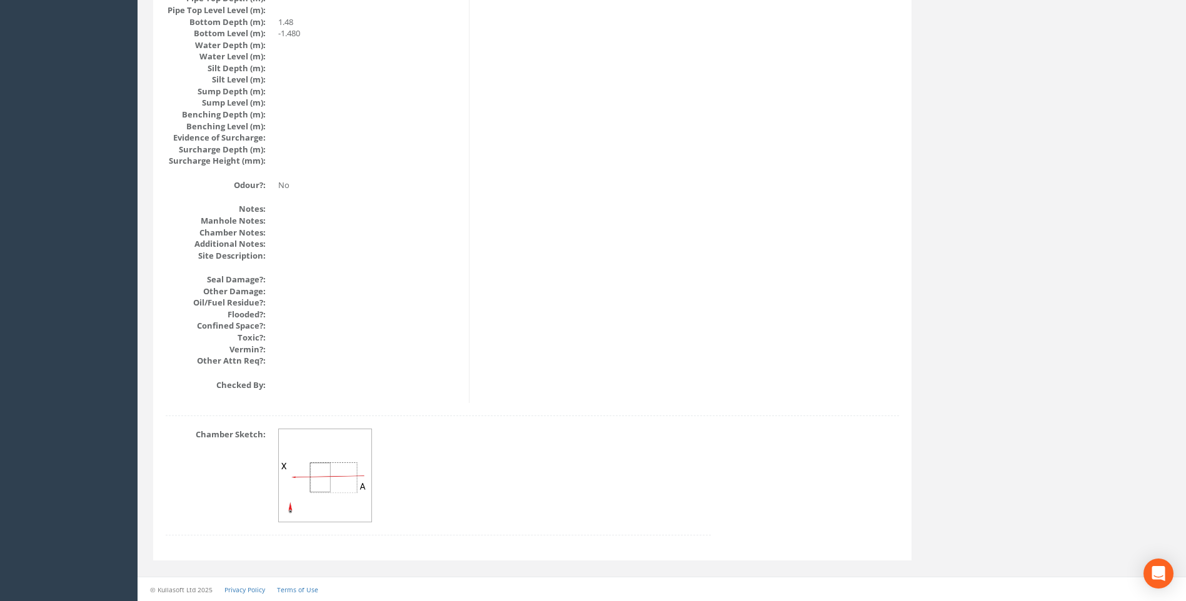
click at [893, 467] on div "Chamber Sketch:" at bounding box center [532, 488] width 752 height 119
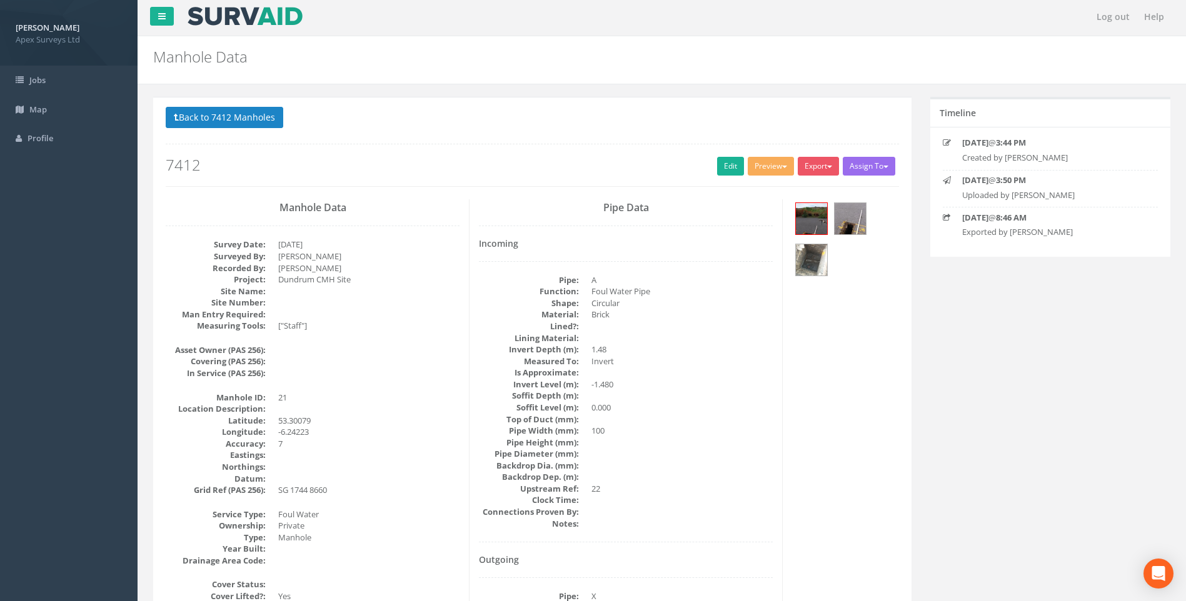
scroll to position [0, 0]
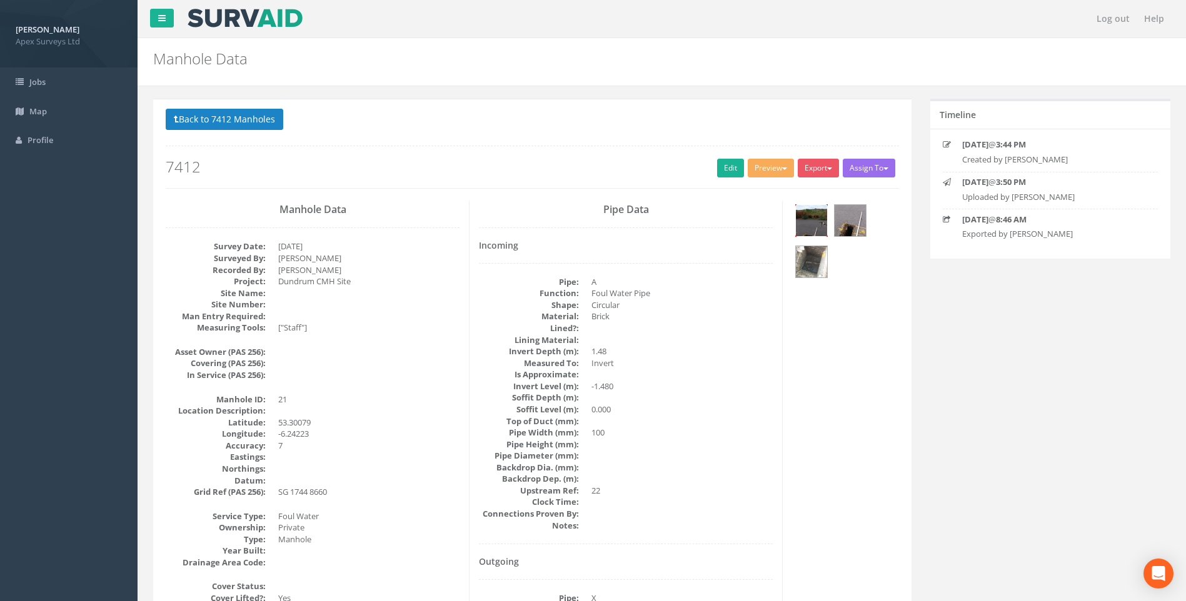
click at [809, 223] on img at bounding box center [811, 220] width 31 height 31
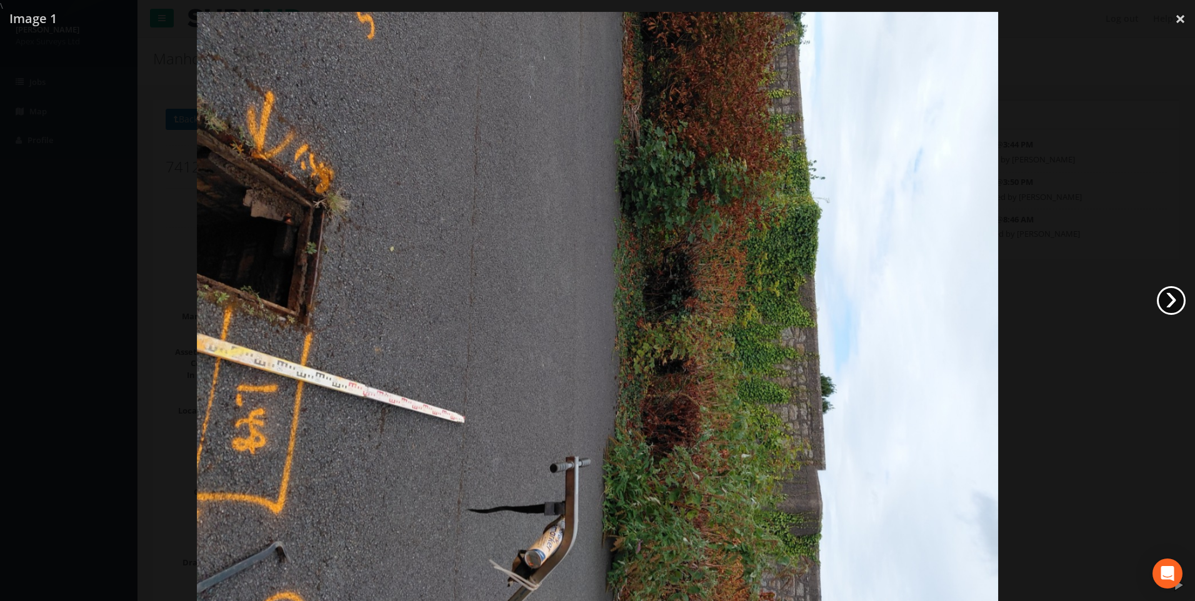
click at [1169, 301] on link "›" at bounding box center [1171, 300] width 29 height 29
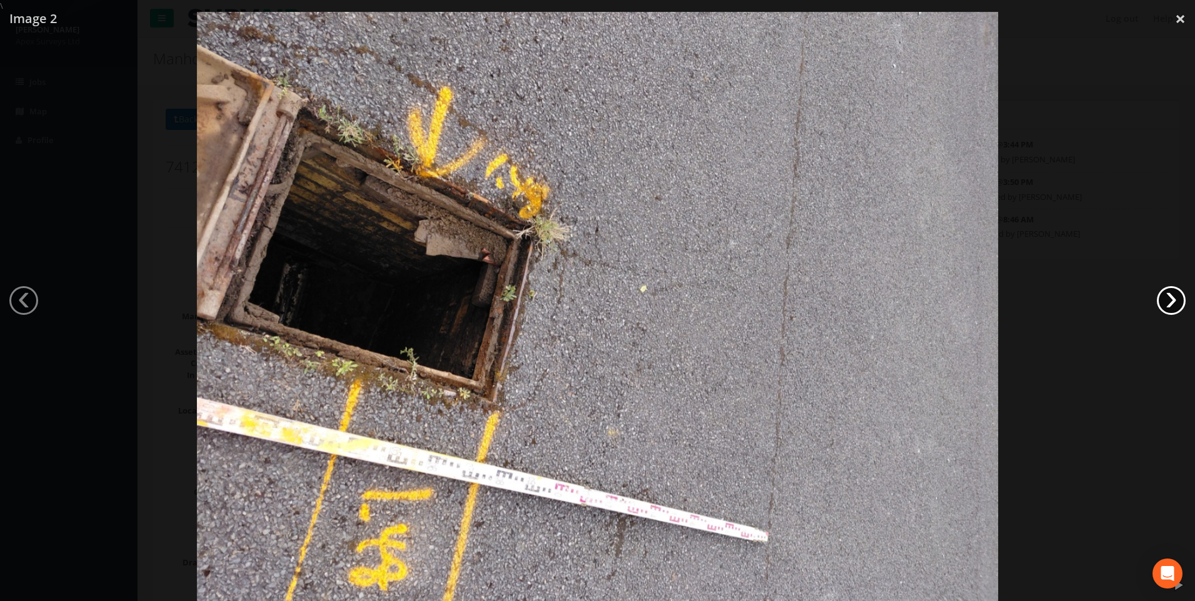
click at [1169, 301] on link "›" at bounding box center [1171, 300] width 29 height 29
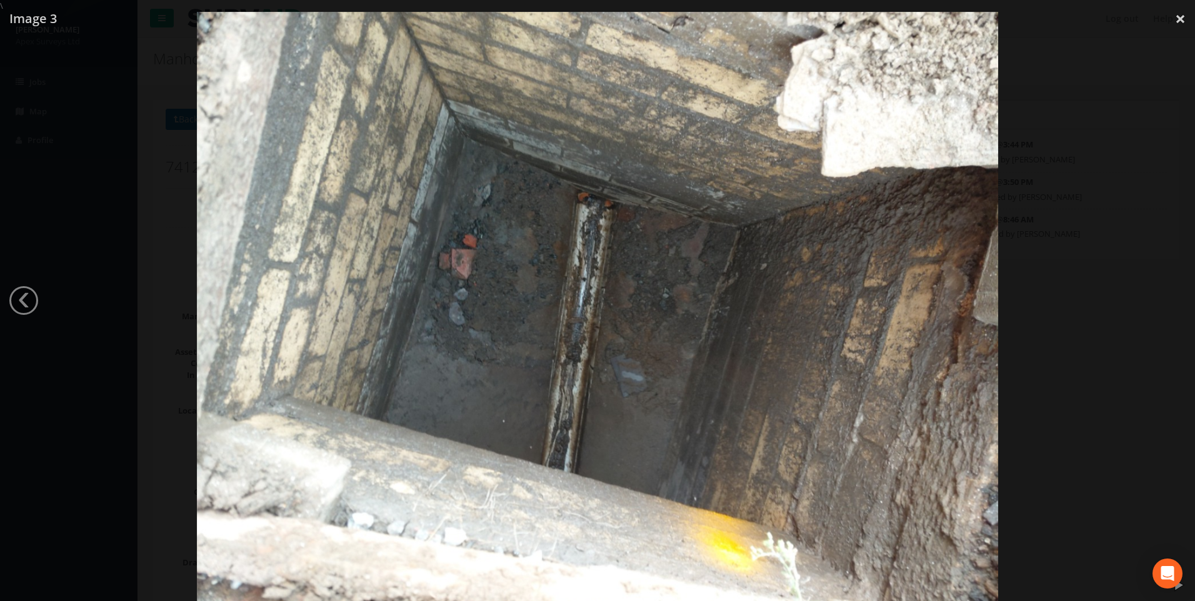
click at [1169, 301] on div at bounding box center [597, 312] width 1195 height 601
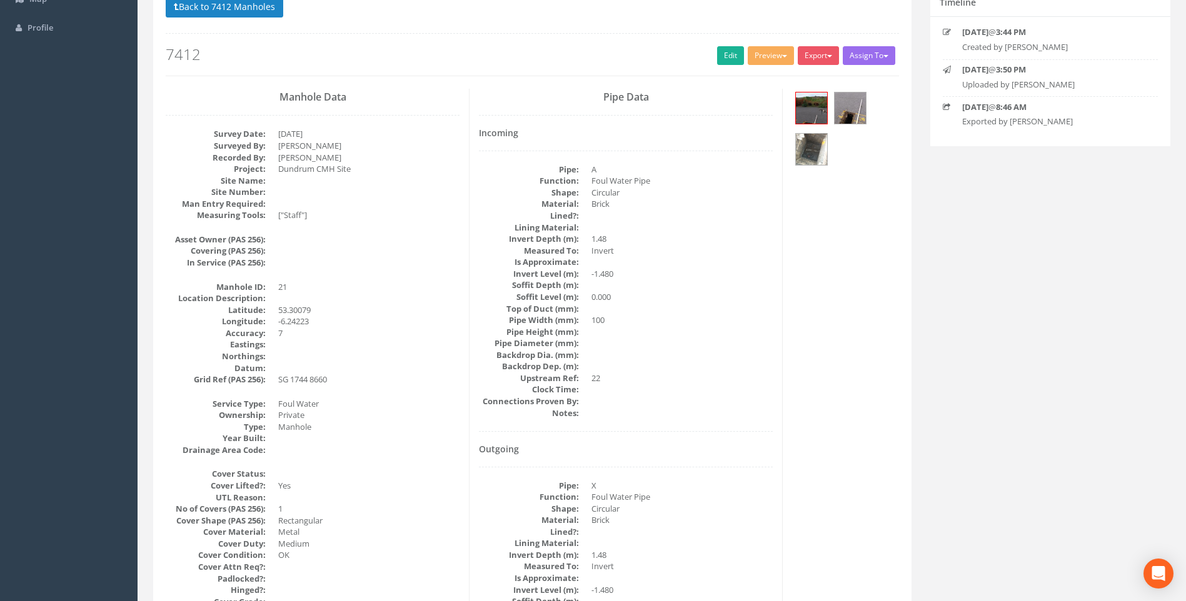
scroll to position [188, 0]
